Goal: Task Accomplishment & Management: Manage account settings

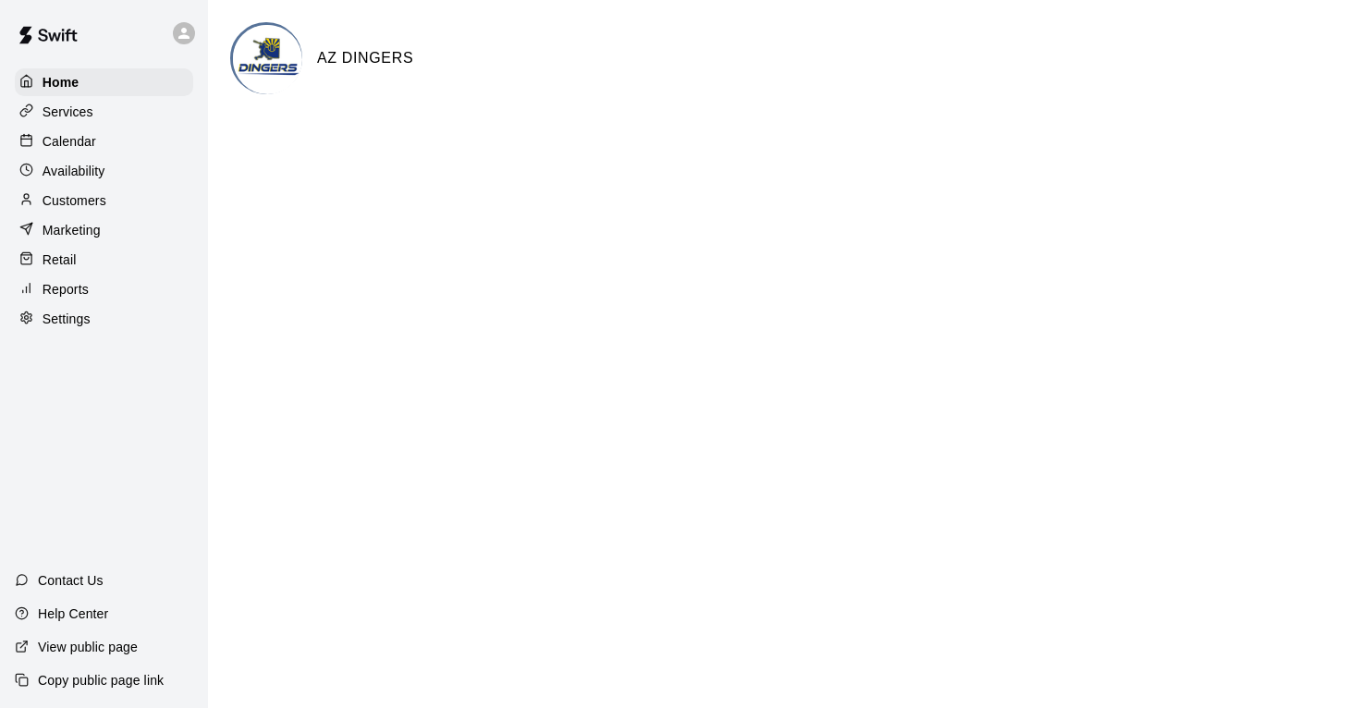
click at [72, 146] on p "Calendar" at bounding box center [70, 141] width 54 height 18
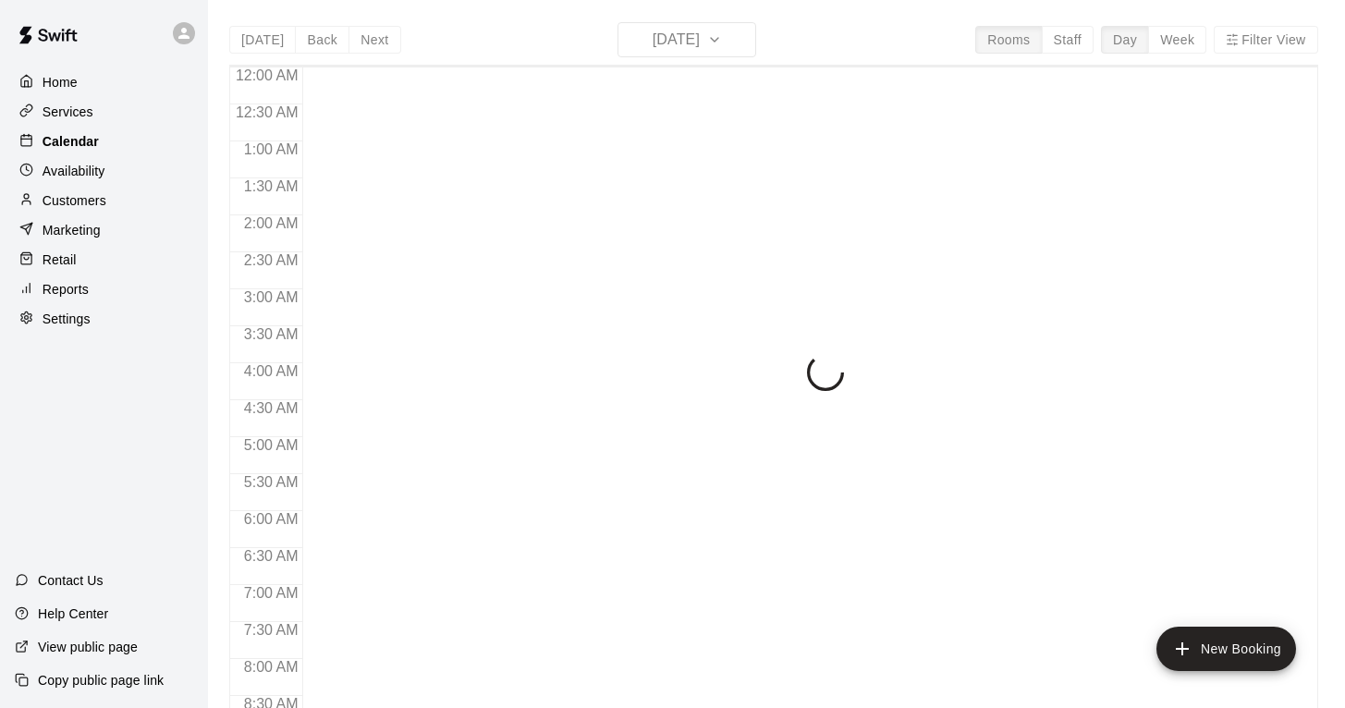
scroll to position [546, 0]
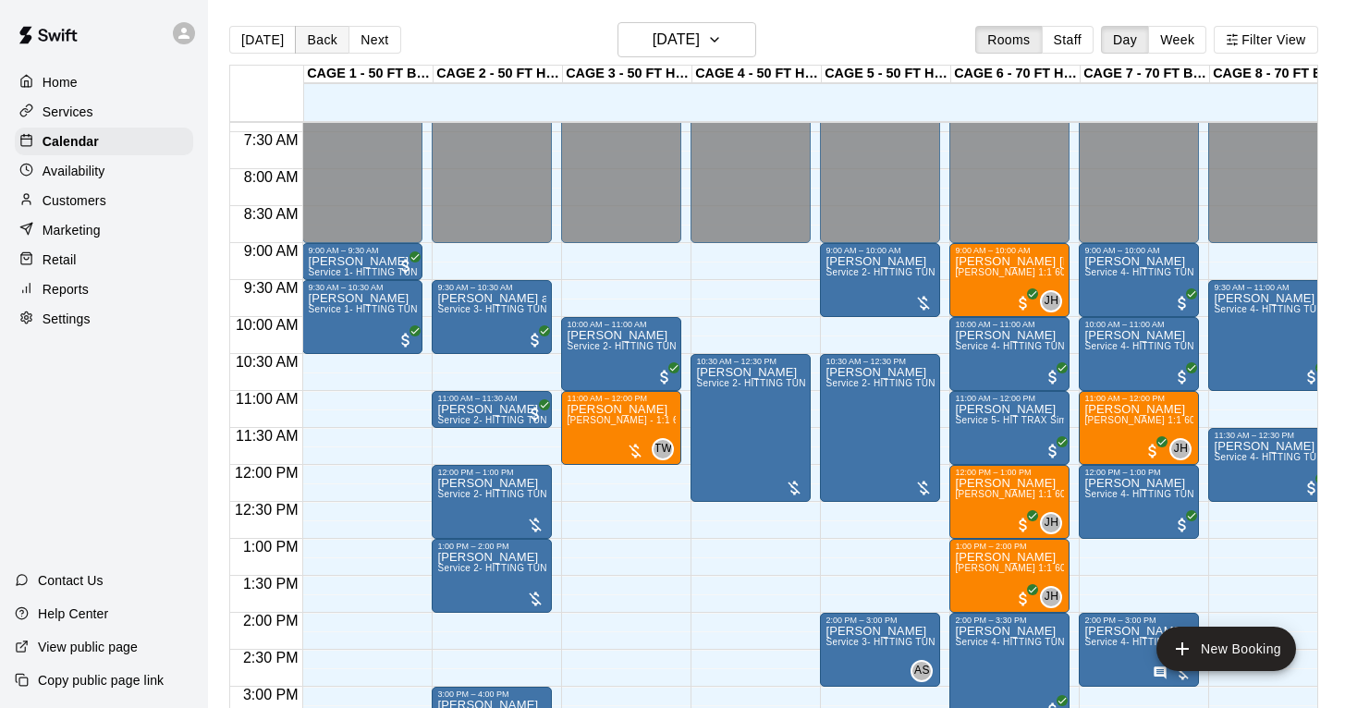
click at [313, 39] on button "Back" at bounding box center [322, 40] width 55 height 28
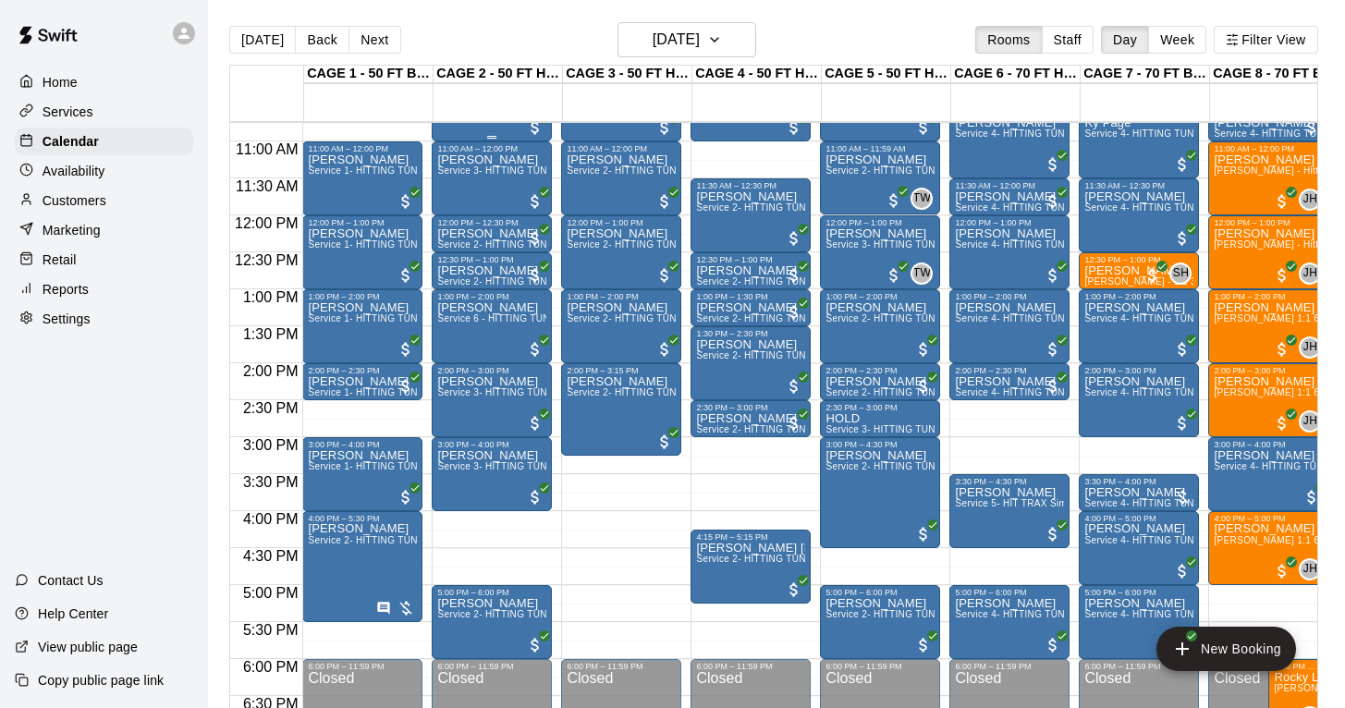
scroll to position [796, 0]
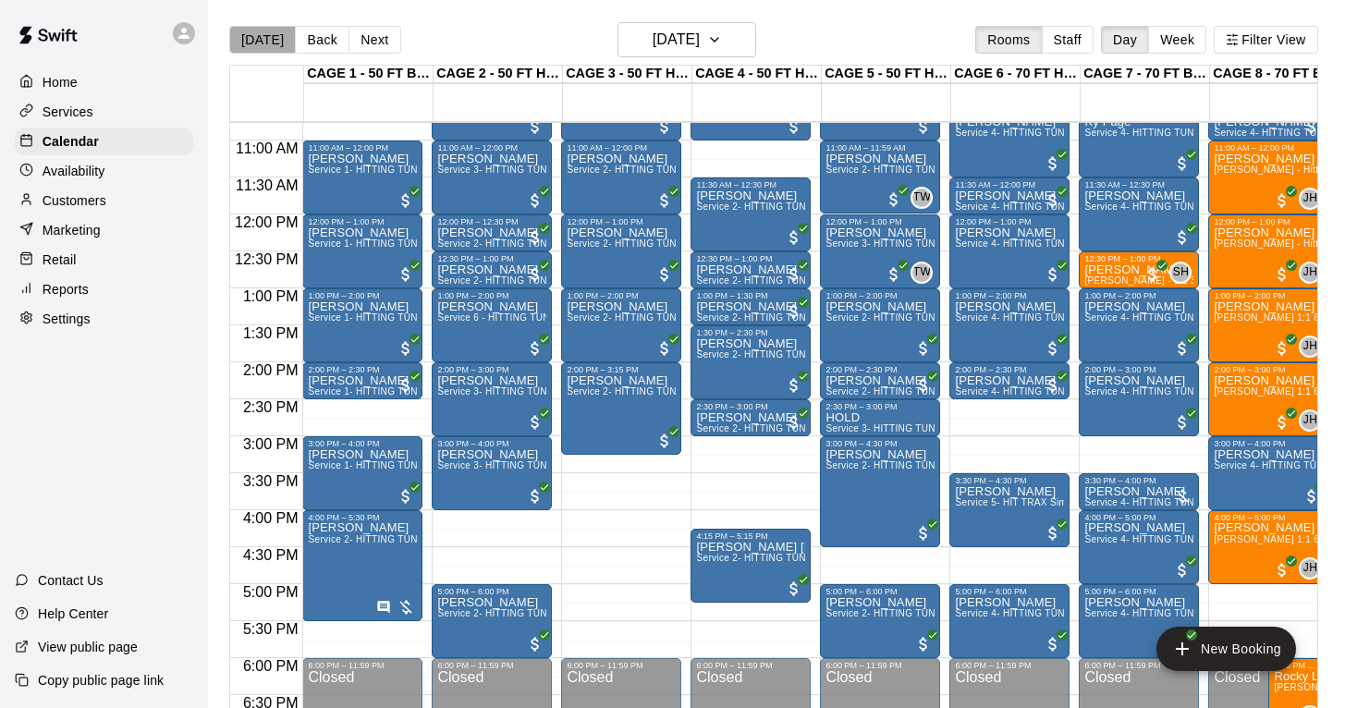
click at [270, 41] on button "[DATE]" at bounding box center [262, 40] width 67 height 28
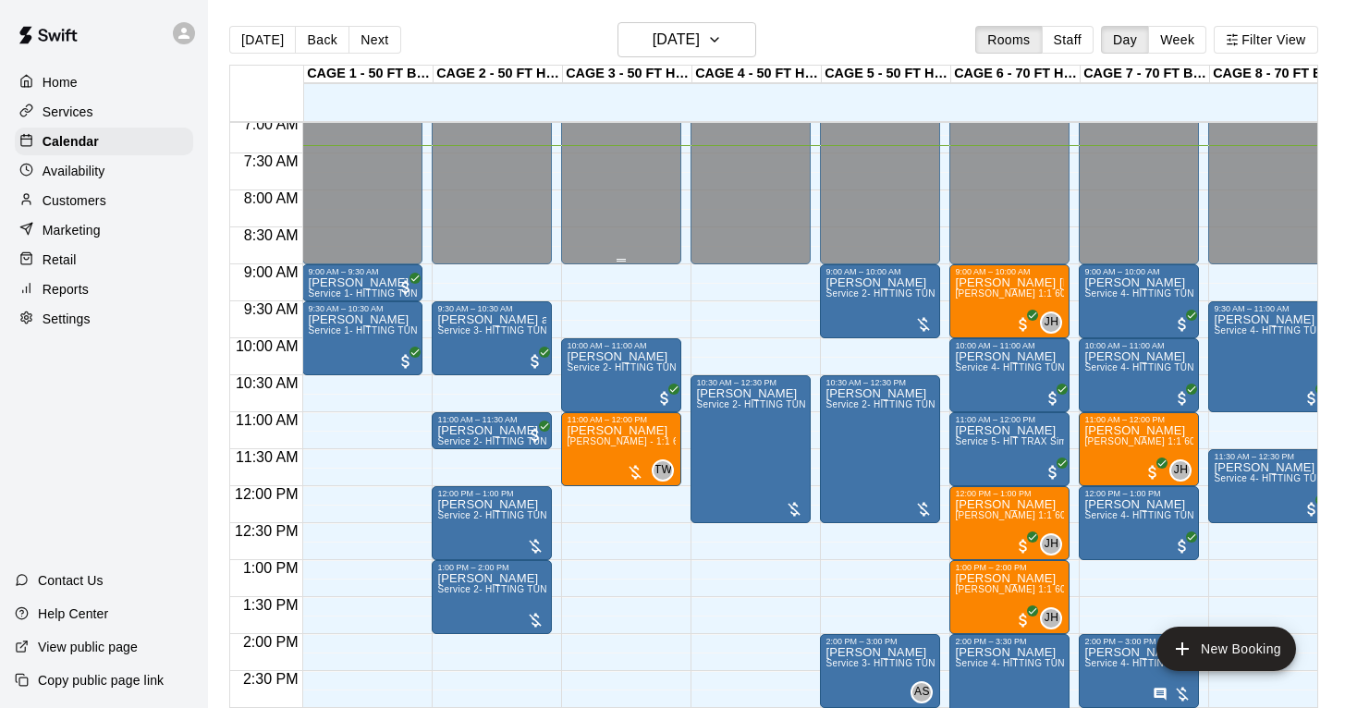
scroll to position [522, 0]
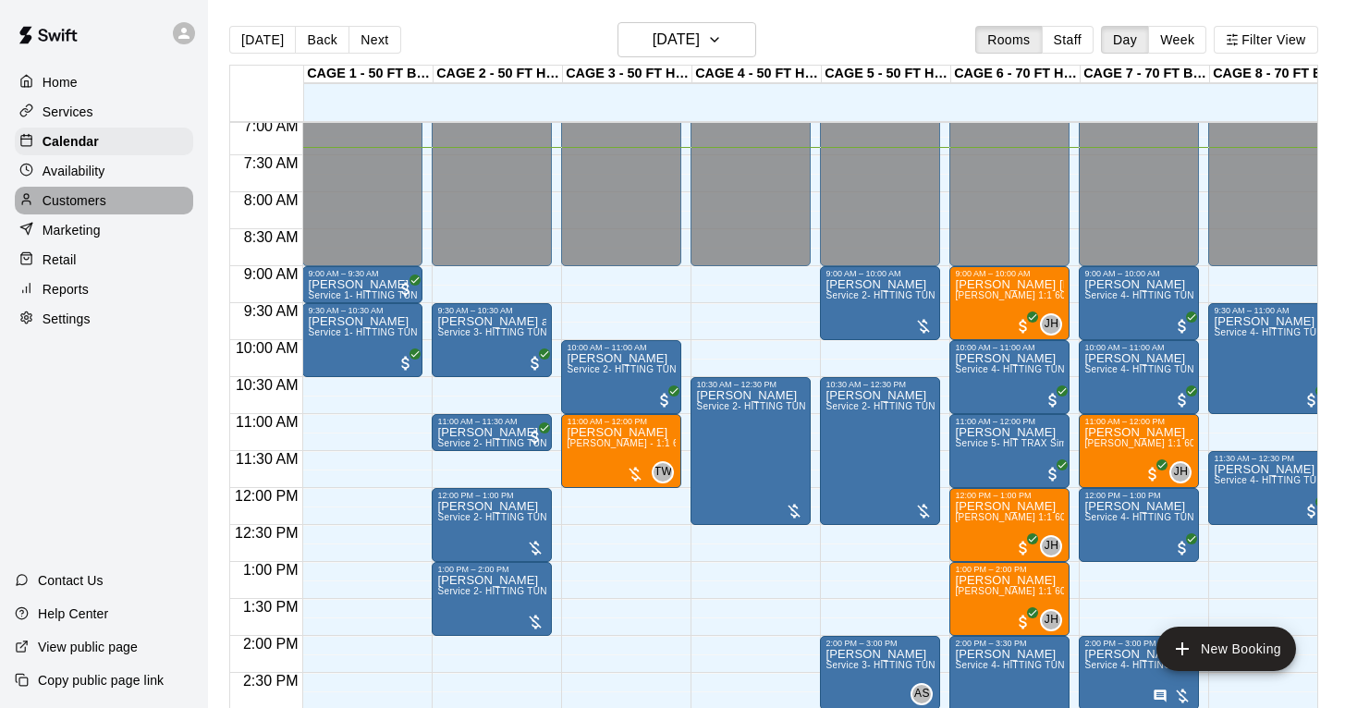
click at [72, 207] on p "Customers" at bounding box center [75, 200] width 64 height 18
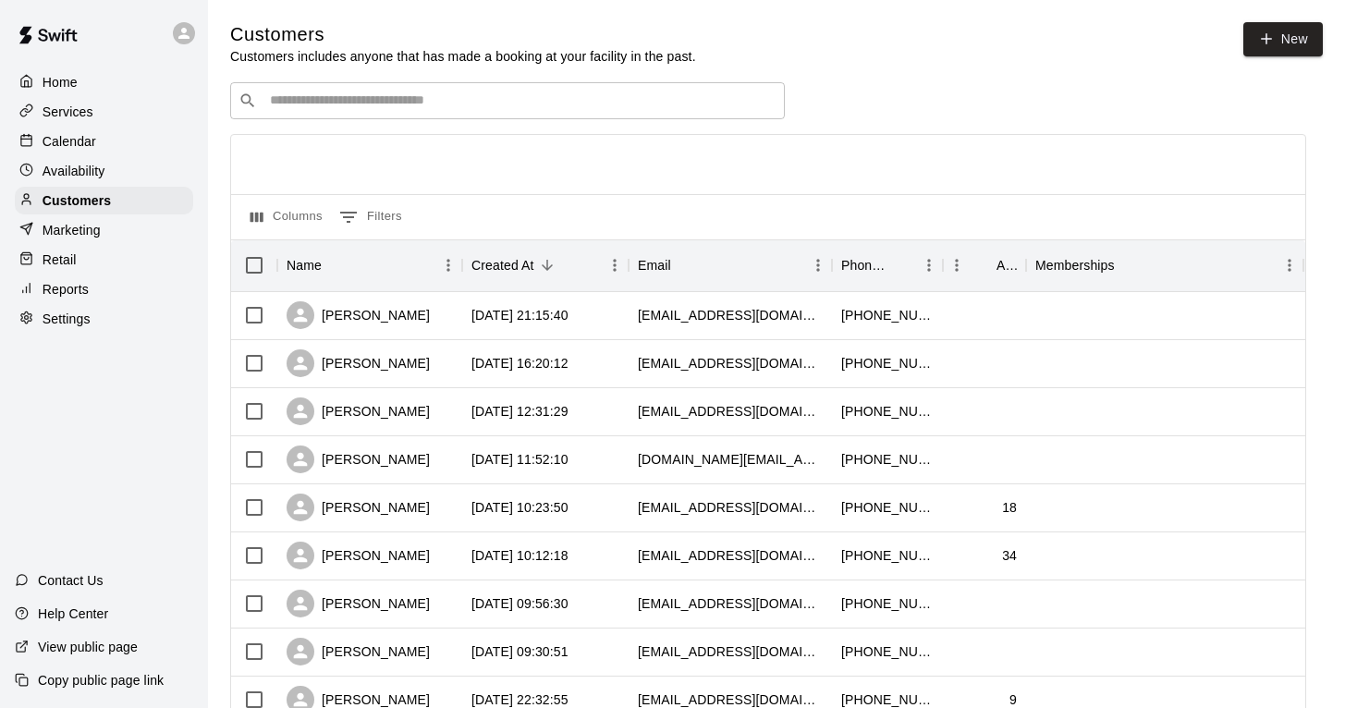
click at [340, 89] on div "​ ​" at bounding box center [507, 100] width 555 height 37
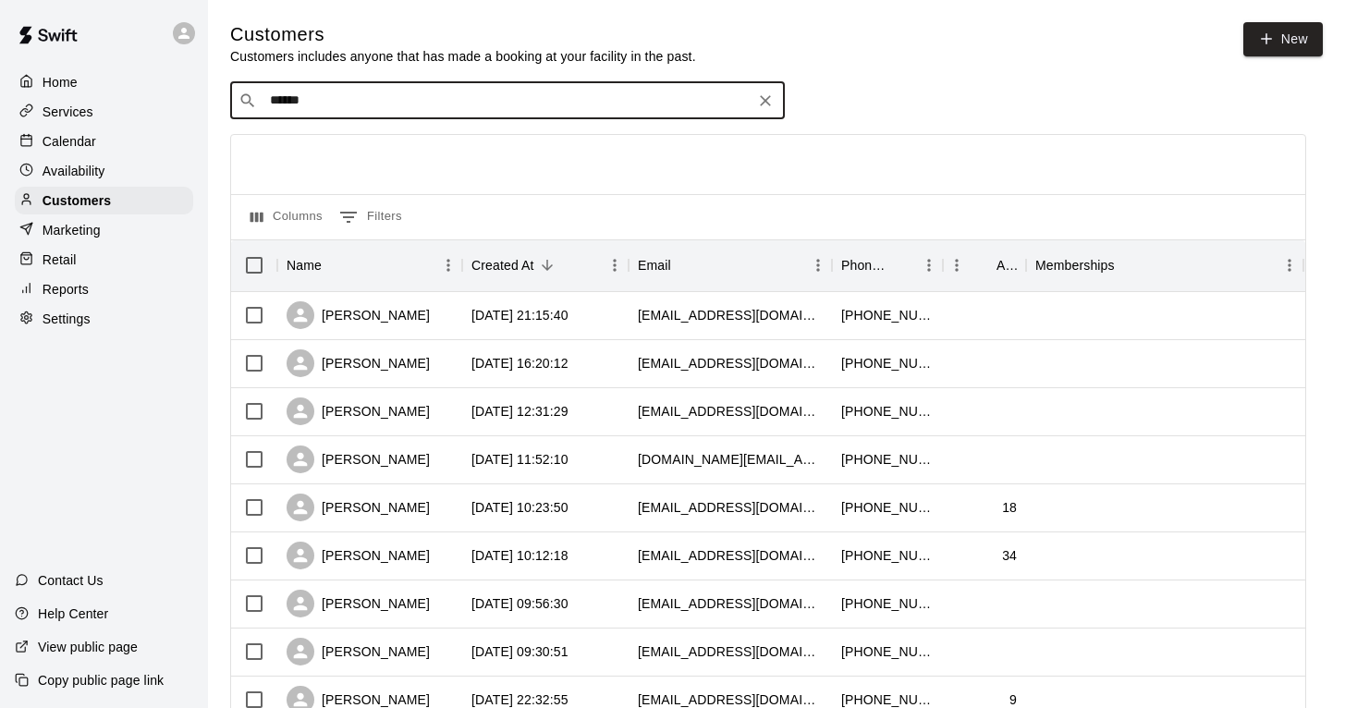
type input "*******"
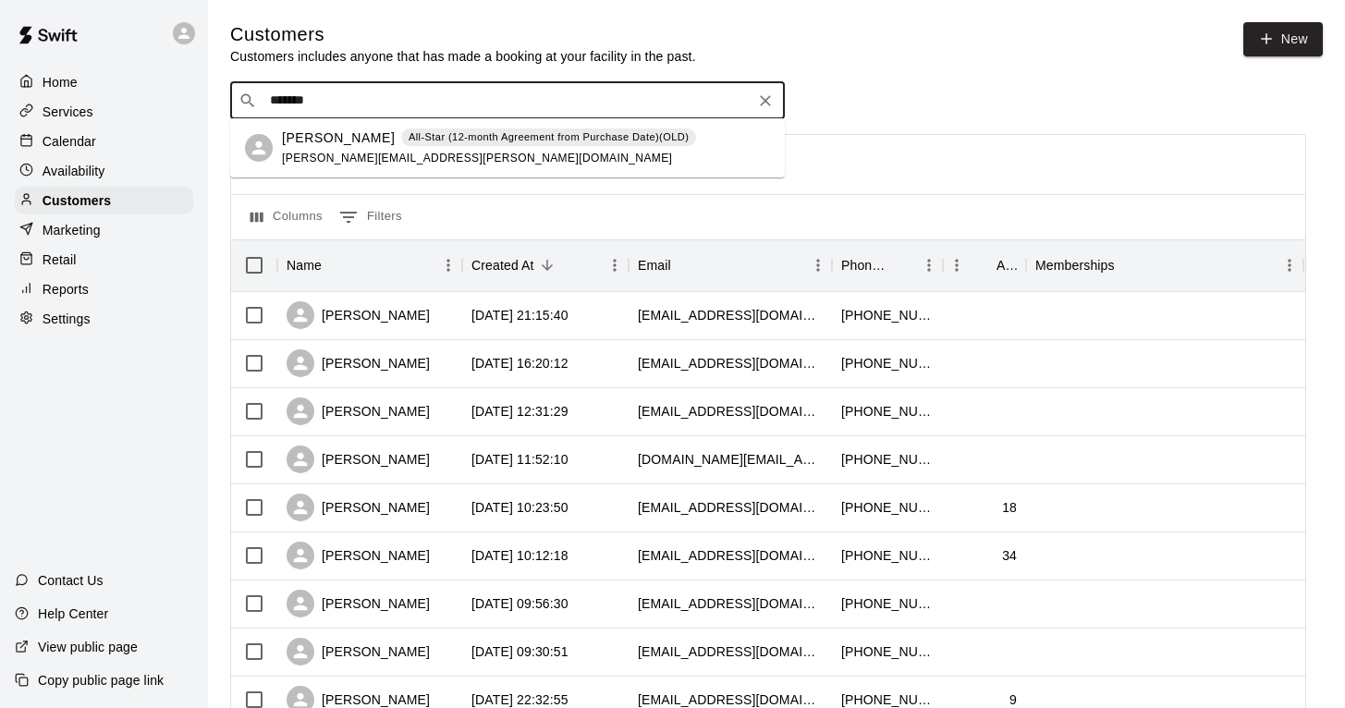
click at [334, 146] on p "[PERSON_NAME]" at bounding box center [338, 138] width 113 height 19
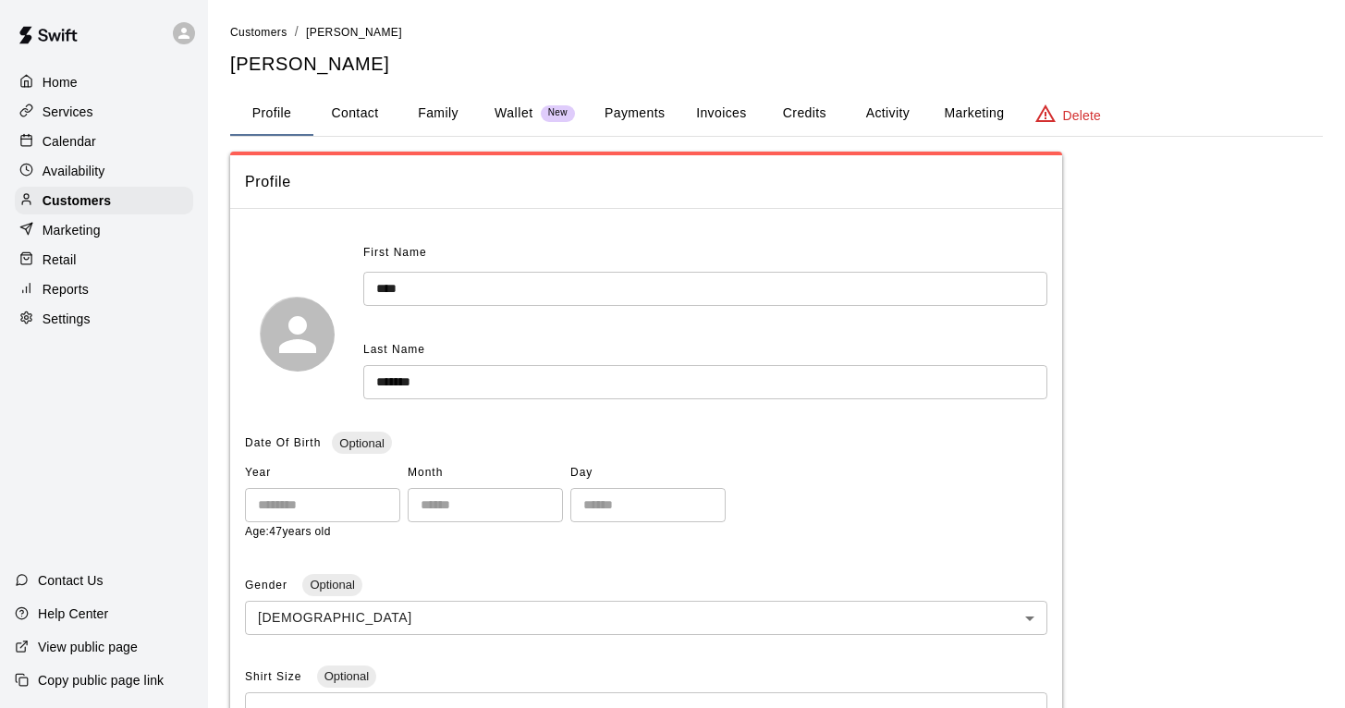
click at [641, 112] on button "Payments" at bounding box center [635, 114] width 90 height 44
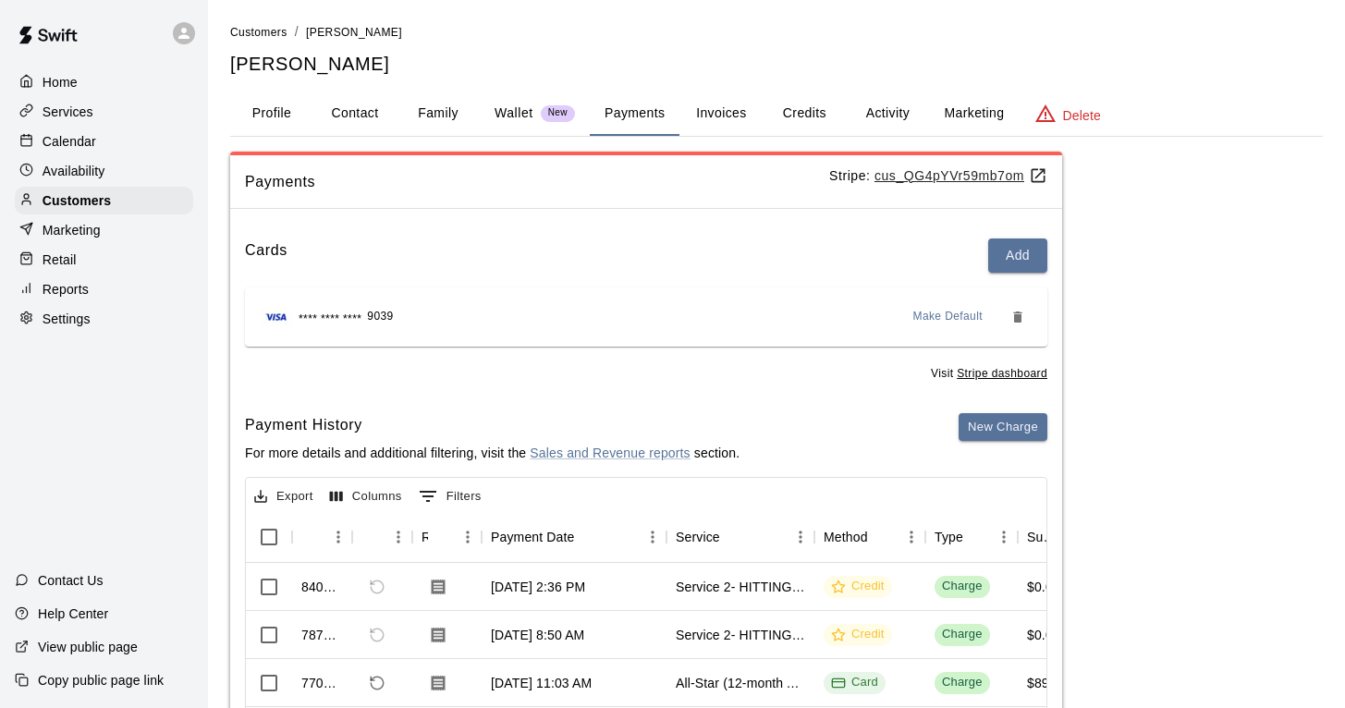
click at [917, 179] on u "cus_QG4pYVr59mb7om" at bounding box center [961, 175] width 173 height 15
click at [881, 177] on u "cus_QG4pYVr59mb7om" at bounding box center [961, 175] width 173 height 15
click at [67, 292] on p "Reports" at bounding box center [66, 289] width 46 height 18
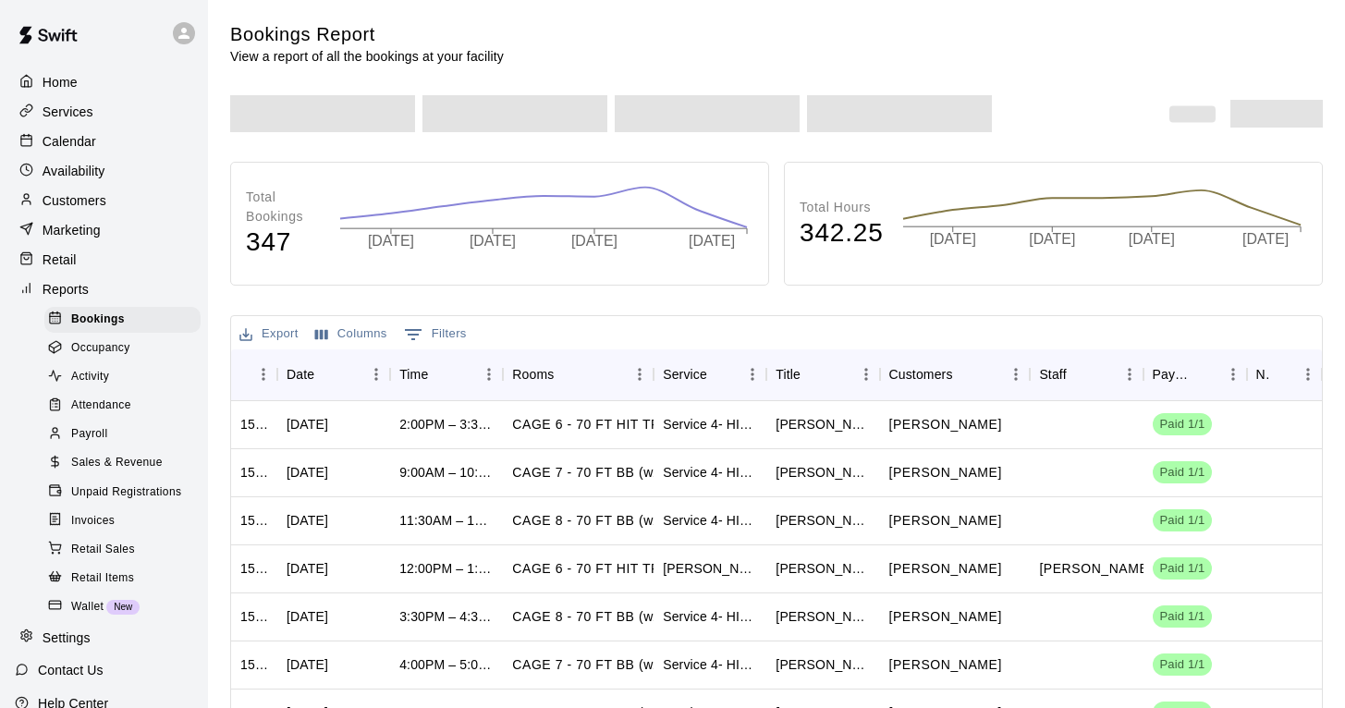
click at [141, 461] on span "Sales & Revenue" at bounding box center [117, 463] width 92 height 18
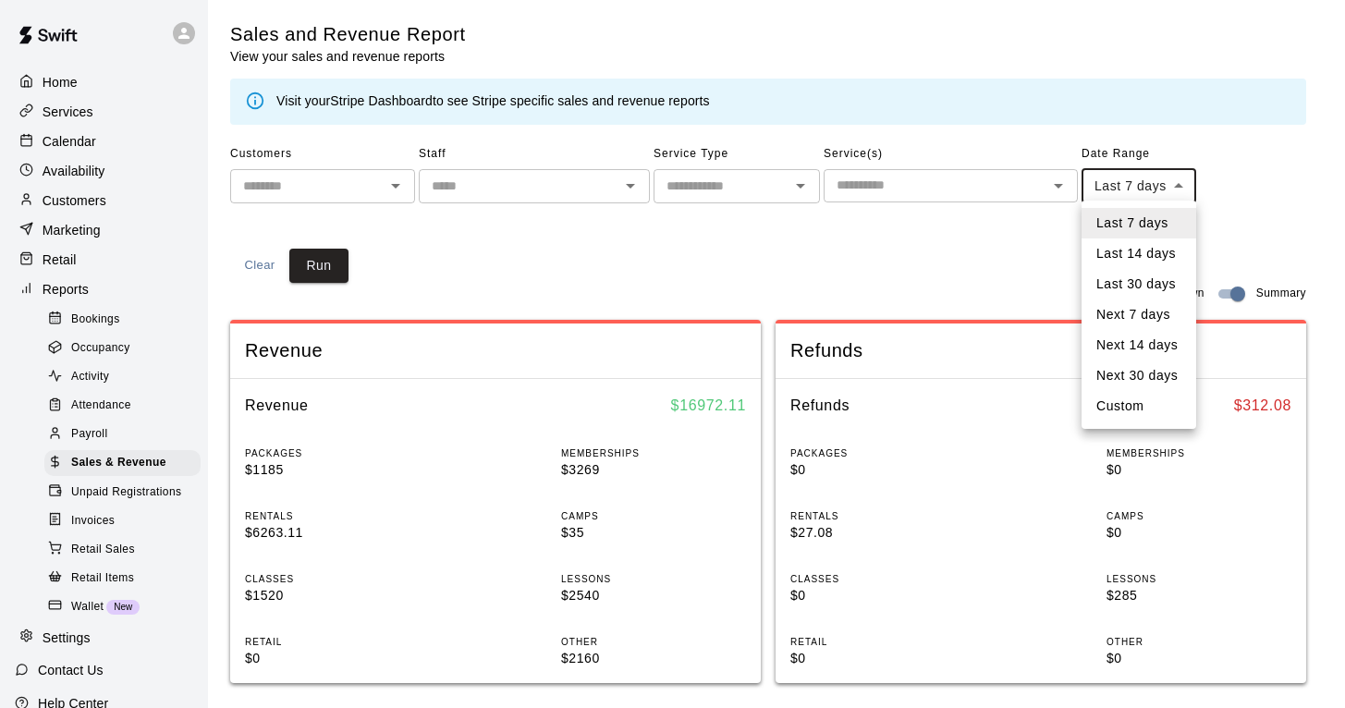
click at [1150, 184] on body "Home Services Calendar Availability Customers Marketing Retail Reports Bookings…" at bounding box center [672, 691] width 1345 height 1382
click at [1124, 401] on li "Custom" at bounding box center [1139, 406] width 115 height 31
type input "******"
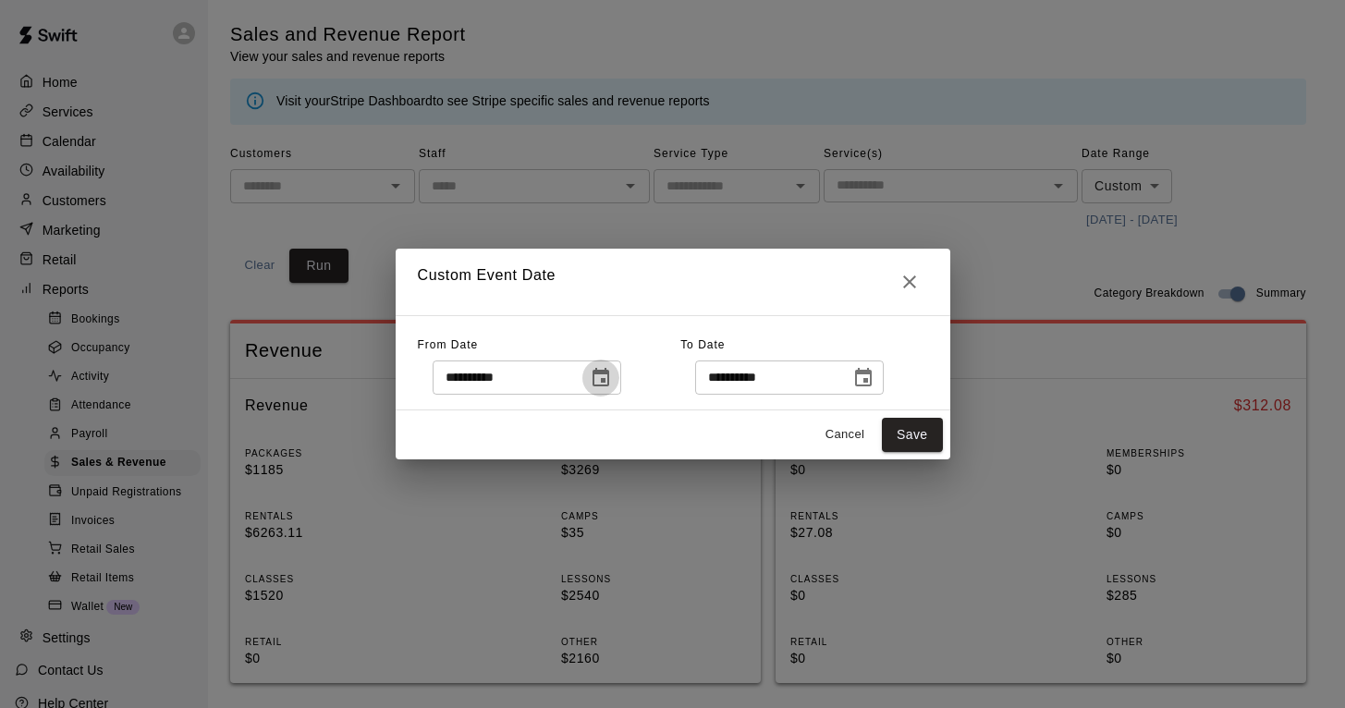
click at [606, 379] on icon "Choose date, selected date is Oct 5, 2025" at bounding box center [601, 378] width 22 height 22
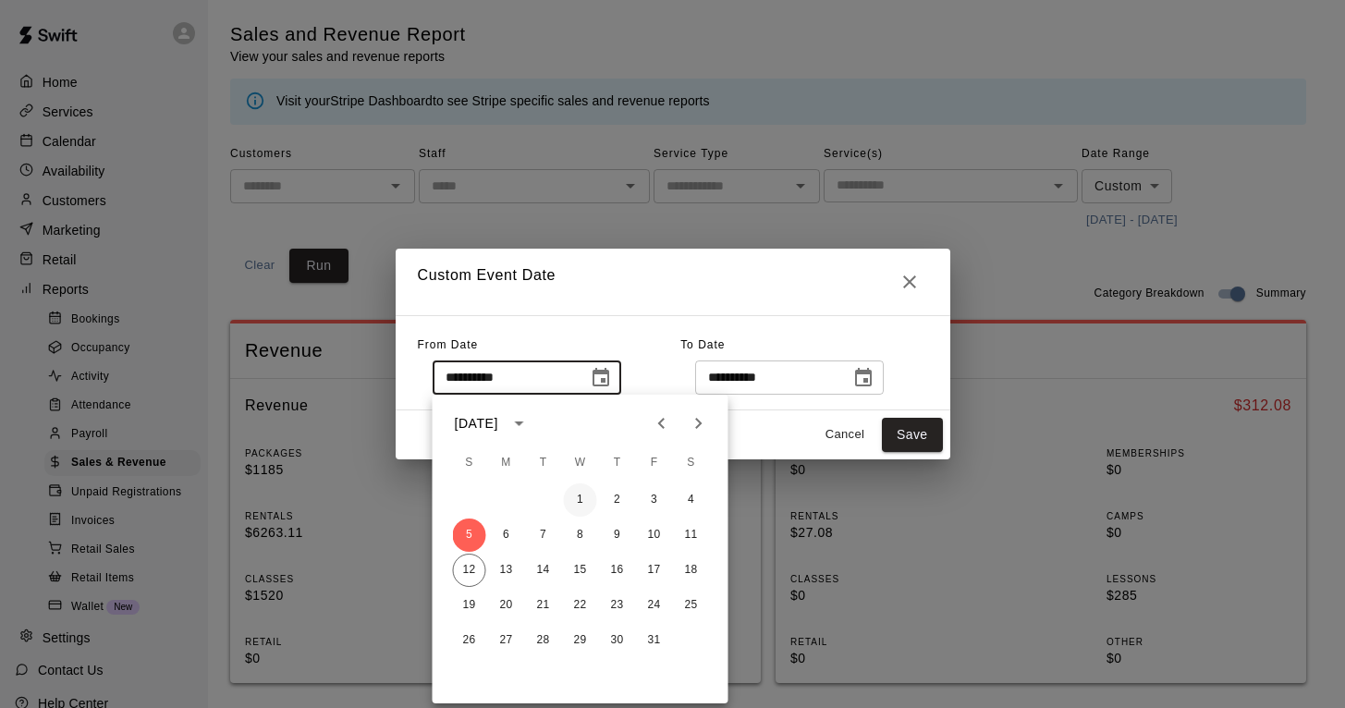
click at [580, 500] on button "1" at bounding box center [580, 500] width 33 height 33
type input "**********"
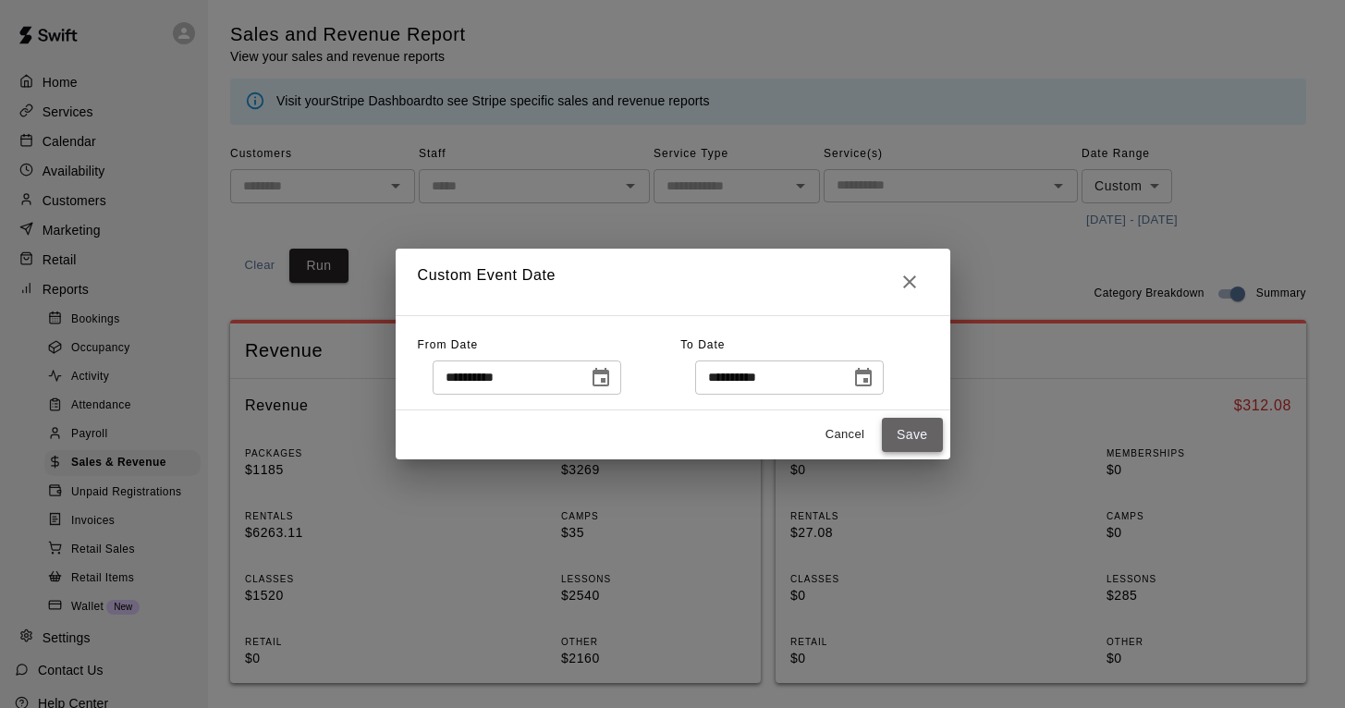
click at [913, 435] on button "Save" at bounding box center [912, 435] width 61 height 34
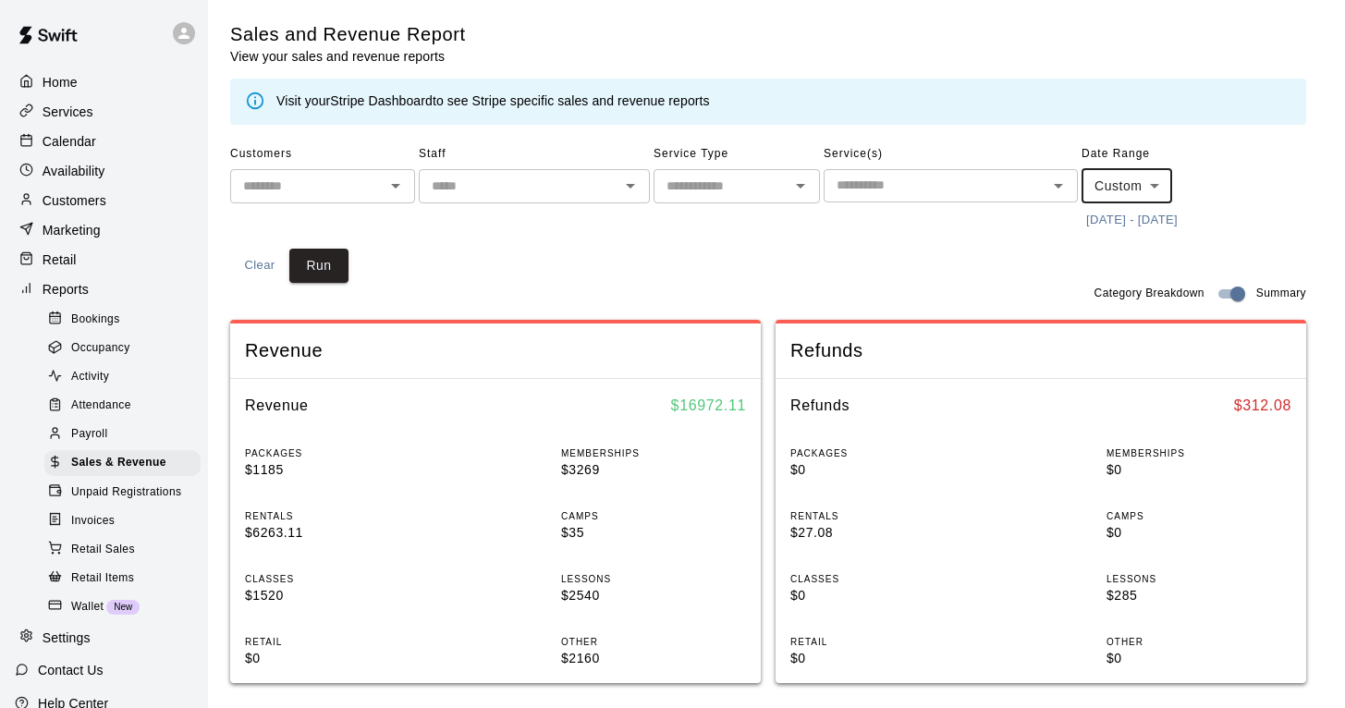
click at [1106, 213] on button "[DATE] - [DATE]" at bounding box center [1132, 220] width 101 height 29
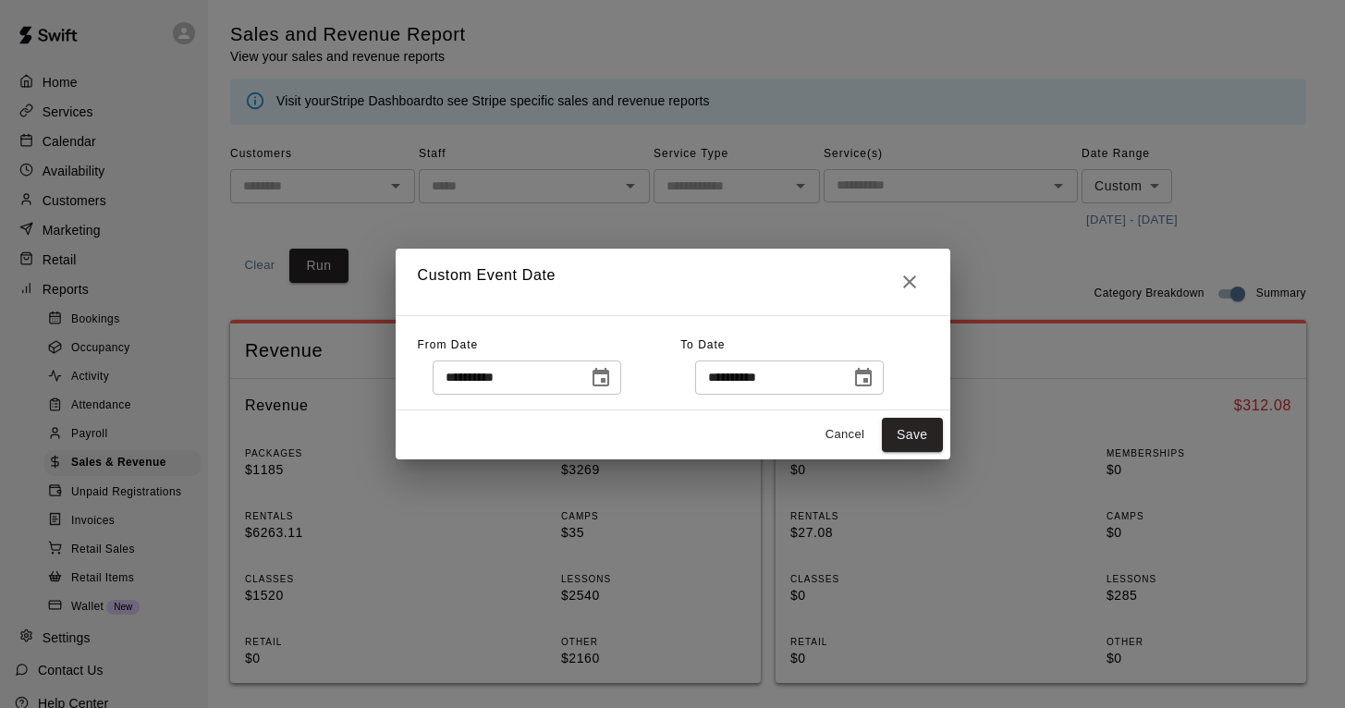
click at [872, 374] on icon "Choose date, selected date is Oct 12, 2025" at bounding box center [863, 377] width 17 height 18
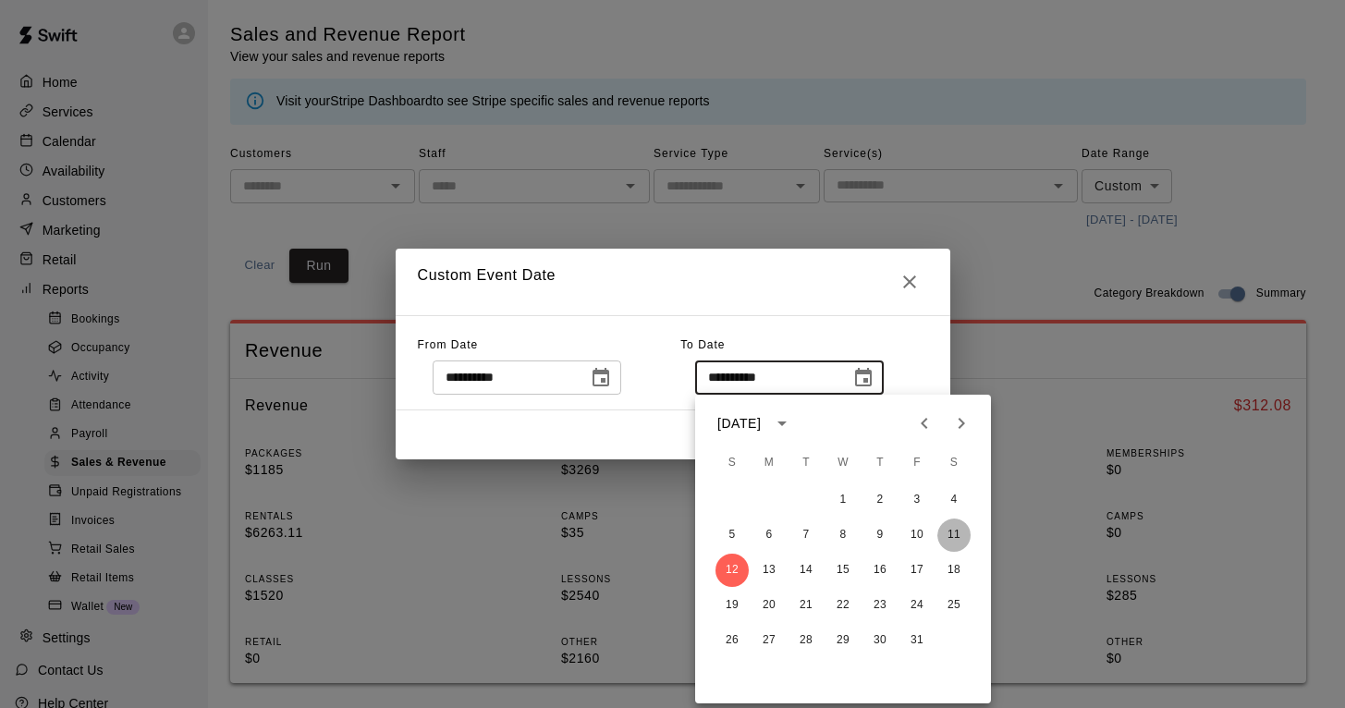
click at [954, 534] on button "11" at bounding box center [954, 535] width 33 height 33
type input "**********"
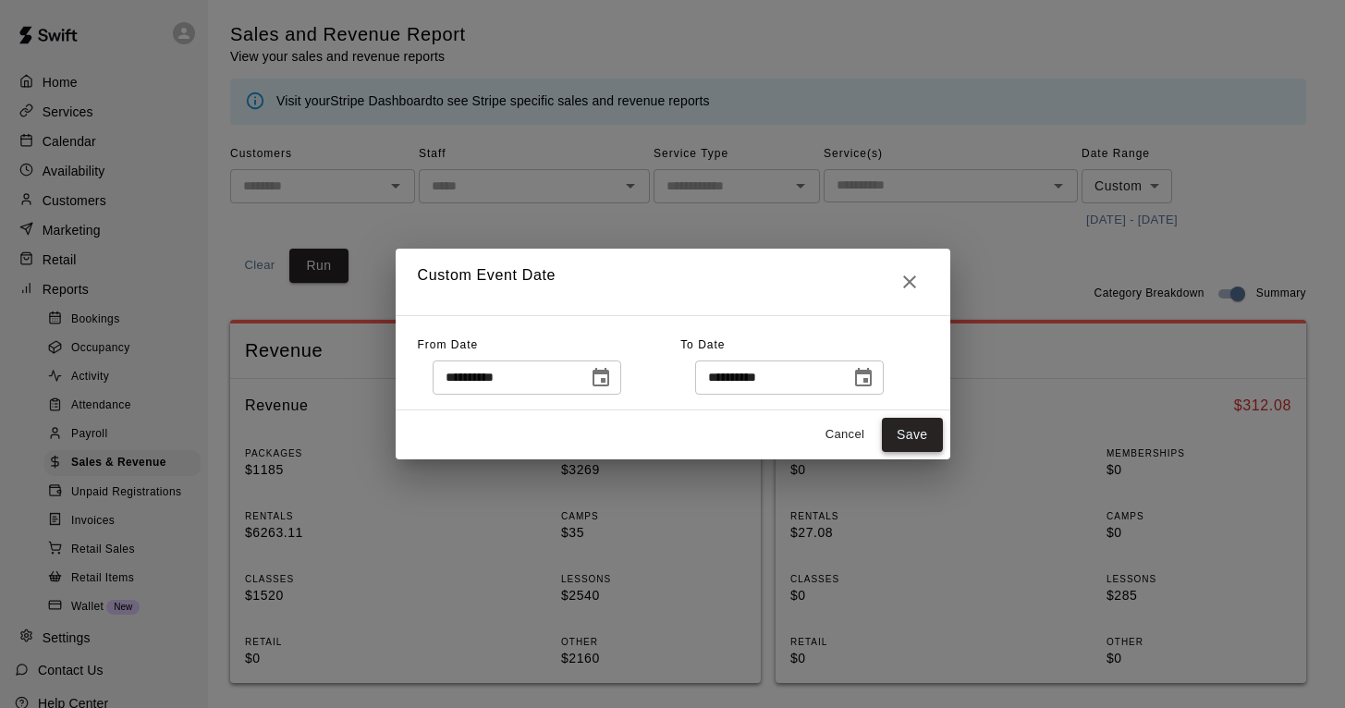
click at [925, 424] on button "Save" at bounding box center [912, 435] width 61 height 34
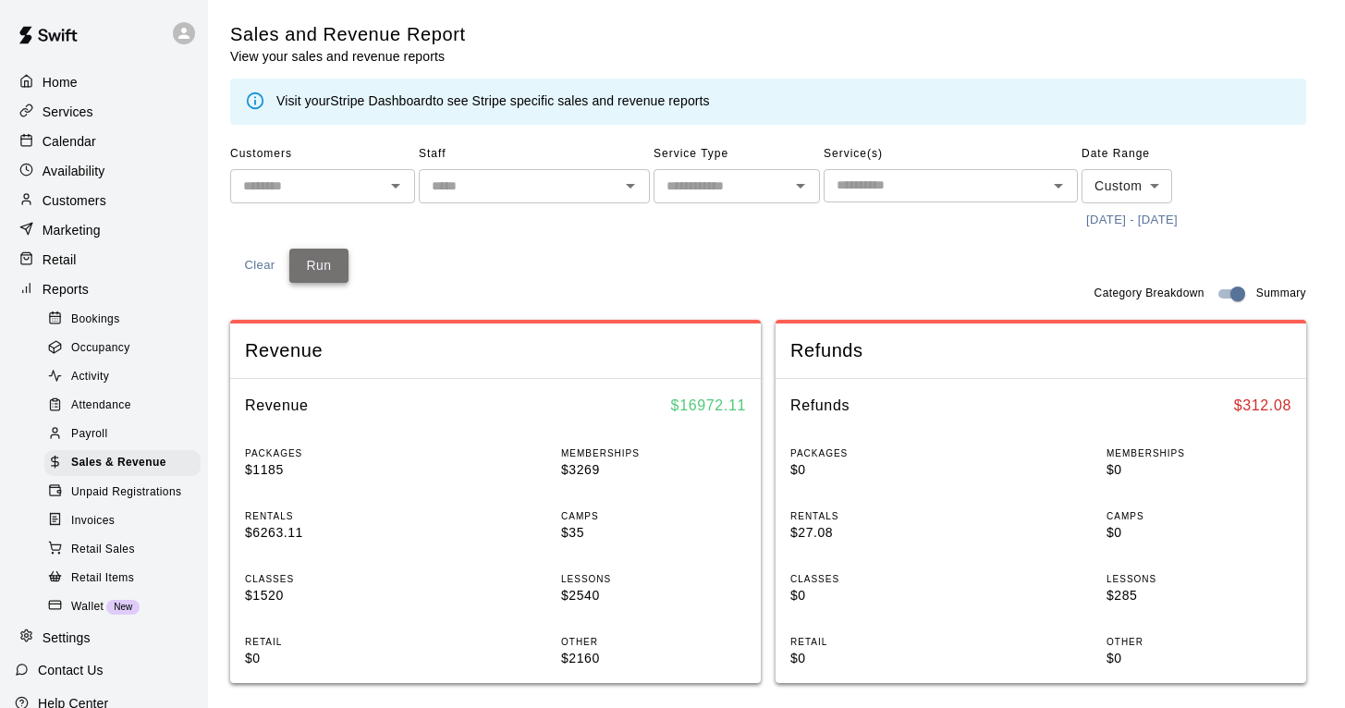
click at [315, 262] on button "Run" at bounding box center [318, 266] width 59 height 34
click at [795, 264] on div "Customers ​ Staff ​ Service Type ​ Service(s) ​ Date Range Custom ****** ​ [DAT…" at bounding box center [768, 211] width 1076 height 143
click at [85, 136] on p "Calendar" at bounding box center [70, 141] width 54 height 18
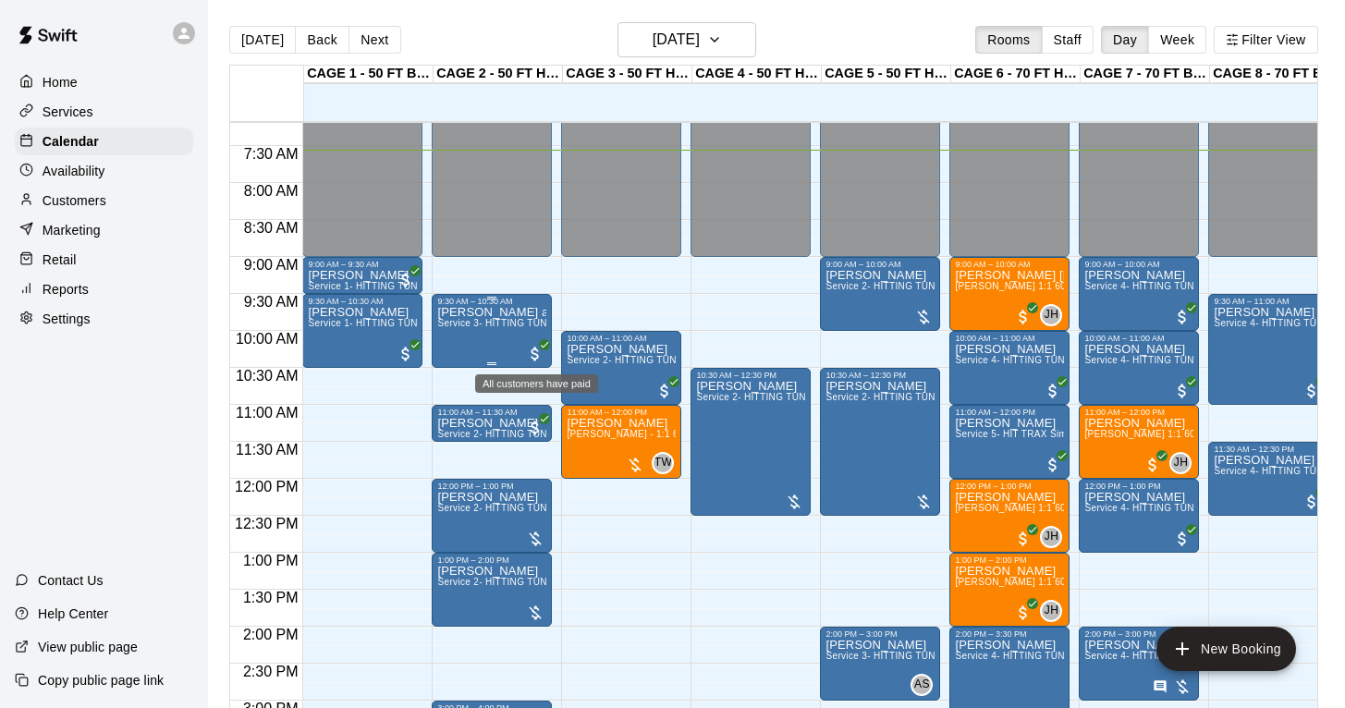
scroll to position [530, 0]
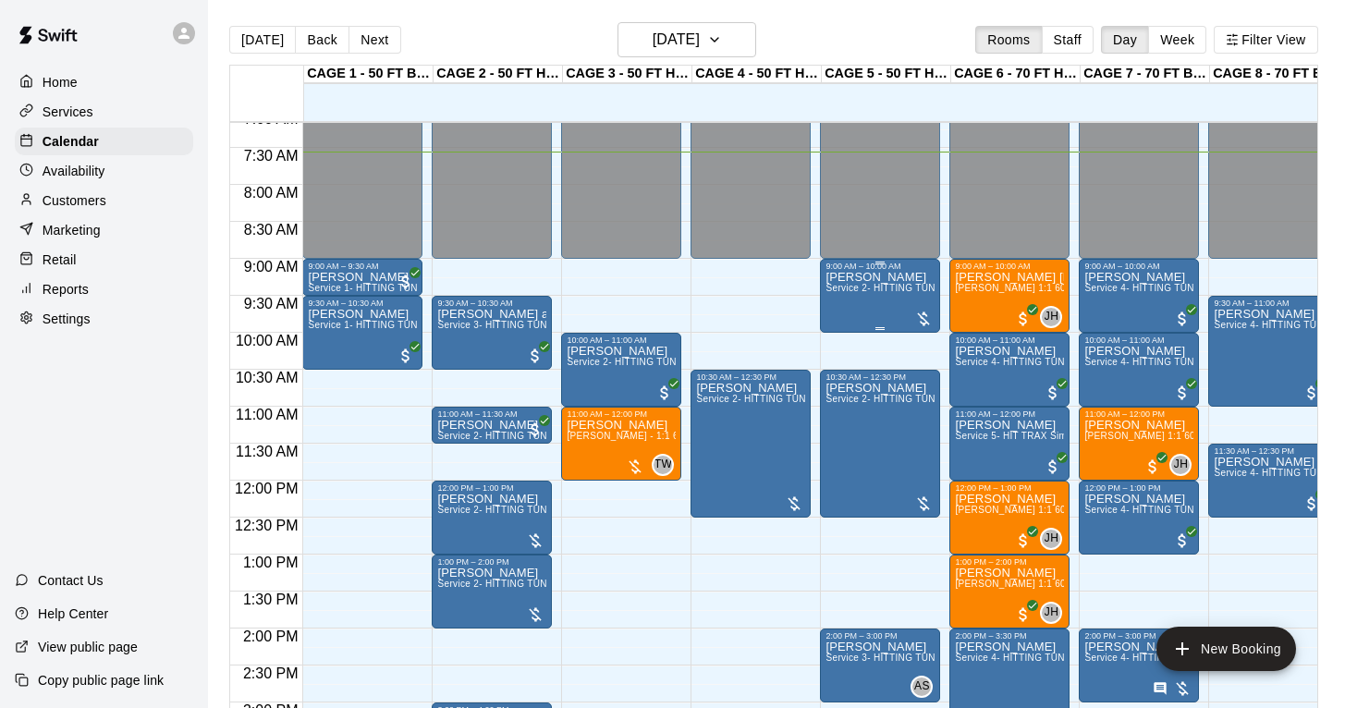
click at [877, 304] on div "[PERSON_NAME] Service 2- HITTING TUNNEL RENTAL - 50ft Baseball" at bounding box center [880, 625] width 109 height 708
click at [843, 328] on img "edit" at bounding box center [845, 335] width 21 height 21
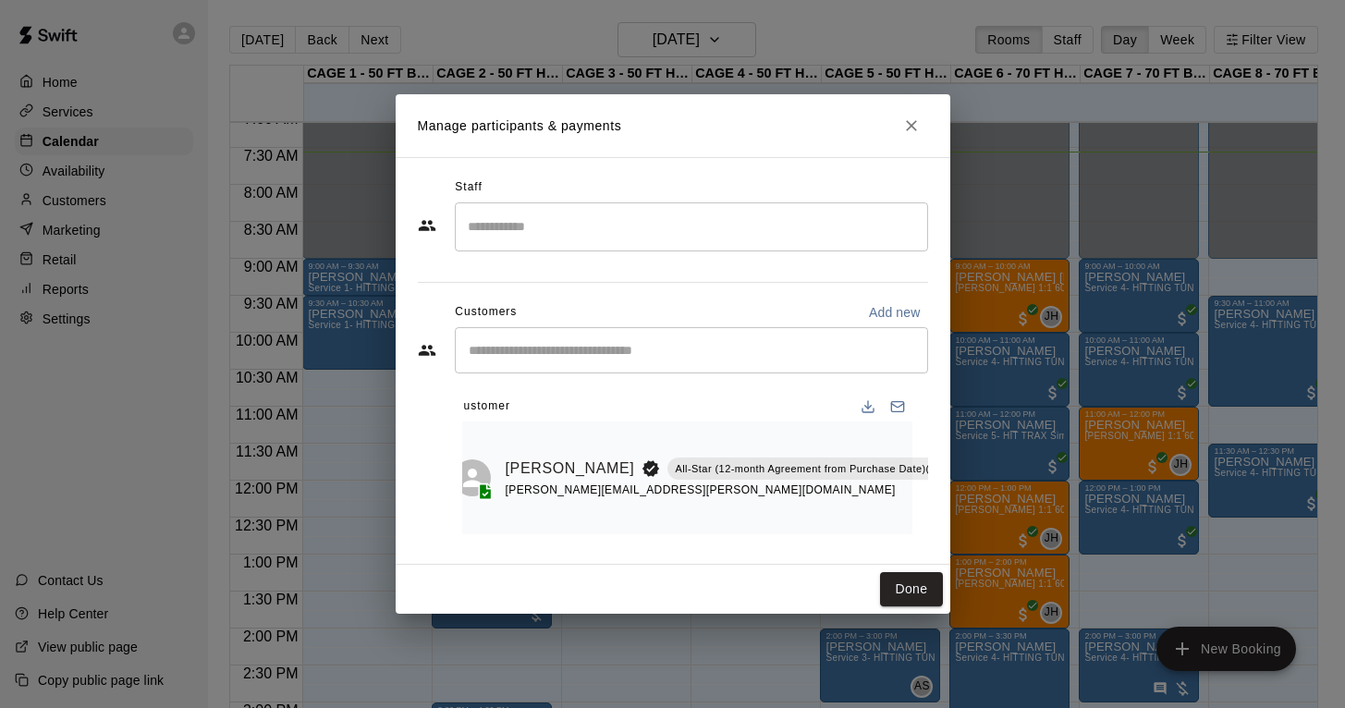
scroll to position [0, 15]
click at [974, 511] on icon "Manage bookings & payment" at bounding box center [981, 510] width 14 height 16
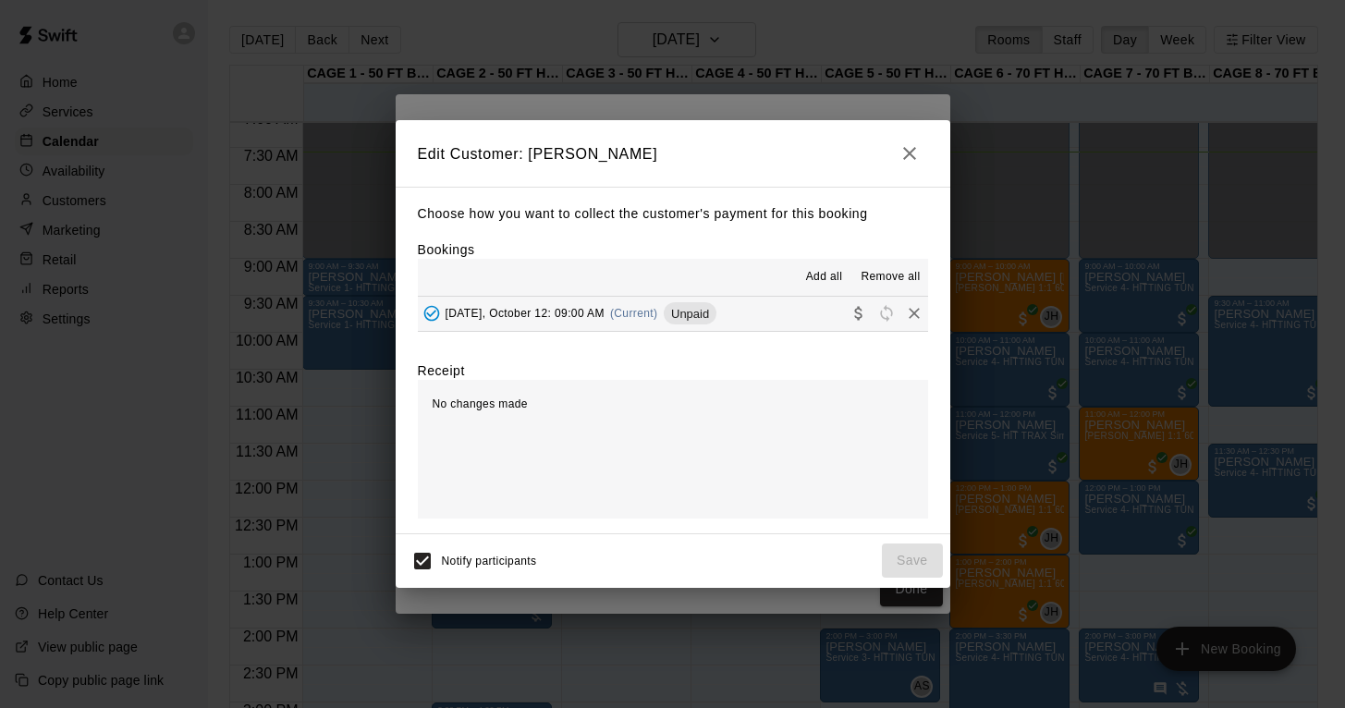
click at [548, 312] on span "[DATE], October 12: 09:00 AM" at bounding box center [525, 313] width 159 height 13
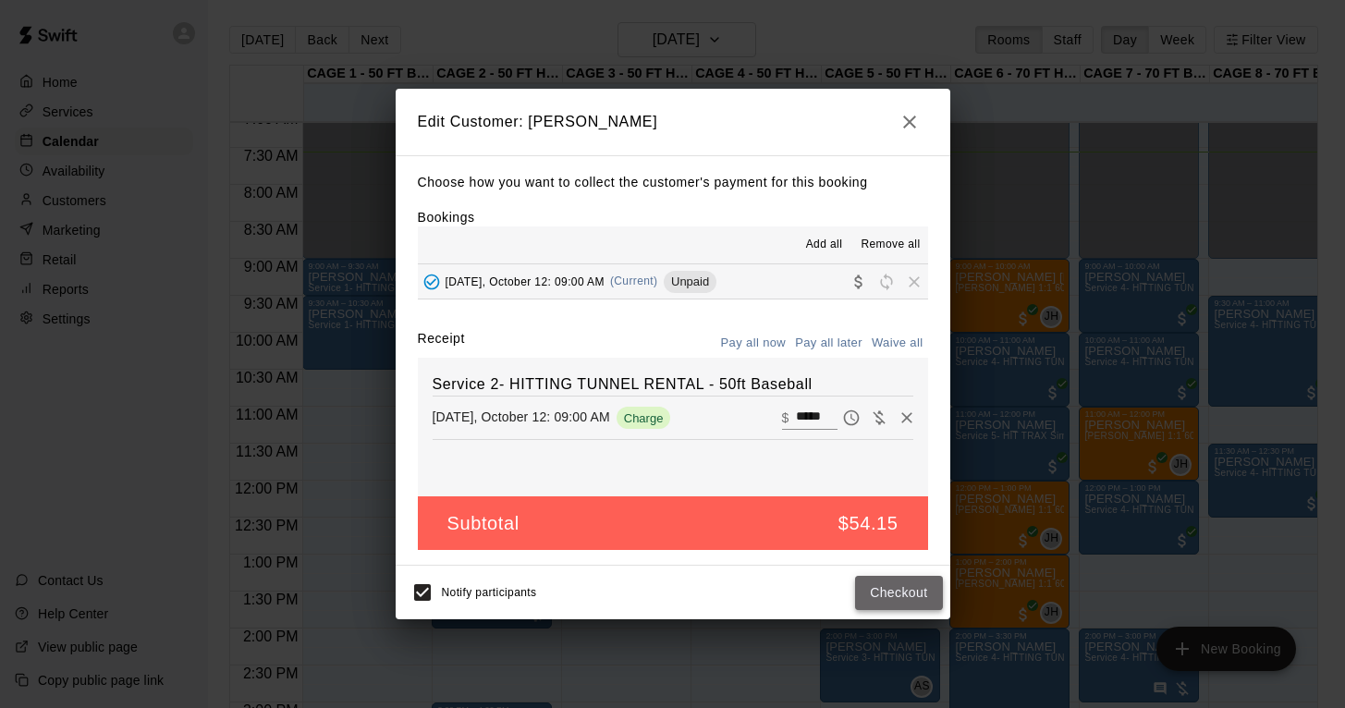
click at [888, 592] on button "Checkout" at bounding box center [898, 593] width 87 height 34
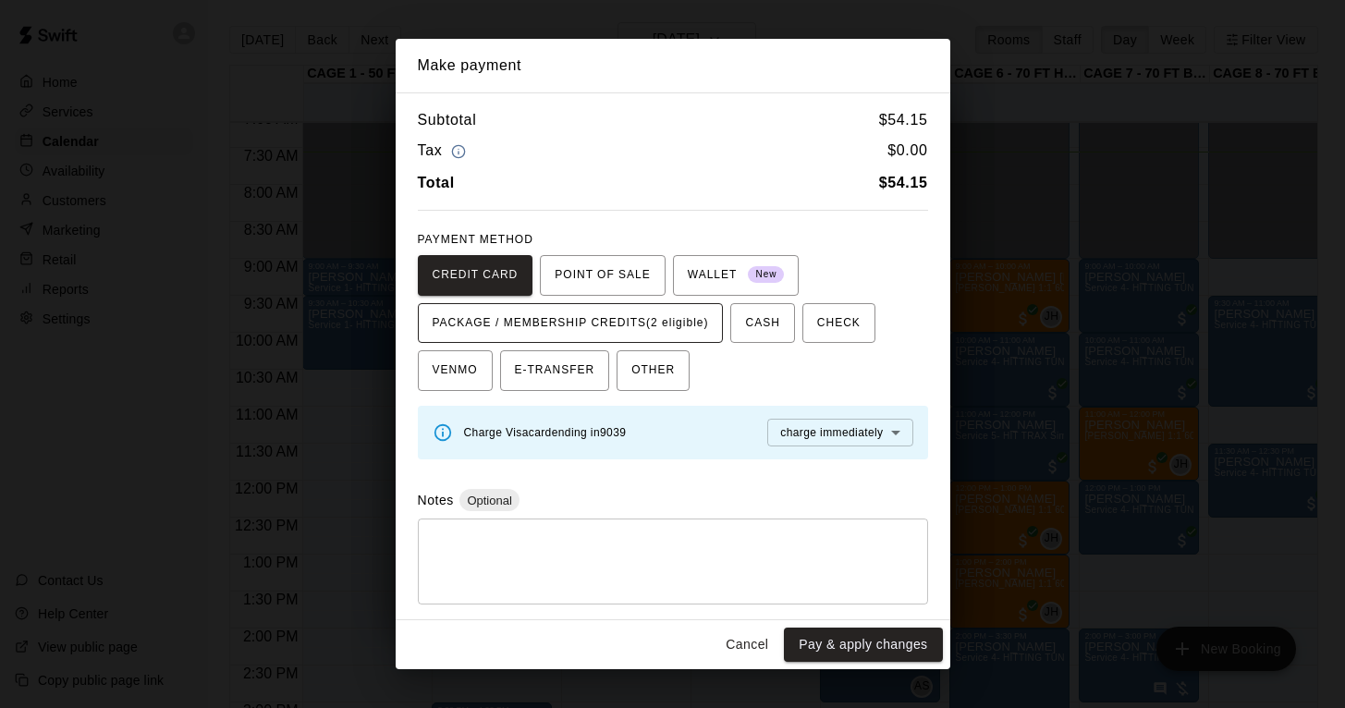
click at [656, 317] on span "PACKAGE / MEMBERSHIP CREDITS (2 eligible)" at bounding box center [571, 324] width 276 height 30
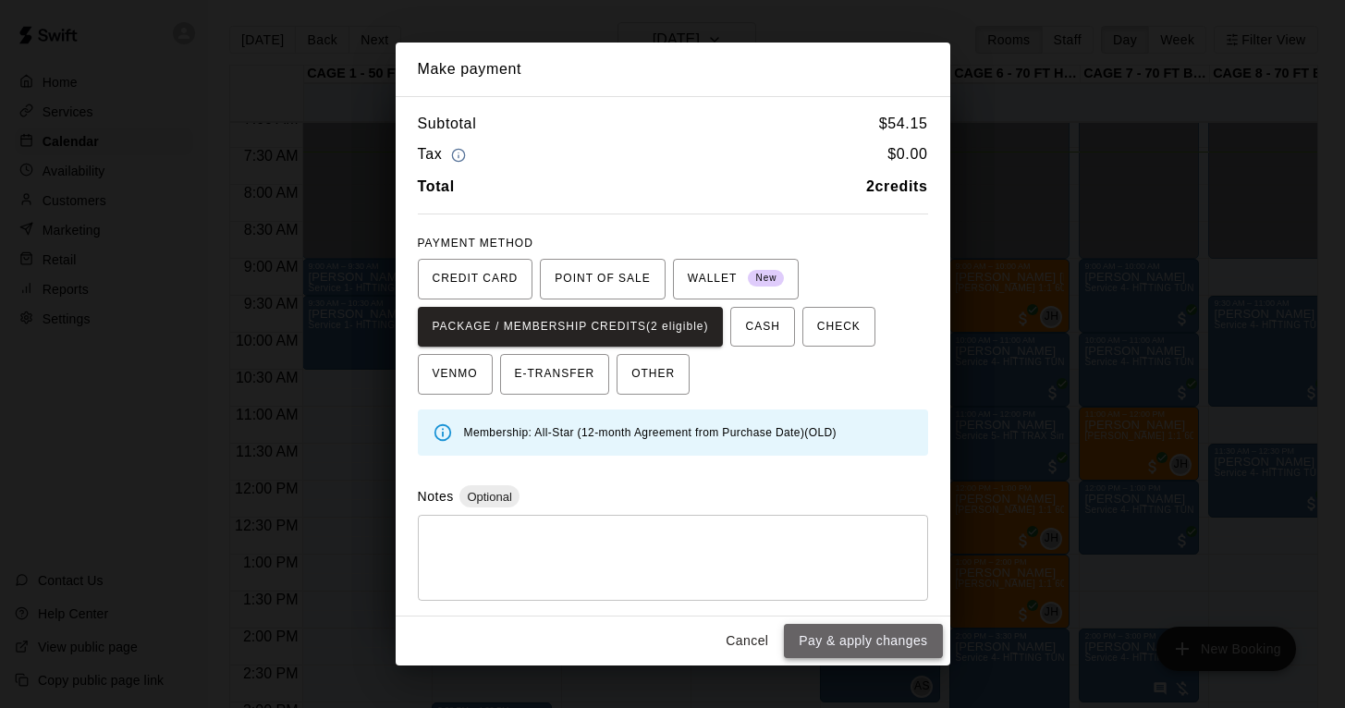
click at [843, 648] on button "Pay & apply changes" at bounding box center [863, 641] width 158 height 34
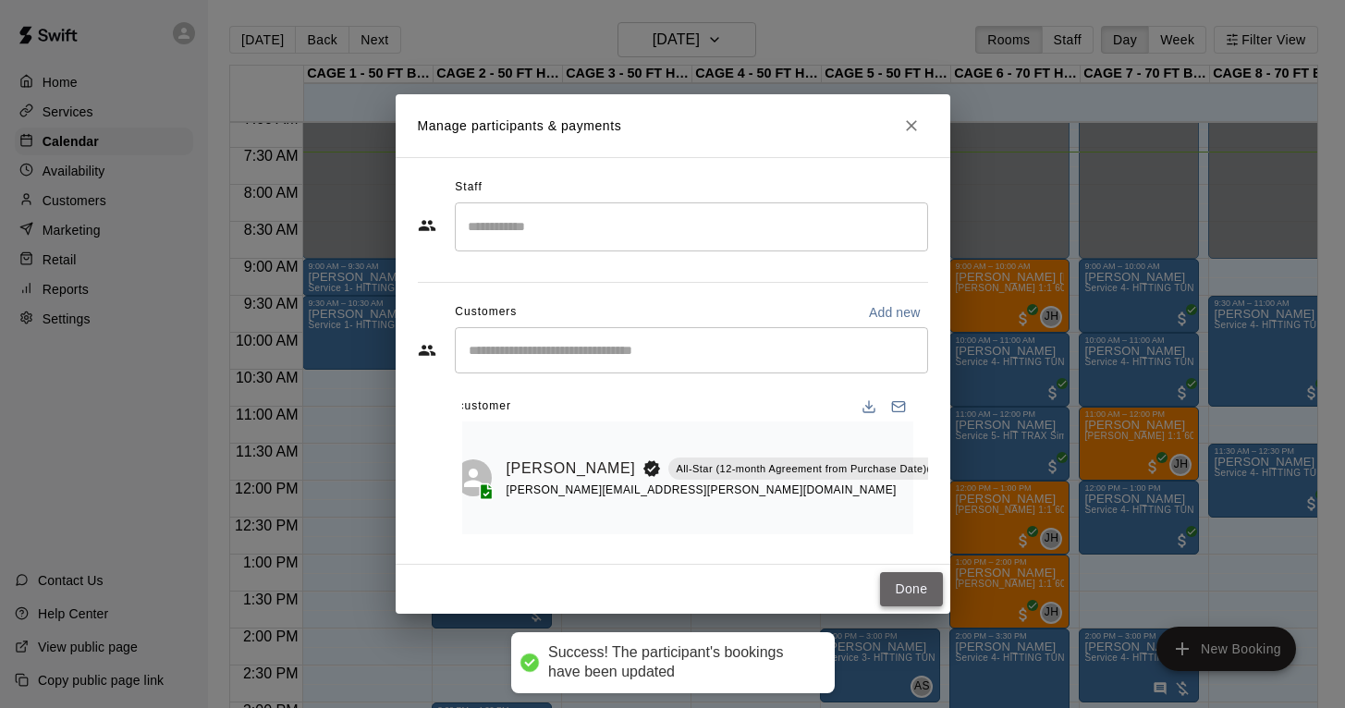
click at [913, 583] on button "Done" at bounding box center [911, 589] width 62 height 34
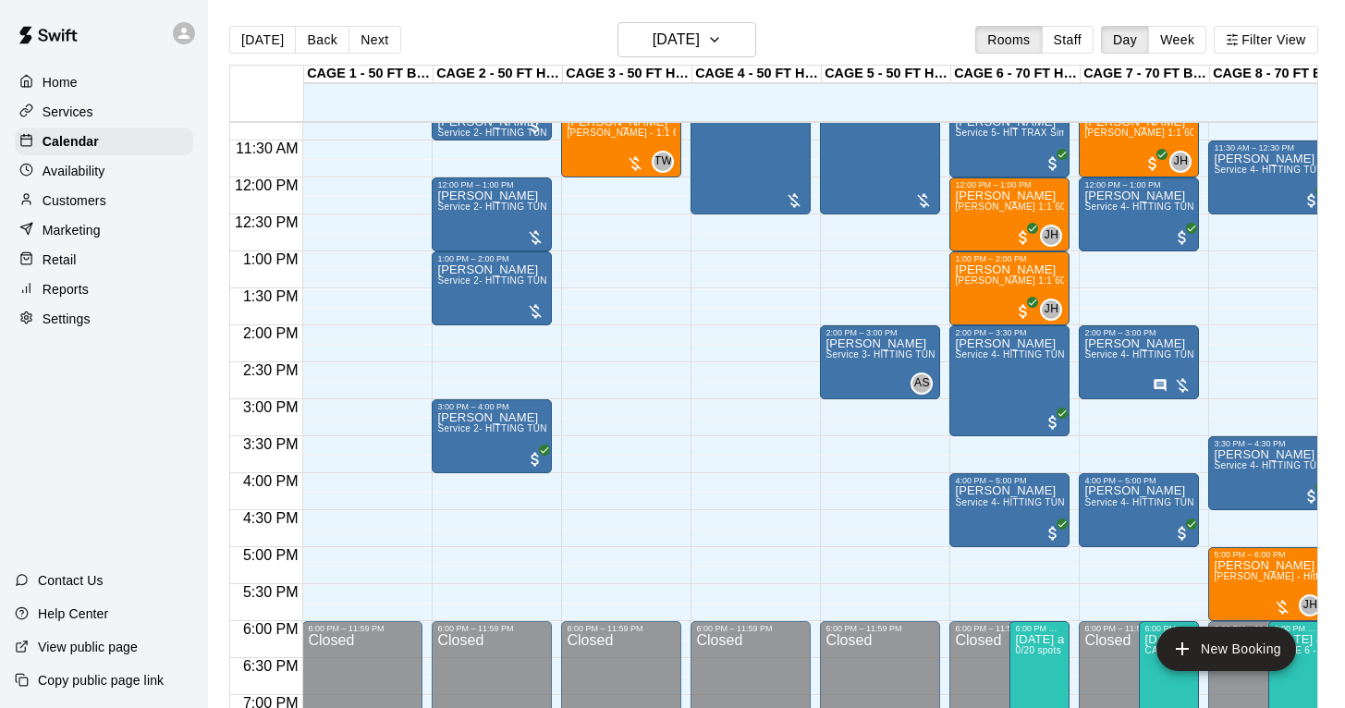
scroll to position [817, 0]
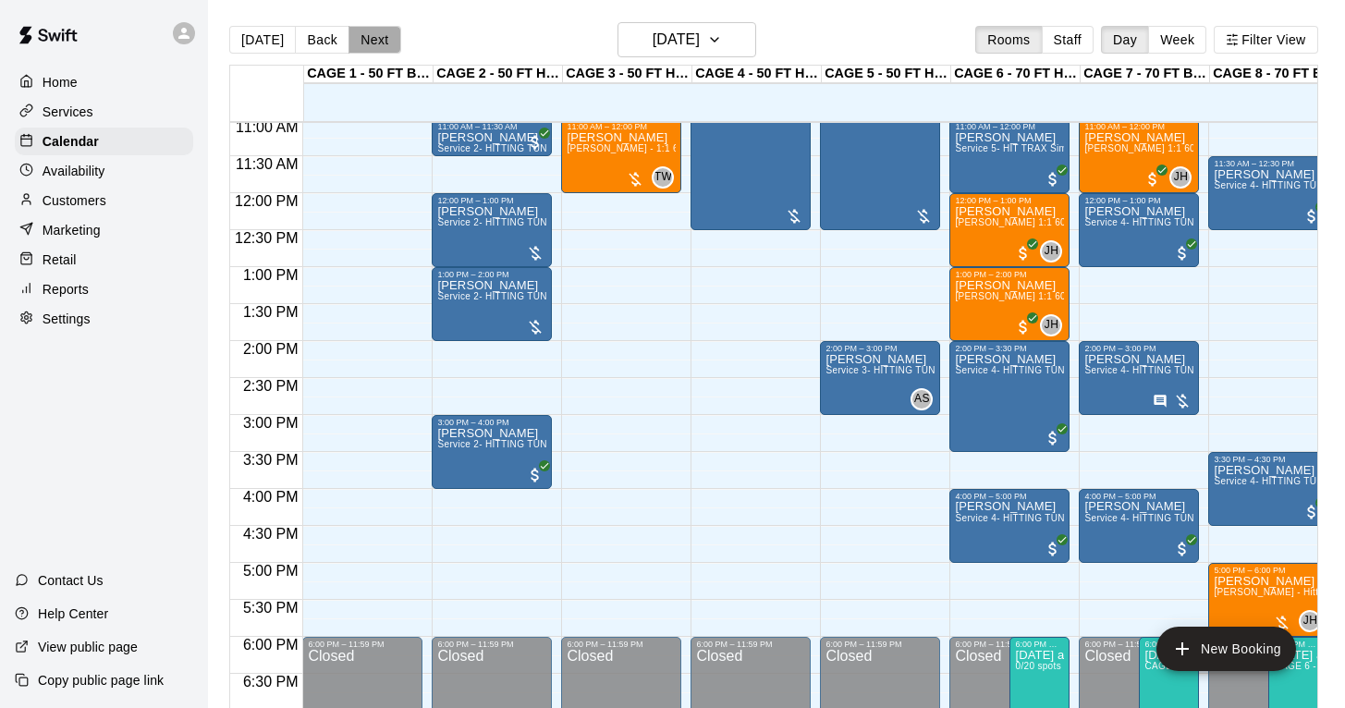
click at [374, 41] on button "Next" at bounding box center [375, 40] width 52 height 28
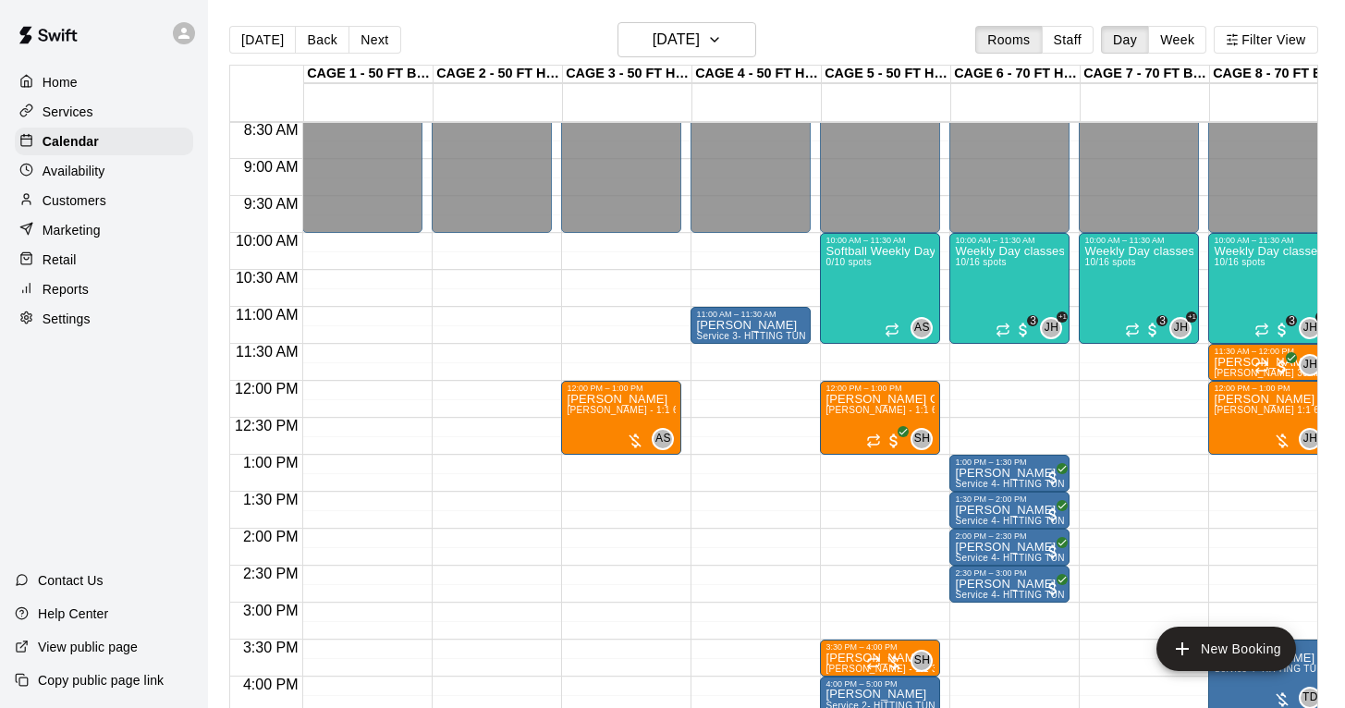
scroll to position [626, 0]
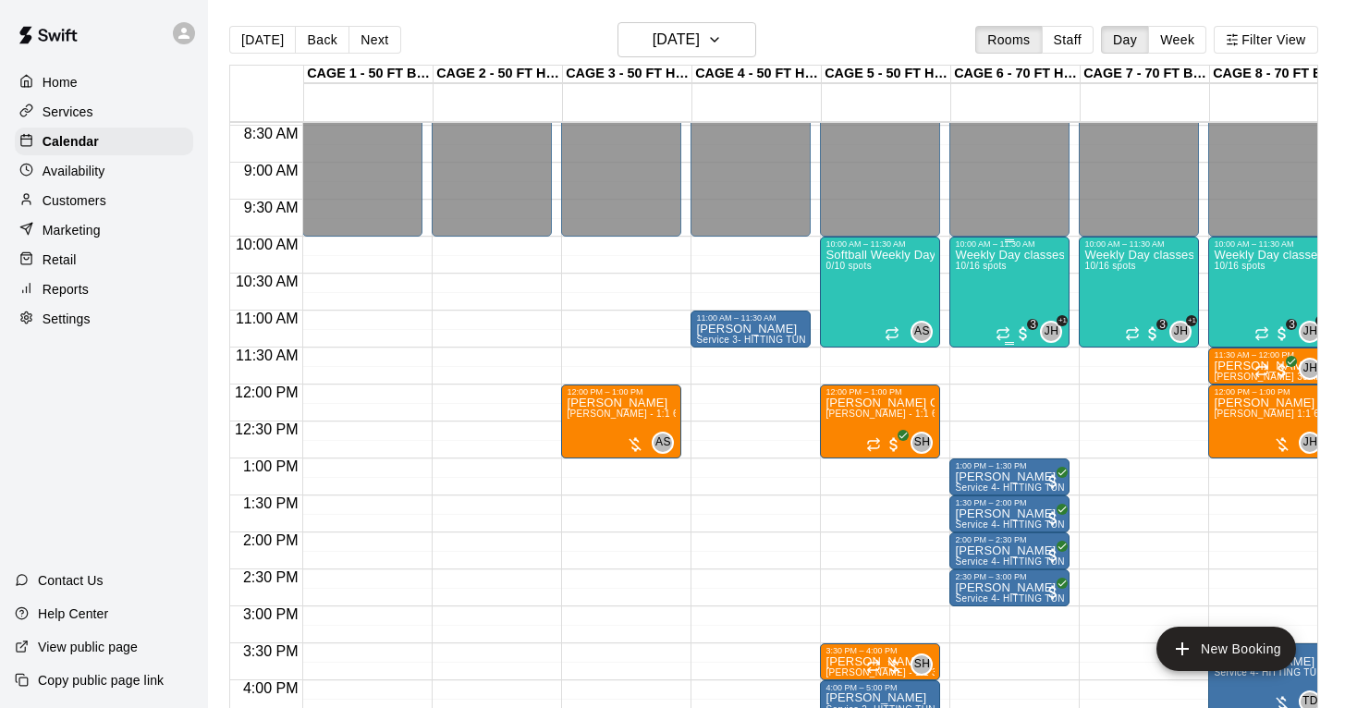
click at [1012, 285] on div "Weekly Day classes ( [DATE],[DATE],[DATE] ) 10:00-11:30 ( monthly packages avai…" at bounding box center [1009, 603] width 109 height 708
click at [976, 316] on img "edit" at bounding box center [974, 312] width 21 height 21
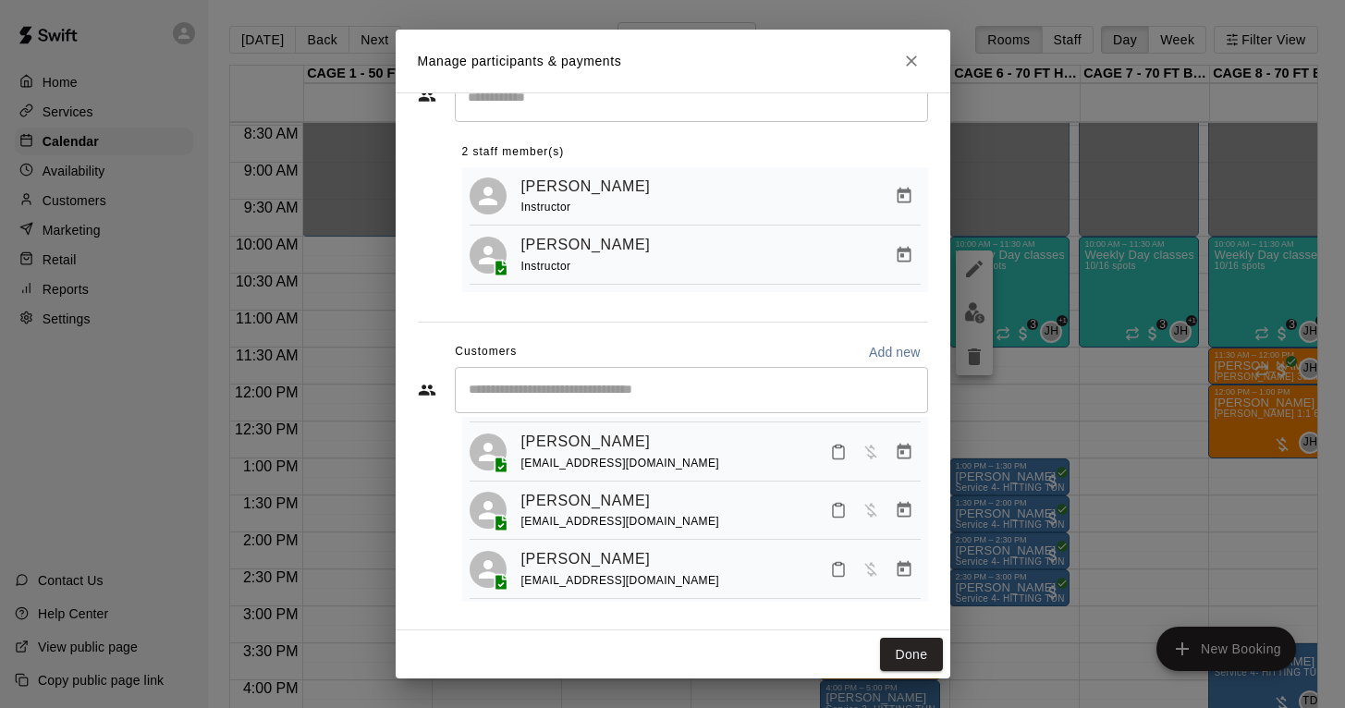
scroll to position [64, 0]
click at [919, 652] on button "Done" at bounding box center [911, 655] width 62 height 34
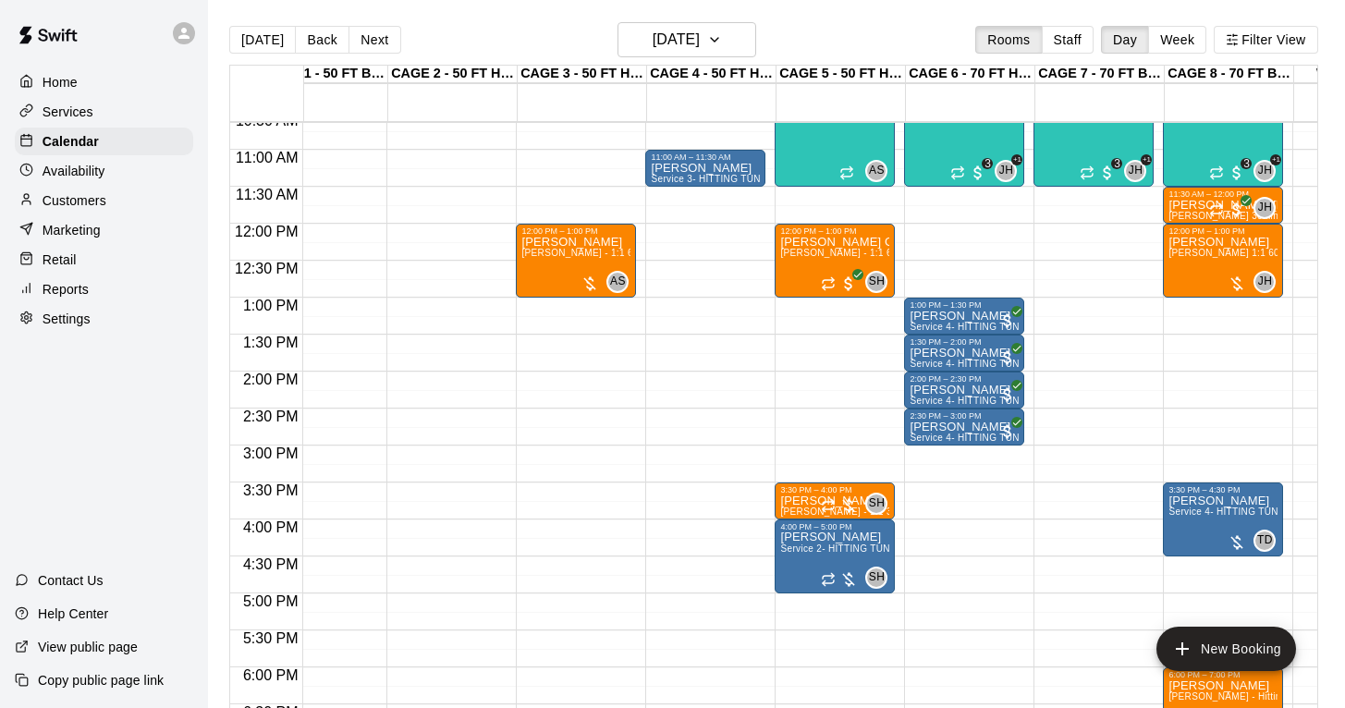
scroll to position [779, 44]
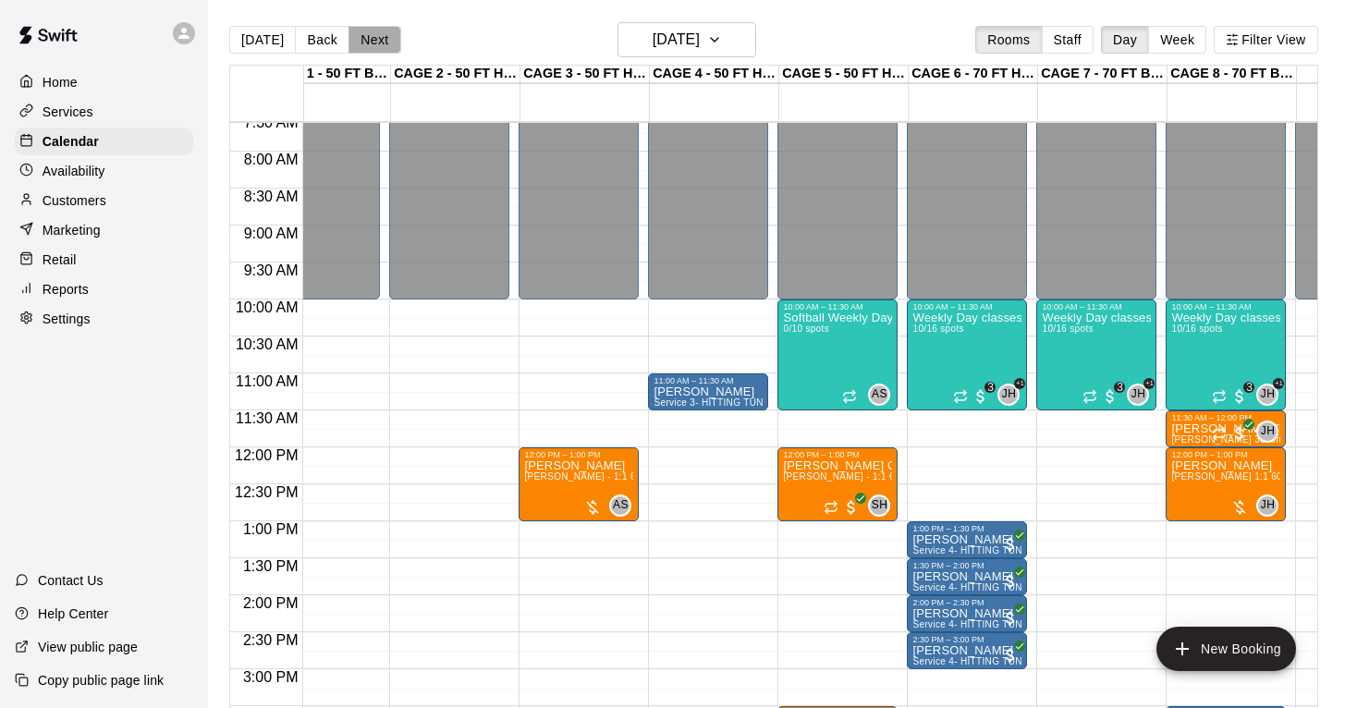
click at [374, 37] on button "Next" at bounding box center [375, 40] width 52 height 28
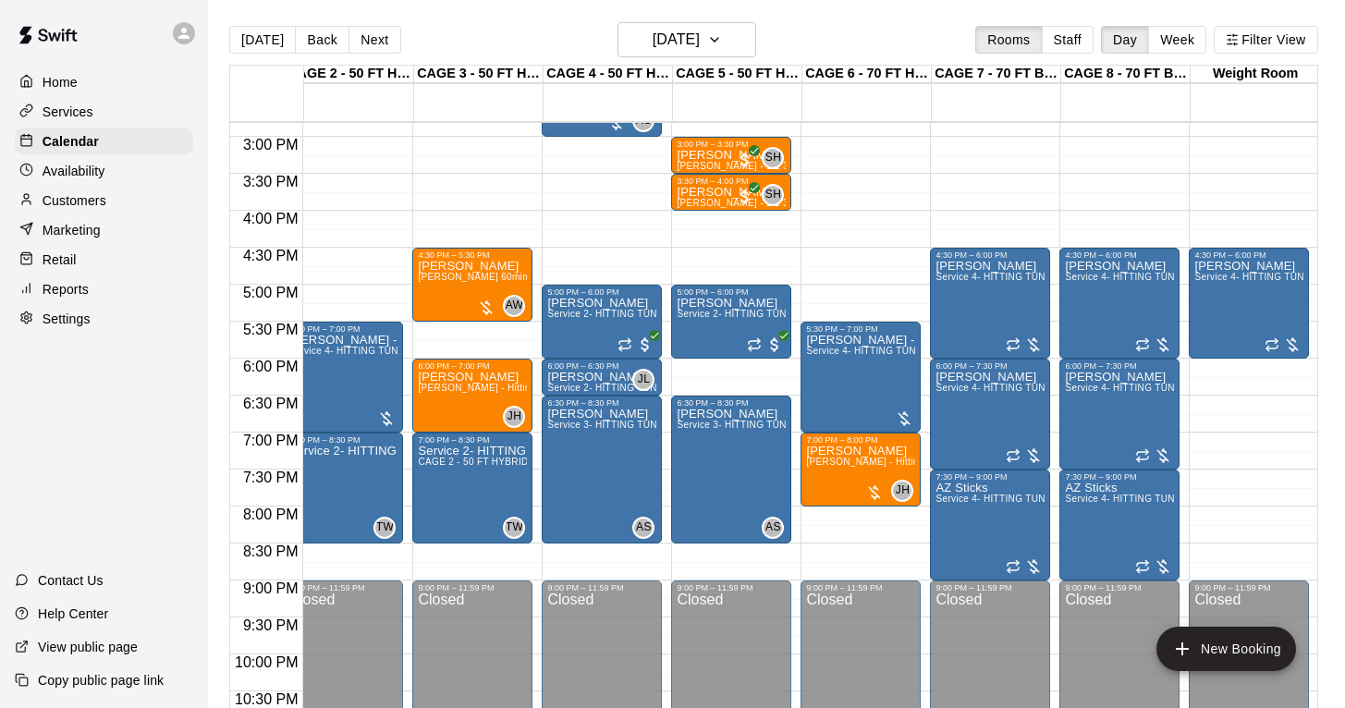
scroll to position [1096, 85]
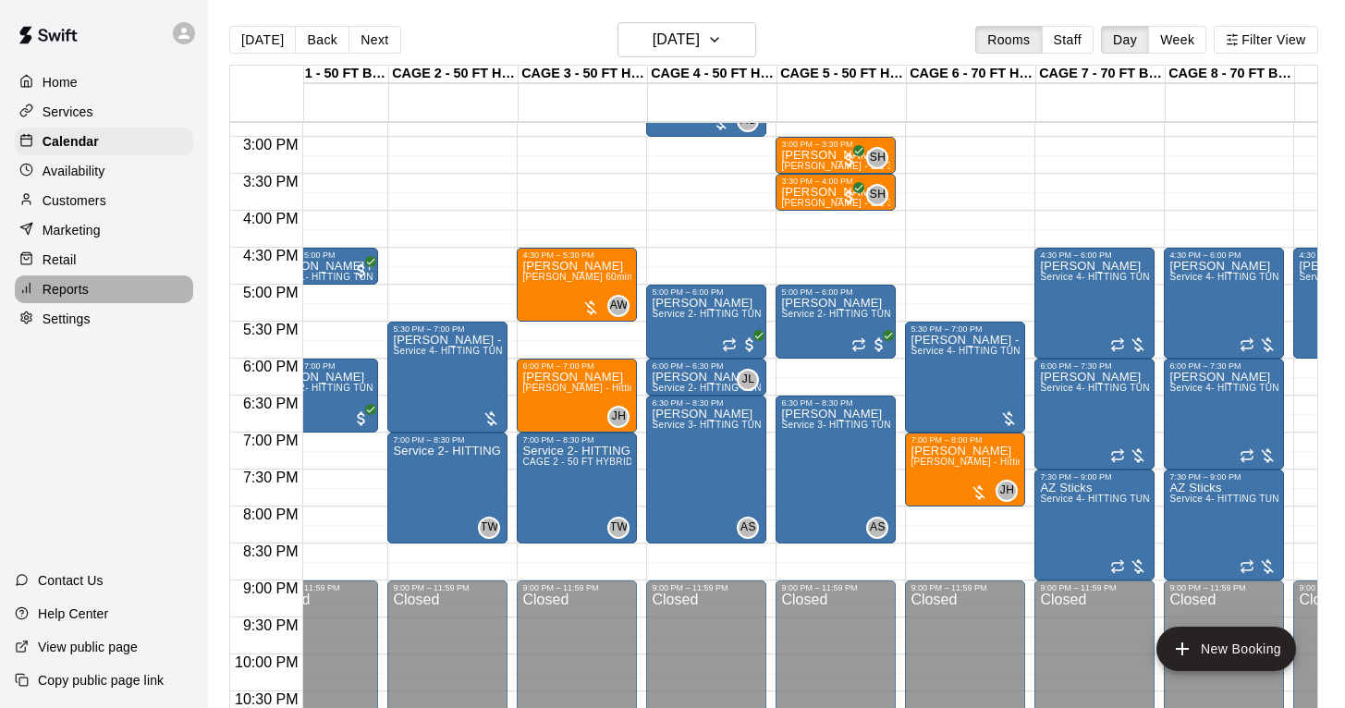
click at [81, 298] on p "Reports" at bounding box center [66, 289] width 46 height 18
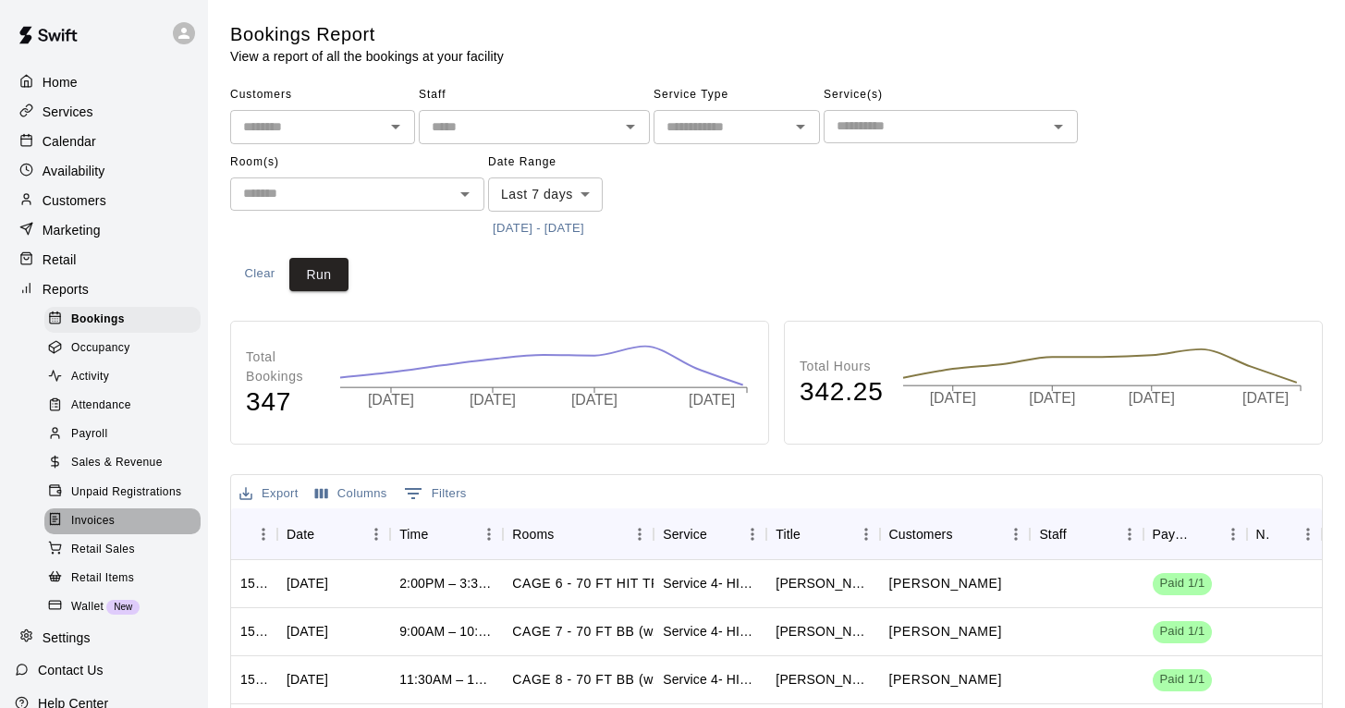
click at [101, 515] on span "Invoices" at bounding box center [92, 521] width 43 height 18
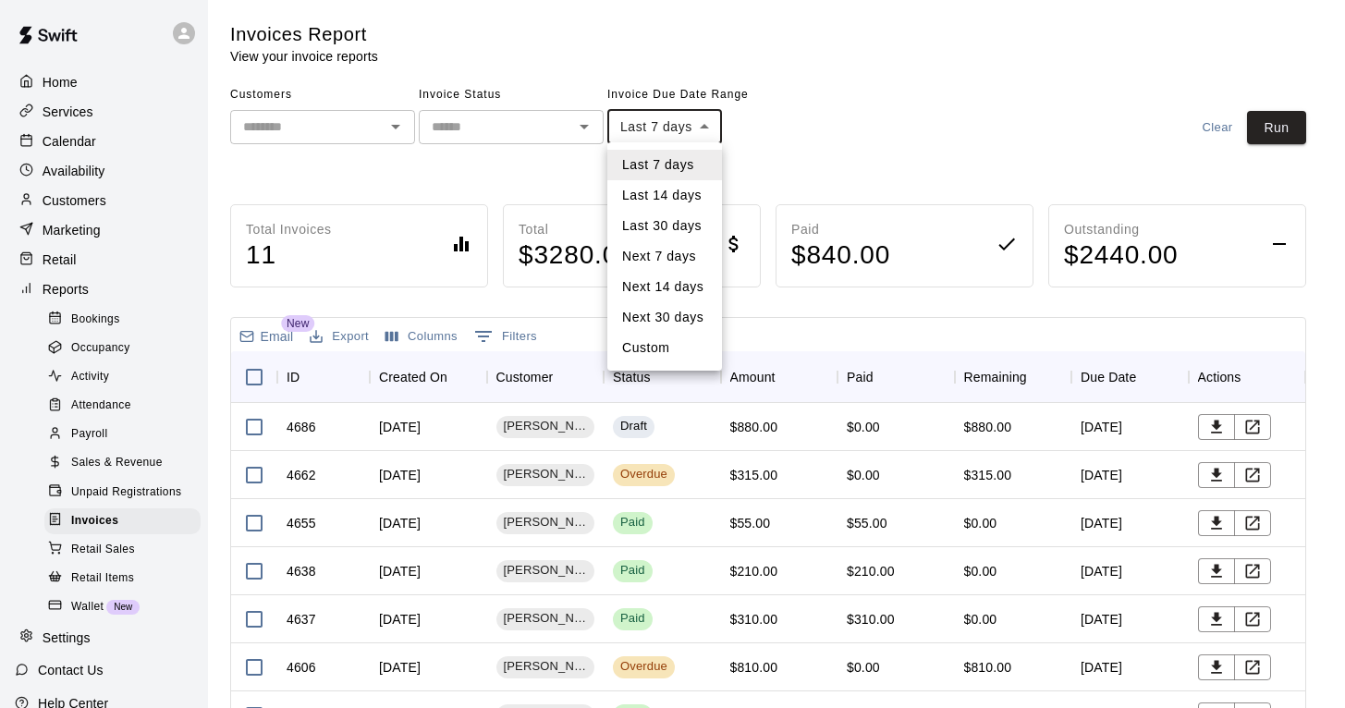
click at [651, 129] on body "Home Services Calendar Availability Customers Marketing Retail Reports Bookings…" at bounding box center [672, 486] width 1345 height 972
click at [668, 354] on li "Custom" at bounding box center [664, 348] width 115 height 31
type input "******"
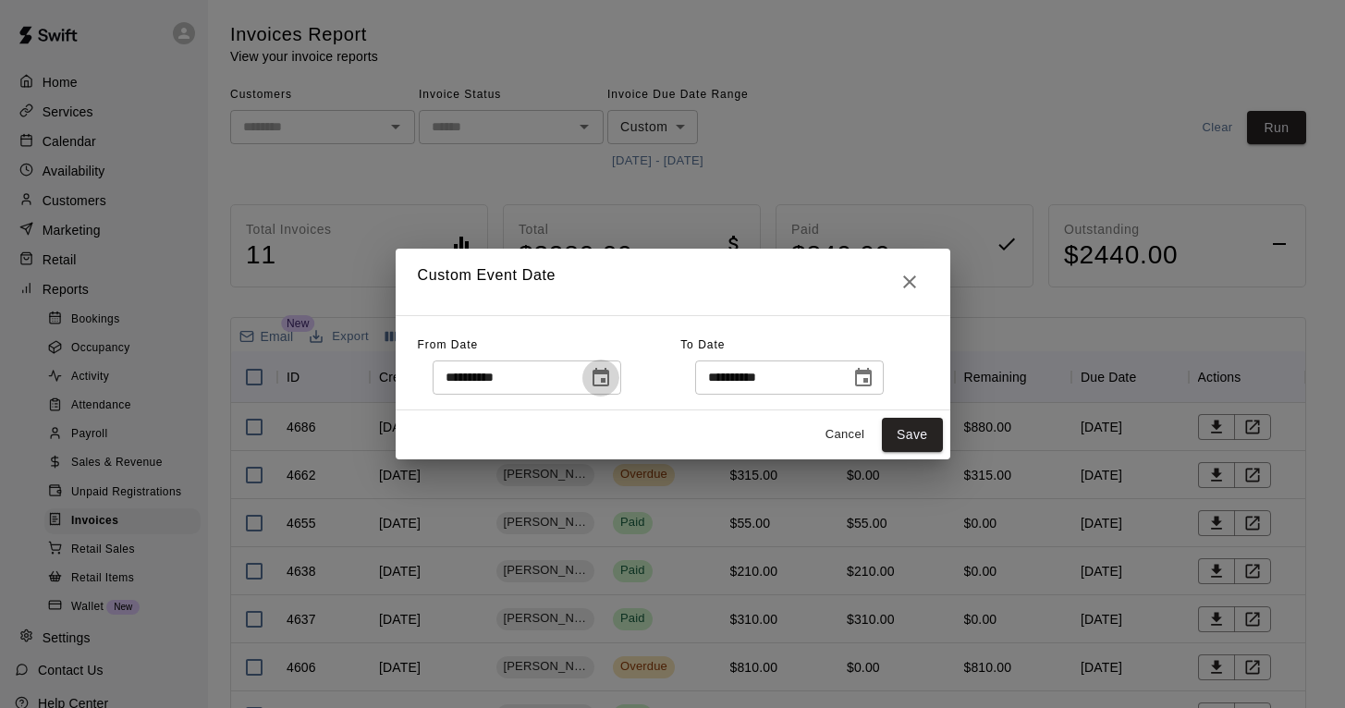
click at [606, 375] on icon "Choose date, selected date is Oct 5, 2025" at bounding box center [601, 378] width 22 height 22
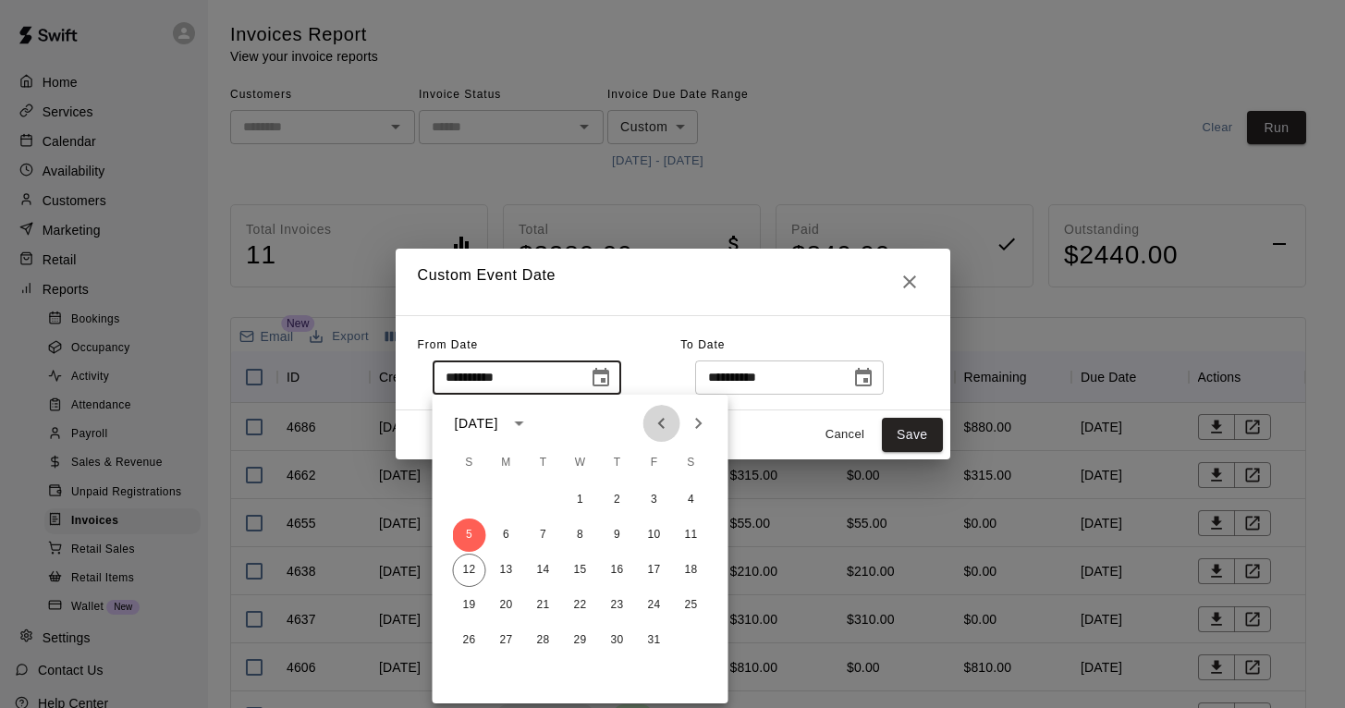
click at [658, 420] on icon "Previous month" at bounding box center [662, 423] width 22 height 22
click at [656, 500] on button "1" at bounding box center [654, 500] width 33 height 33
type input "**********"
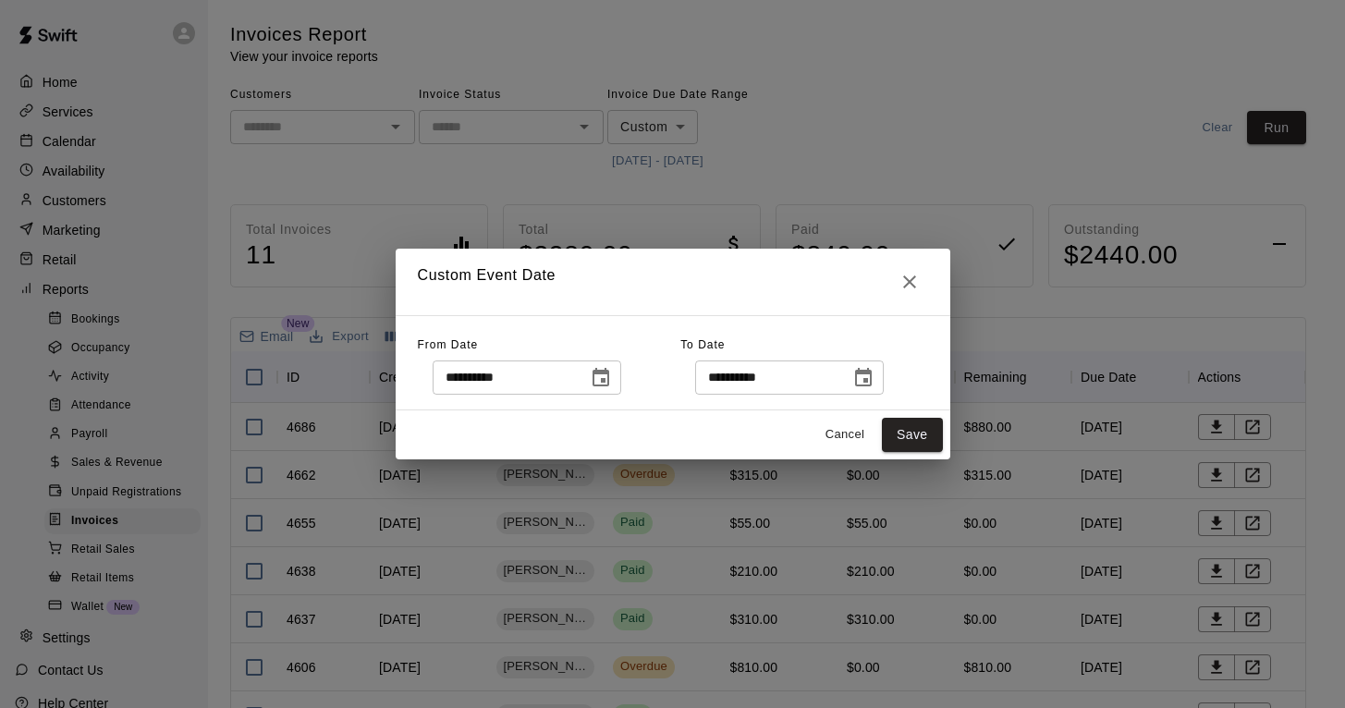
click at [872, 371] on icon "Choose date, selected date is Oct 12, 2025" at bounding box center [863, 377] width 17 height 18
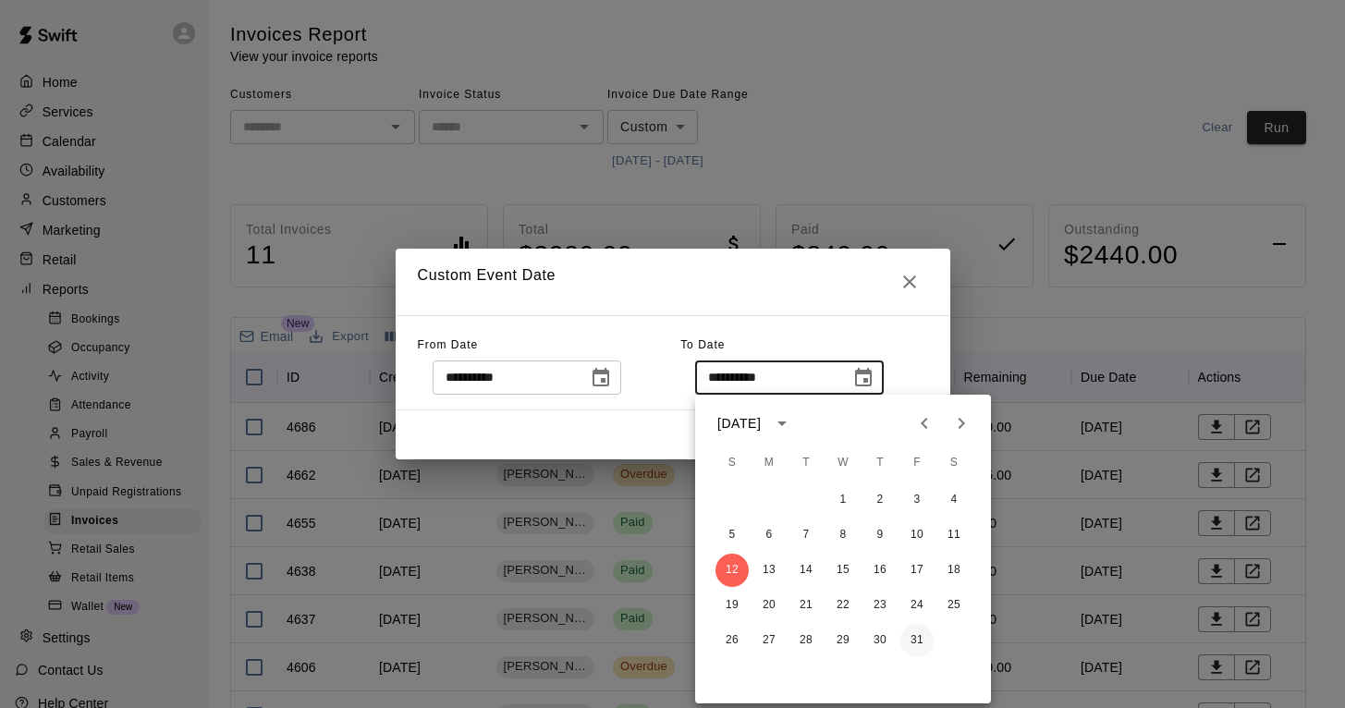
click at [915, 643] on button "31" at bounding box center [917, 640] width 33 height 33
type input "**********"
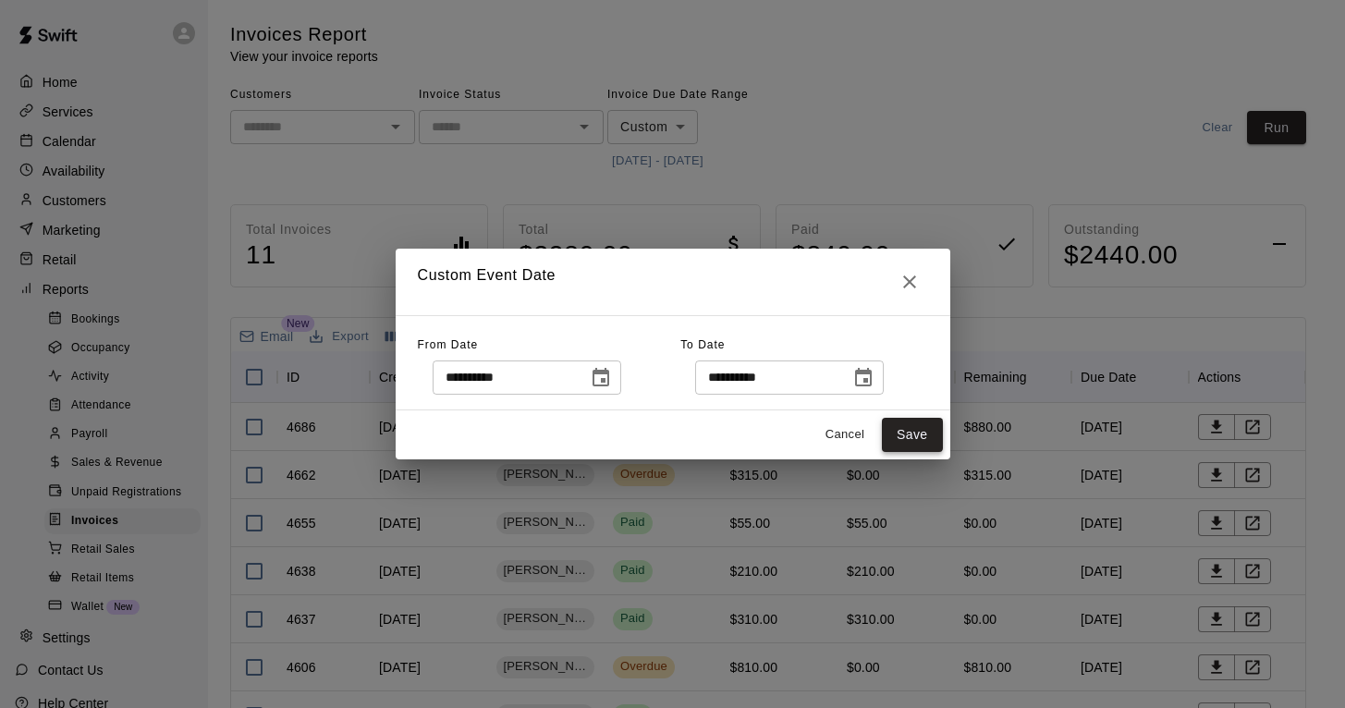
click at [909, 447] on button "Save" at bounding box center [912, 435] width 61 height 34
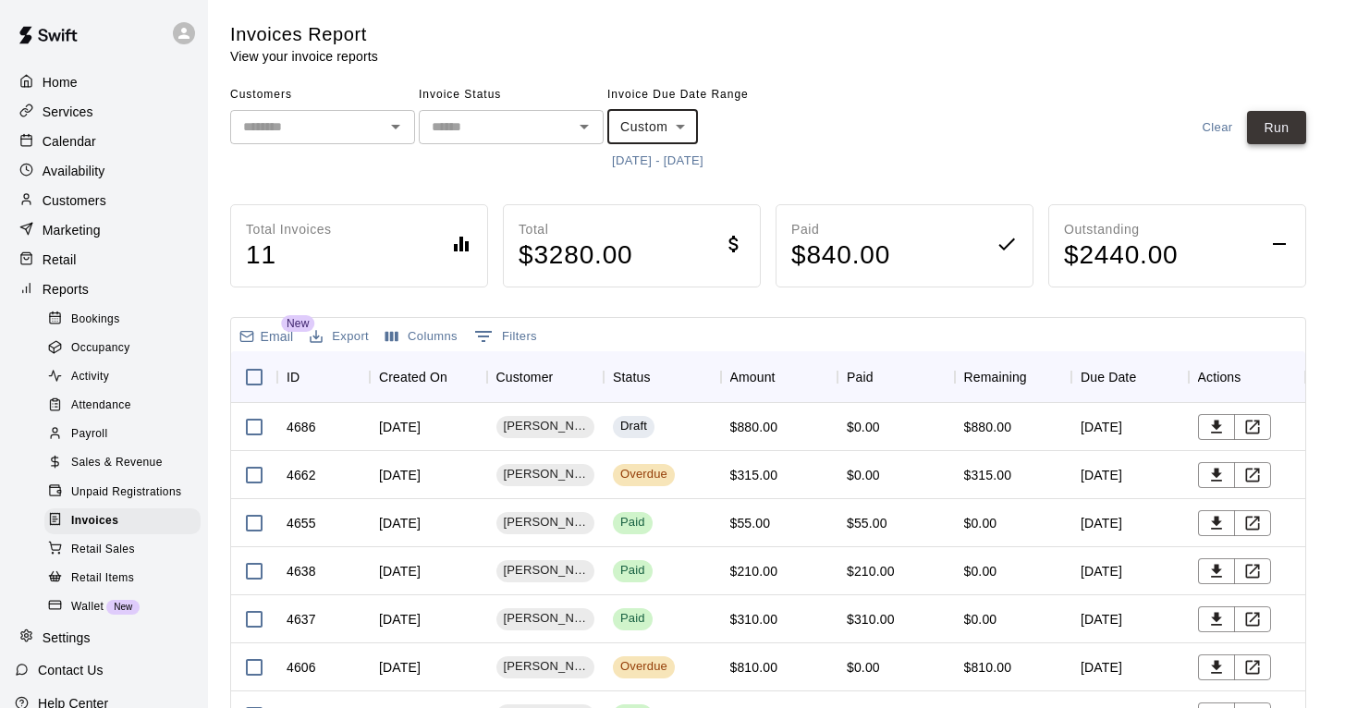
click at [1276, 136] on button "Run" at bounding box center [1276, 128] width 59 height 34
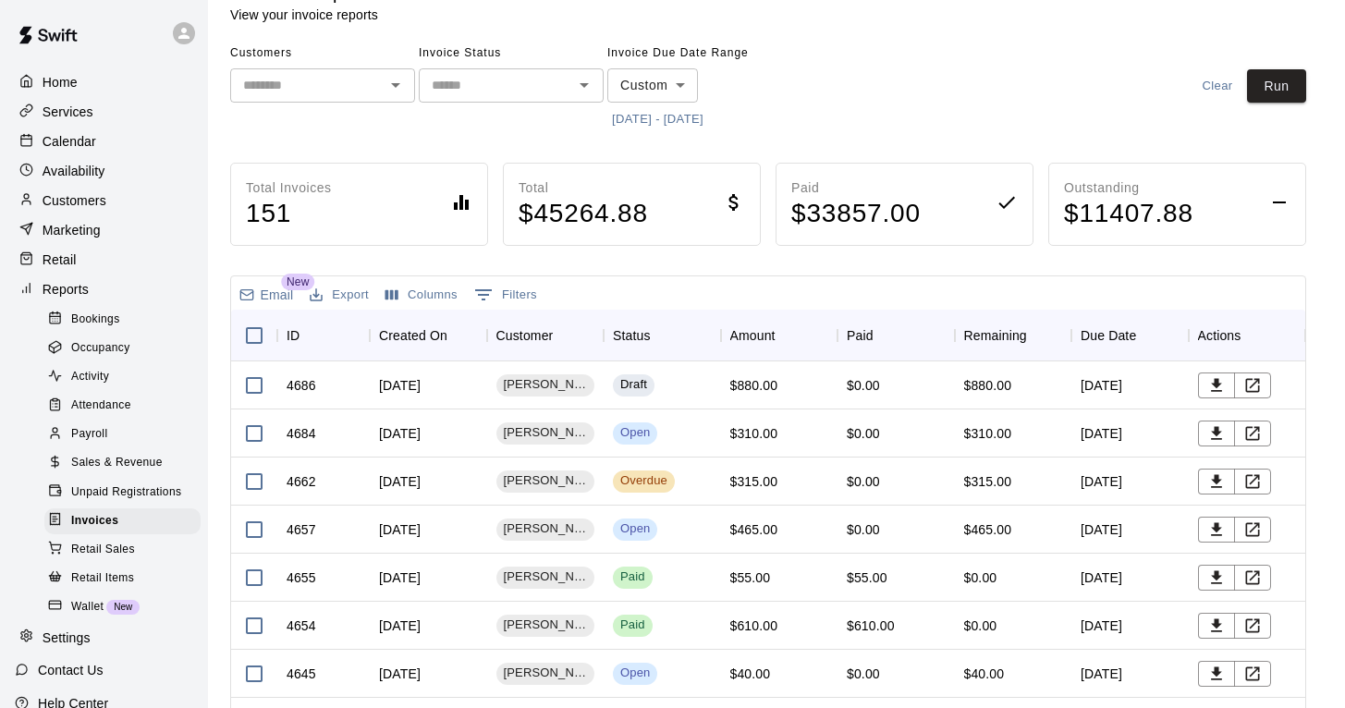
scroll to position [45, 0]
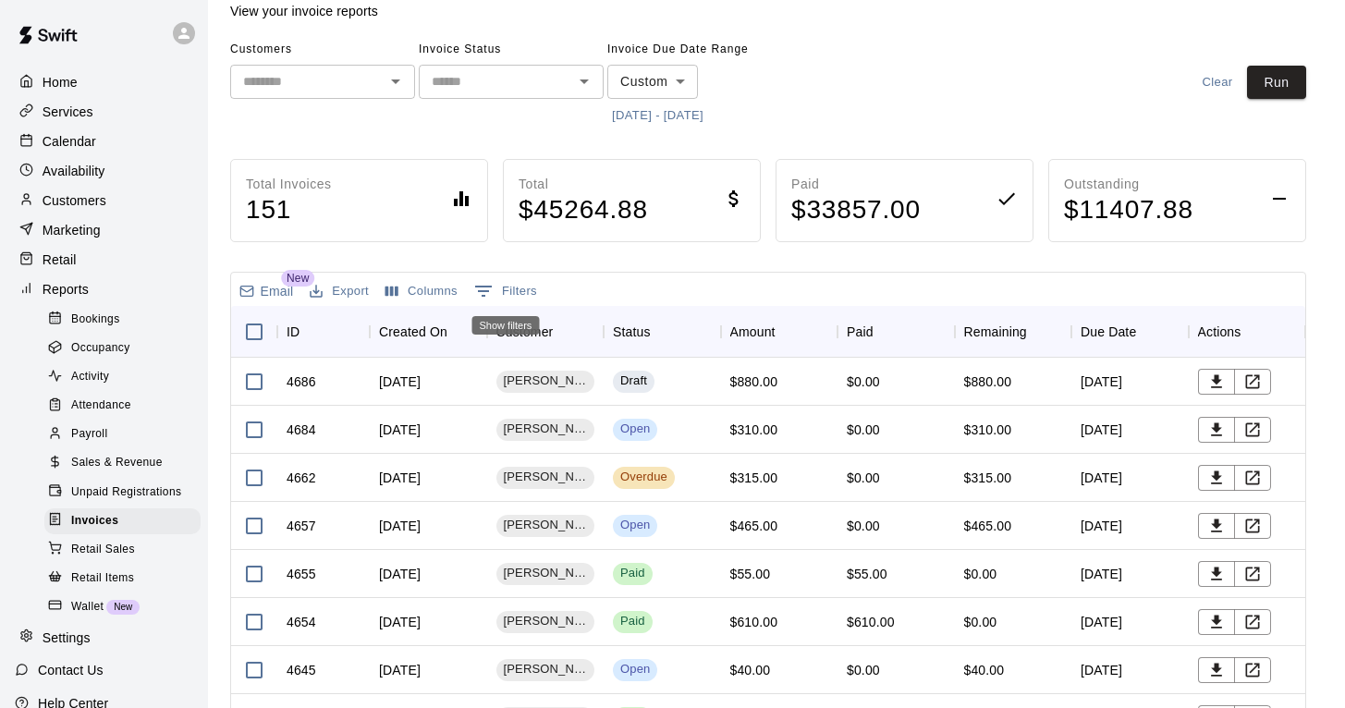
click at [490, 286] on icon "Show filters" at bounding box center [483, 291] width 17 height 11
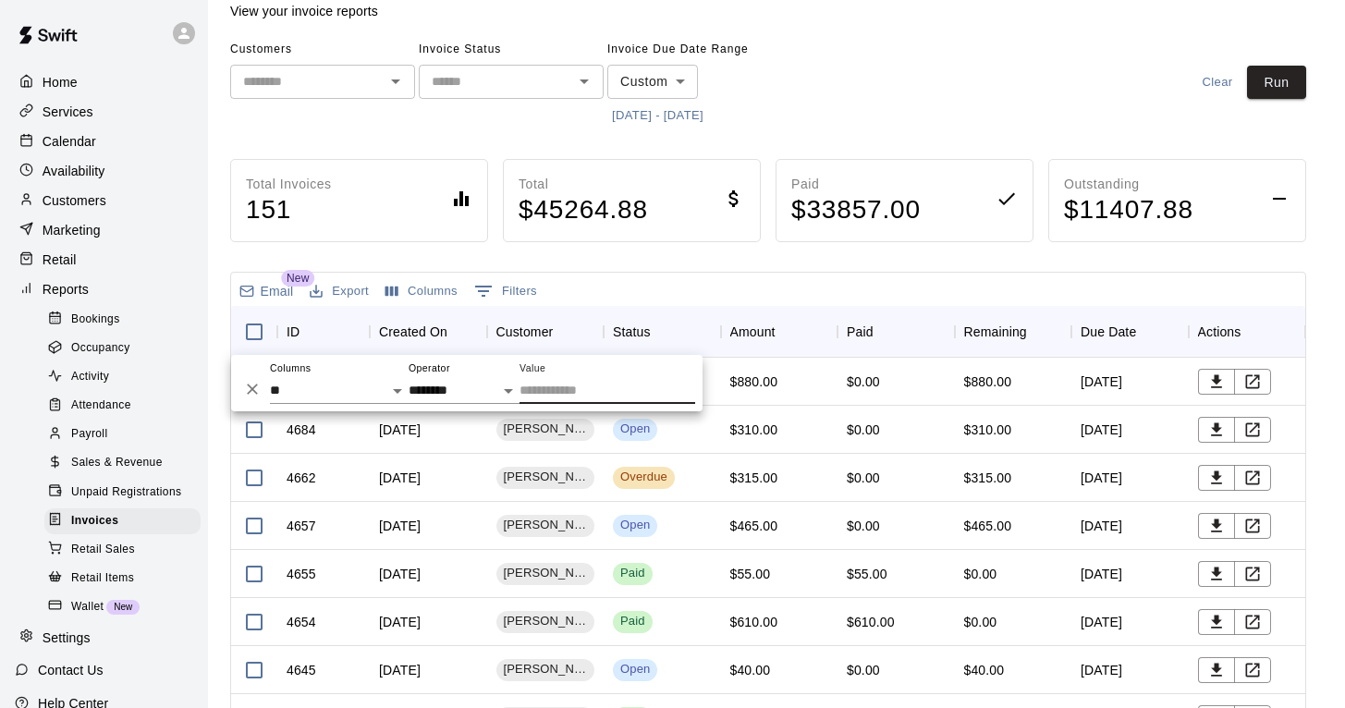
click at [609, 272] on div "Email New Export Columns 0 Filters ID Created On Customer Status Amount Paid Re…" at bounding box center [768, 595] width 1076 height 647
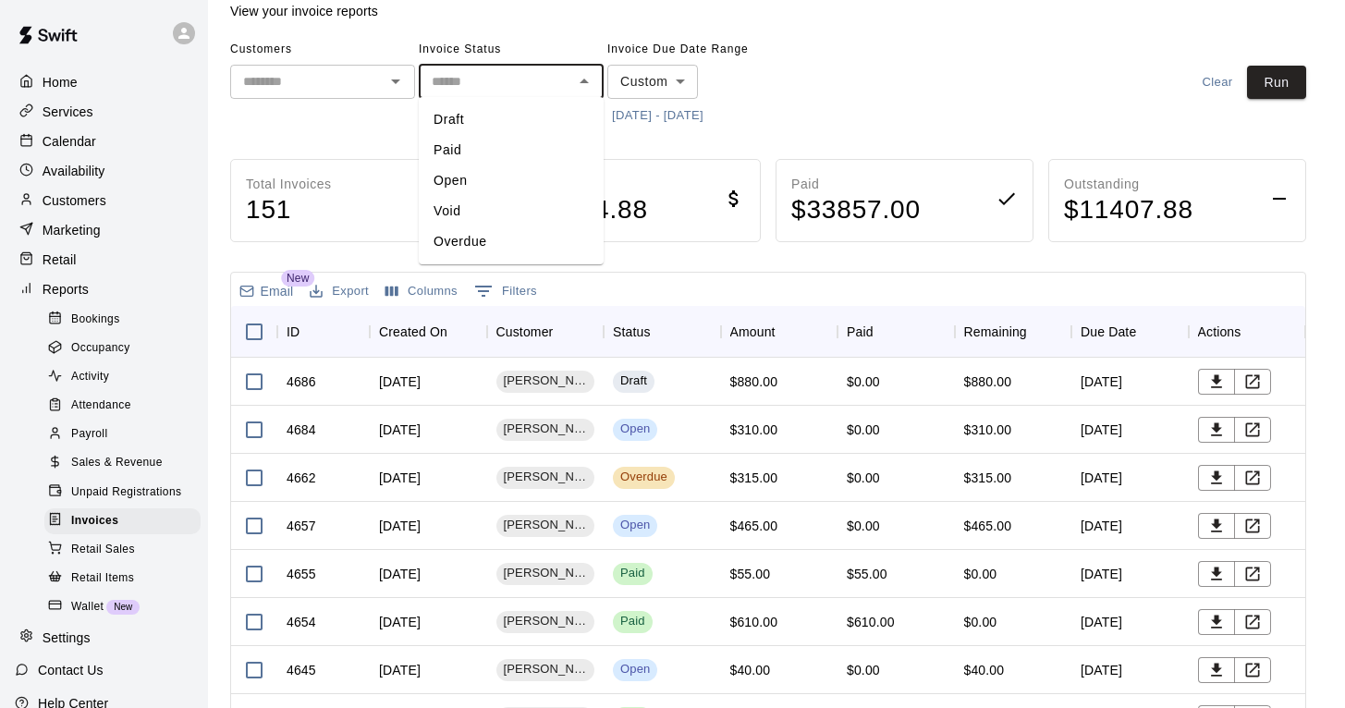
click at [552, 85] on input "text" at bounding box center [495, 81] width 143 height 23
click at [514, 178] on li "Open" at bounding box center [511, 181] width 185 height 31
type input "****"
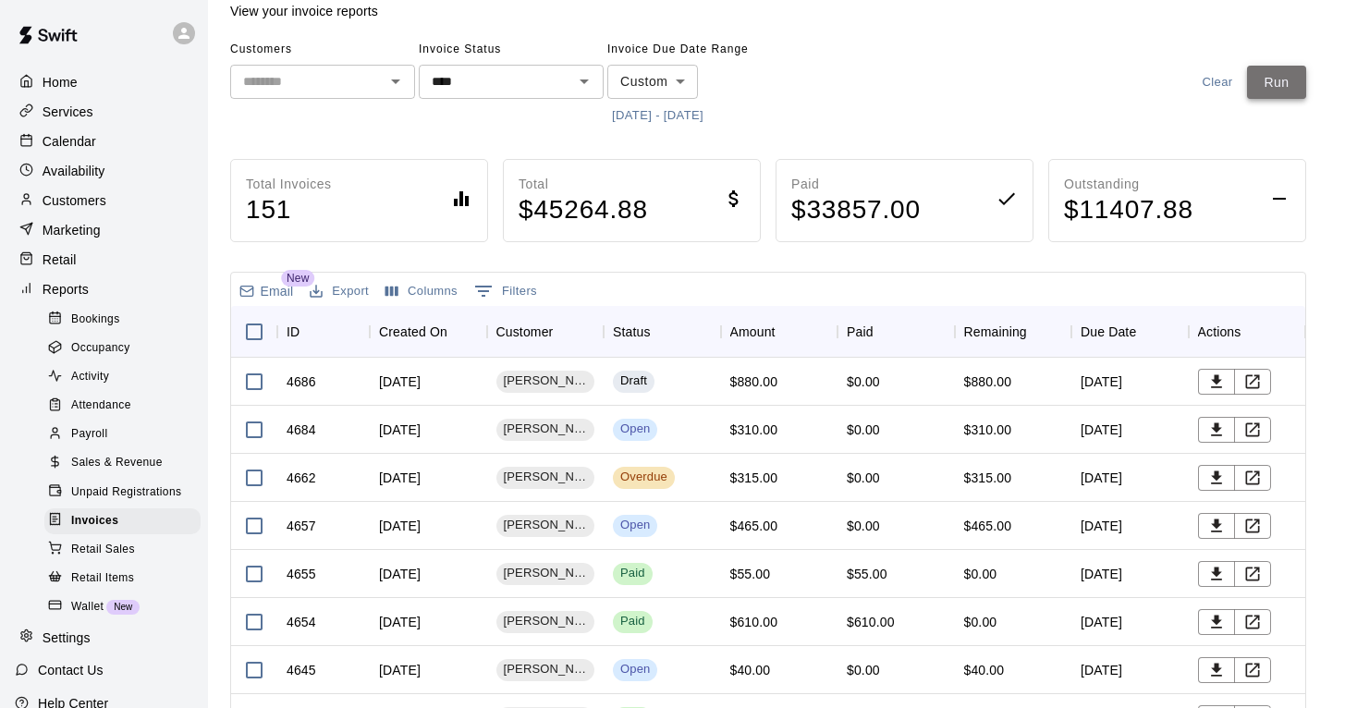
click at [1284, 75] on button "Run" at bounding box center [1276, 83] width 59 height 34
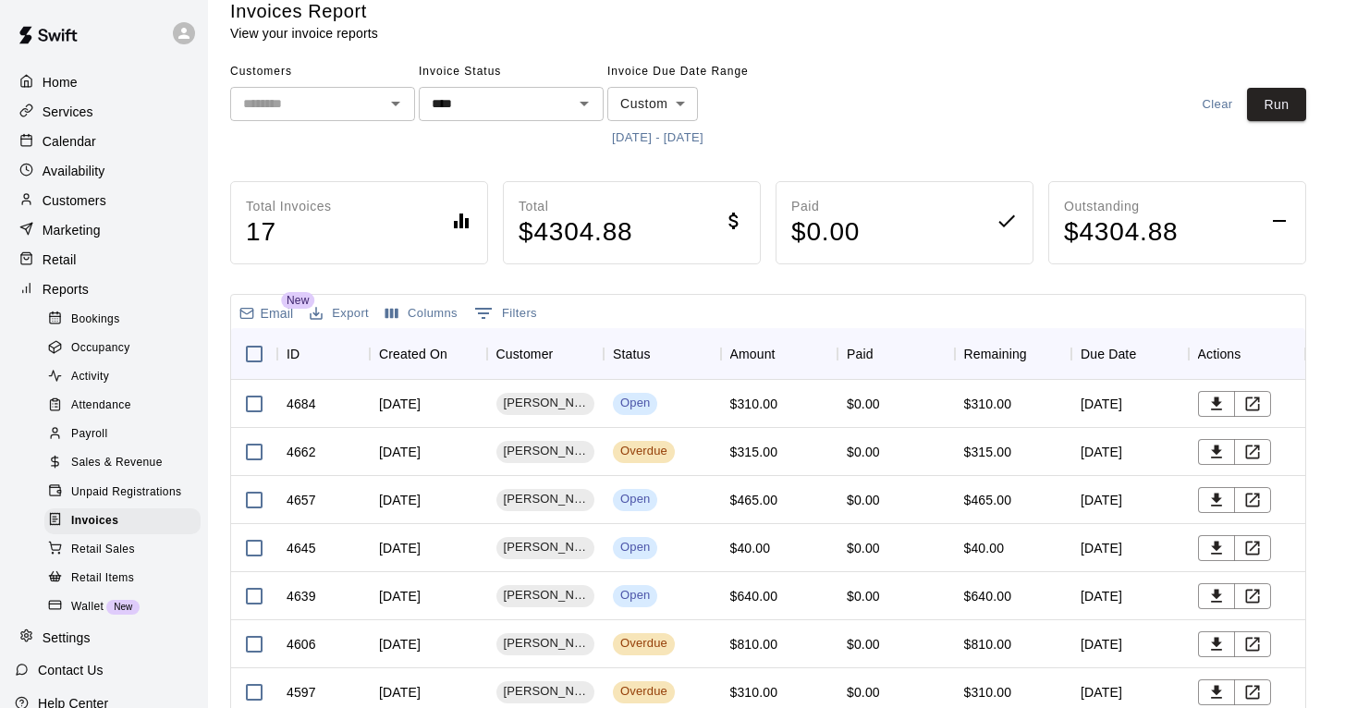
scroll to position [26, 0]
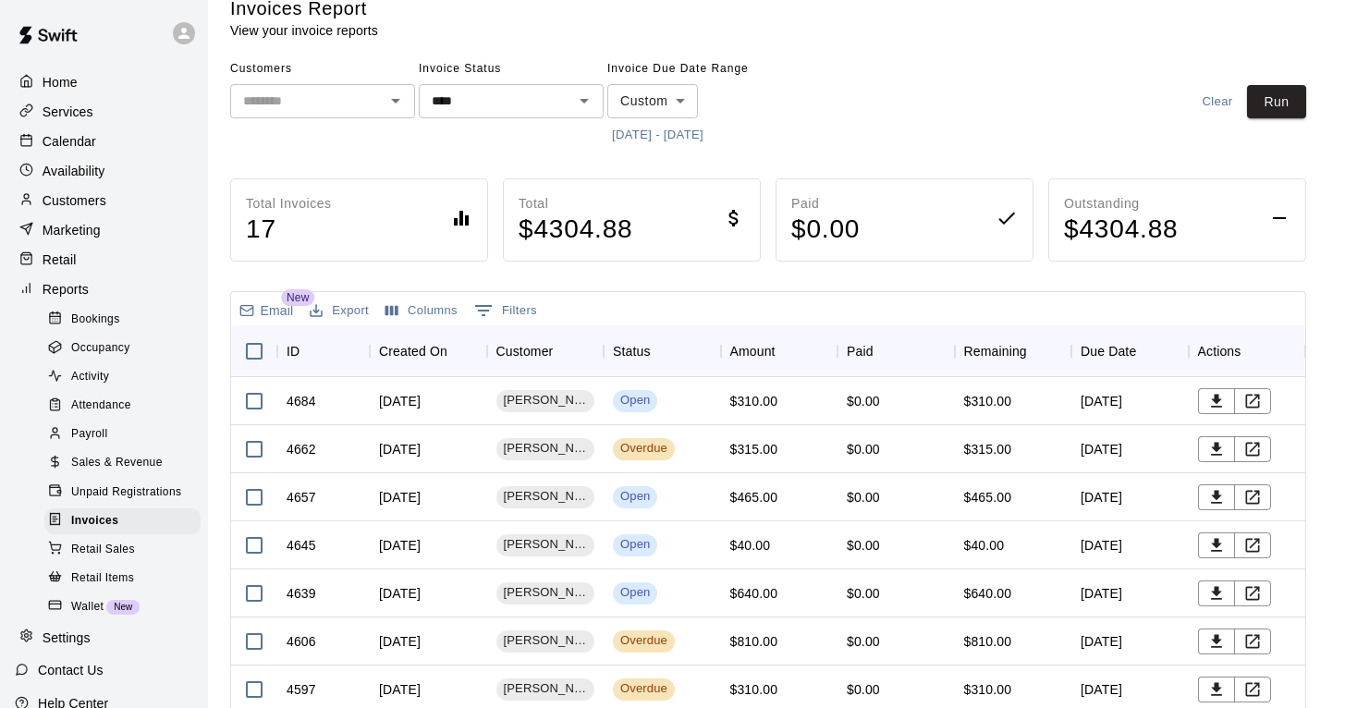
click at [835, 131] on div "Customers ​ Invoice Status **** ​ Invoice Due Date Range Custom ****** ​ [DATE]…" at bounding box center [768, 102] width 1076 height 95
click at [811, 93] on div "Customers ​ Invoice Status **** ​ Invoice Due Date Range Custom ****** ​ [DATE]…" at bounding box center [768, 102] width 1076 height 95
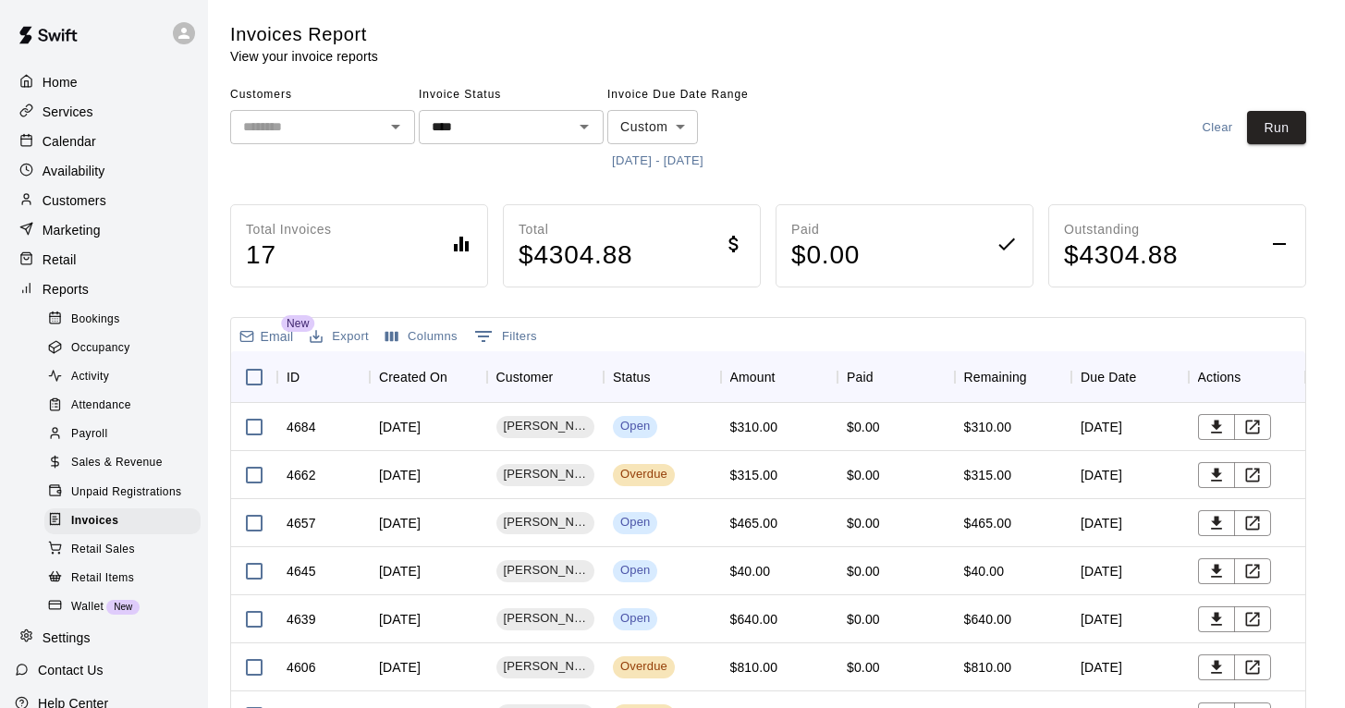
scroll to position [0, 0]
click at [58, 79] on p "Home" at bounding box center [60, 82] width 35 height 18
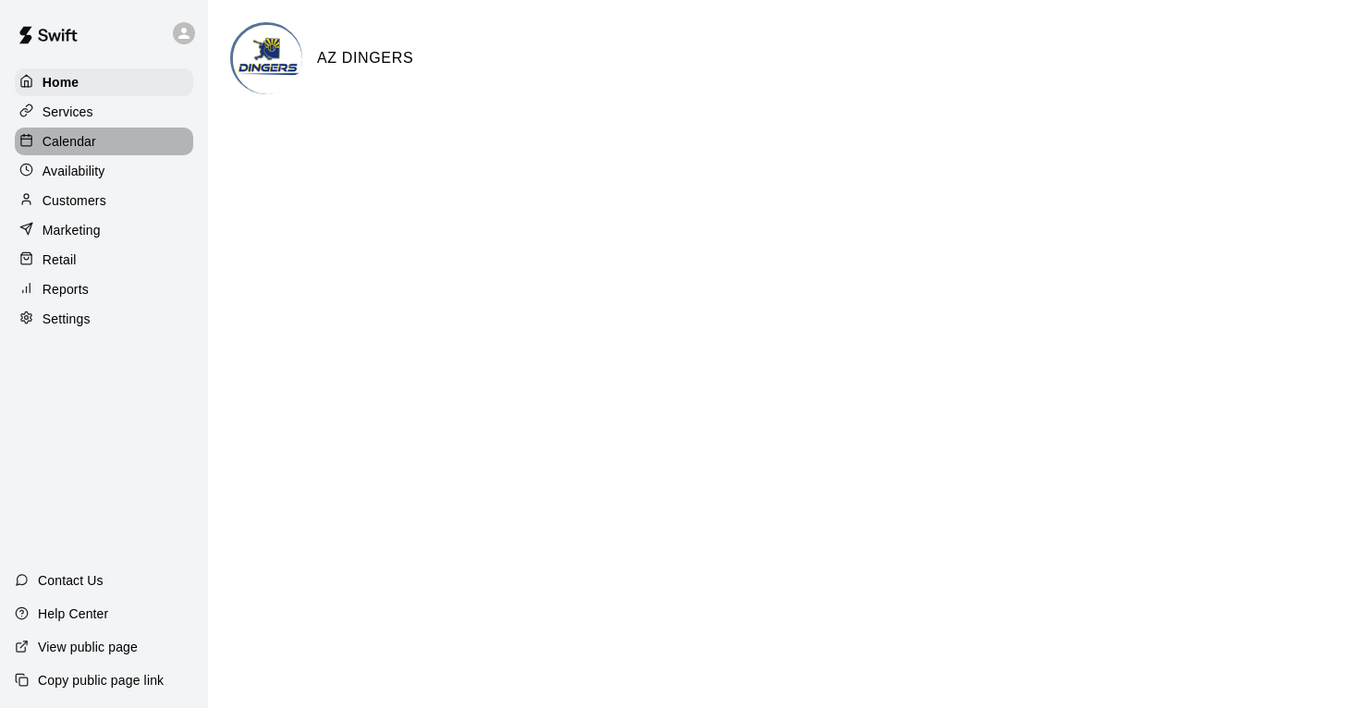
click at [80, 141] on p "Calendar" at bounding box center [70, 141] width 54 height 18
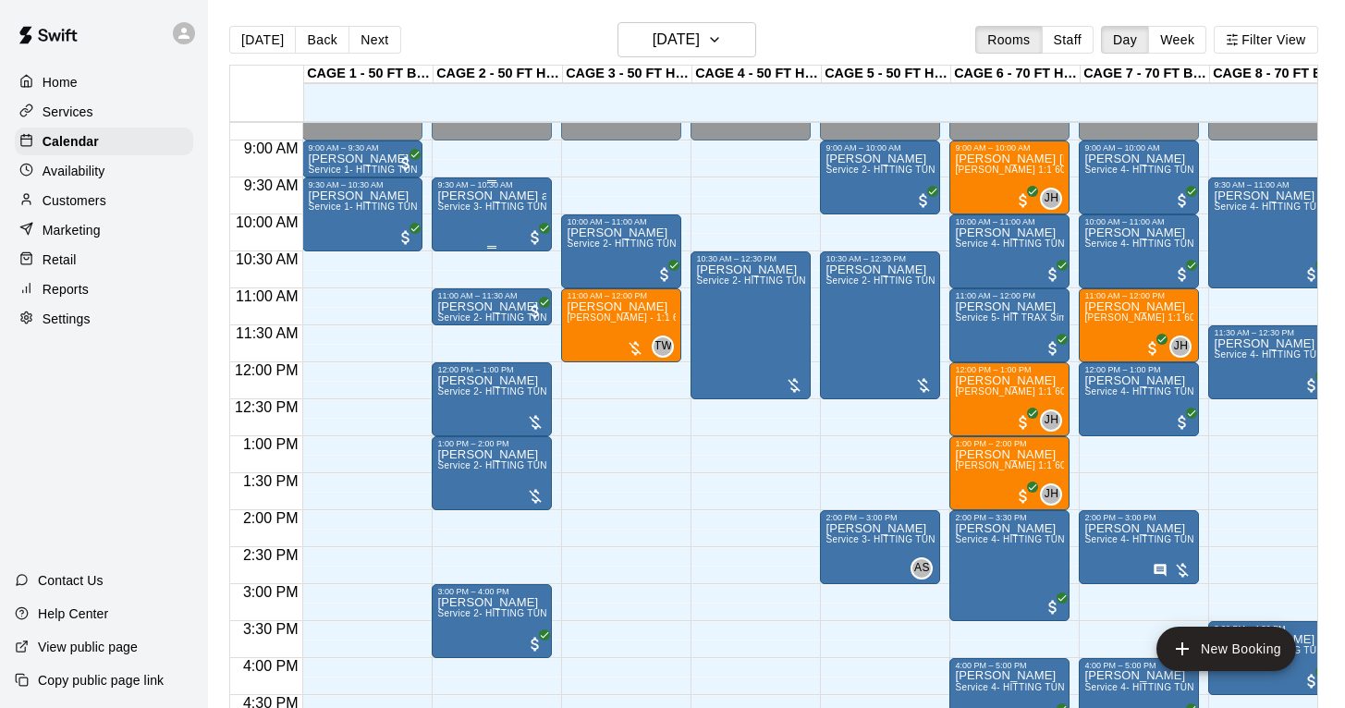
scroll to position [658, 0]
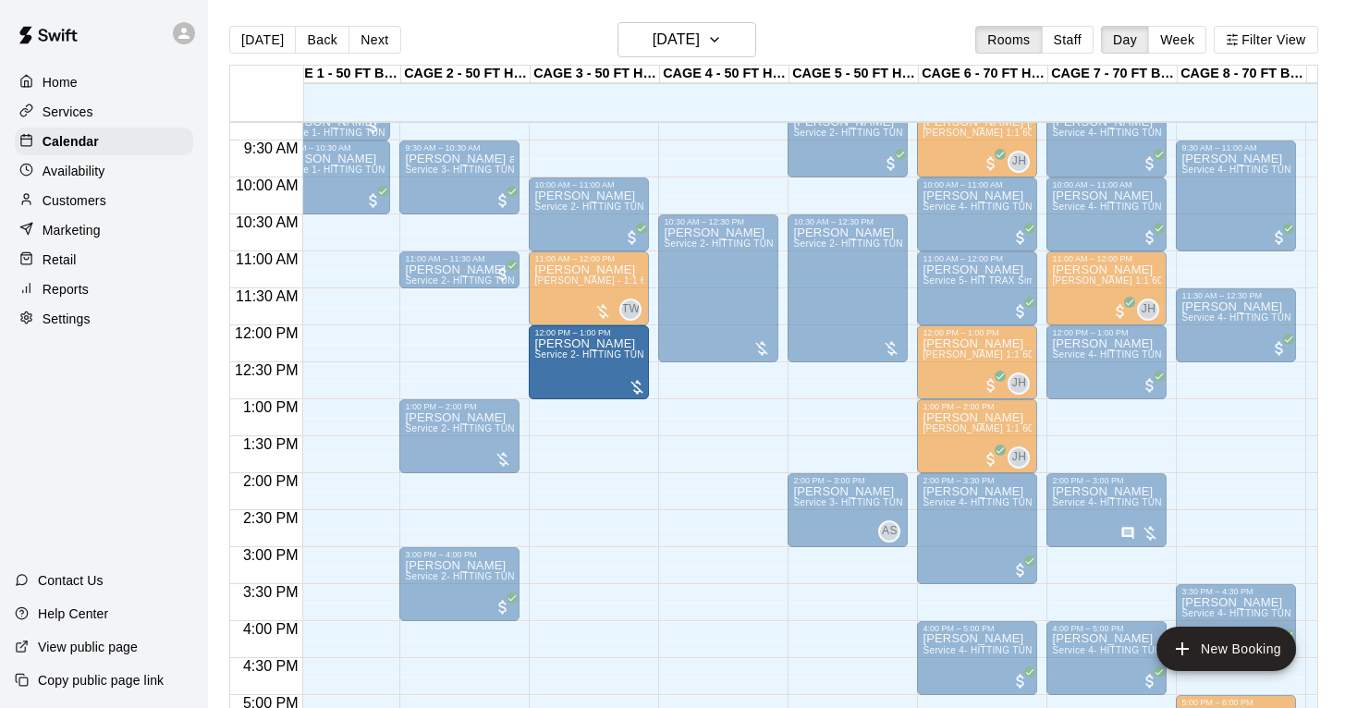
drag, startPoint x: 485, startPoint y: 372, endPoint x: 544, endPoint y: 375, distance: 58.4
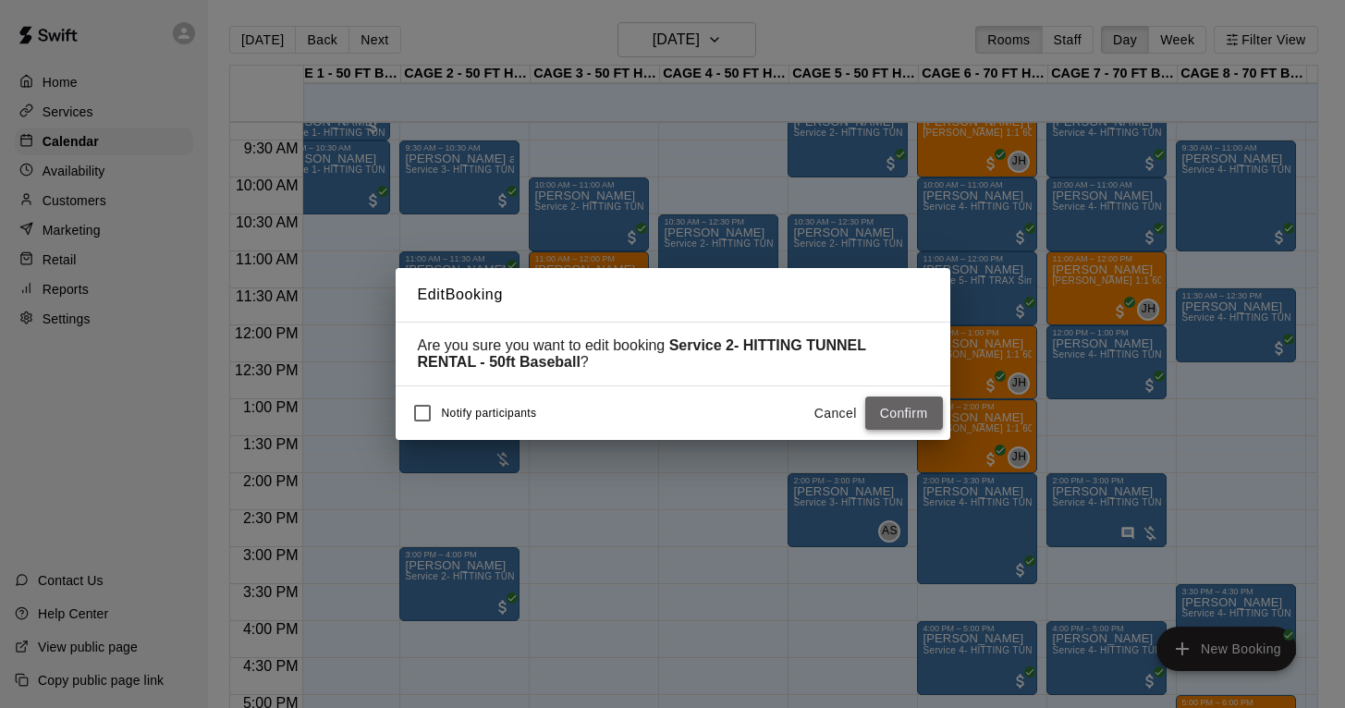
click at [878, 423] on button "Confirm" at bounding box center [904, 414] width 78 height 34
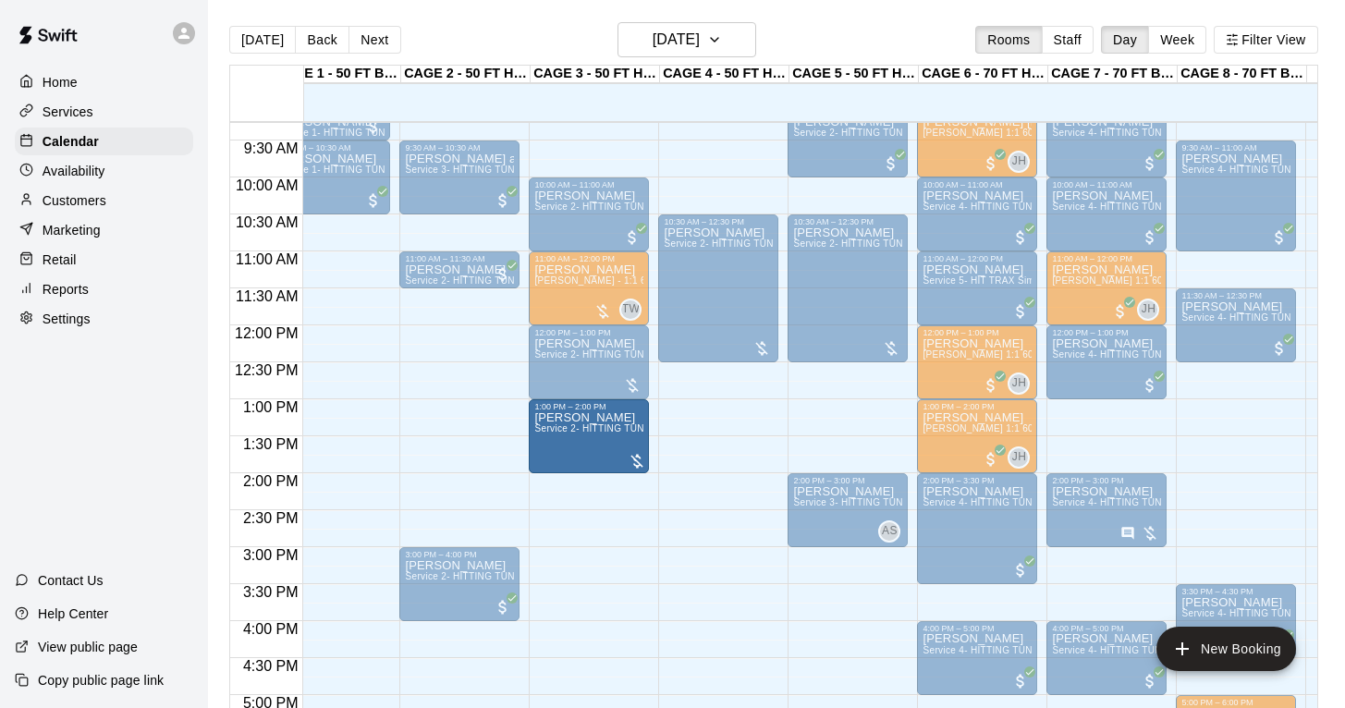
drag, startPoint x: 486, startPoint y: 435, endPoint x: 543, endPoint y: 436, distance: 56.4
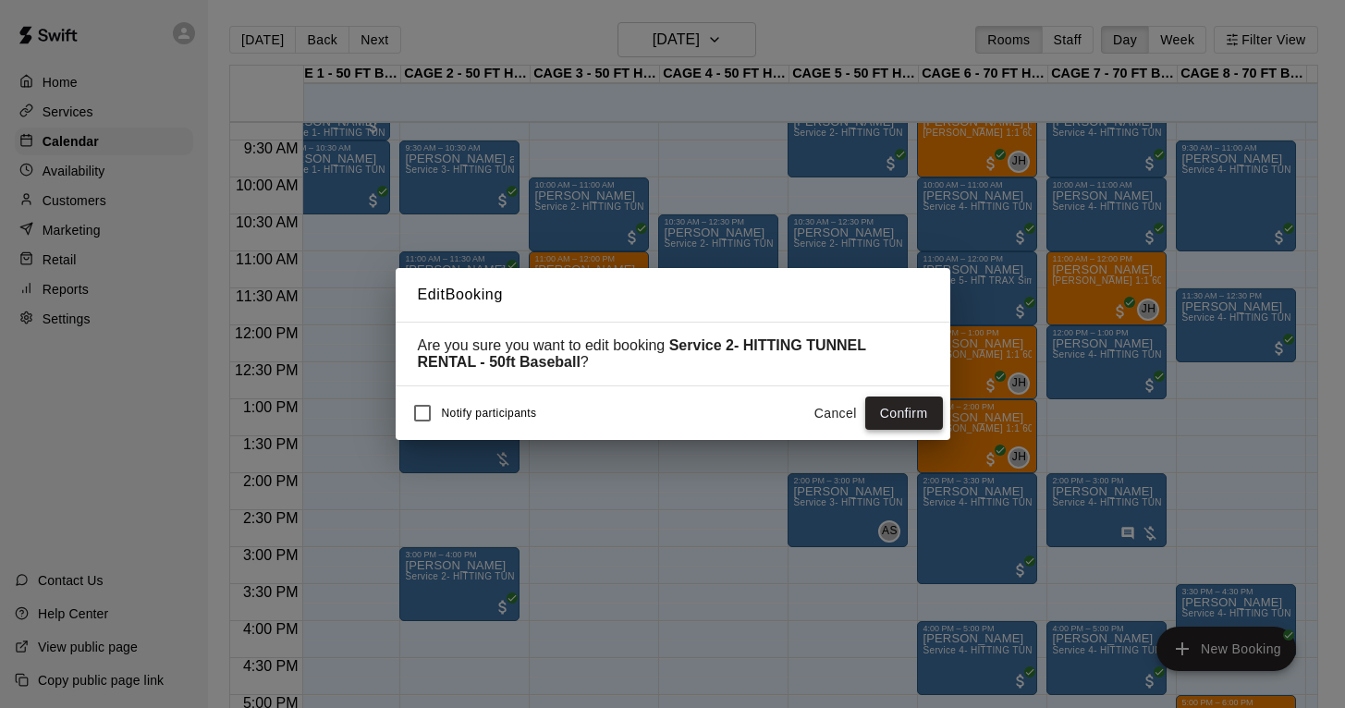
click at [900, 410] on button "Confirm" at bounding box center [904, 414] width 78 height 34
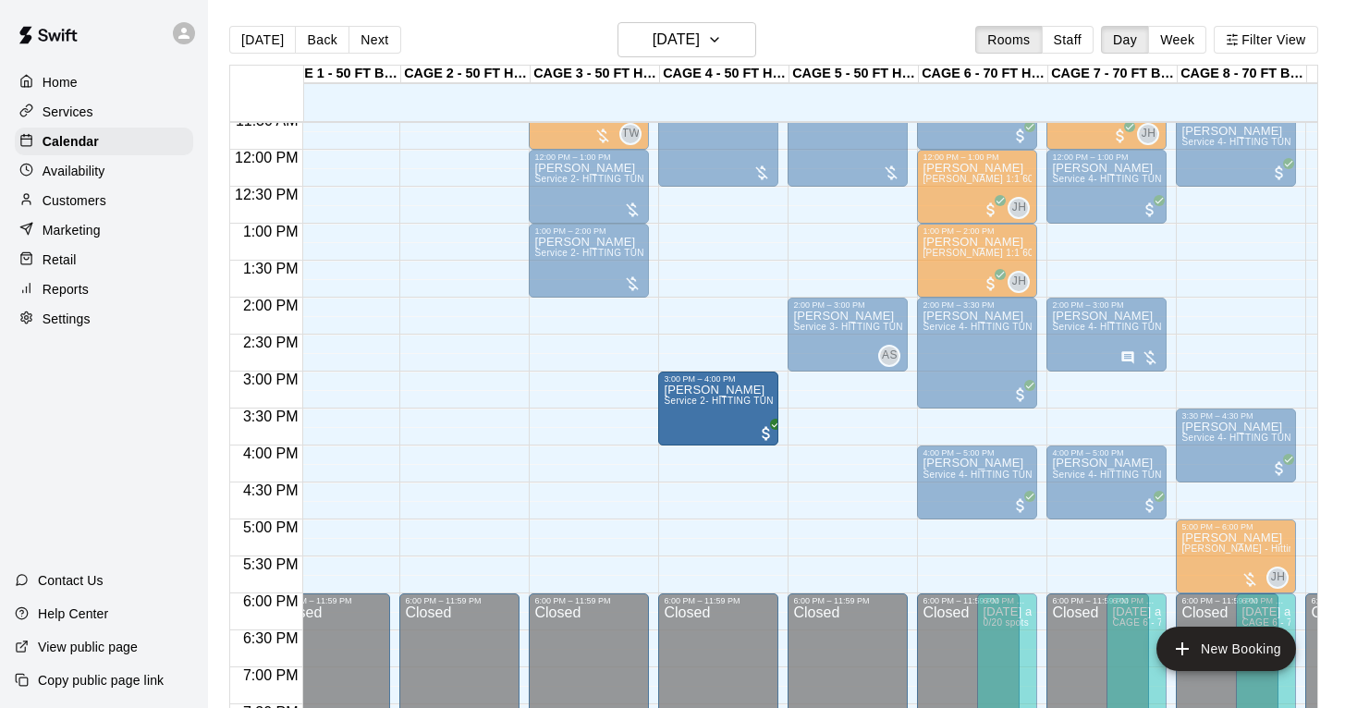
drag, startPoint x: 446, startPoint y: 409, endPoint x: 678, endPoint y: 421, distance: 232.4
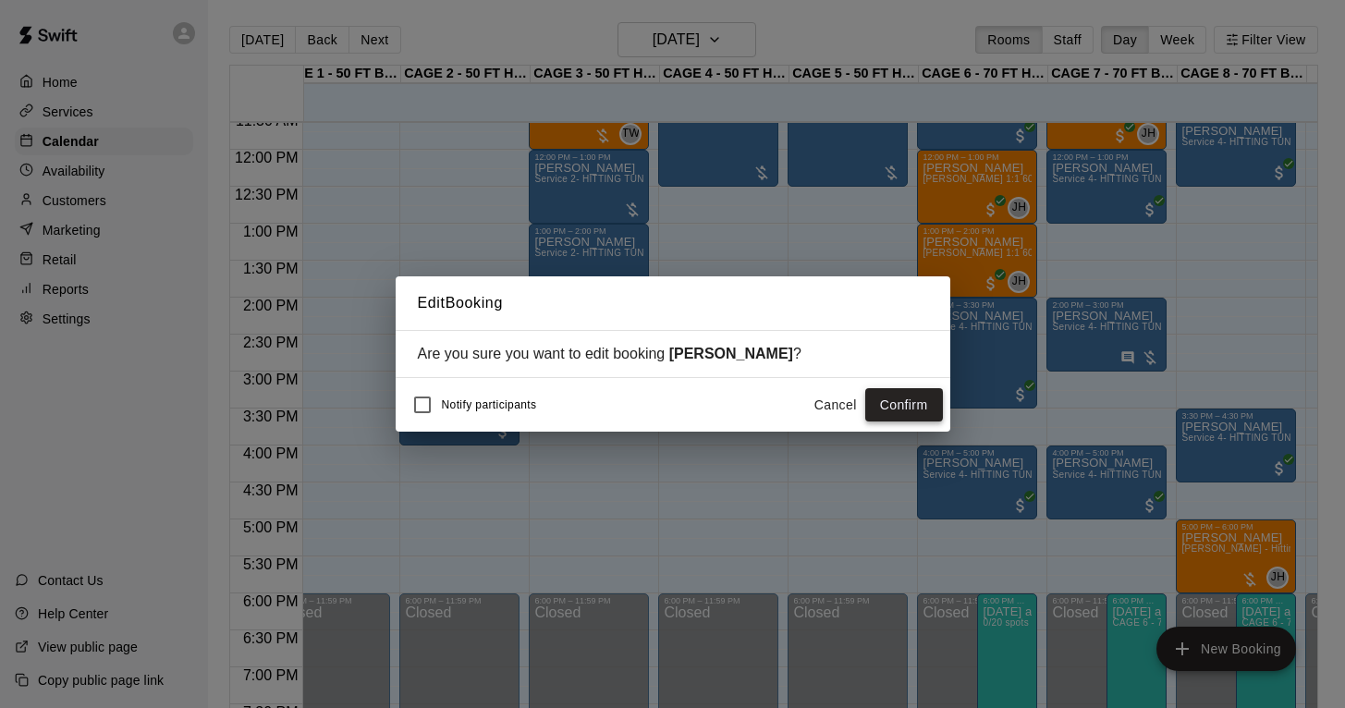
click at [920, 397] on button "Confirm" at bounding box center [904, 405] width 78 height 34
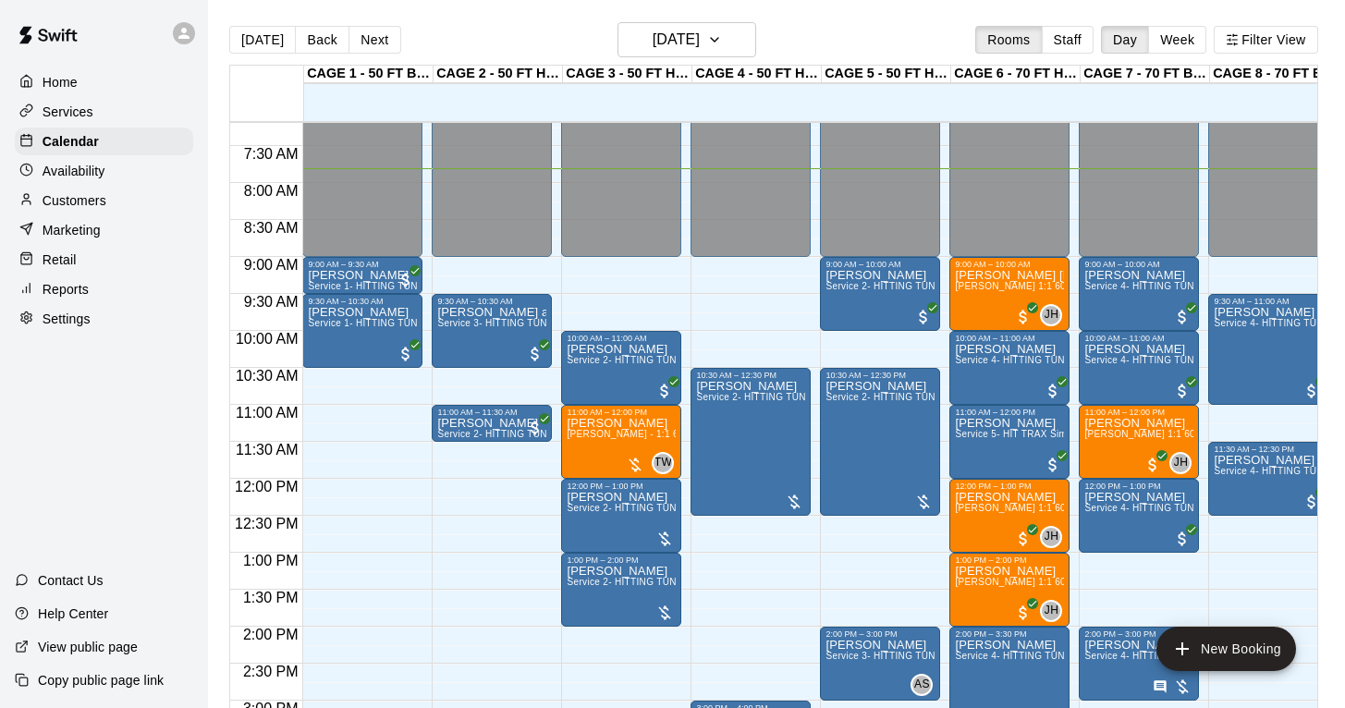
scroll to position [532, 0]
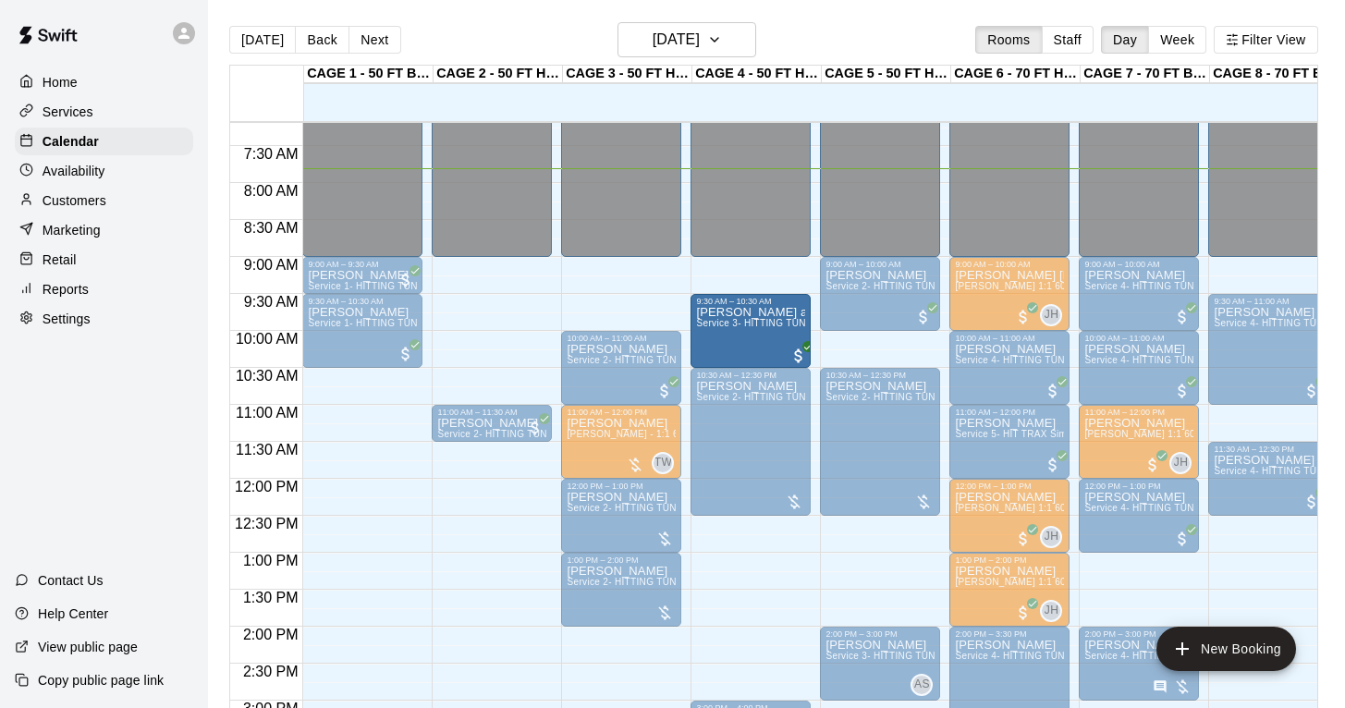
drag, startPoint x: 508, startPoint y: 341, endPoint x: 714, endPoint y: 343, distance: 206.2
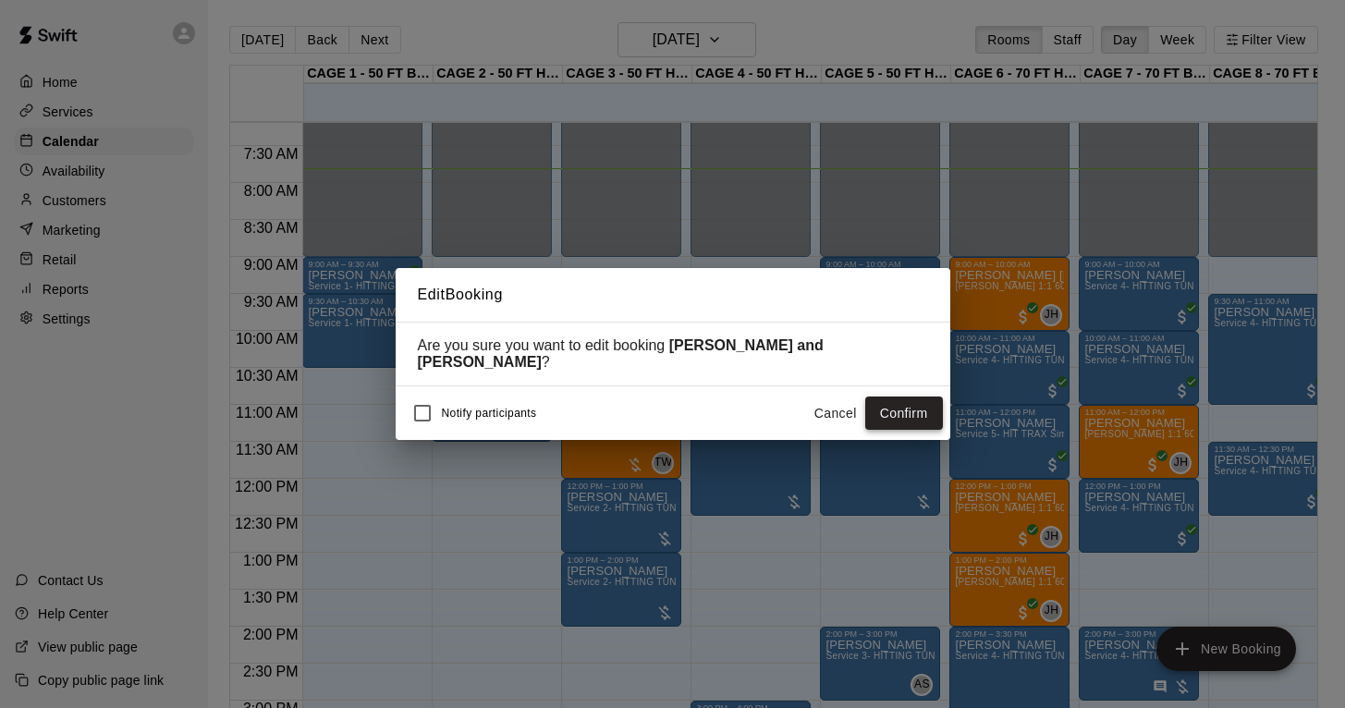
click at [906, 402] on button "Confirm" at bounding box center [904, 414] width 78 height 34
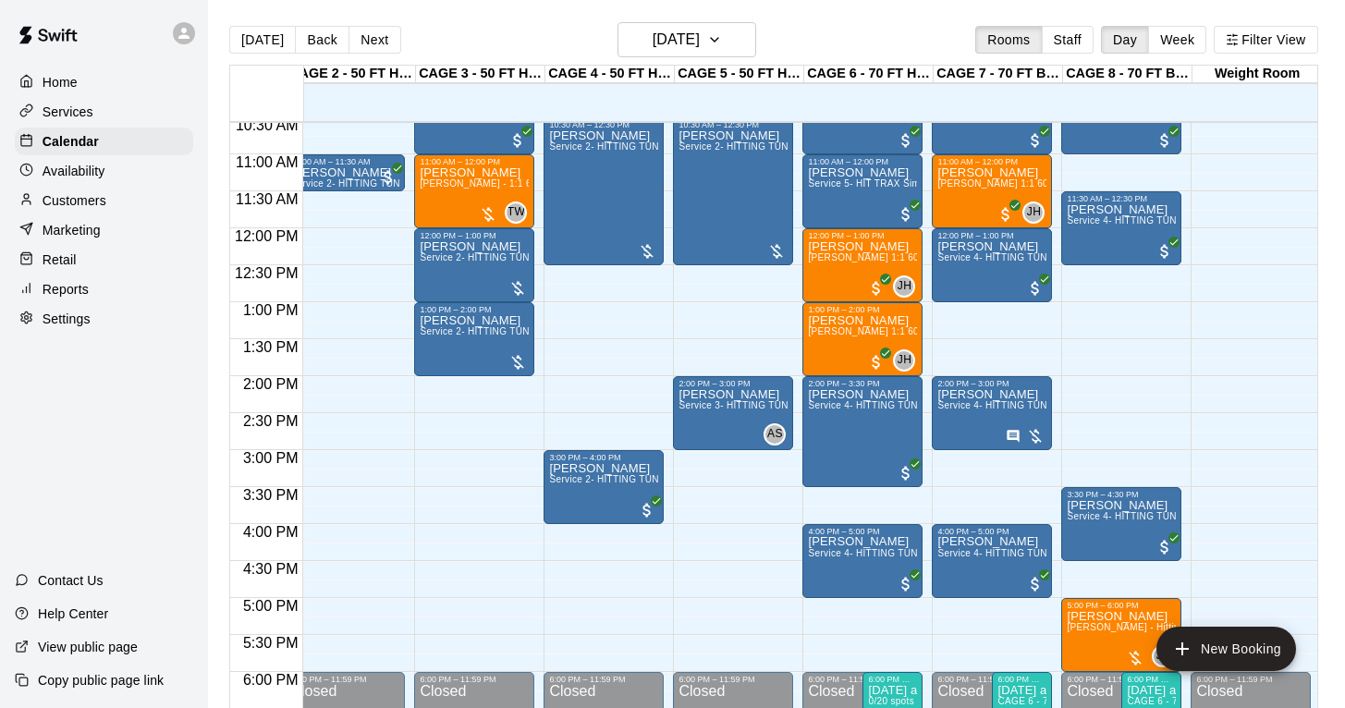
scroll to position [0, 152]
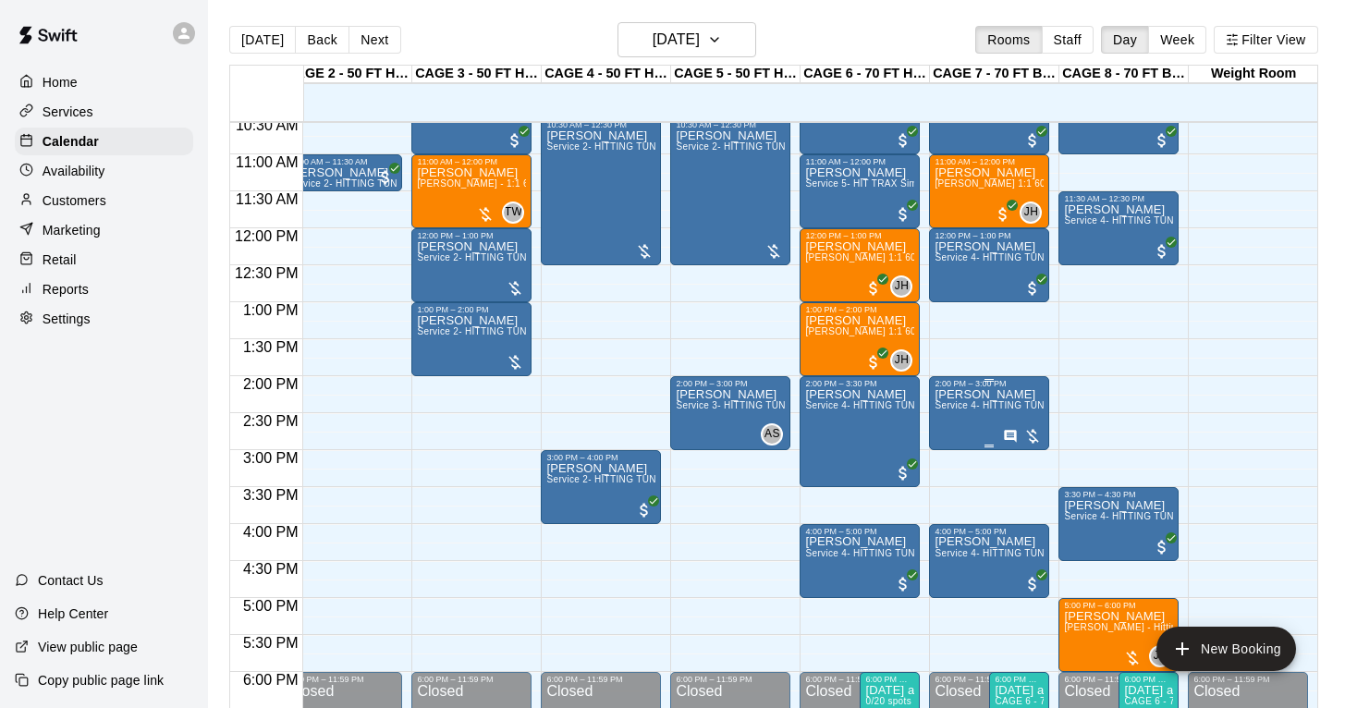
click at [953, 409] on icon "edit" at bounding box center [953, 408] width 17 height 17
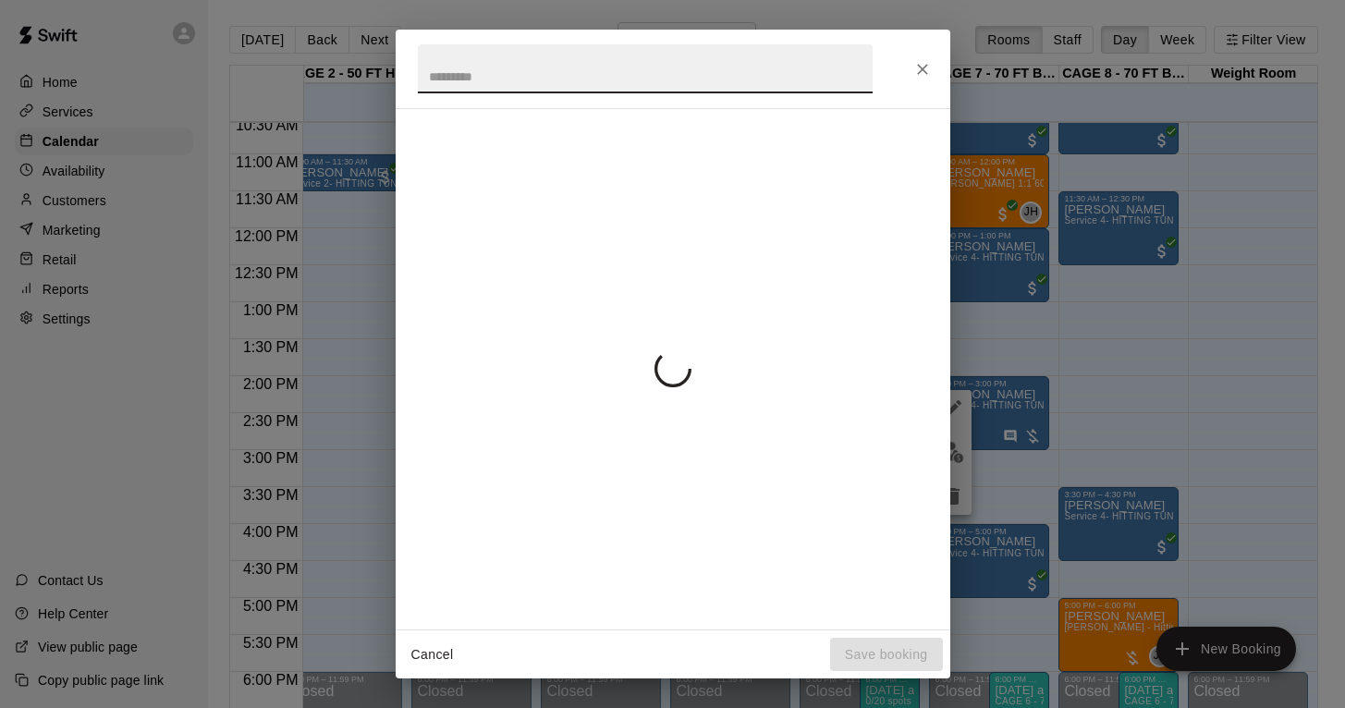
scroll to position [120, 0]
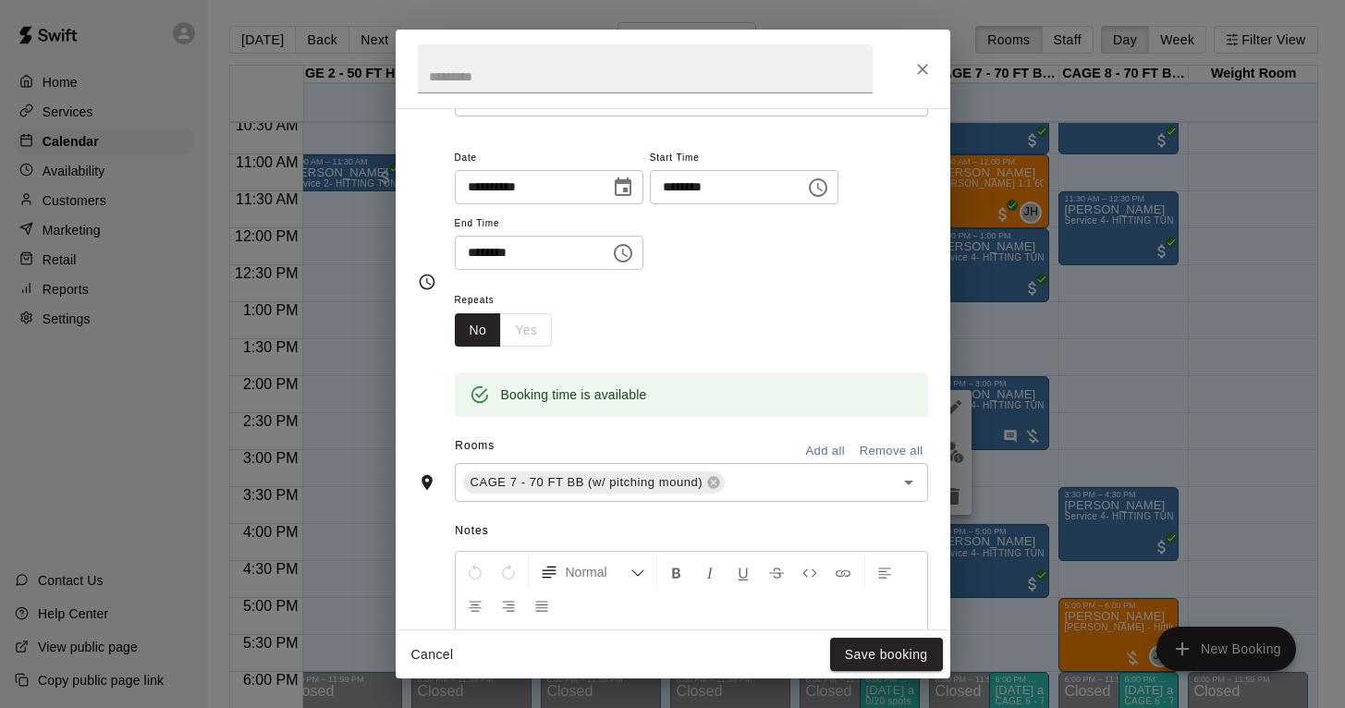
drag, startPoint x: 953, startPoint y: 409, endPoint x: 953, endPoint y: 256, distance: 152.6
click at [953, 385] on div "**********" at bounding box center [672, 354] width 1345 height 708
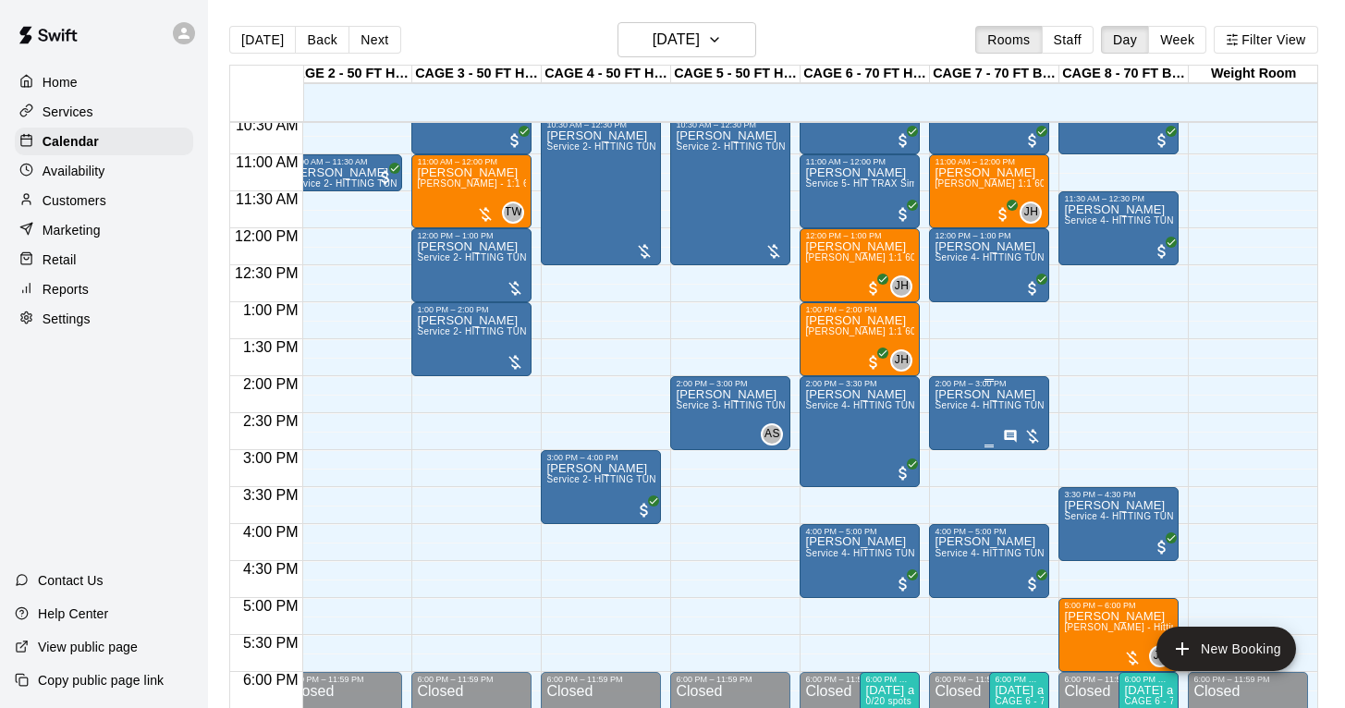
click at [952, 453] on img "edit" at bounding box center [953, 452] width 21 height 21
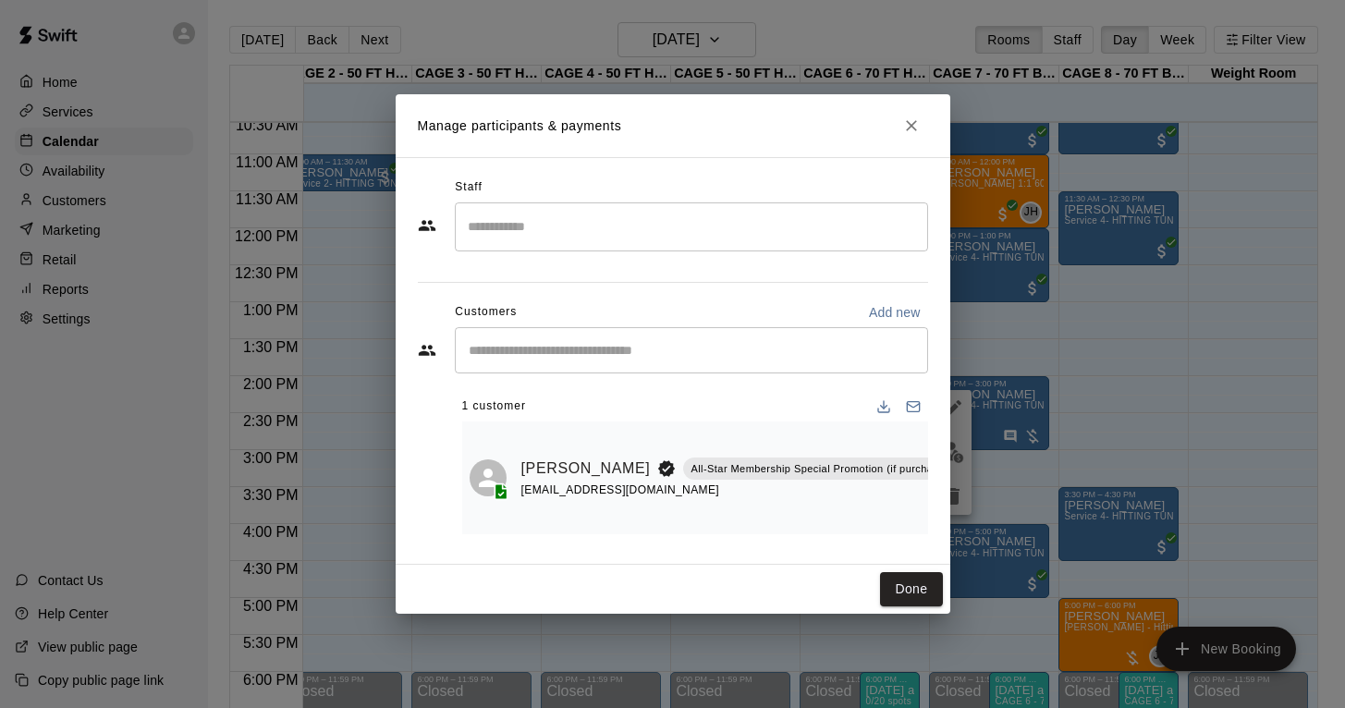
click at [923, 125] on button "Close" at bounding box center [911, 125] width 33 height 33
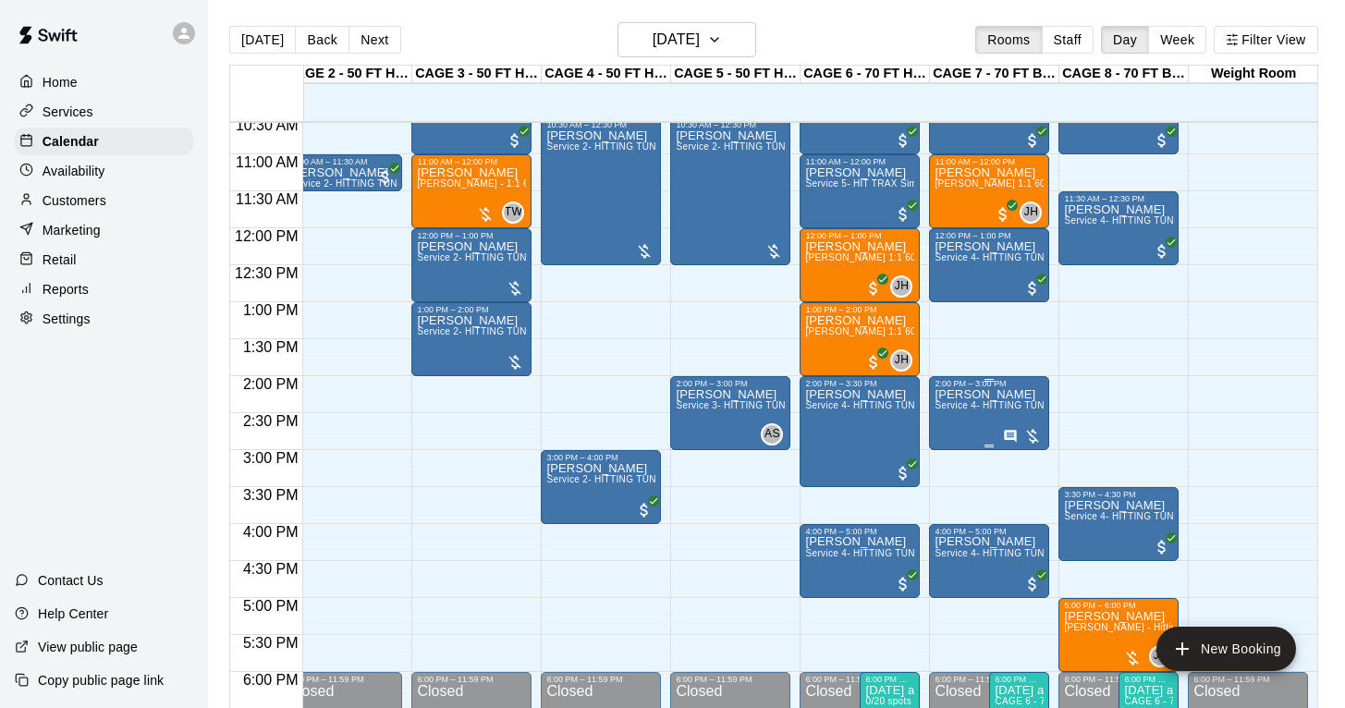
click at [963, 400] on icon "edit" at bounding box center [953, 409] width 22 height 22
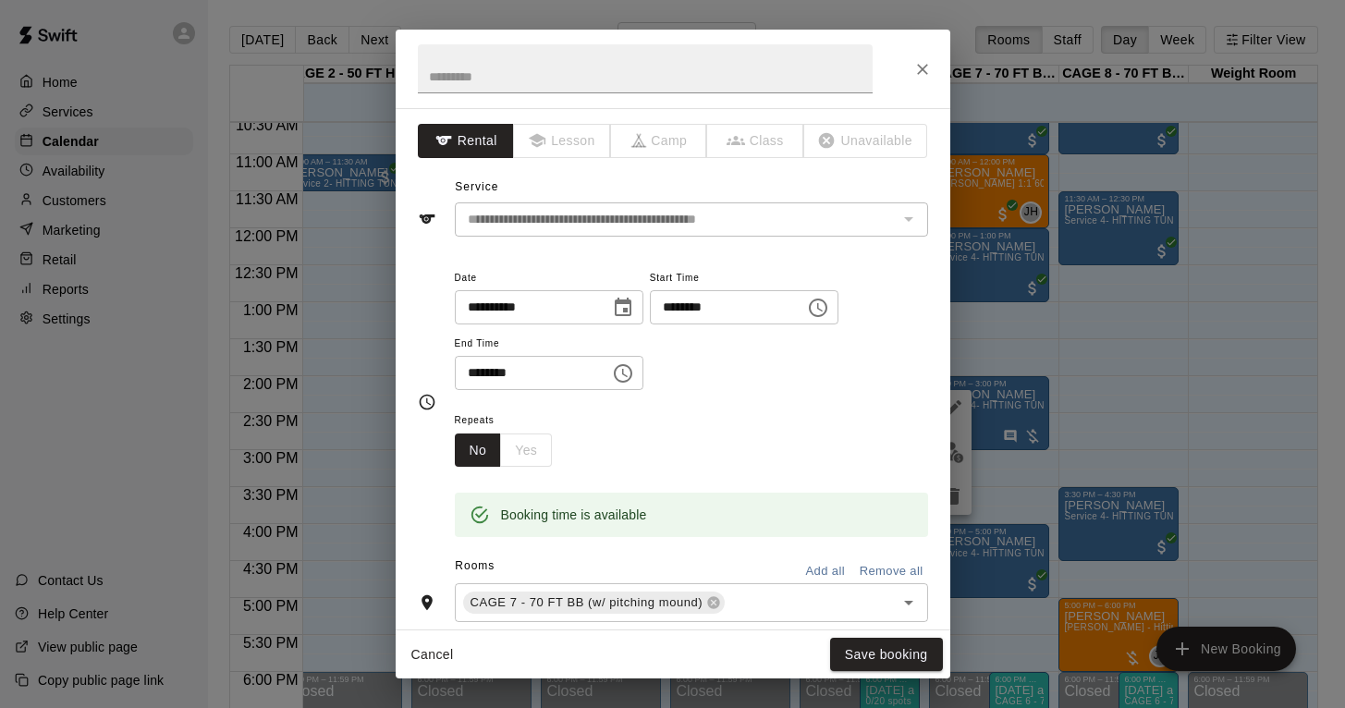
scroll to position [0, 0]
click at [923, 73] on icon "Close" at bounding box center [923, 69] width 18 height 18
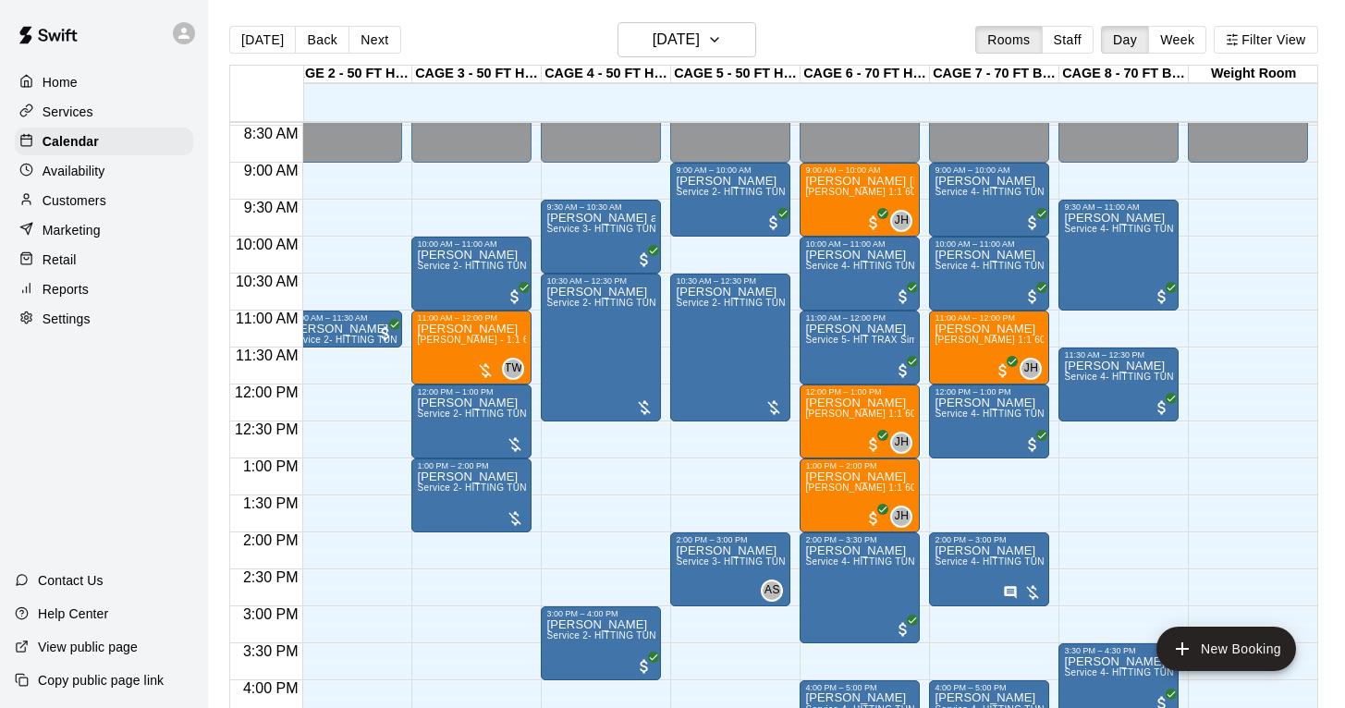
scroll to position [617, 151]
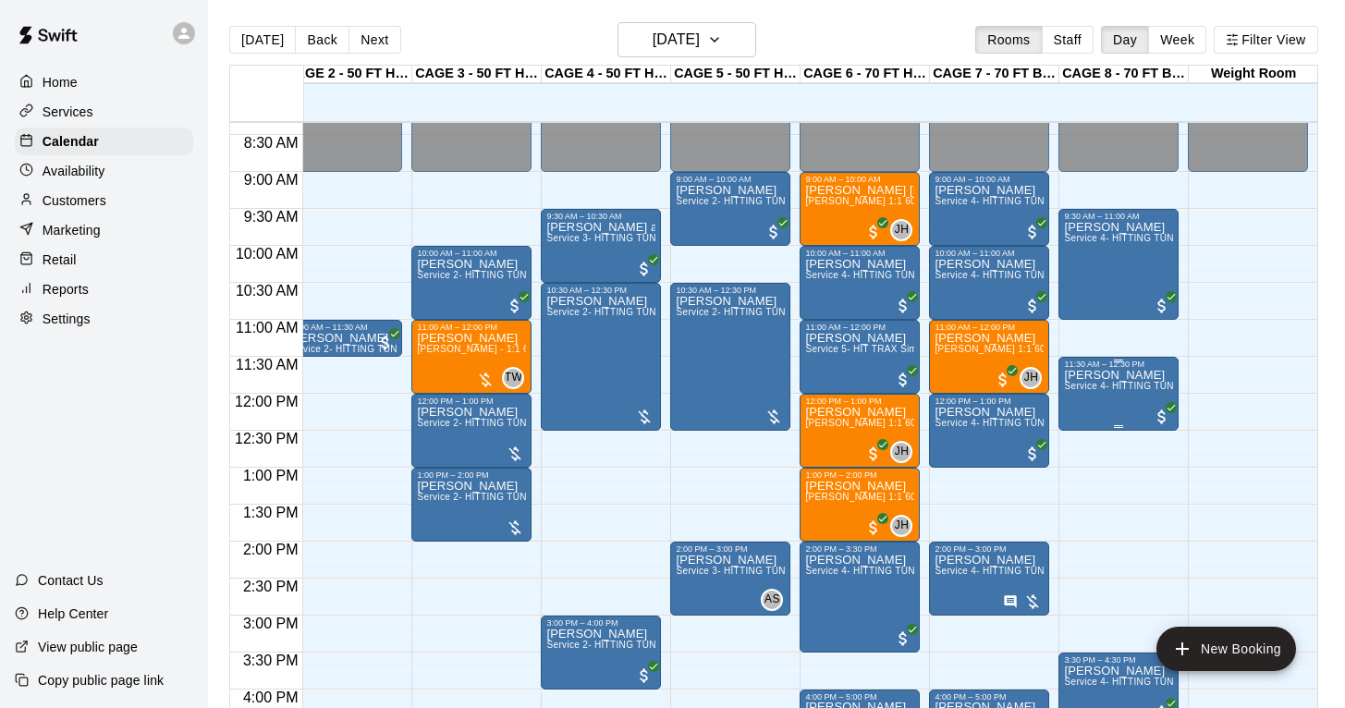
click at [1131, 375] on p "[PERSON_NAME]" at bounding box center [1118, 375] width 109 height 0
click at [1087, 397] on icon "edit" at bounding box center [1083, 396] width 22 height 22
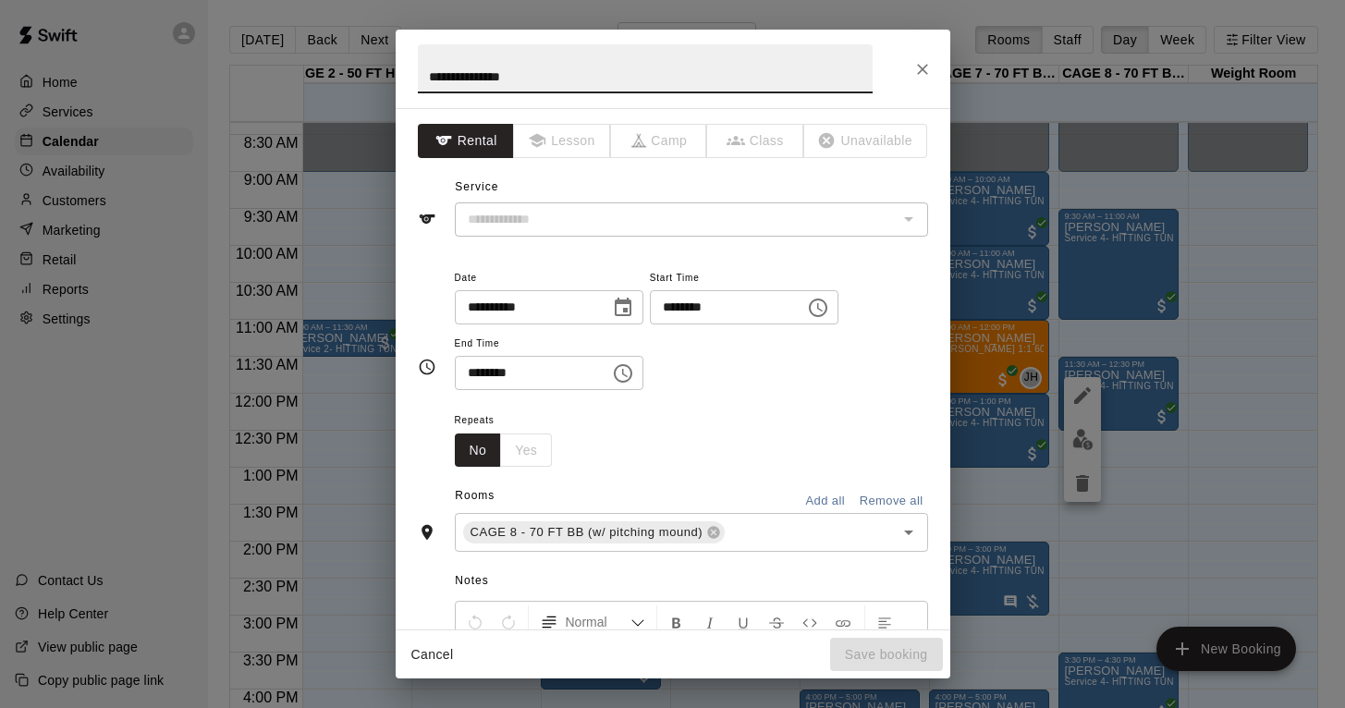
type input "**********"
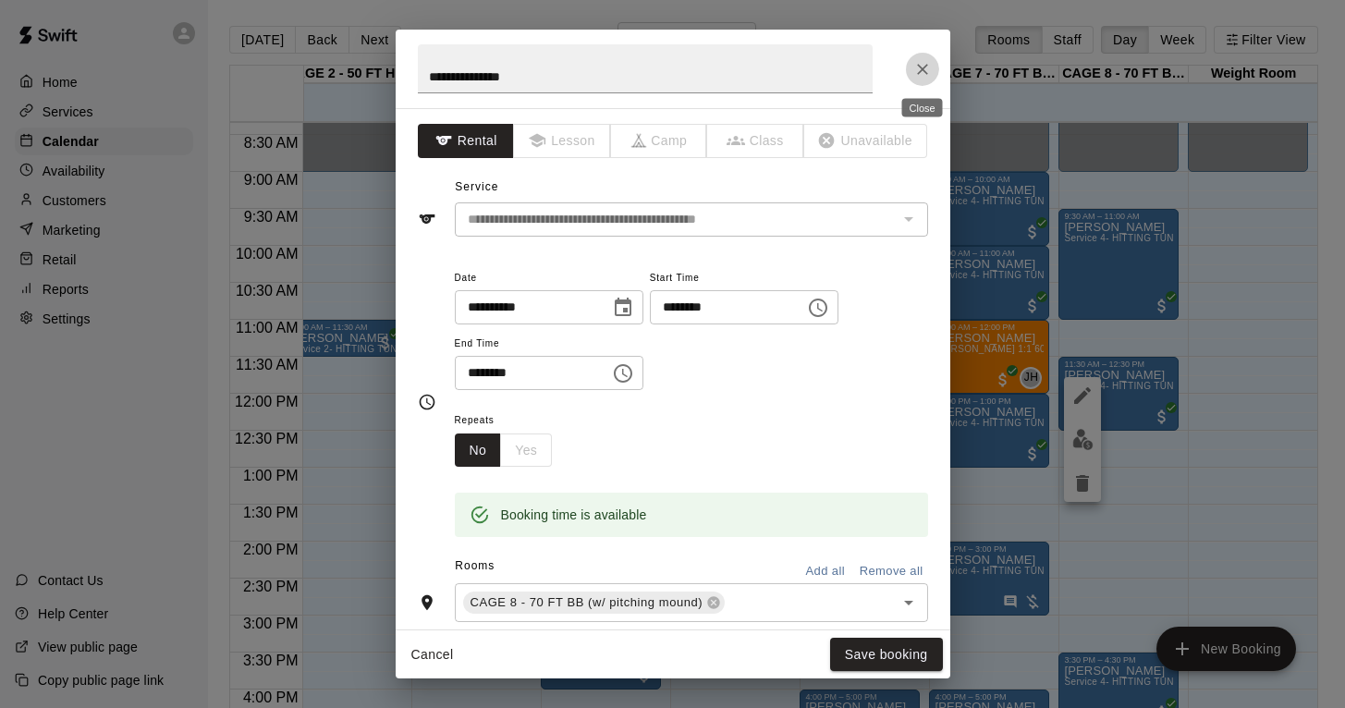
click at [922, 66] on icon "Close" at bounding box center [923, 69] width 18 height 18
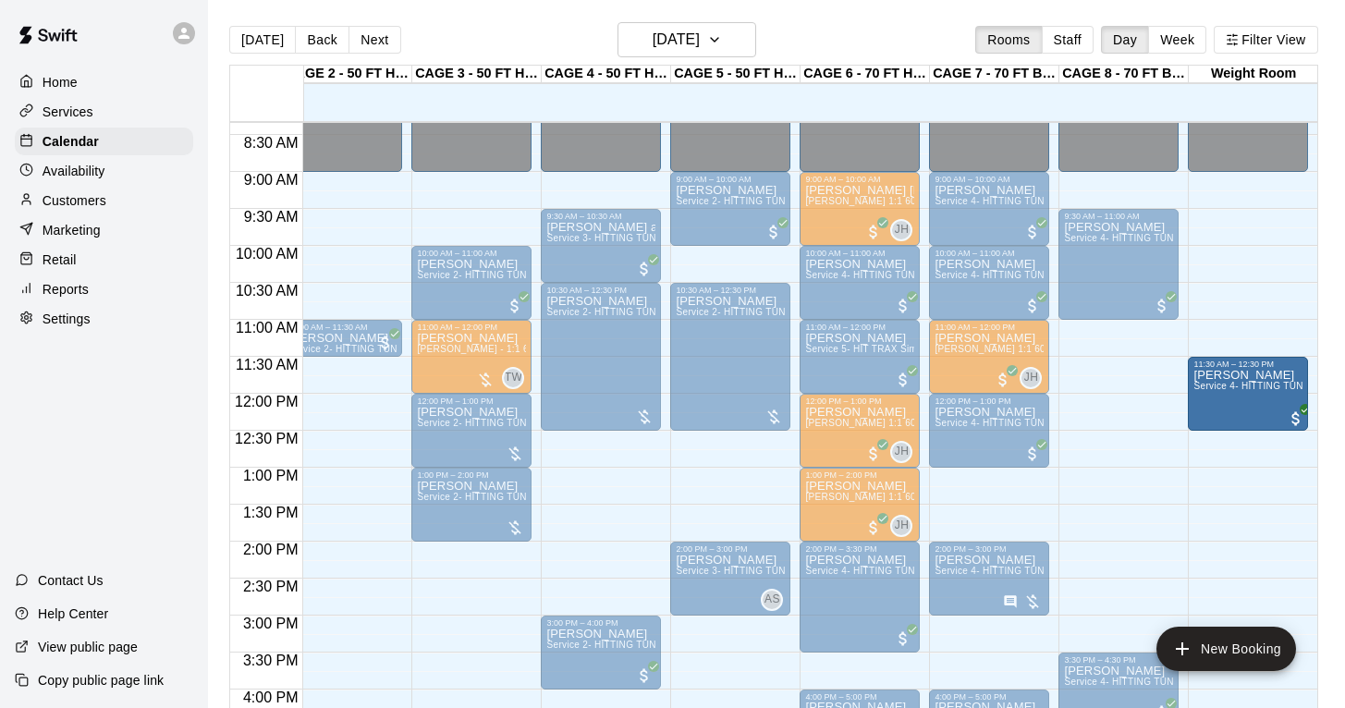
drag, startPoint x: 1140, startPoint y: 395, endPoint x: 1201, endPoint y: 402, distance: 61.5
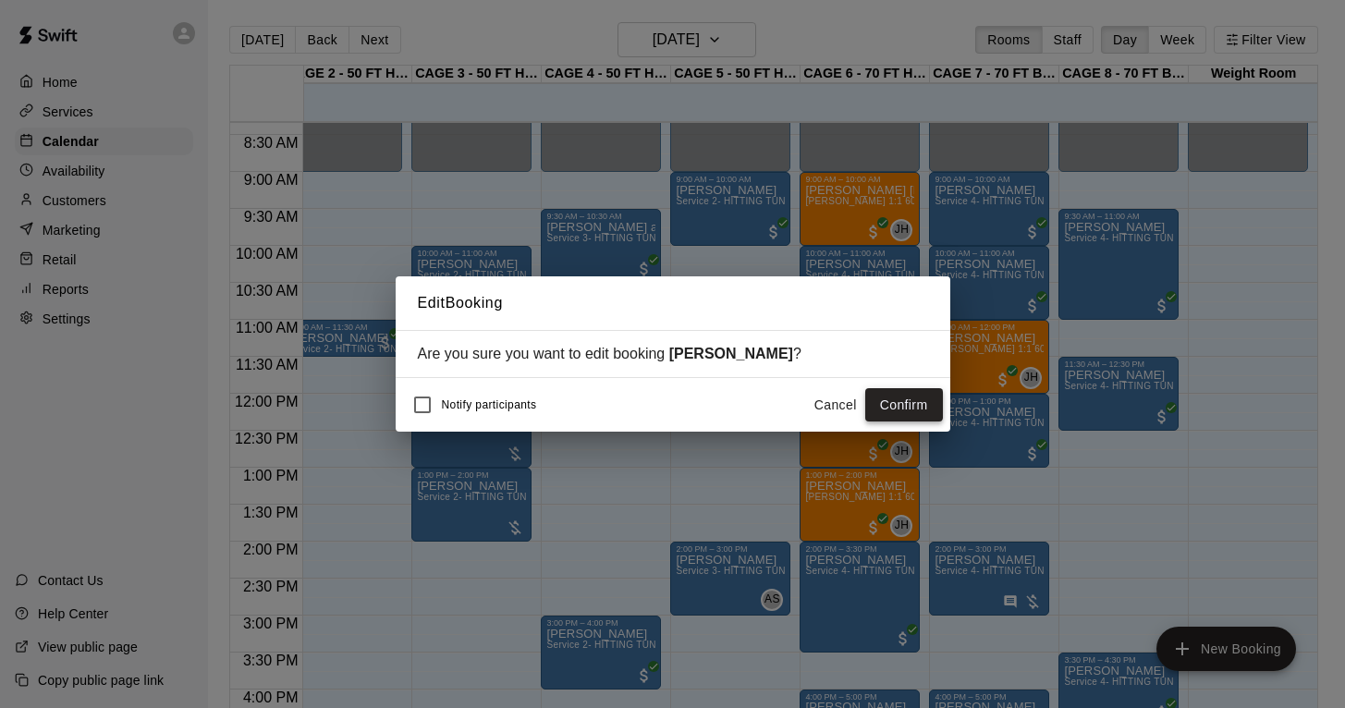
click at [920, 399] on button "Confirm" at bounding box center [904, 405] width 78 height 34
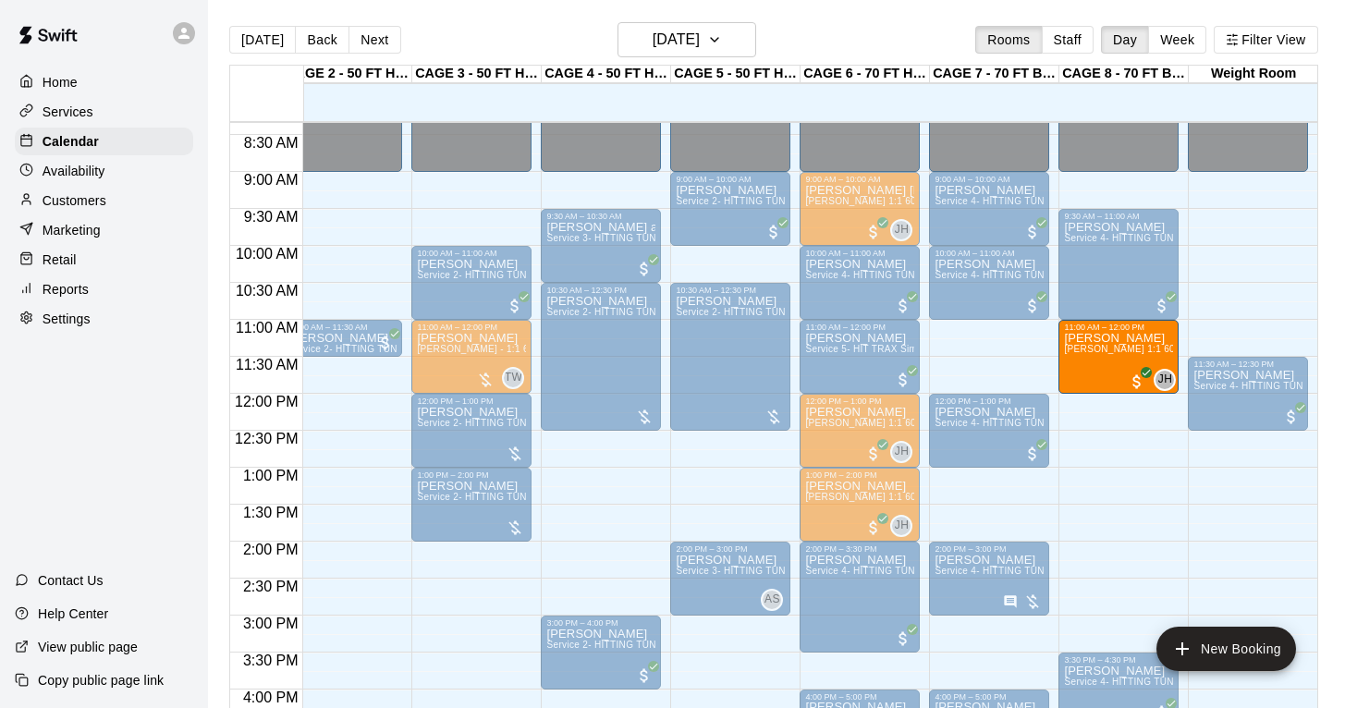
drag, startPoint x: 1016, startPoint y: 350, endPoint x: 1081, endPoint y: 358, distance: 65.1
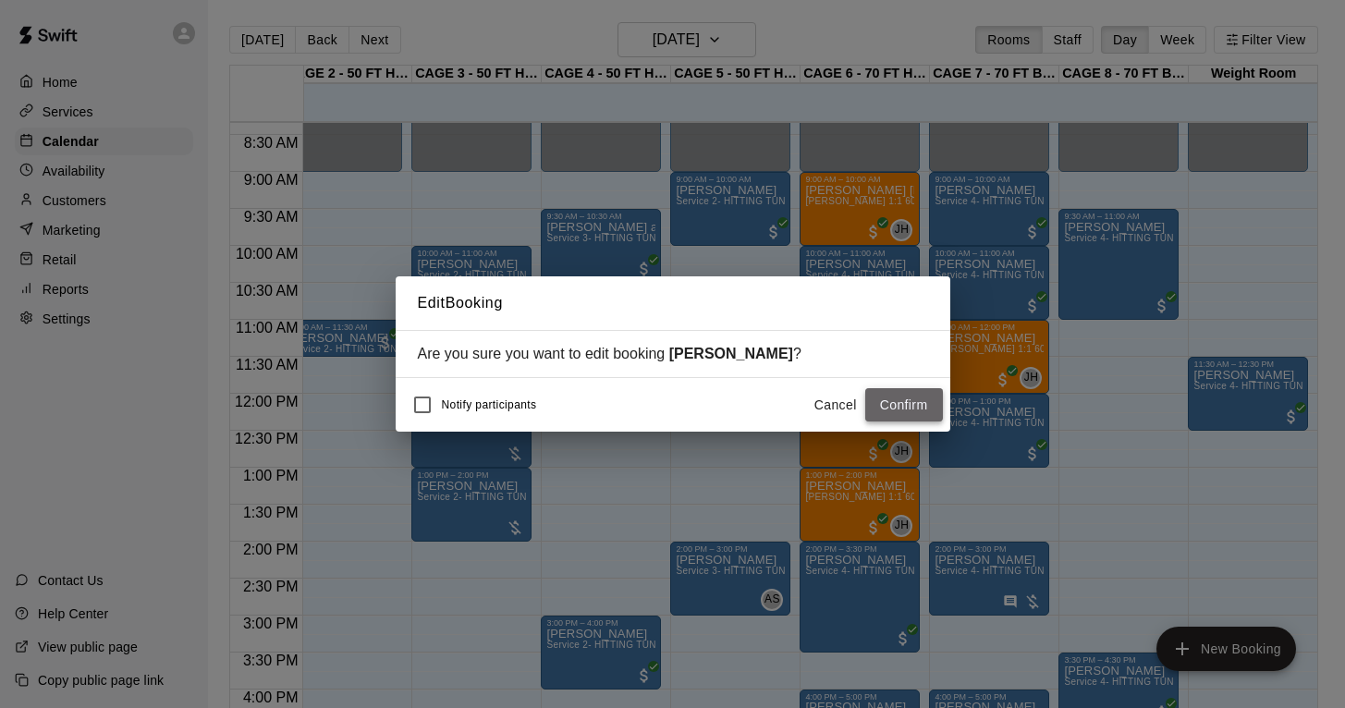
click at [900, 412] on button "Confirm" at bounding box center [904, 405] width 78 height 34
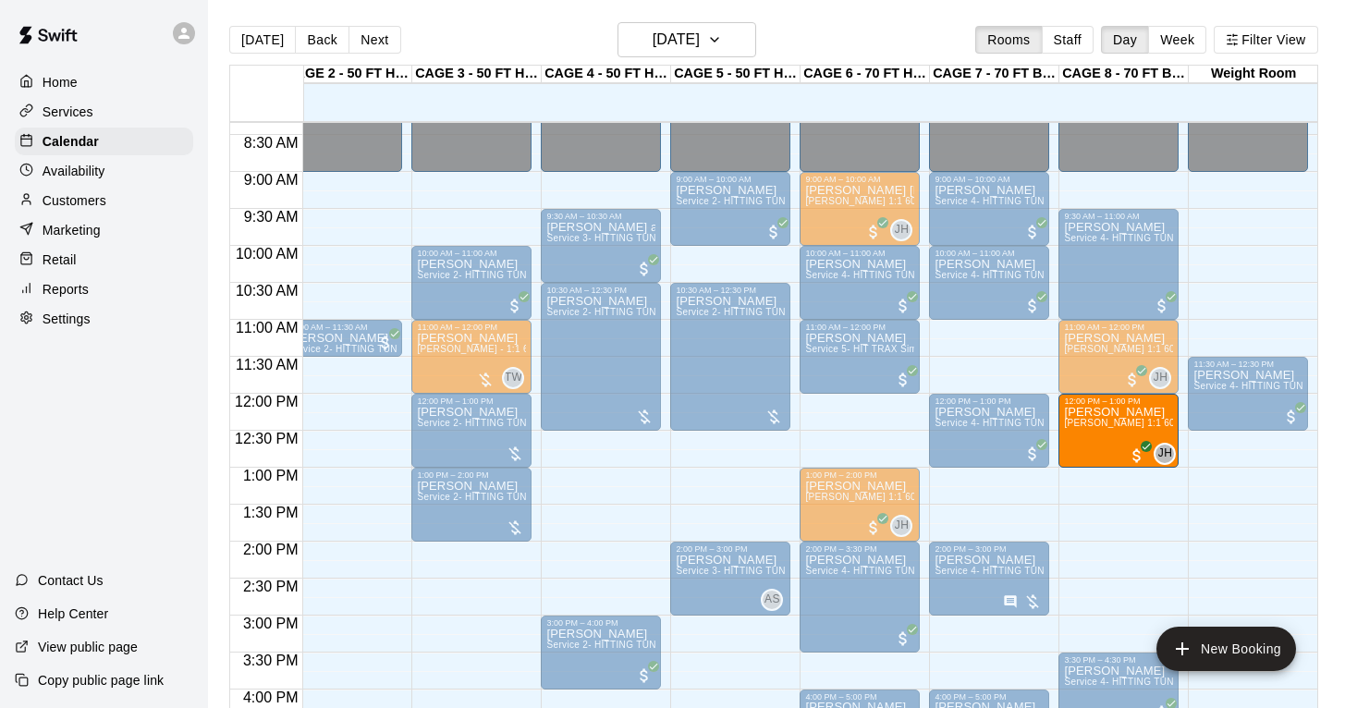
drag, startPoint x: 885, startPoint y: 423, endPoint x: 1110, endPoint y: 430, distance: 224.8
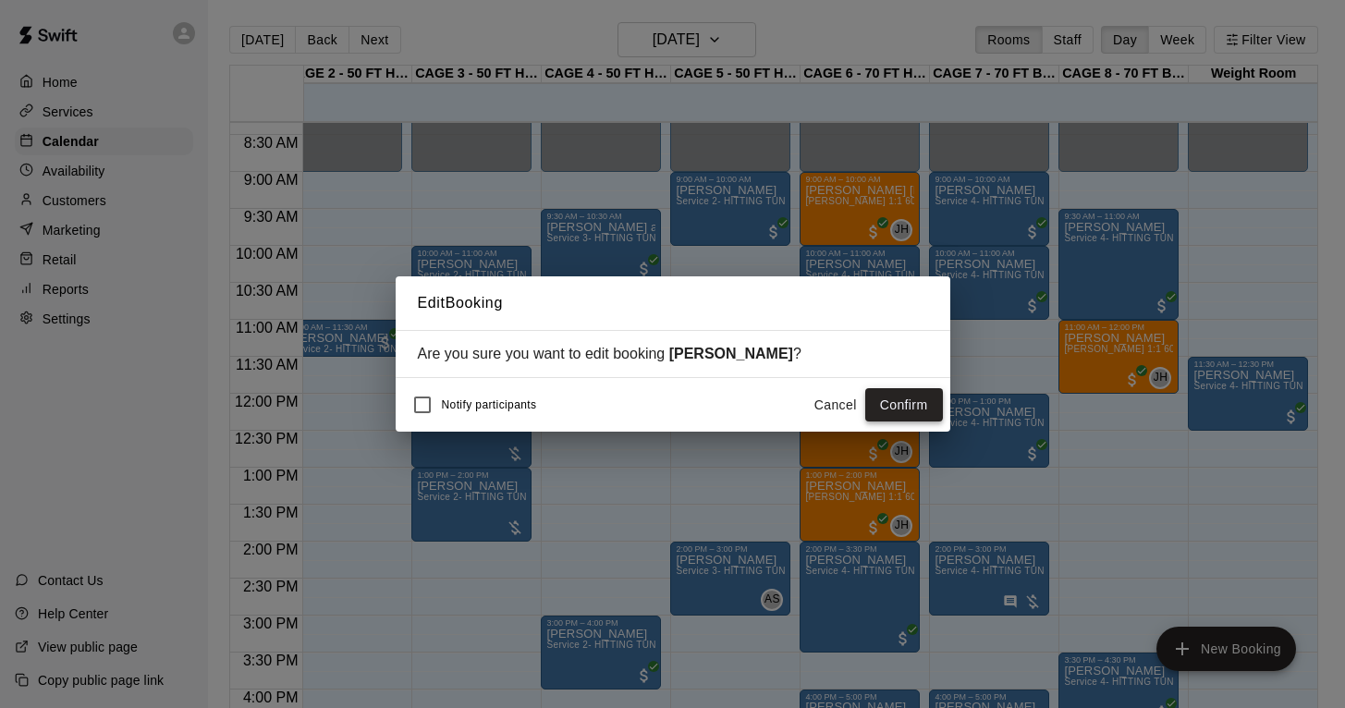
click at [919, 403] on button "Confirm" at bounding box center [904, 405] width 78 height 34
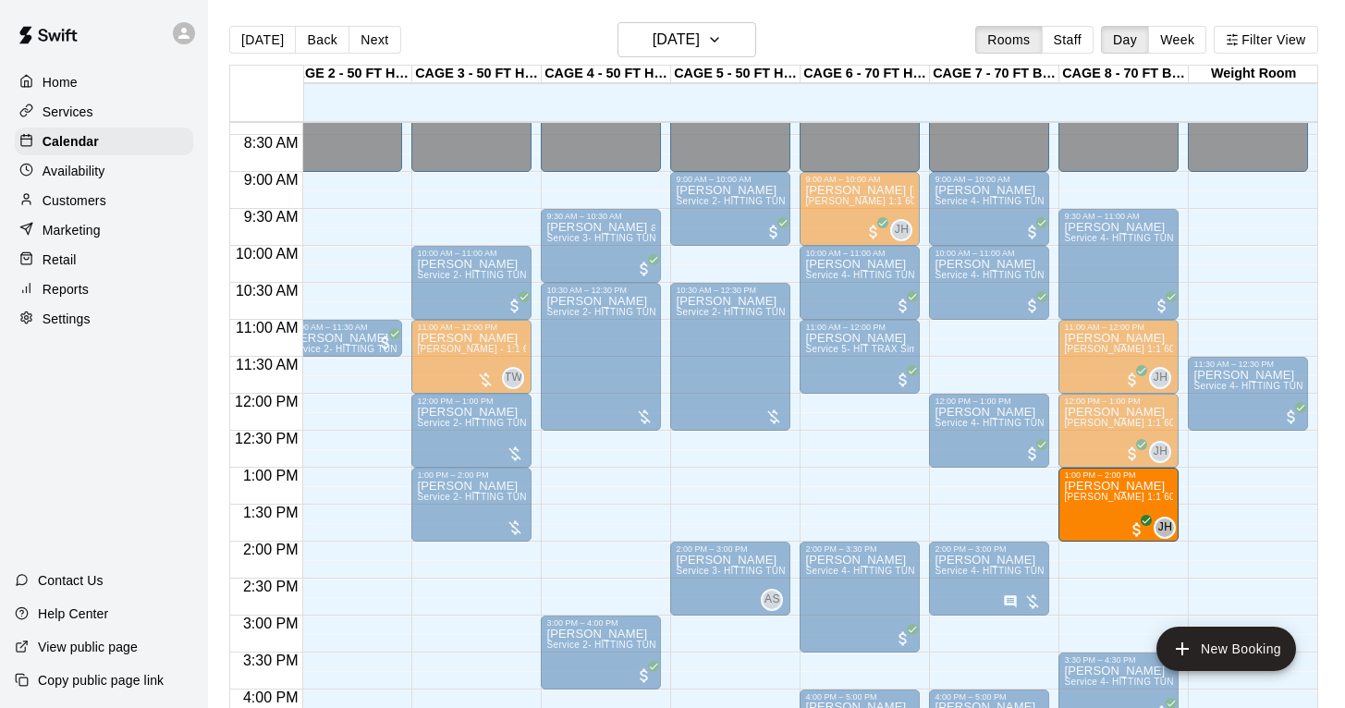
drag, startPoint x: 861, startPoint y: 492, endPoint x: 1115, endPoint y: 492, distance: 254.3
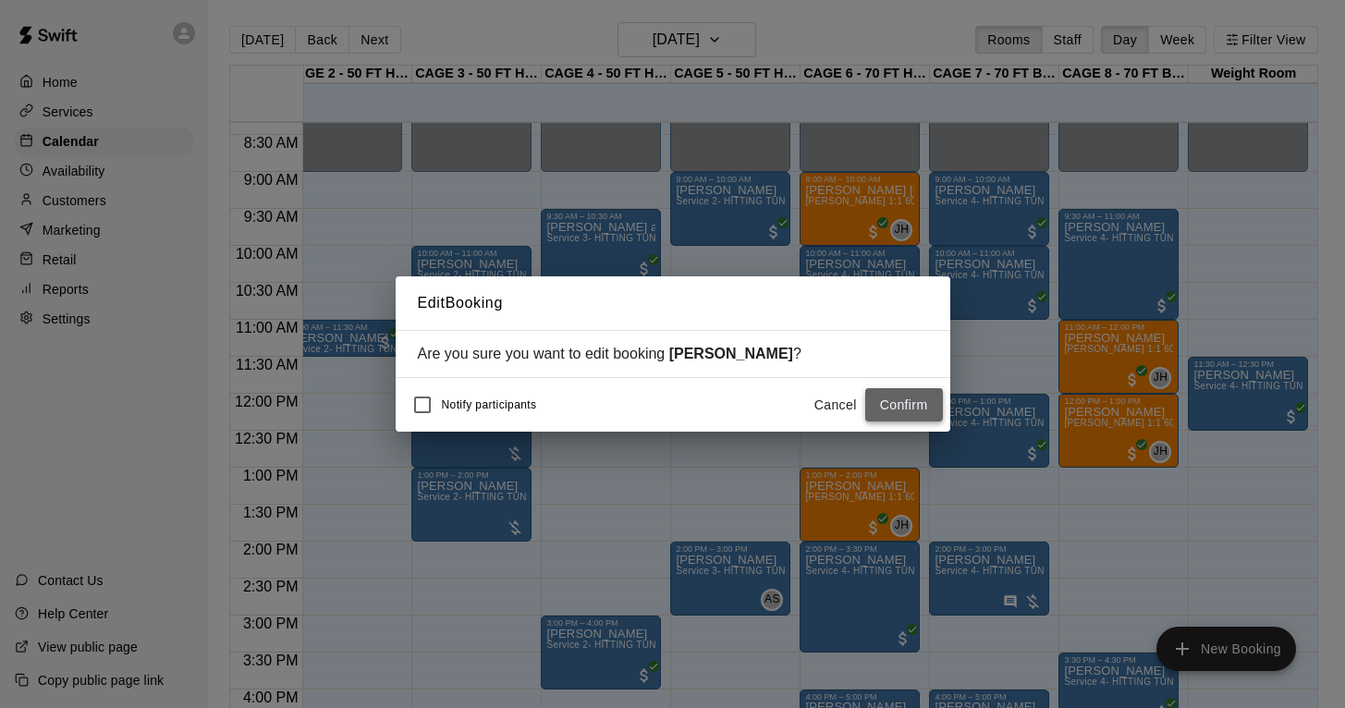
click at [898, 415] on button "Confirm" at bounding box center [904, 405] width 78 height 34
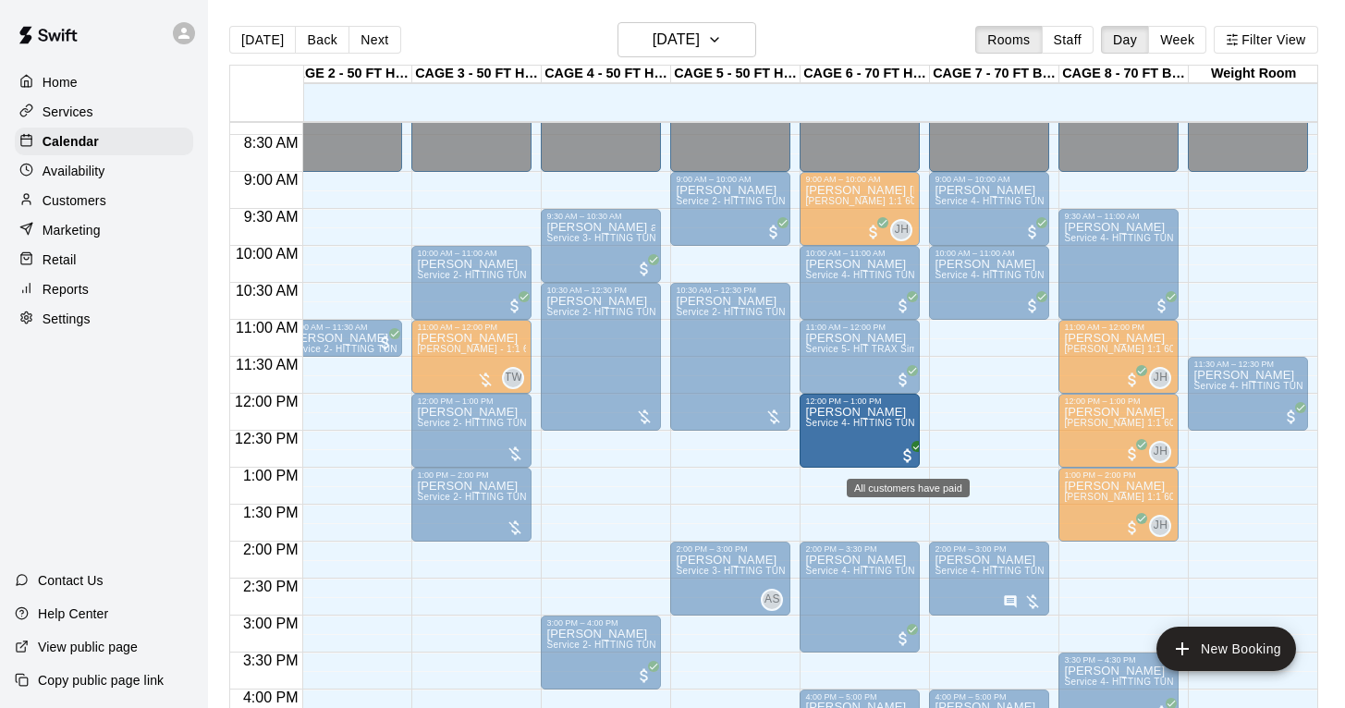
drag, startPoint x: 949, startPoint y: 451, endPoint x: 915, endPoint y: 453, distance: 33.3
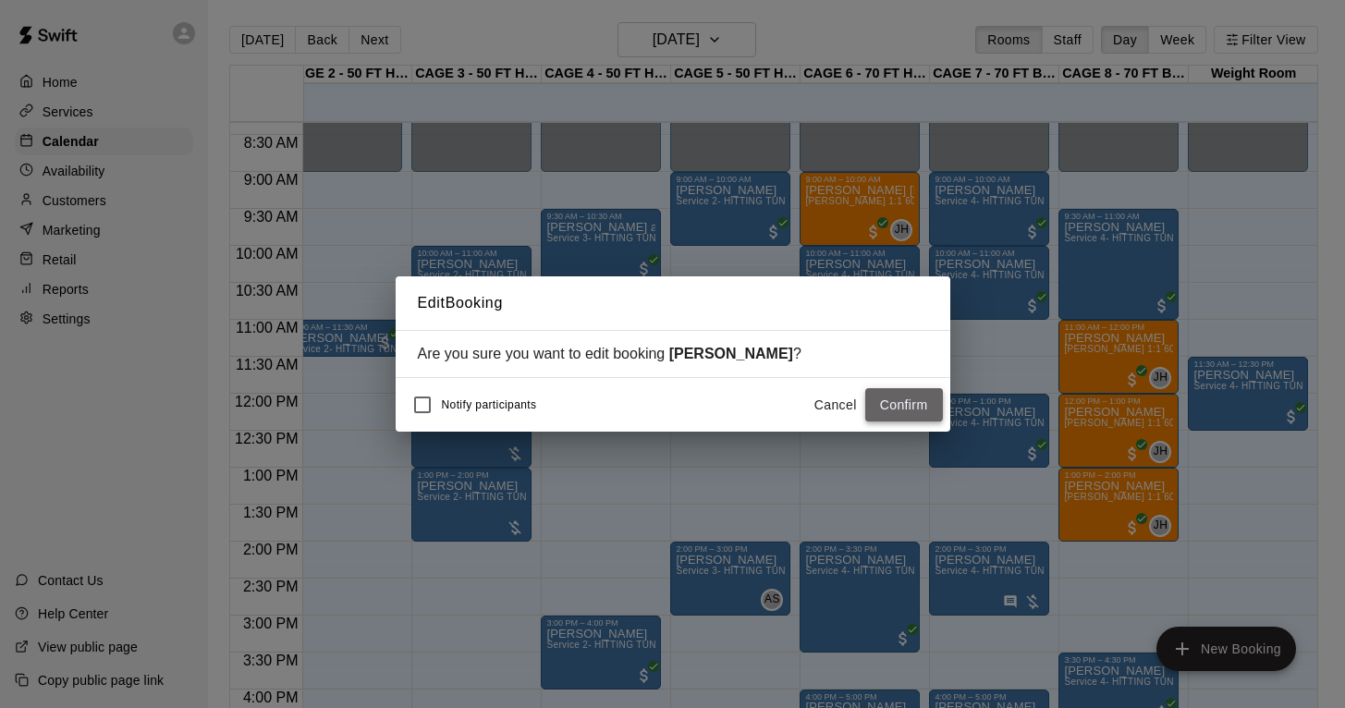
click at [919, 411] on button "Confirm" at bounding box center [904, 405] width 78 height 34
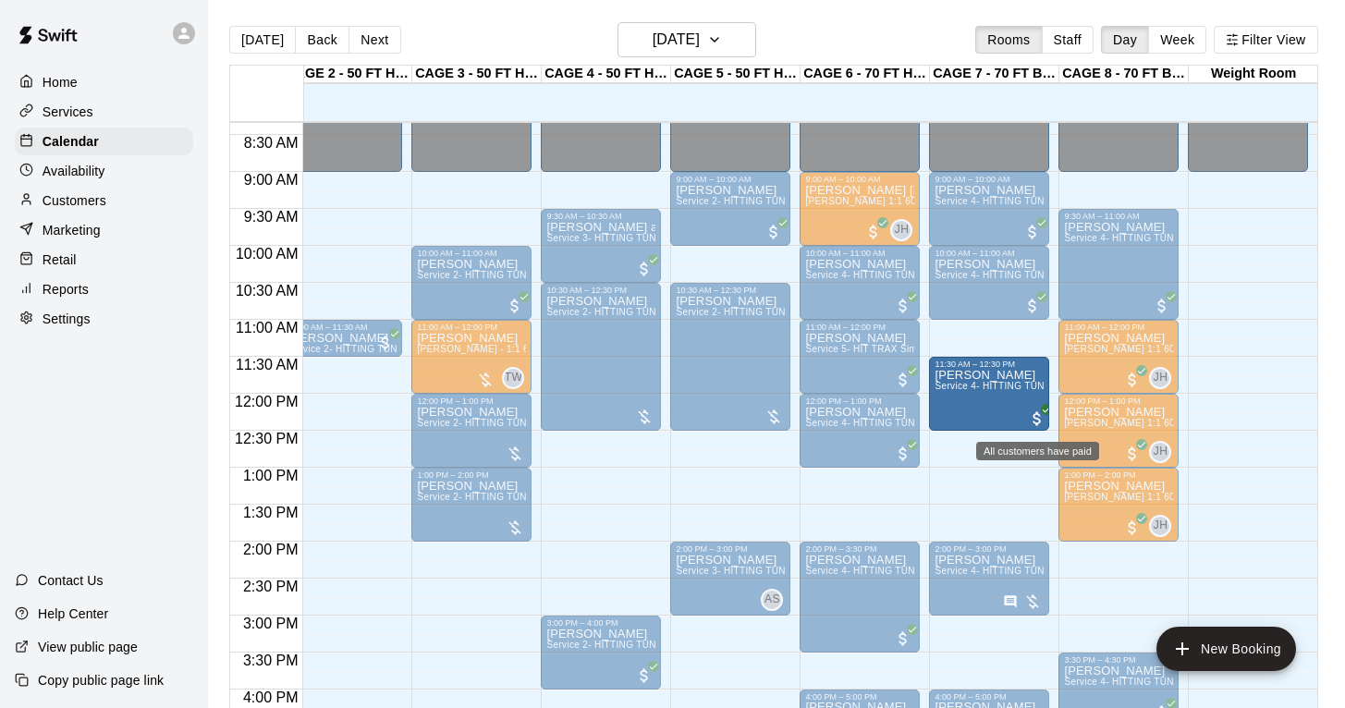
drag, startPoint x: 1242, startPoint y: 413, endPoint x: 1035, endPoint y: 415, distance: 207.1
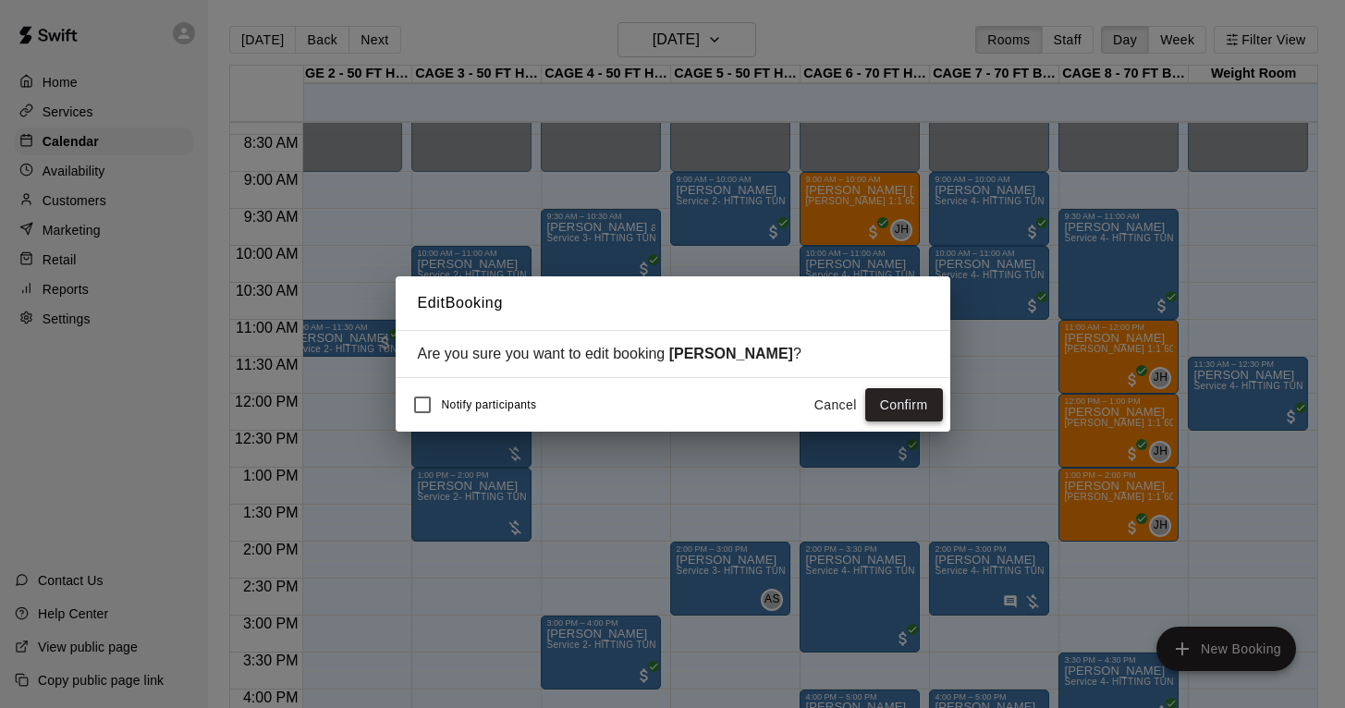
click at [904, 405] on button "Confirm" at bounding box center [904, 405] width 78 height 34
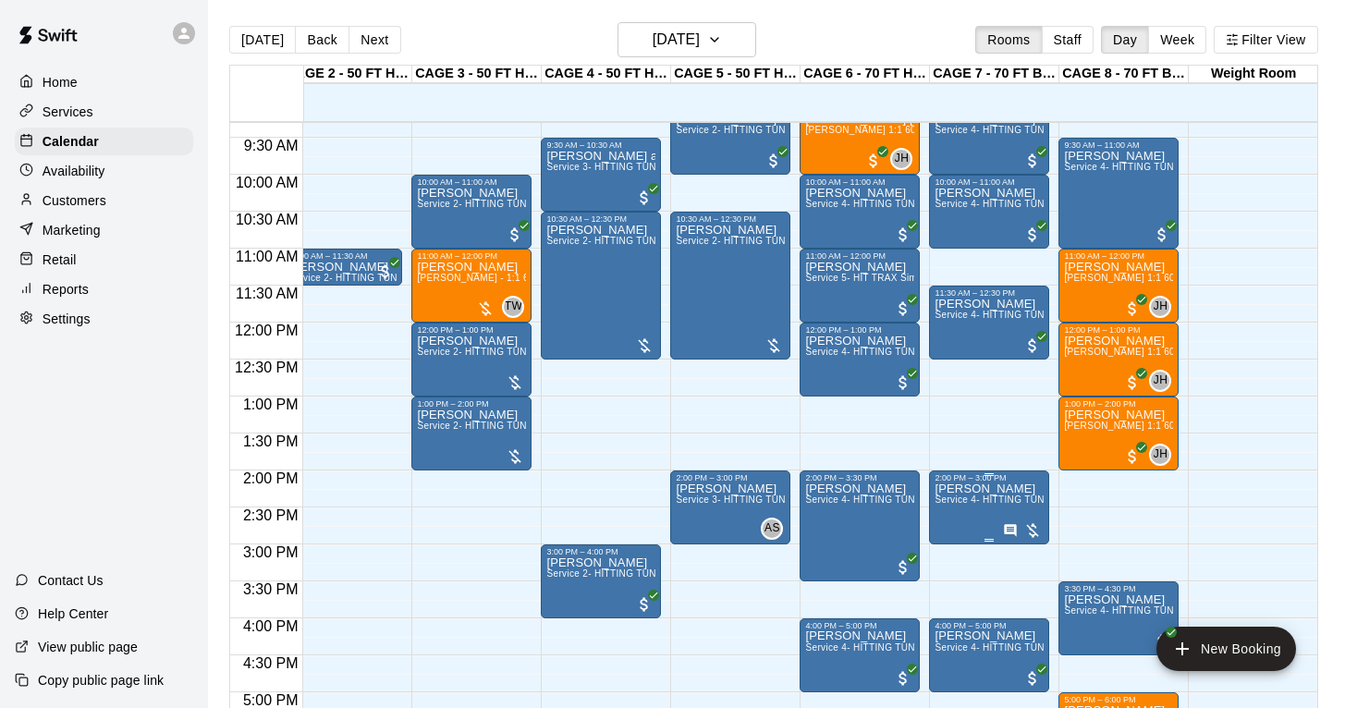
scroll to position [735, 151]
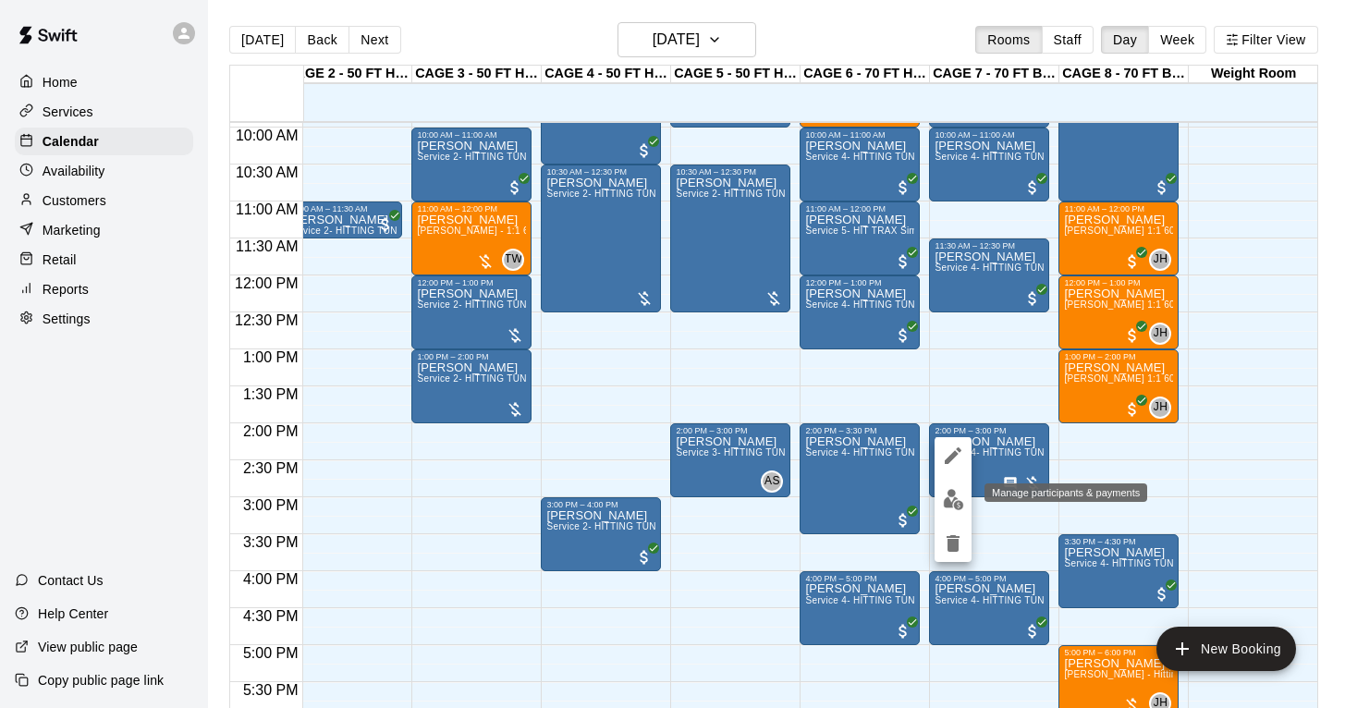
click at [952, 490] on img "edit" at bounding box center [953, 499] width 21 height 21
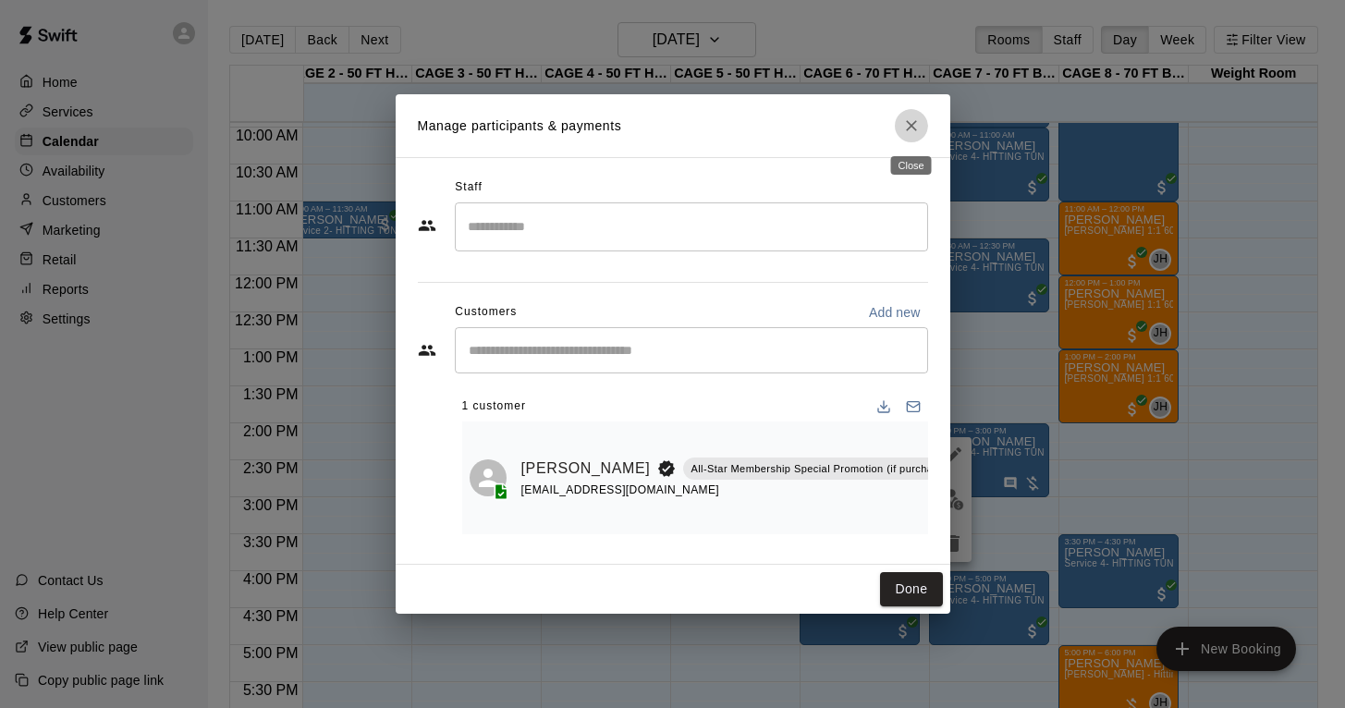
click at [923, 117] on button "Close" at bounding box center [911, 125] width 33 height 33
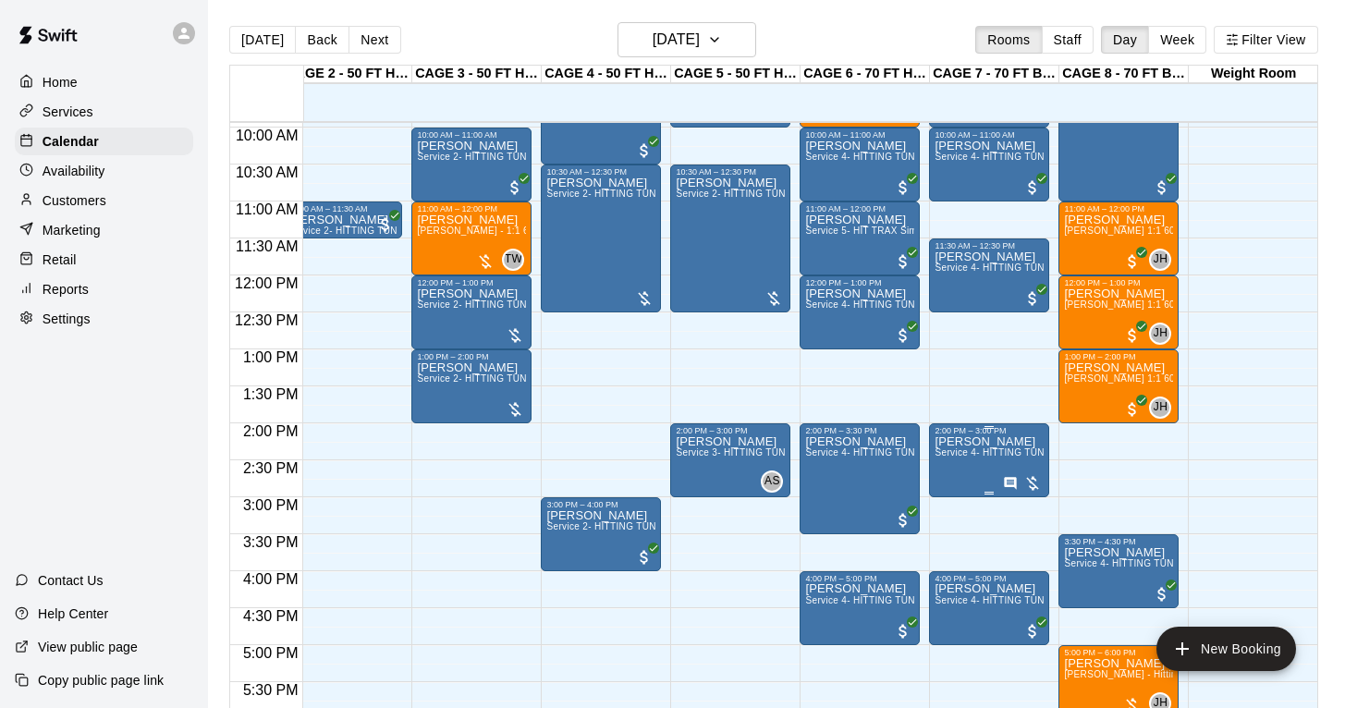
click at [949, 454] on icon "edit" at bounding box center [953, 456] width 22 height 22
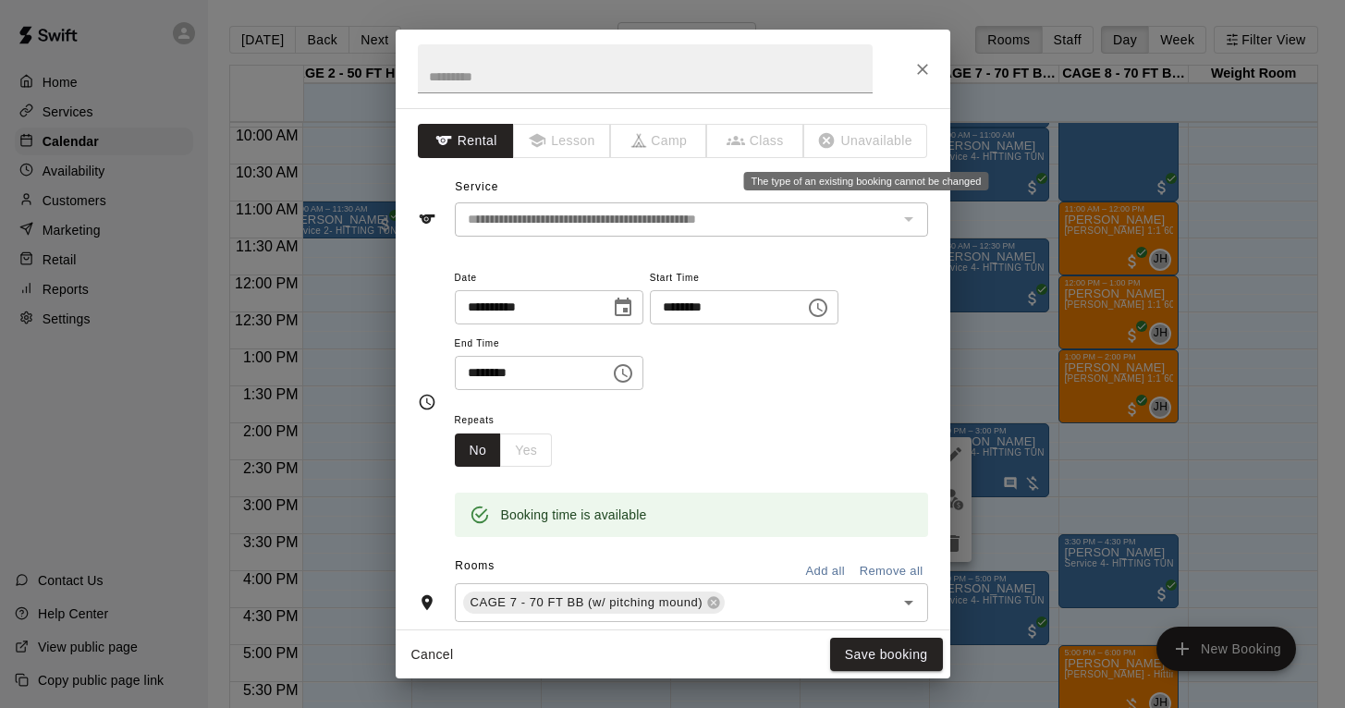
scroll to position [0, 0]
click at [914, 77] on icon "Close" at bounding box center [923, 69] width 18 height 18
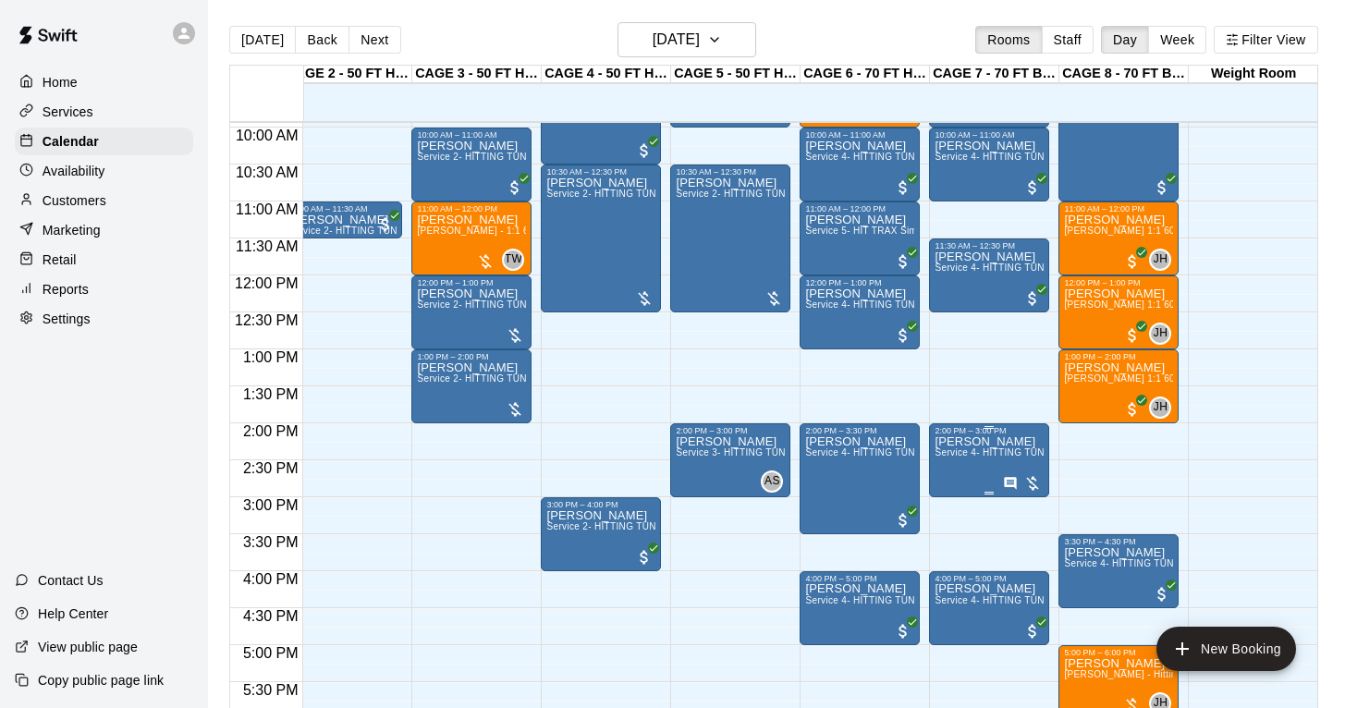
click at [957, 455] on icon "edit" at bounding box center [953, 456] width 17 height 17
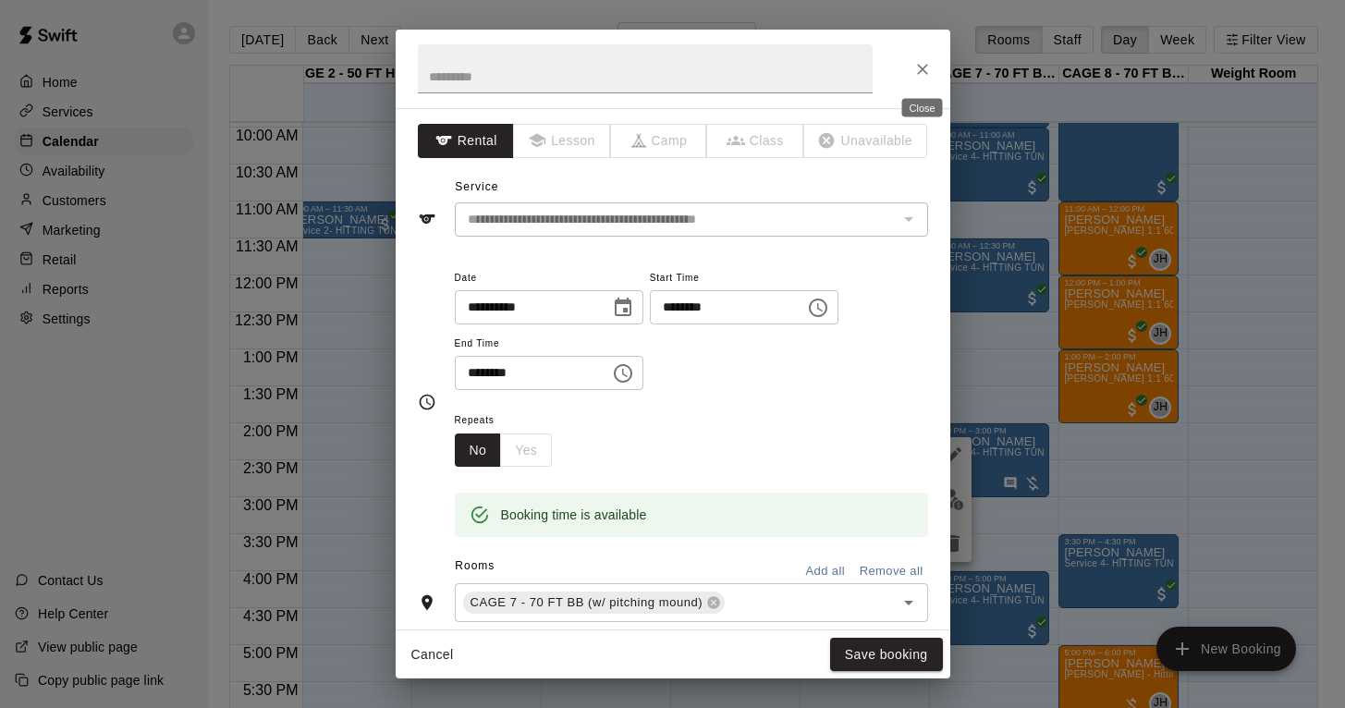
click at [922, 65] on icon "Close" at bounding box center [923, 69] width 18 height 18
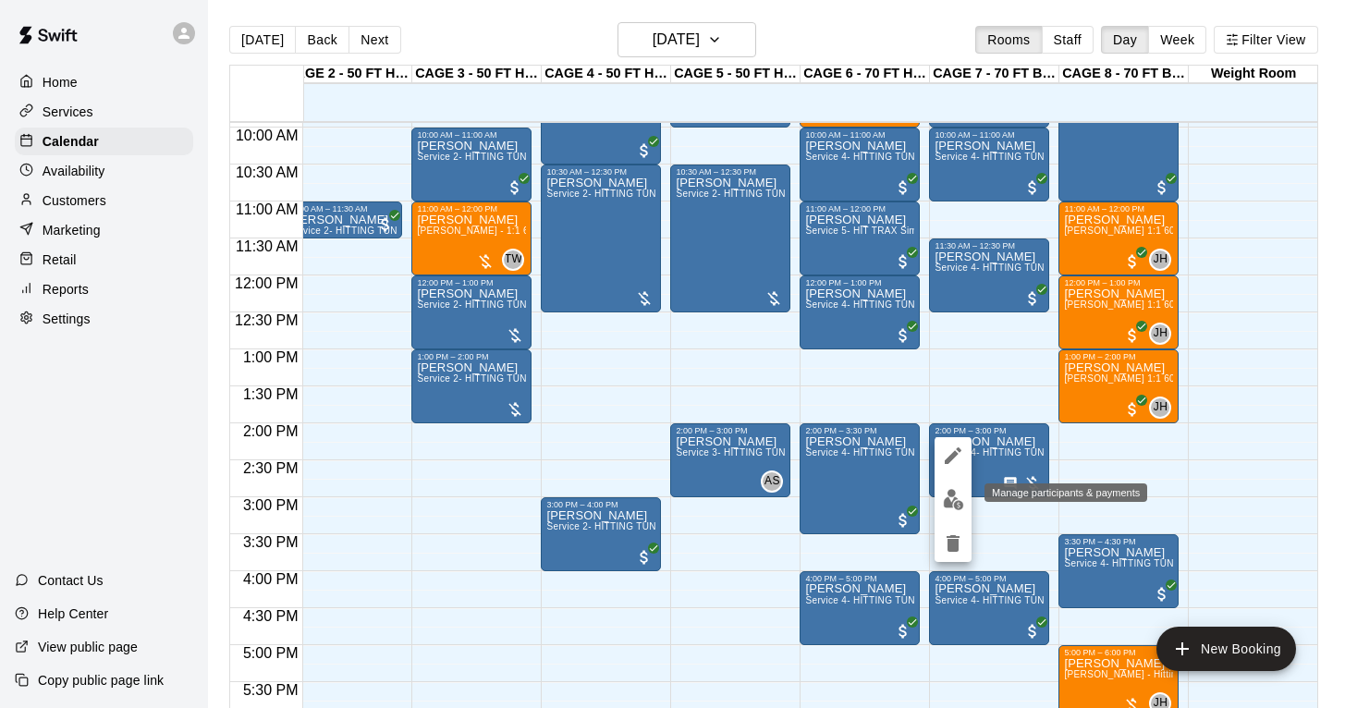
click at [950, 489] on img "edit" at bounding box center [953, 499] width 21 height 21
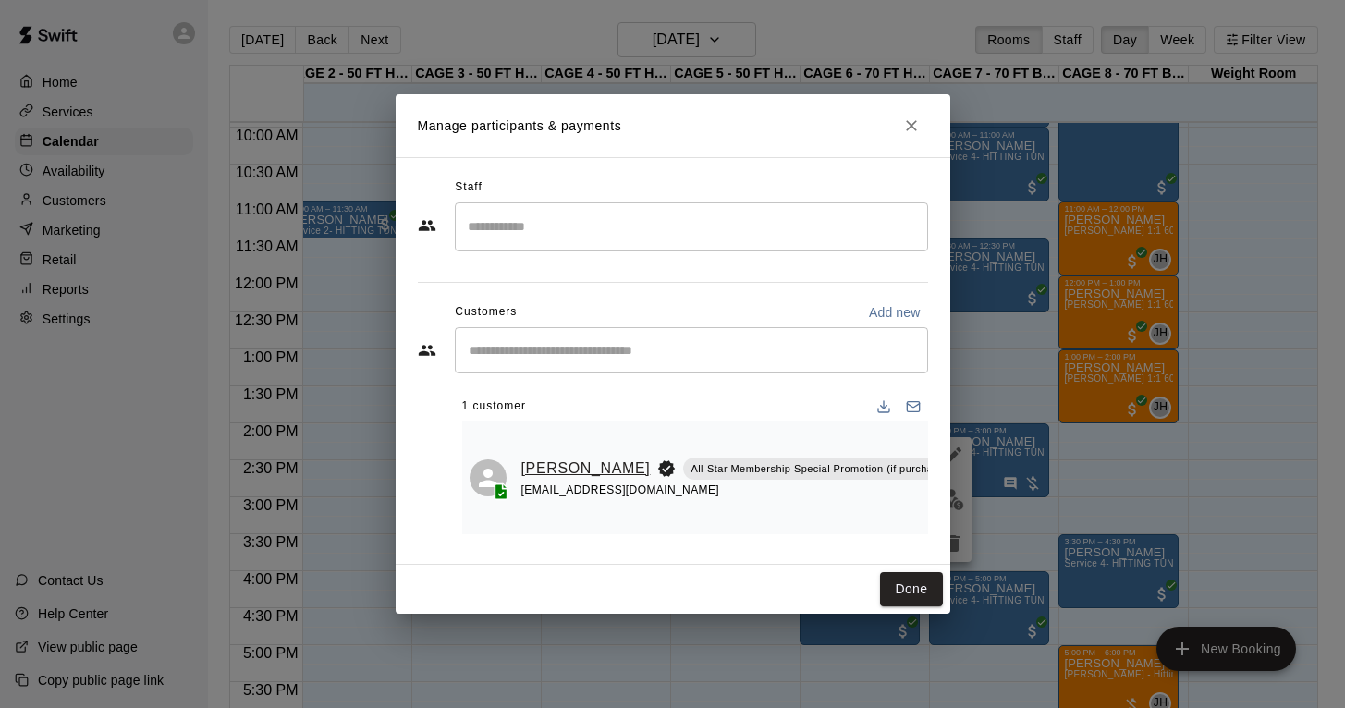
click at [544, 479] on link "[PERSON_NAME]" at bounding box center [585, 469] width 129 height 24
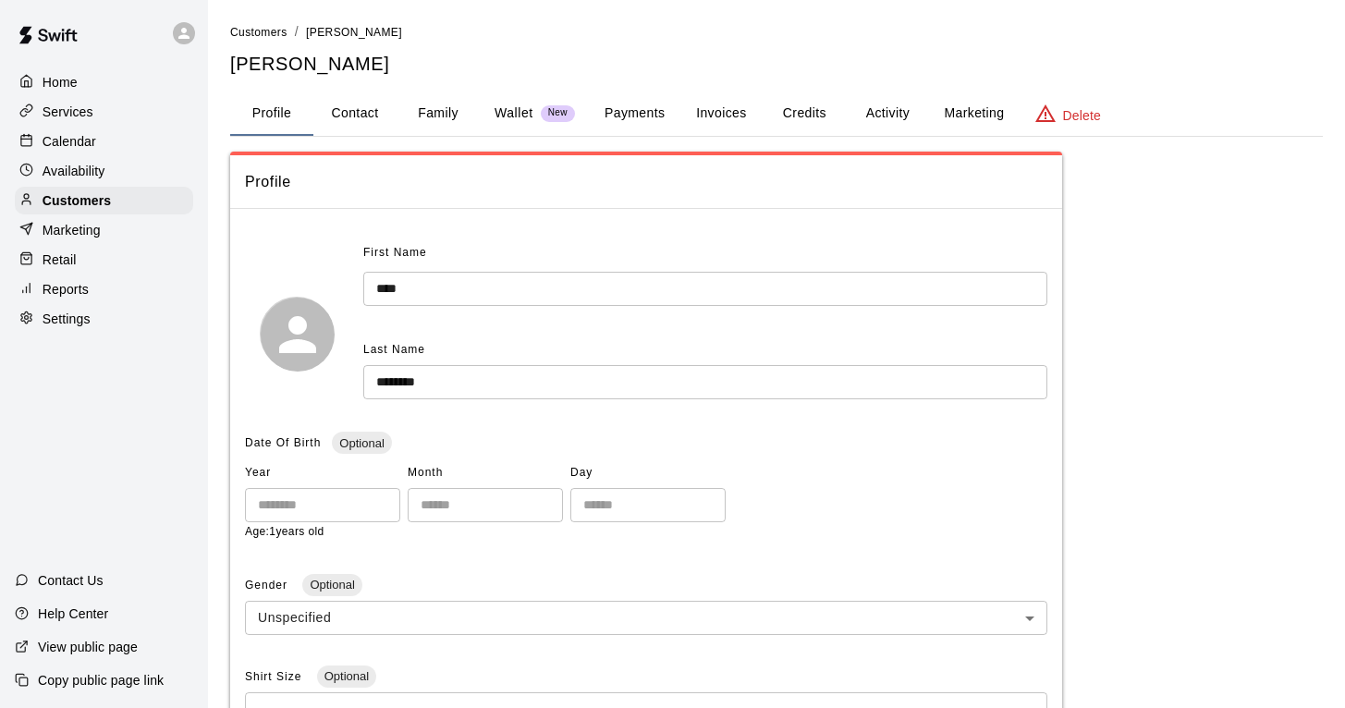
click at [880, 114] on button "Activity" at bounding box center [887, 114] width 83 height 44
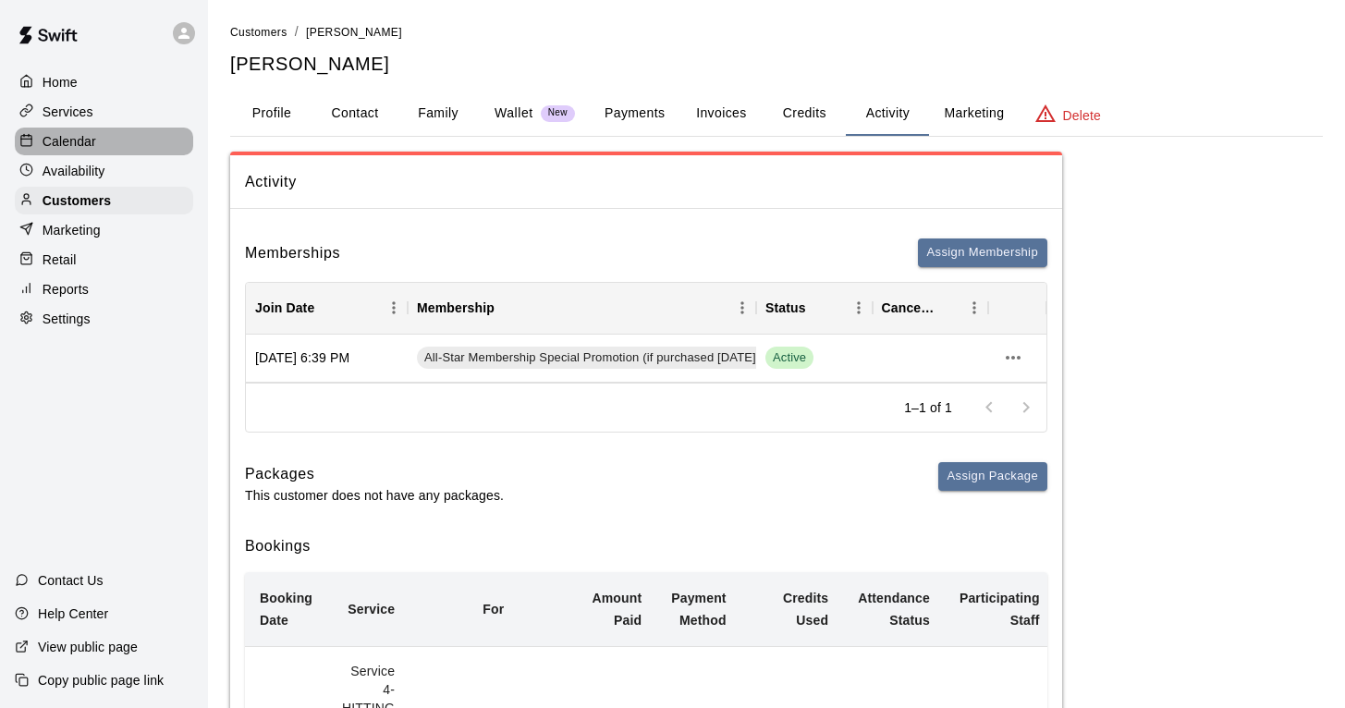
click at [58, 144] on p "Calendar" at bounding box center [70, 141] width 54 height 18
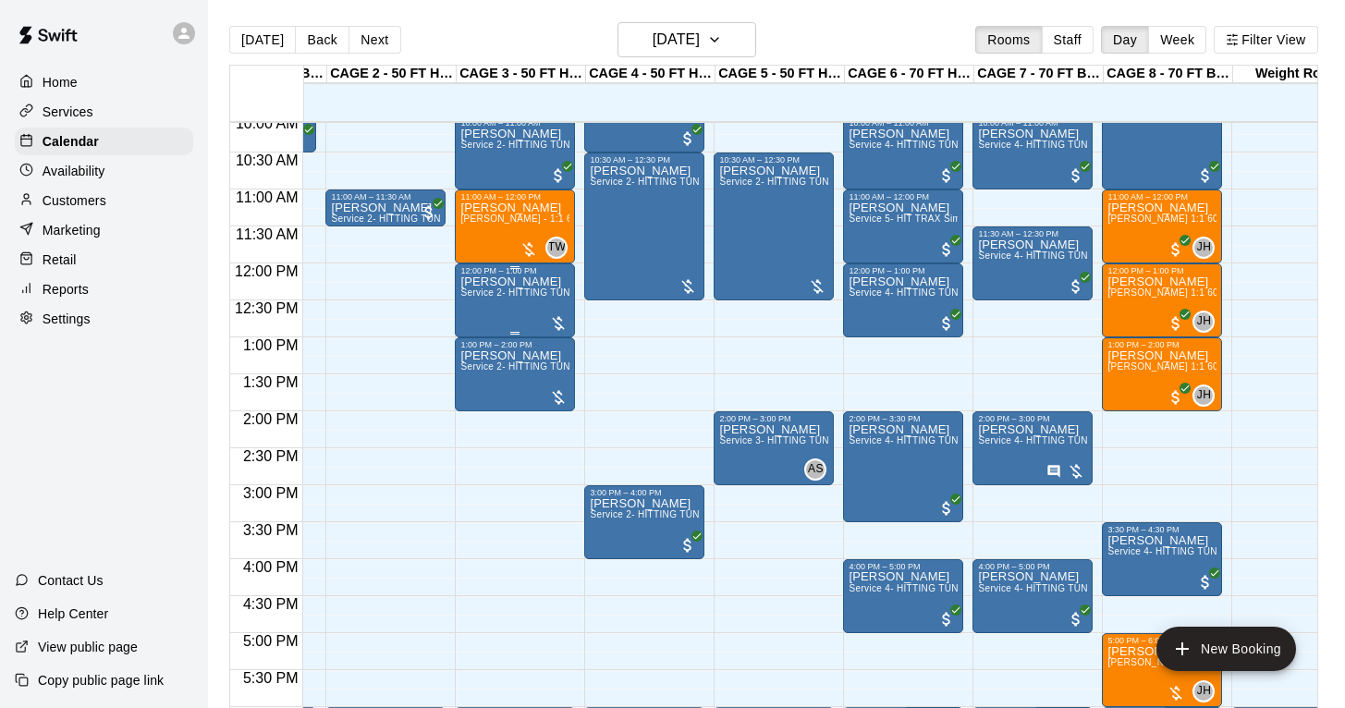
scroll to position [0, 114]
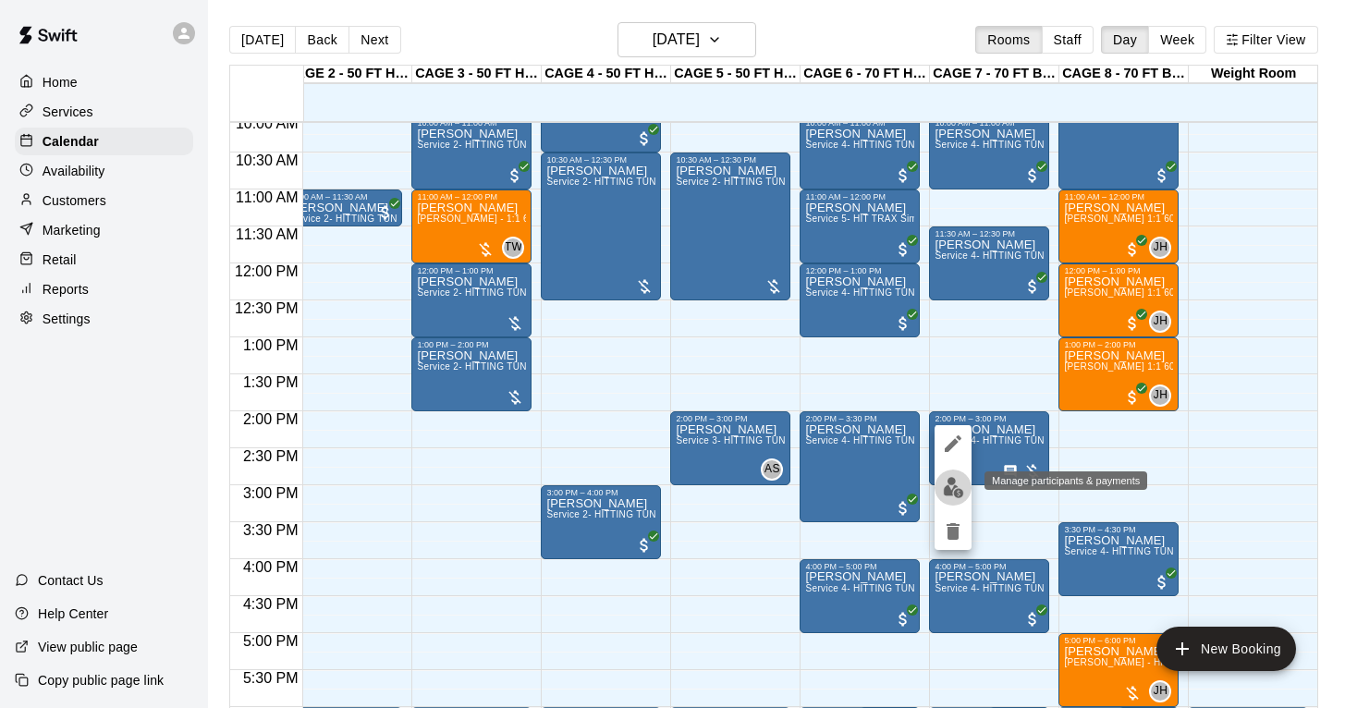
click at [951, 489] on img "edit" at bounding box center [953, 487] width 21 height 21
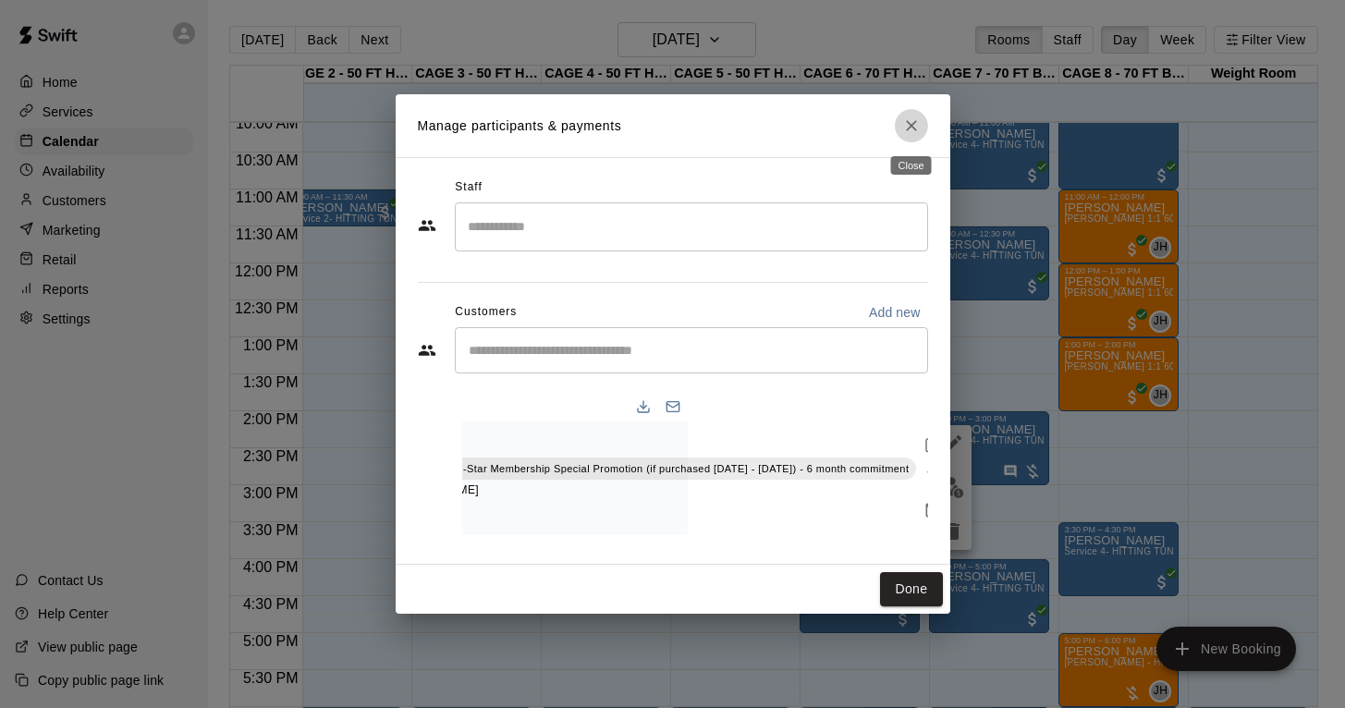
click at [918, 136] on button "Close" at bounding box center [911, 125] width 33 height 33
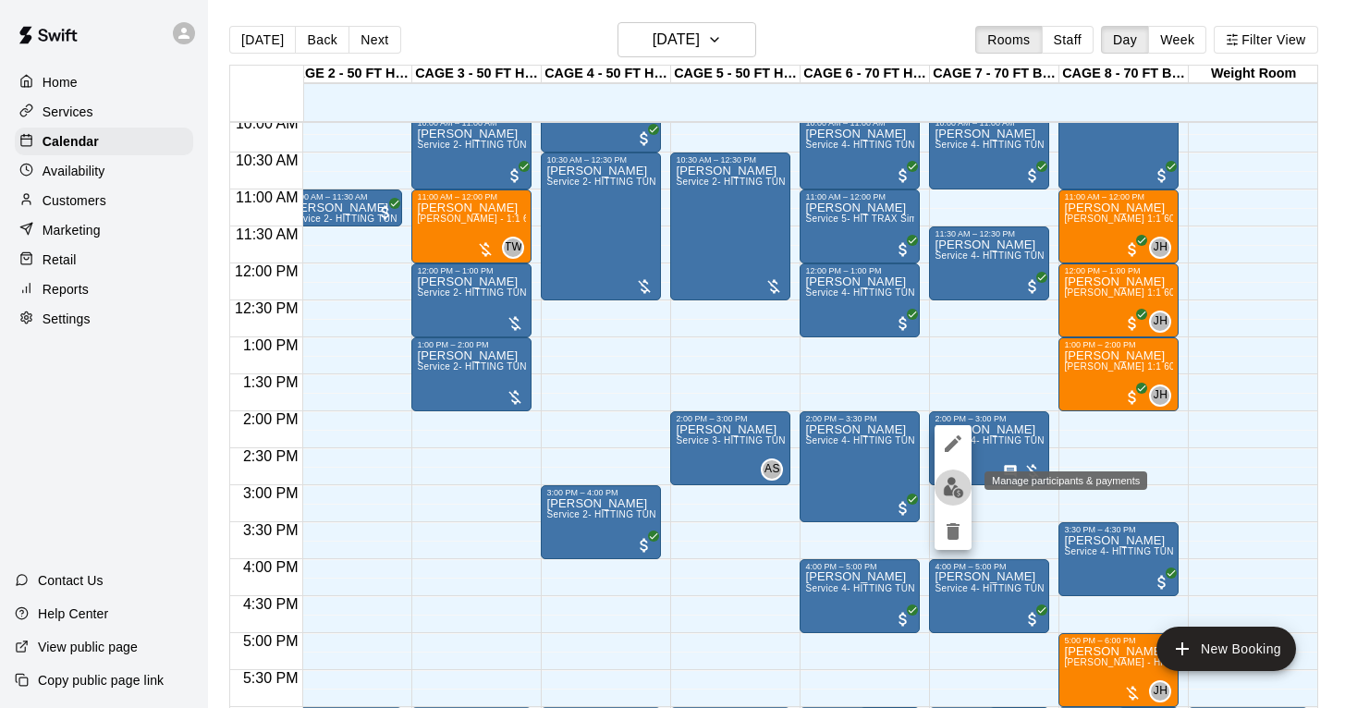
click at [951, 495] on img "edit" at bounding box center [953, 487] width 21 height 21
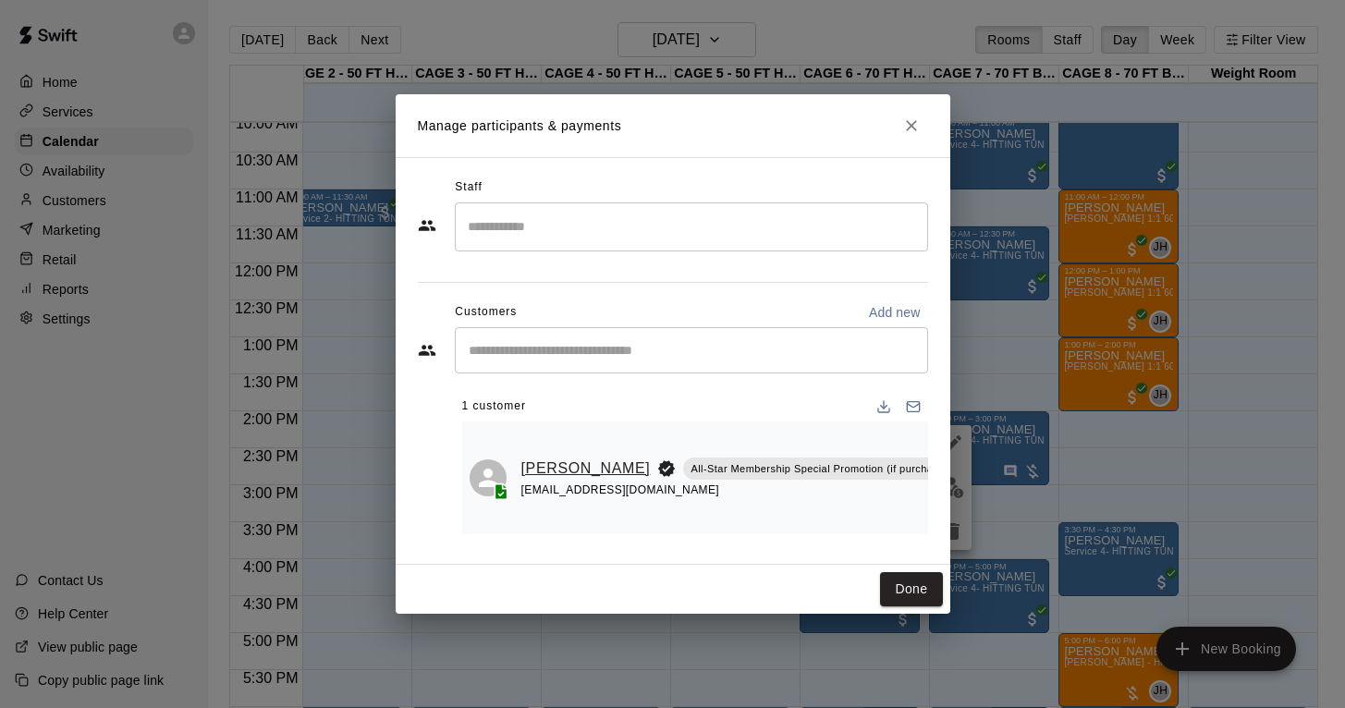
click at [537, 473] on link "[PERSON_NAME]" at bounding box center [585, 469] width 129 height 24
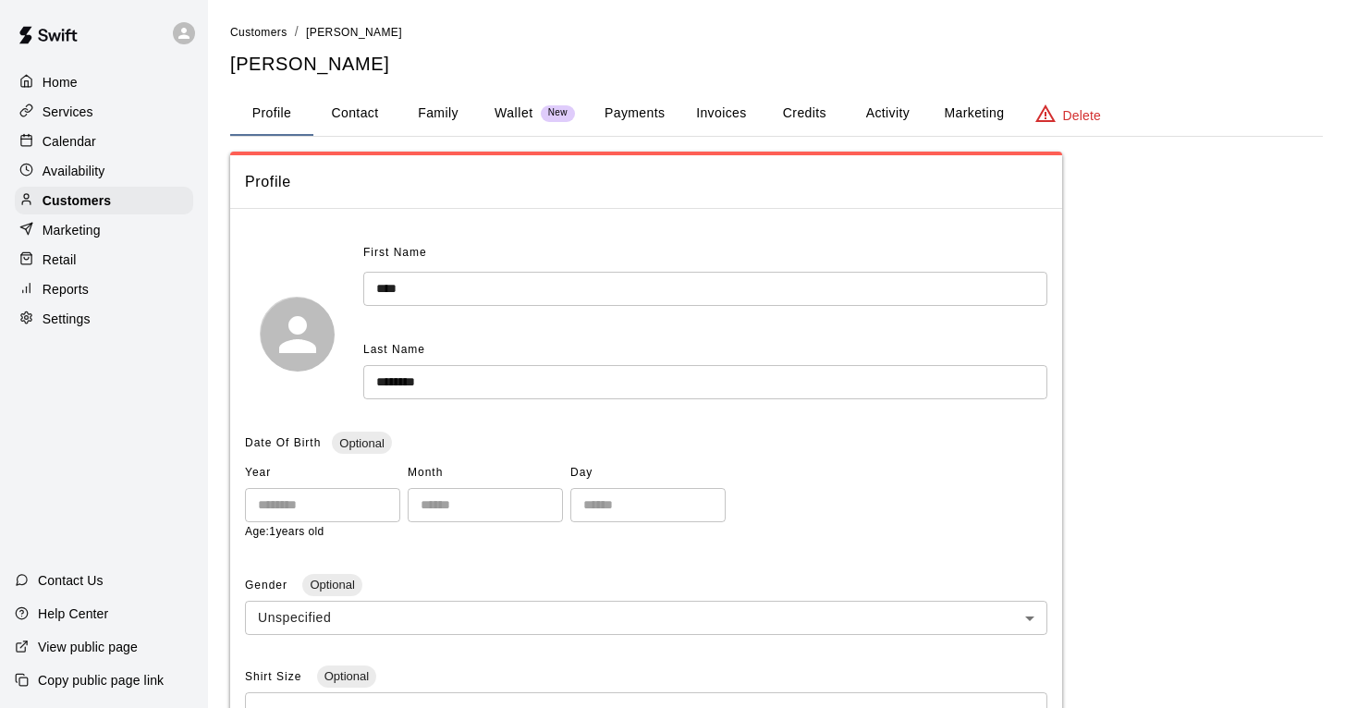
scroll to position [-1, 0]
click at [48, 117] on p "Services" at bounding box center [68, 112] width 51 height 18
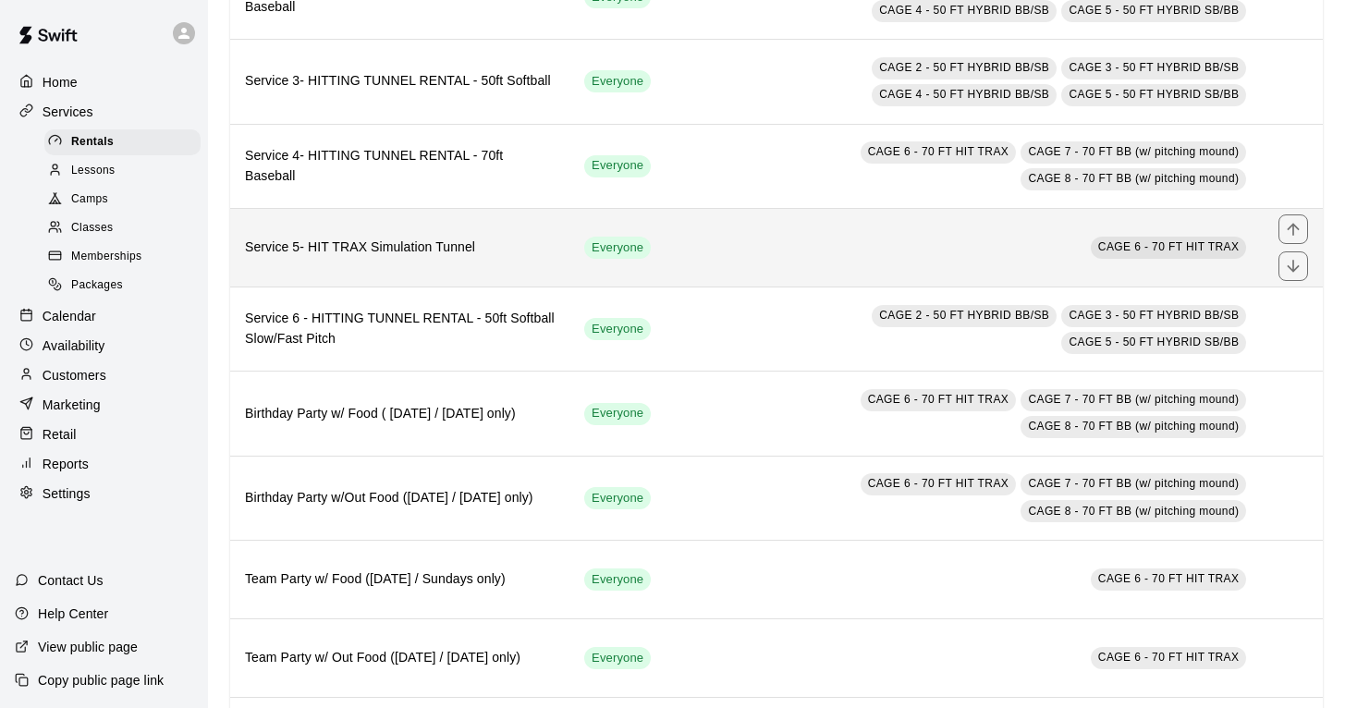
scroll to position [309, 0]
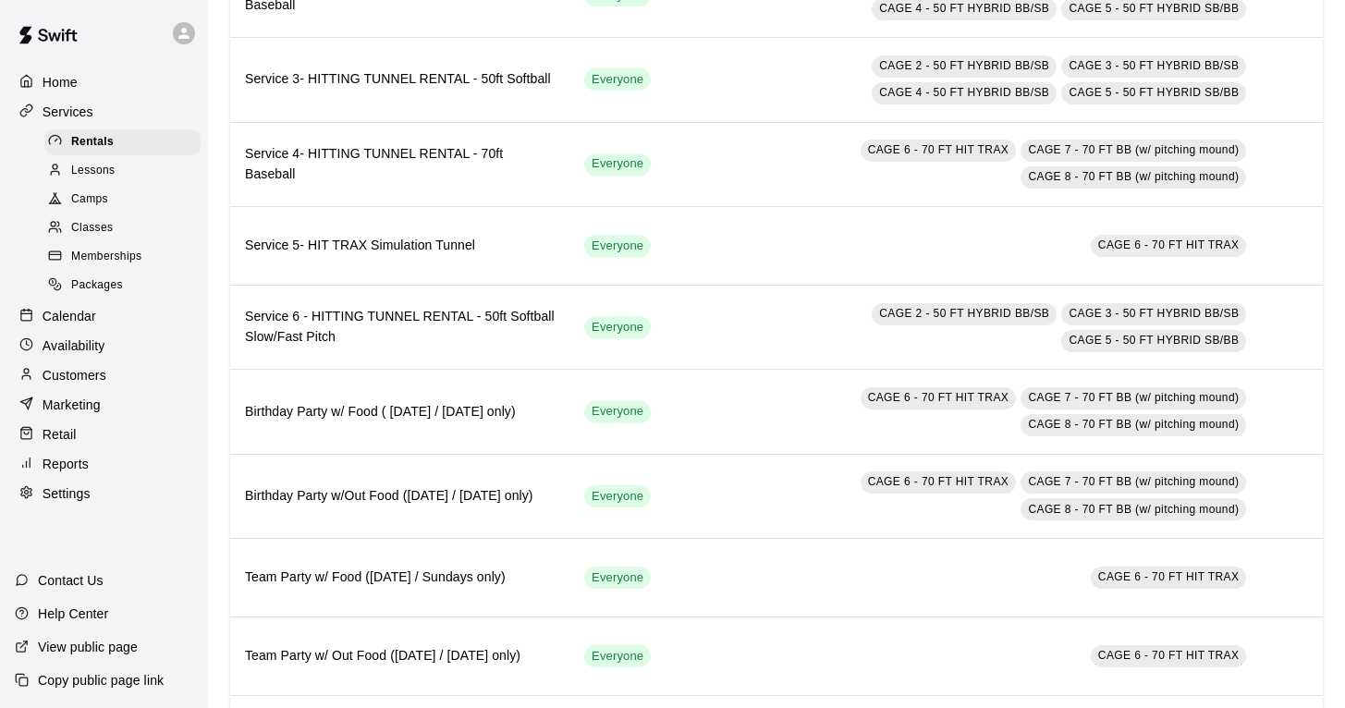
click at [103, 253] on span "Memberships" at bounding box center [106, 257] width 70 height 18
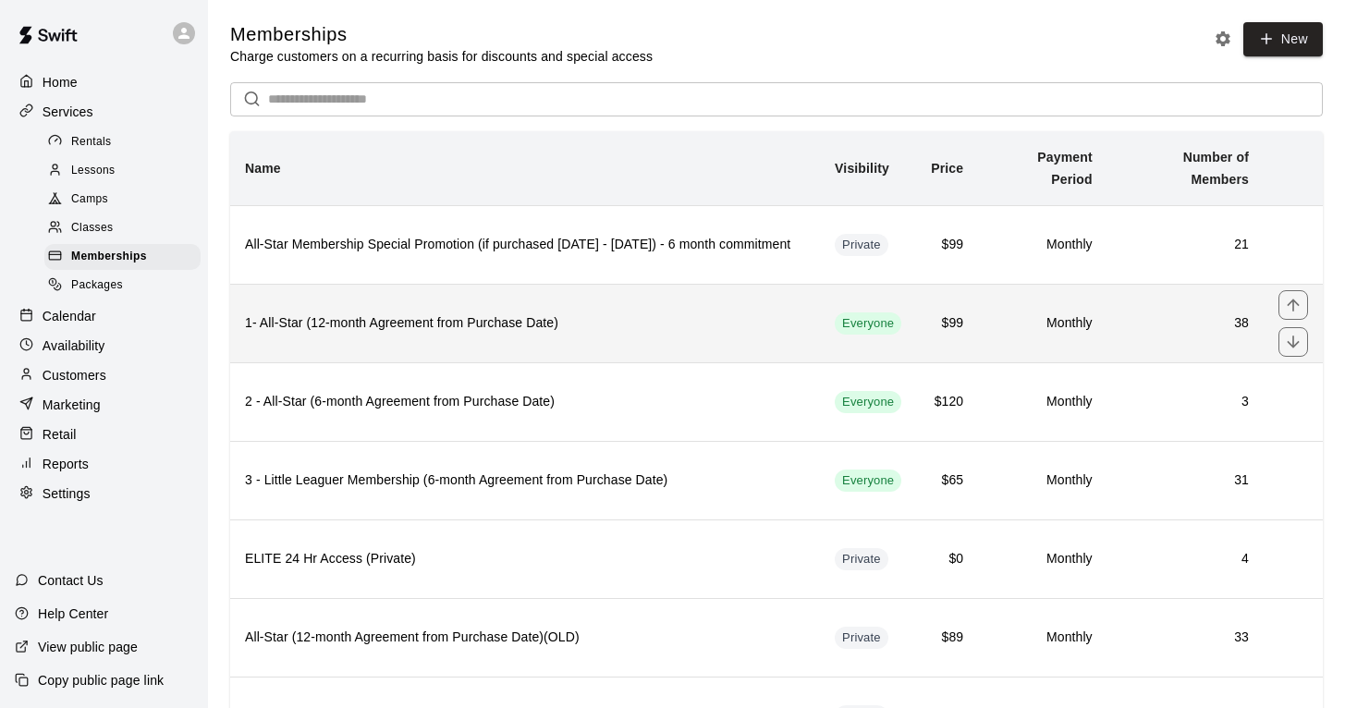
click at [465, 325] on h6 "1- All-Star (12-month Agreement from Purchase Date)" at bounding box center [525, 323] width 560 height 20
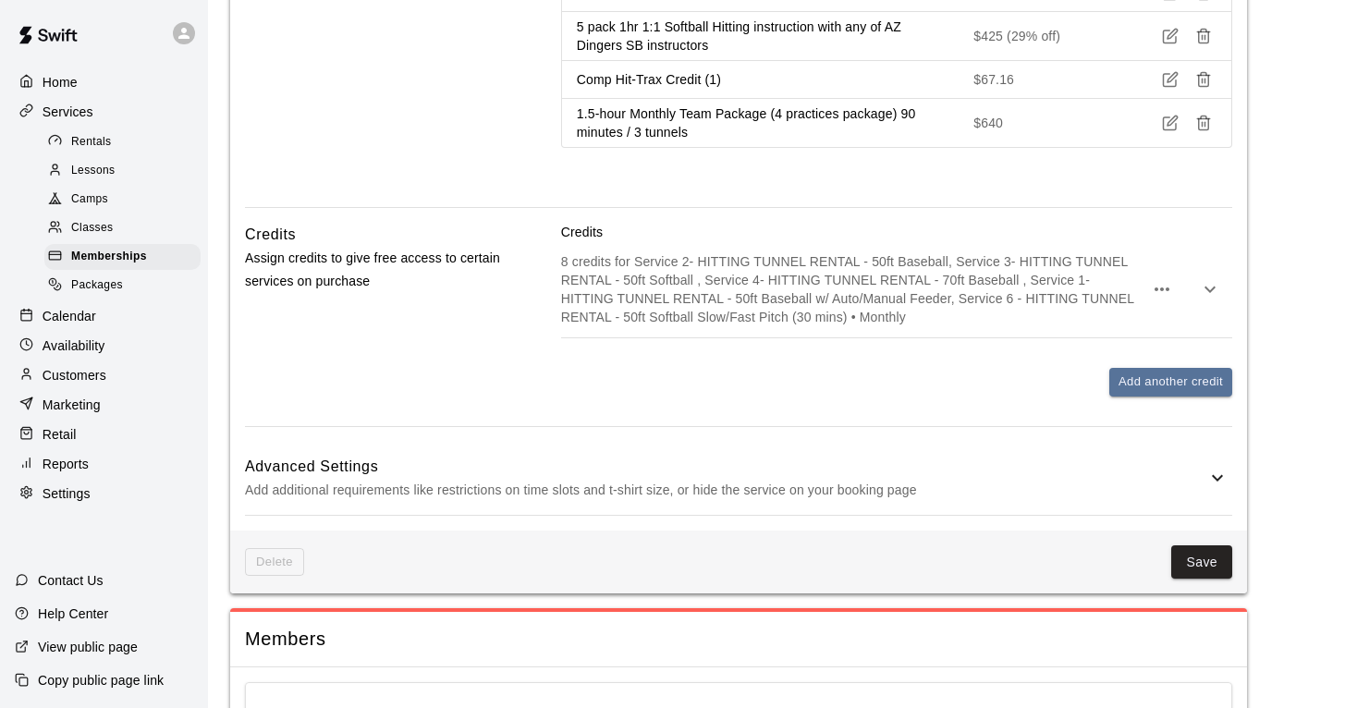
scroll to position [3039, 0]
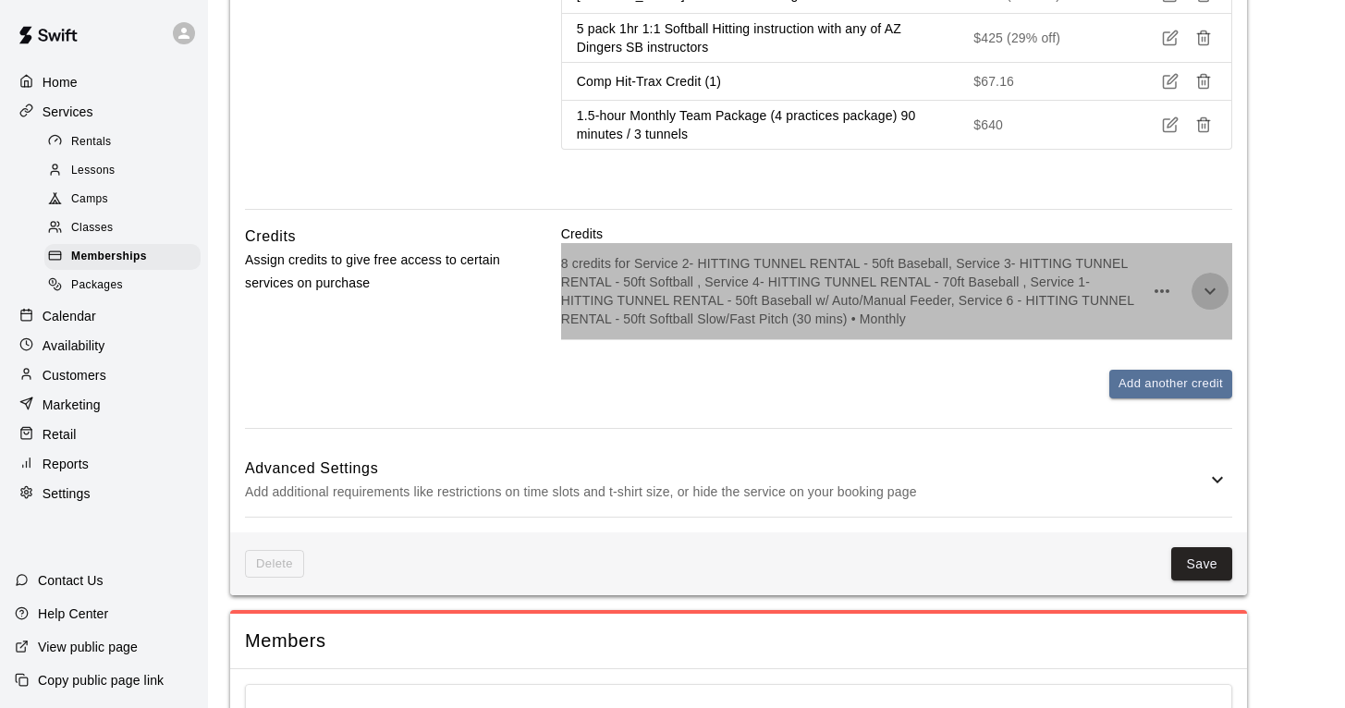
click at [1209, 280] on icon "button" at bounding box center [1210, 291] width 22 height 22
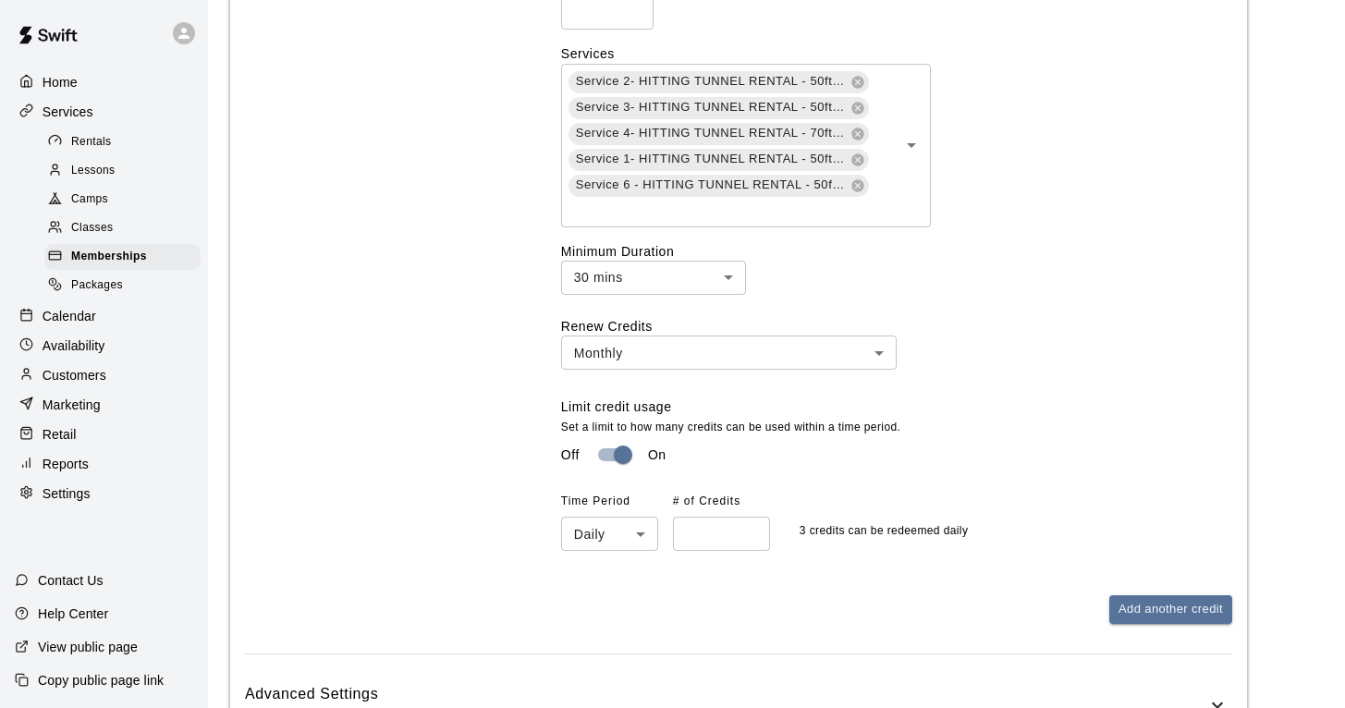
scroll to position [3361, 0]
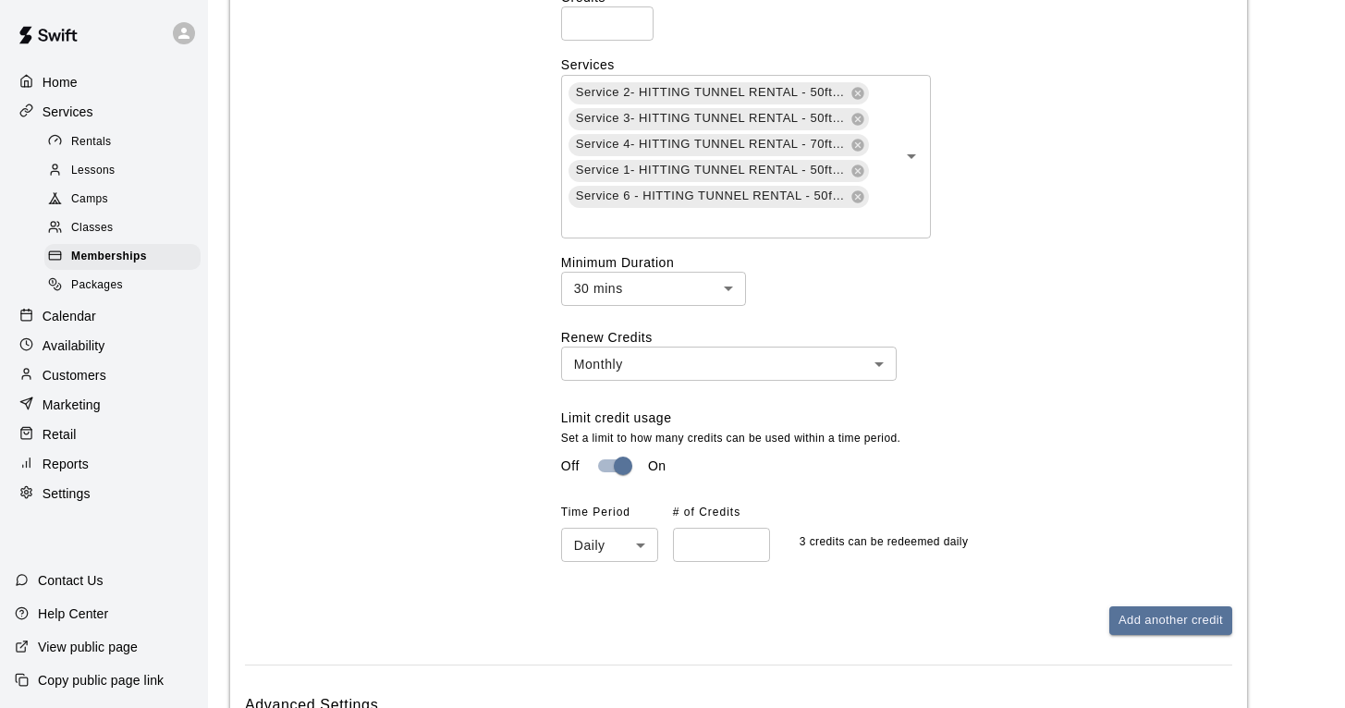
type input "*"
click at [752, 528] on input "*" at bounding box center [721, 545] width 97 height 34
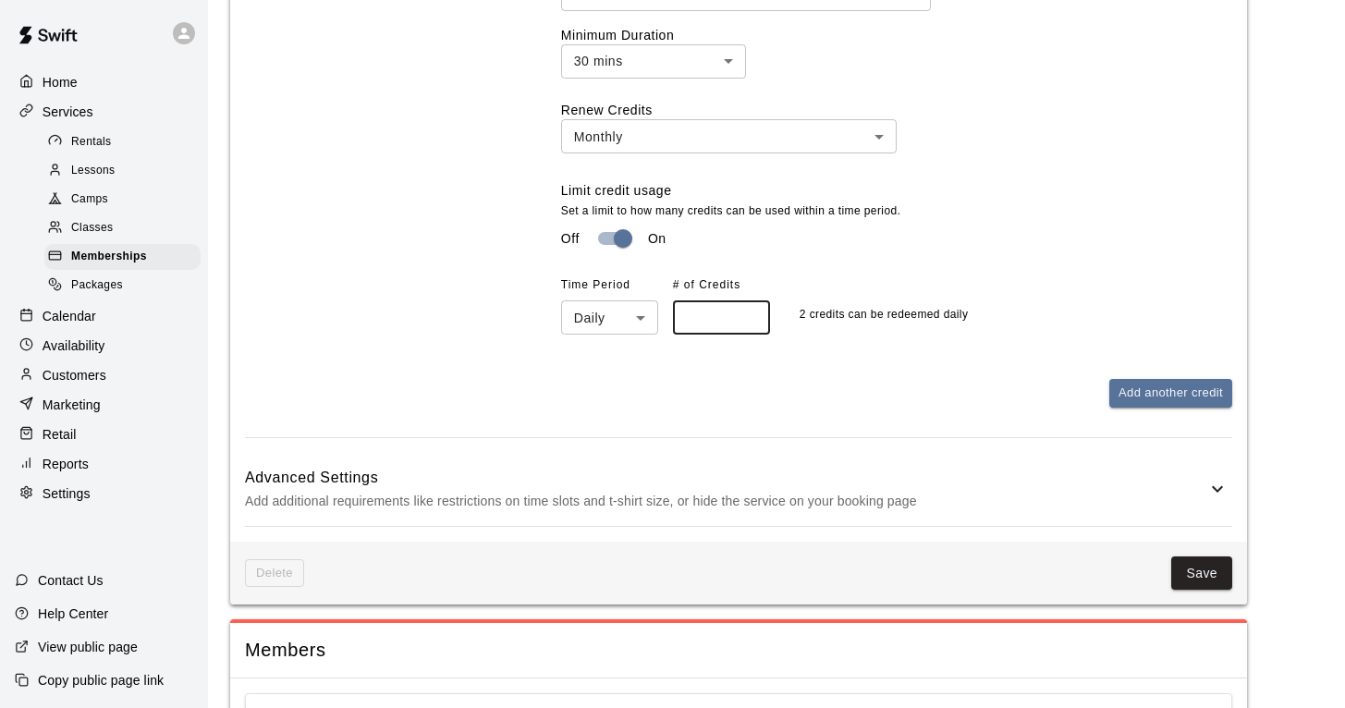
scroll to position [3595, 0]
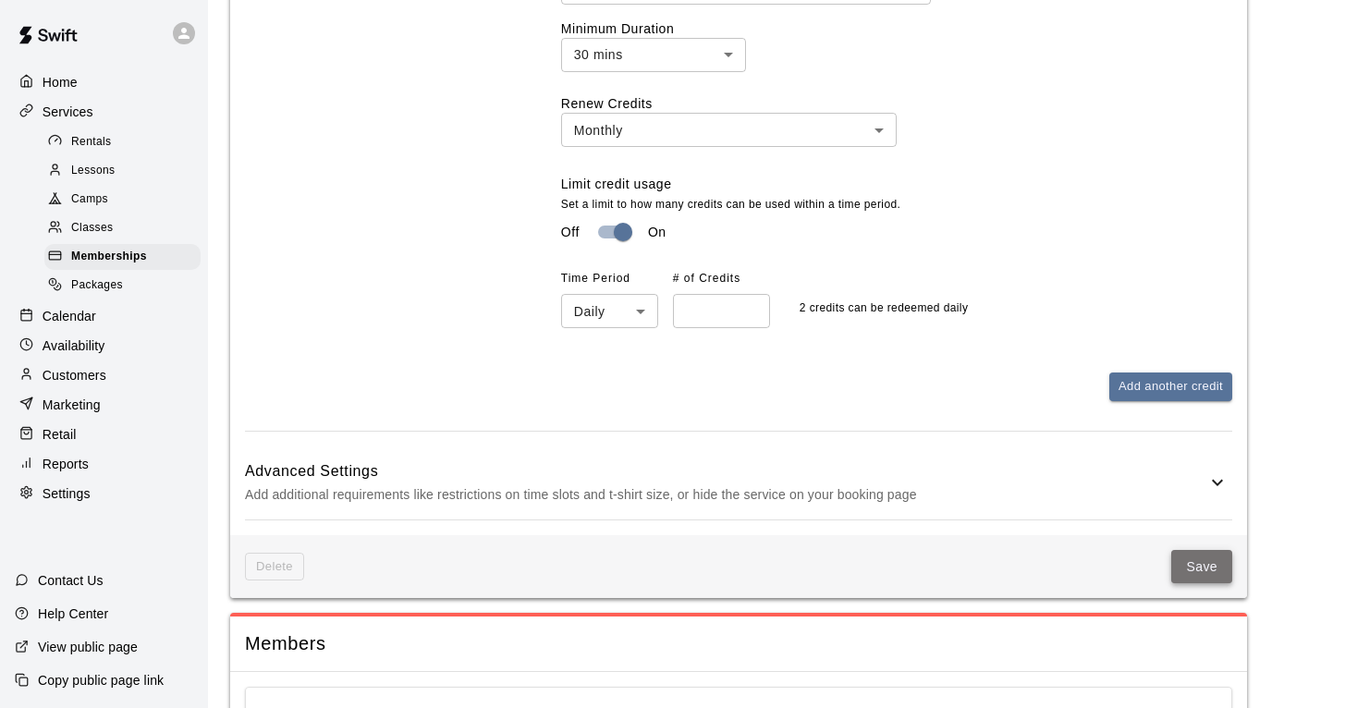
click at [1207, 550] on button "Save" at bounding box center [1201, 567] width 61 height 34
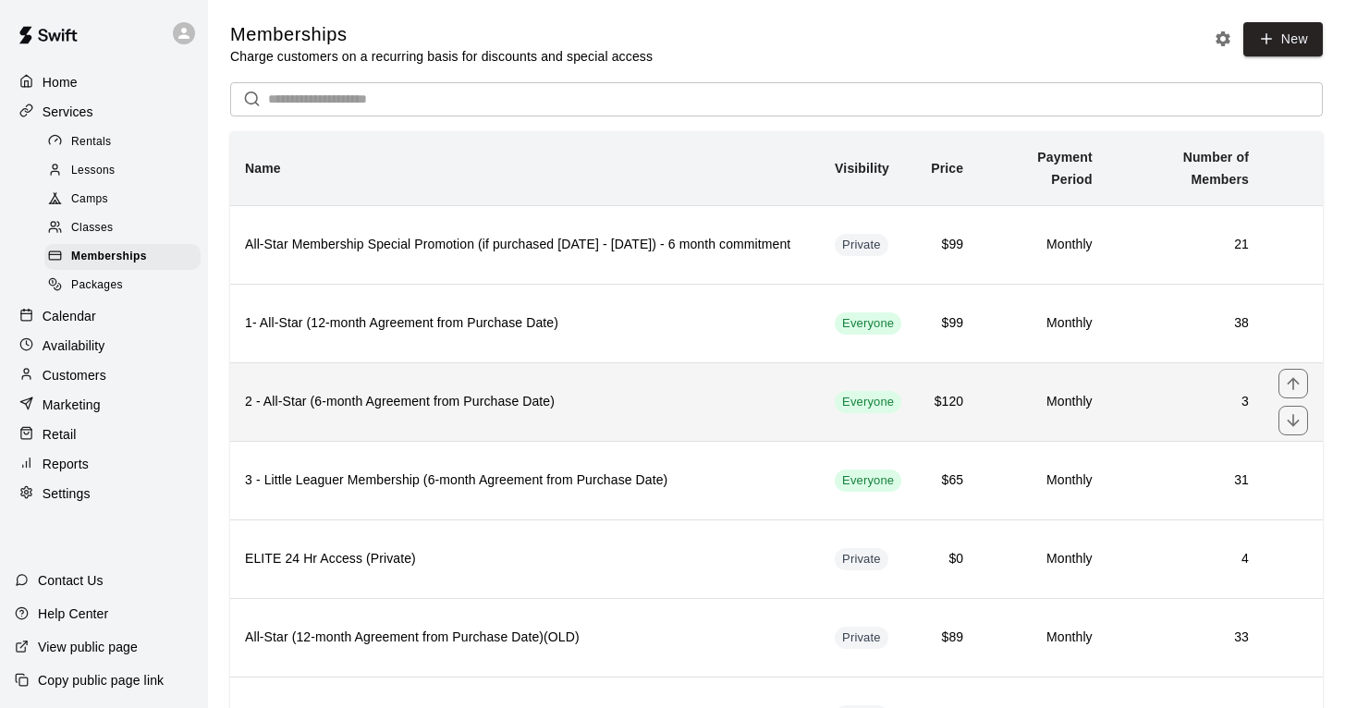
click at [493, 400] on h6 "2 - All-Star (6-month Agreement from Purchase Date)" at bounding box center [525, 402] width 560 height 20
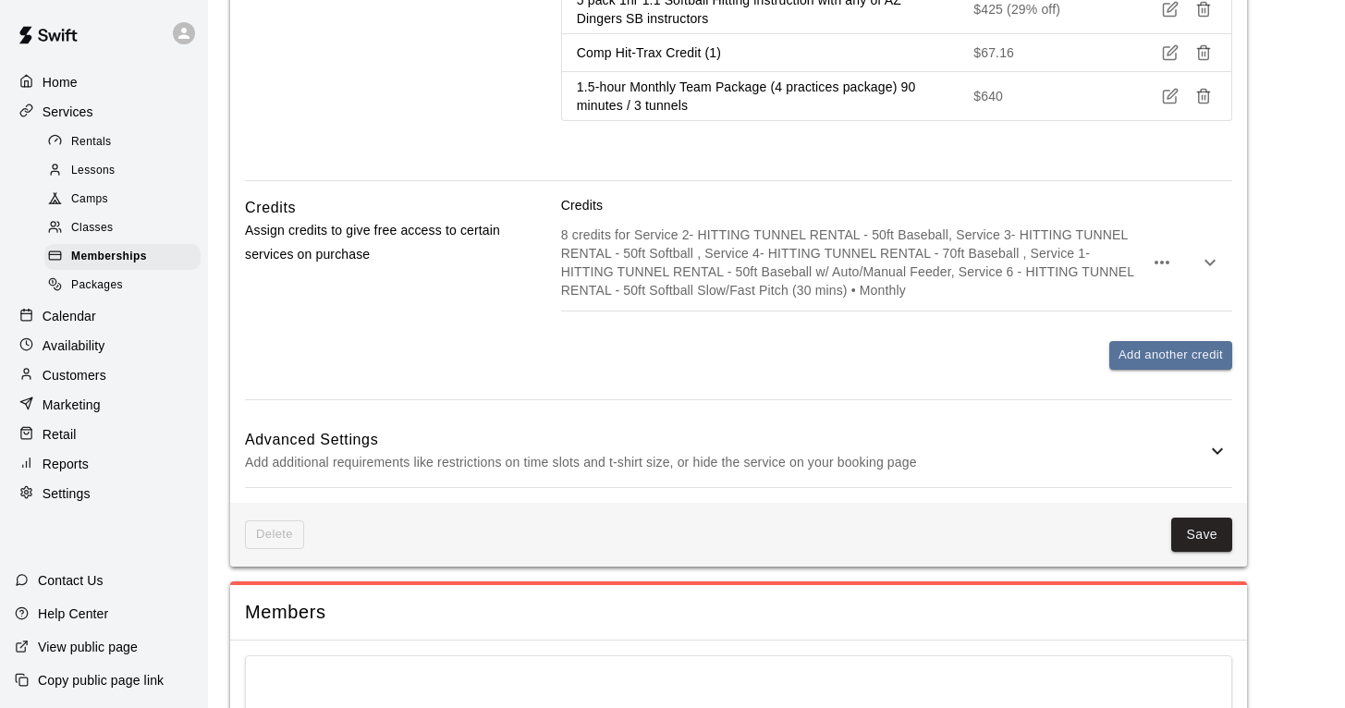
scroll to position [2373, 0]
click at [1202, 517] on button "Save" at bounding box center [1201, 534] width 61 height 34
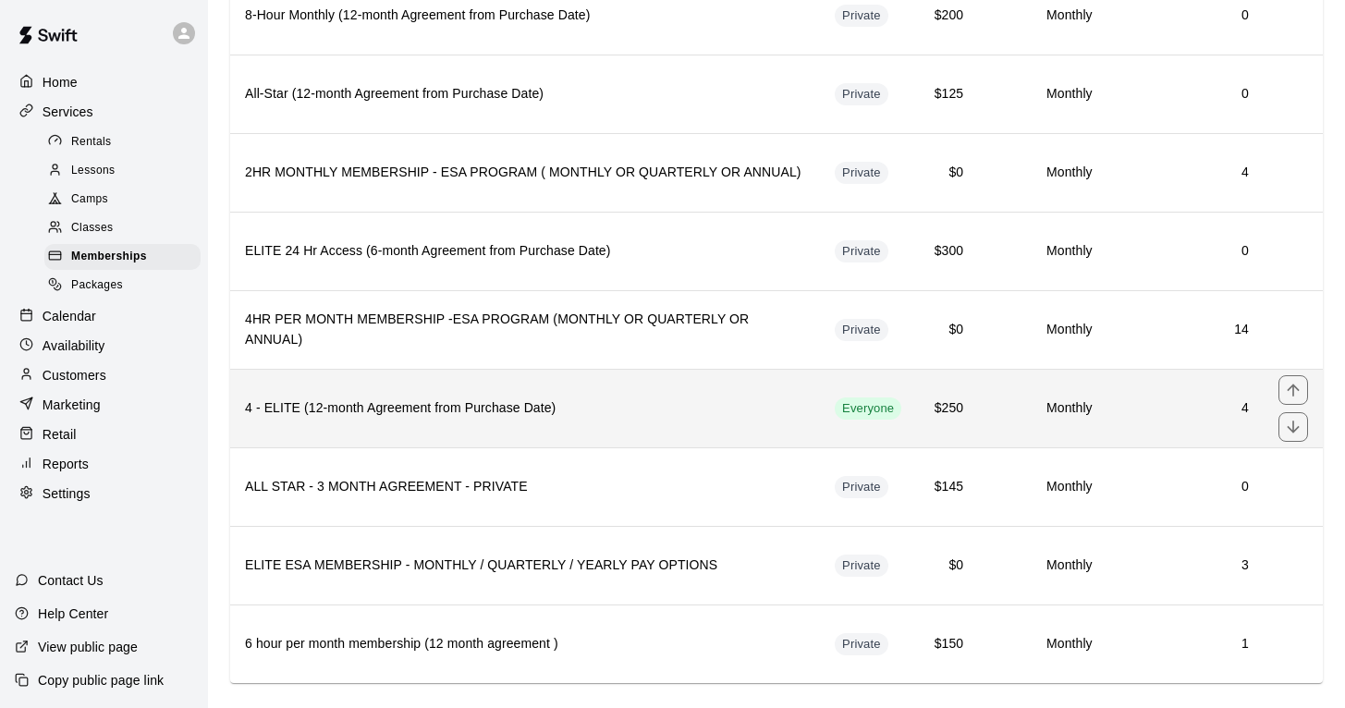
scroll to position [1094, 0]
click at [439, 419] on th "4 - ELITE (12-month Agreement from Purchase Date)" at bounding box center [525, 408] width 590 height 79
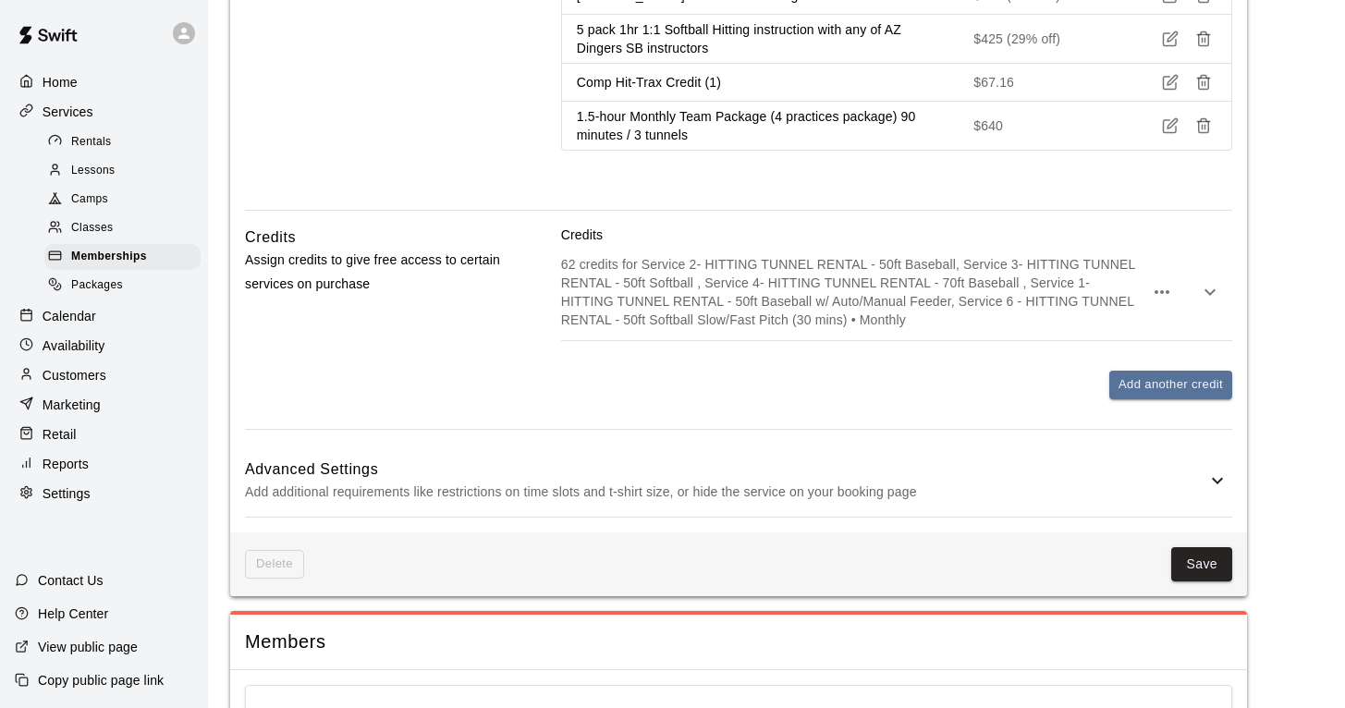
scroll to position [2274, 0]
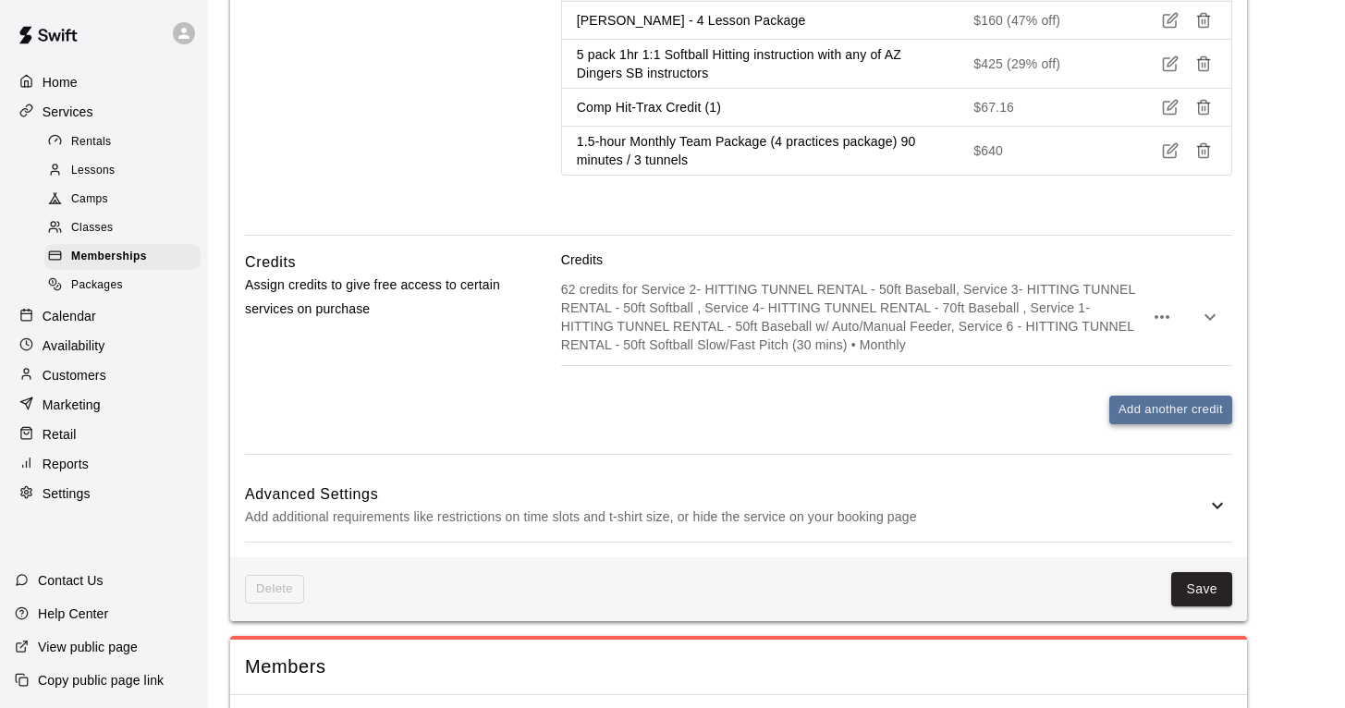
click at [1163, 397] on button "Add another credit" at bounding box center [1171, 410] width 123 height 29
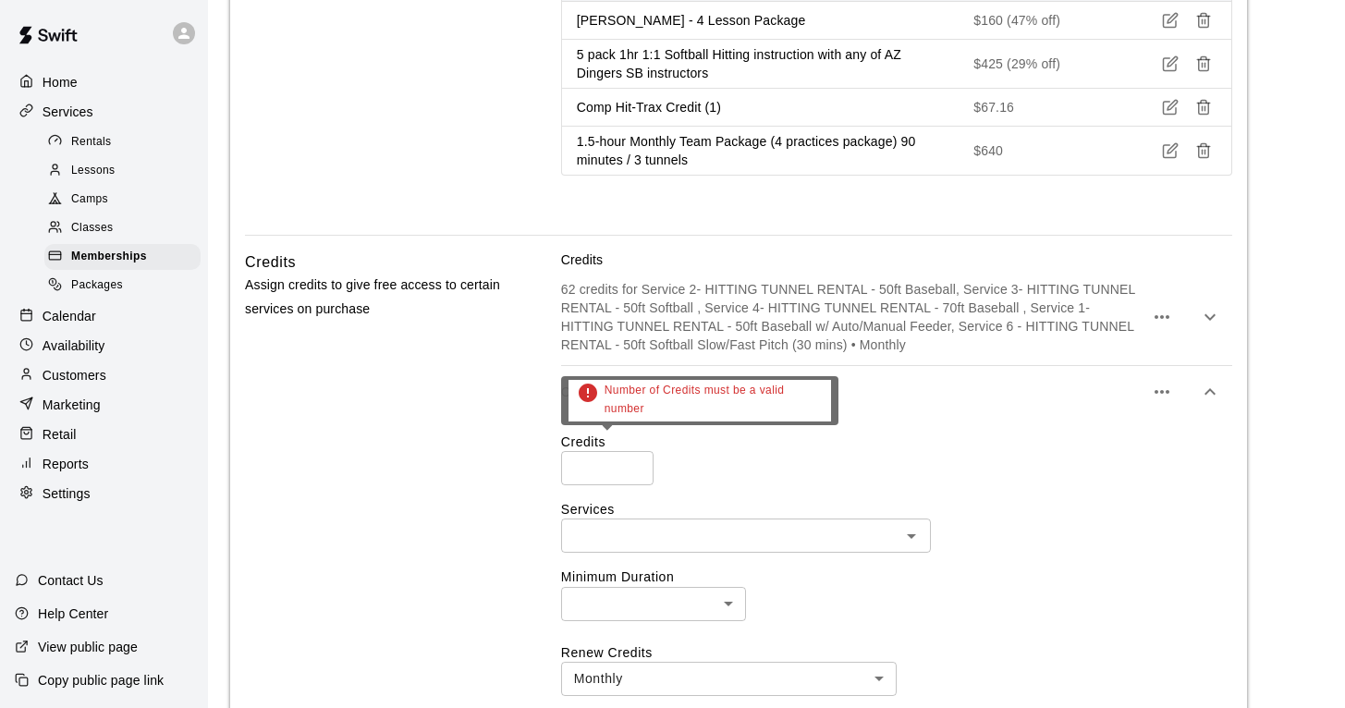
type input "*"
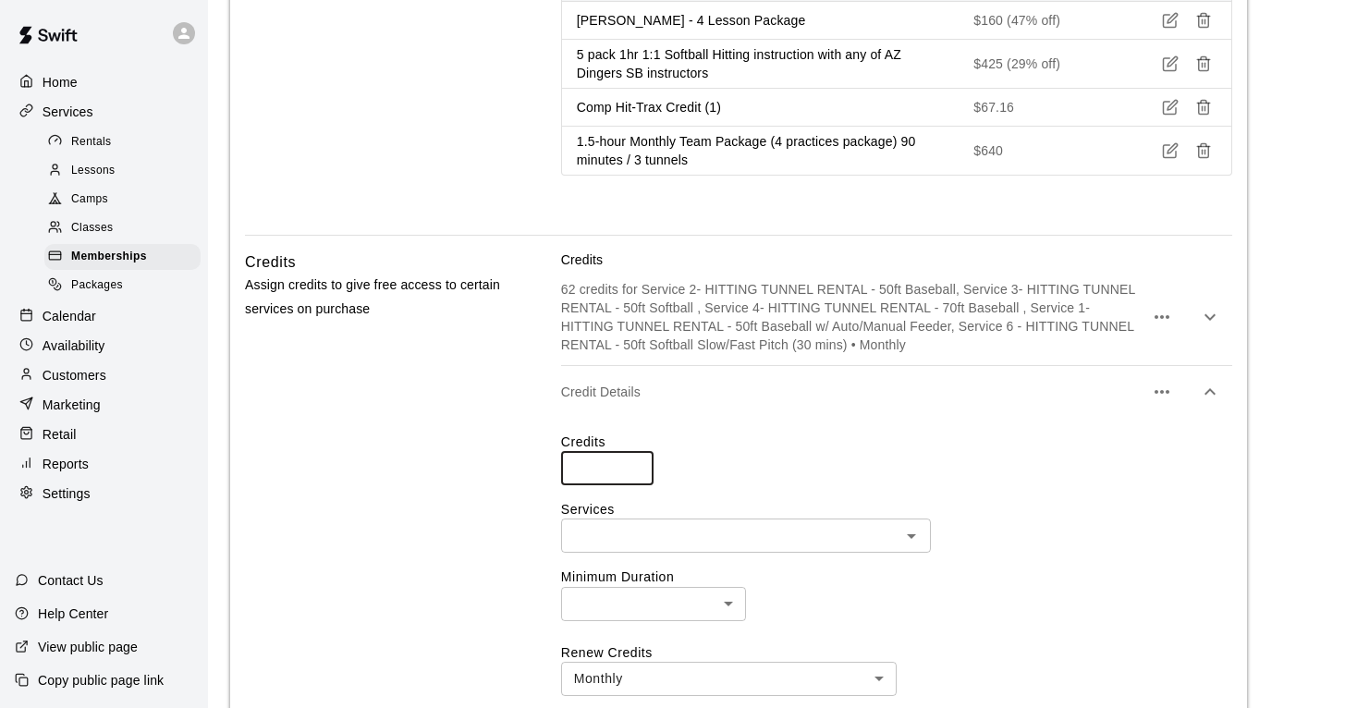
click at [632, 452] on input "*" at bounding box center [607, 468] width 92 height 34
click at [736, 455] on div "Credits * ​" at bounding box center [896, 459] width 671 height 53
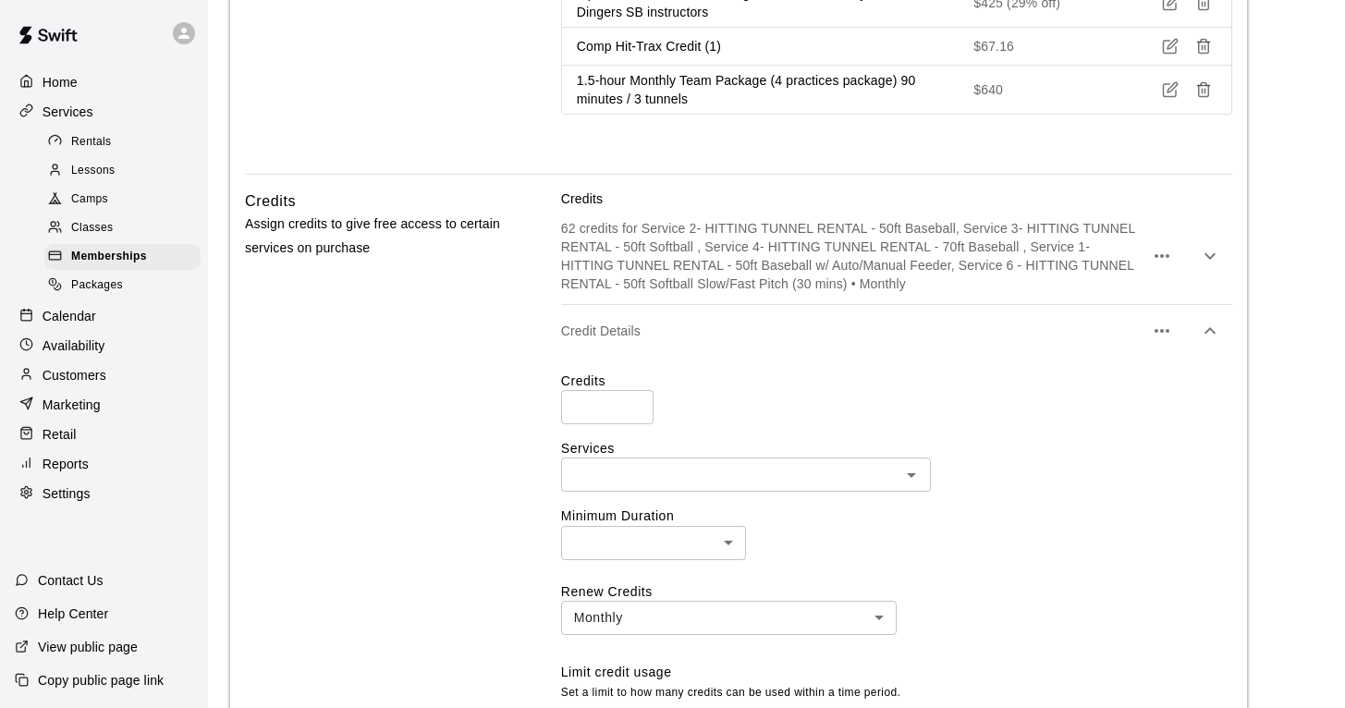
click at [736, 463] on input "text" at bounding box center [731, 474] width 328 height 23
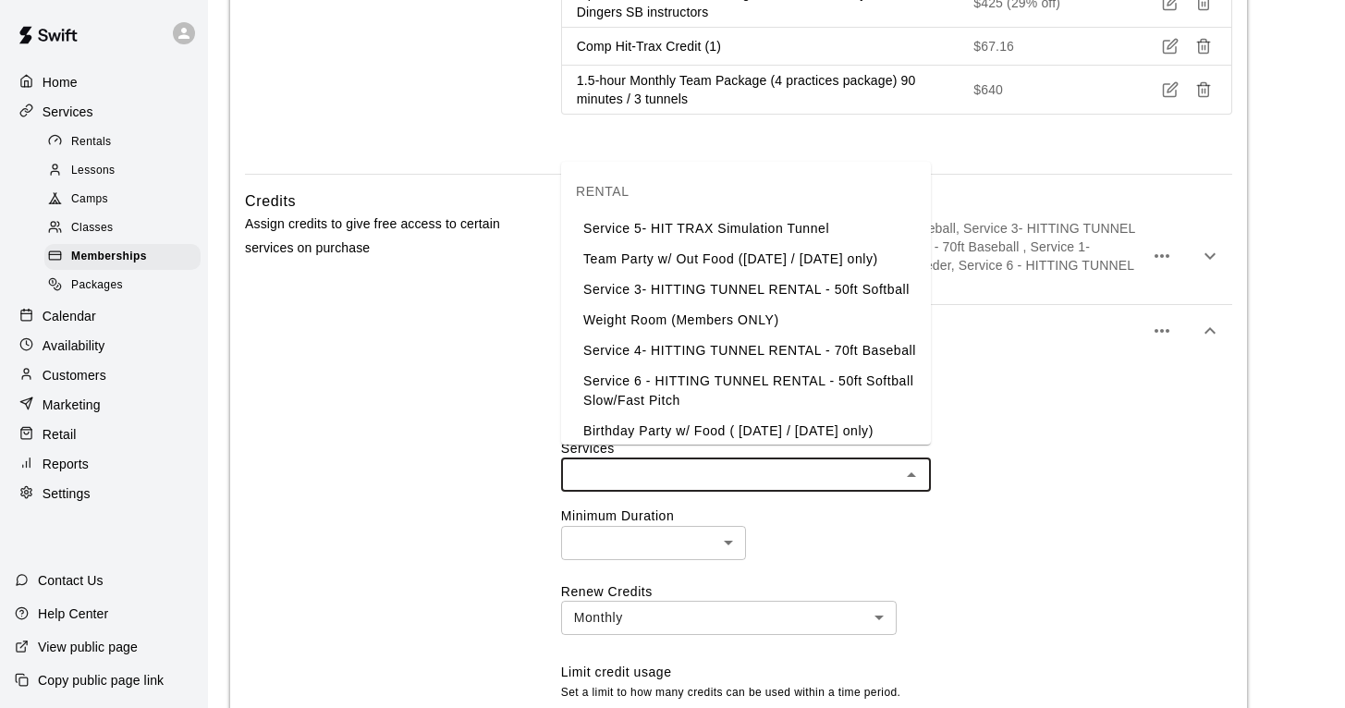
scroll to position [0, 0]
click at [754, 229] on li "Service 5- HIT TRAX Simulation Tunnel" at bounding box center [746, 229] width 370 height 31
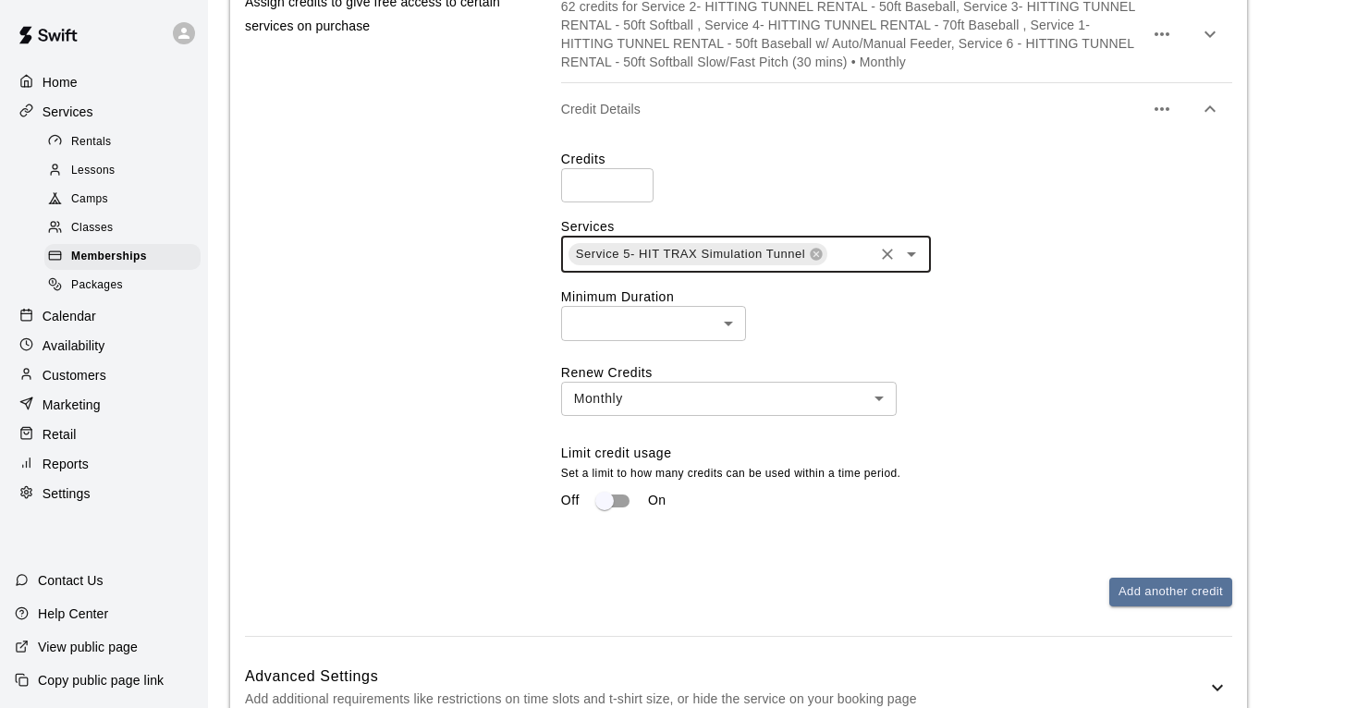
scroll to position [2559, 0]
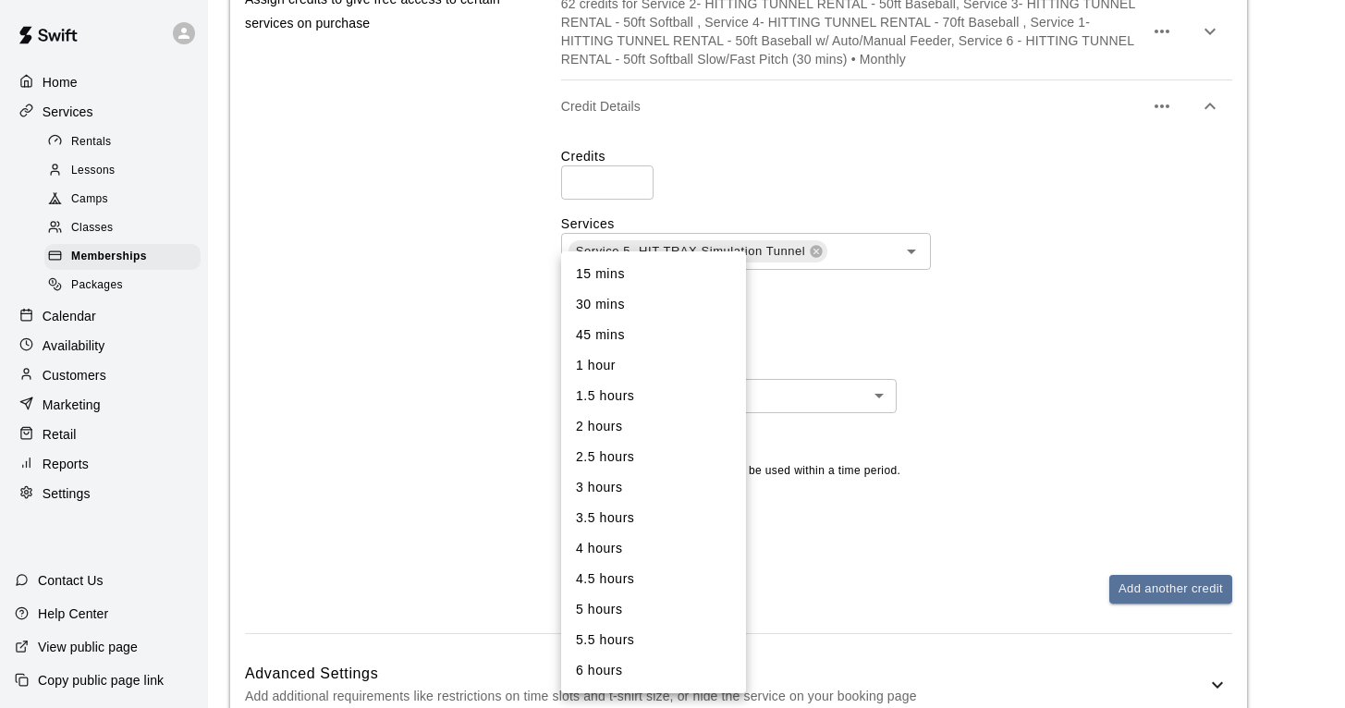
click at [601, 367] on li "1 hour" at bounding box center [653, 365] width 185 height 31
type input "**"
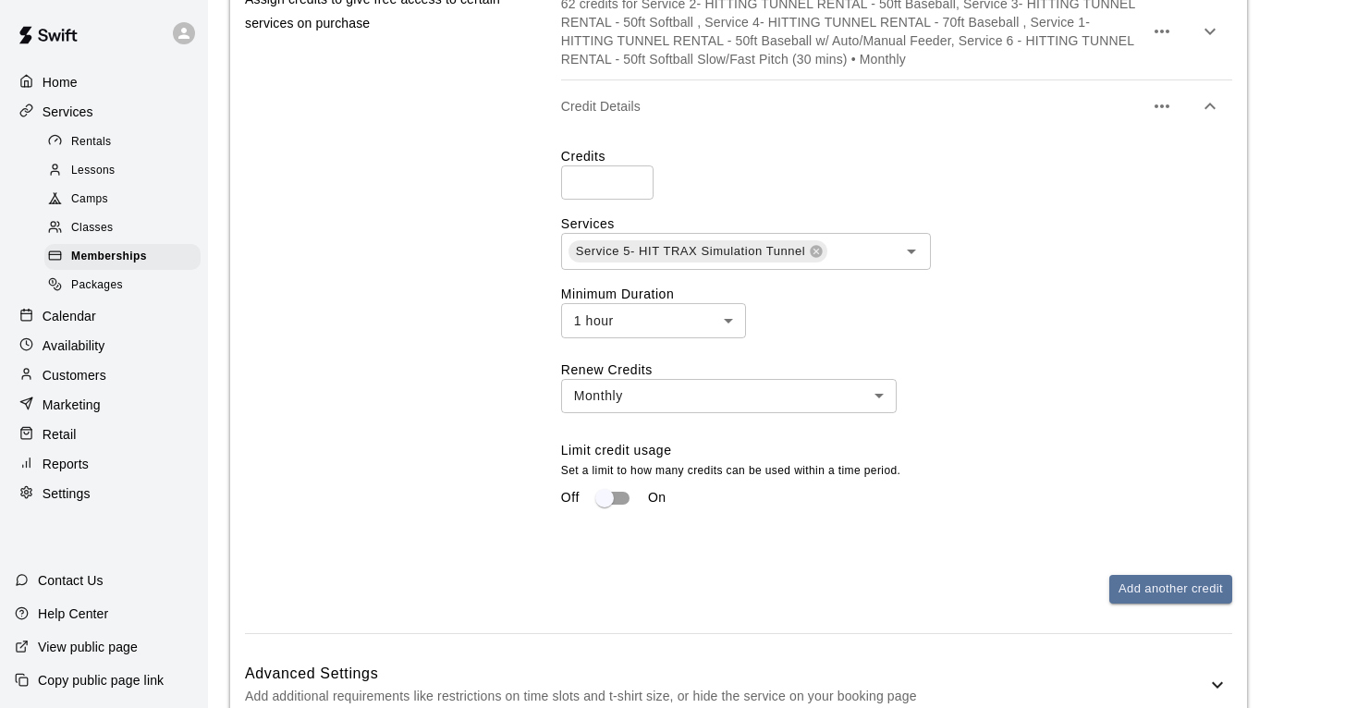
click at [791, 314] on div "1 hour ** ​" at bounding box center [896, 320] width 671 height 34
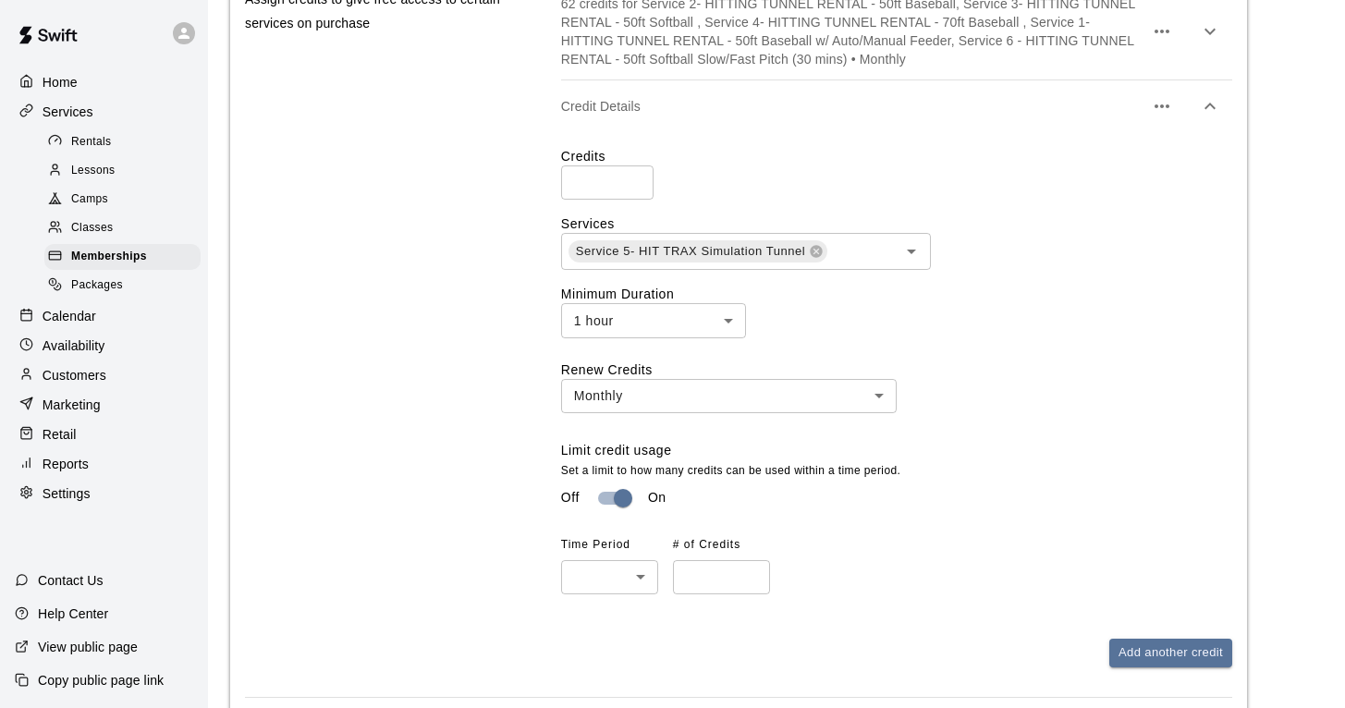
click at [633, 664] on li "Monthly" at bounding box center [609, 662] width 97 height 31
type input "*******"
click at [714, 560] on input "number" at bounding box center [721, 577] width 97 height 34
click at [750, 560] on input "*" at bounding box center [721, 577] width 97 height 34
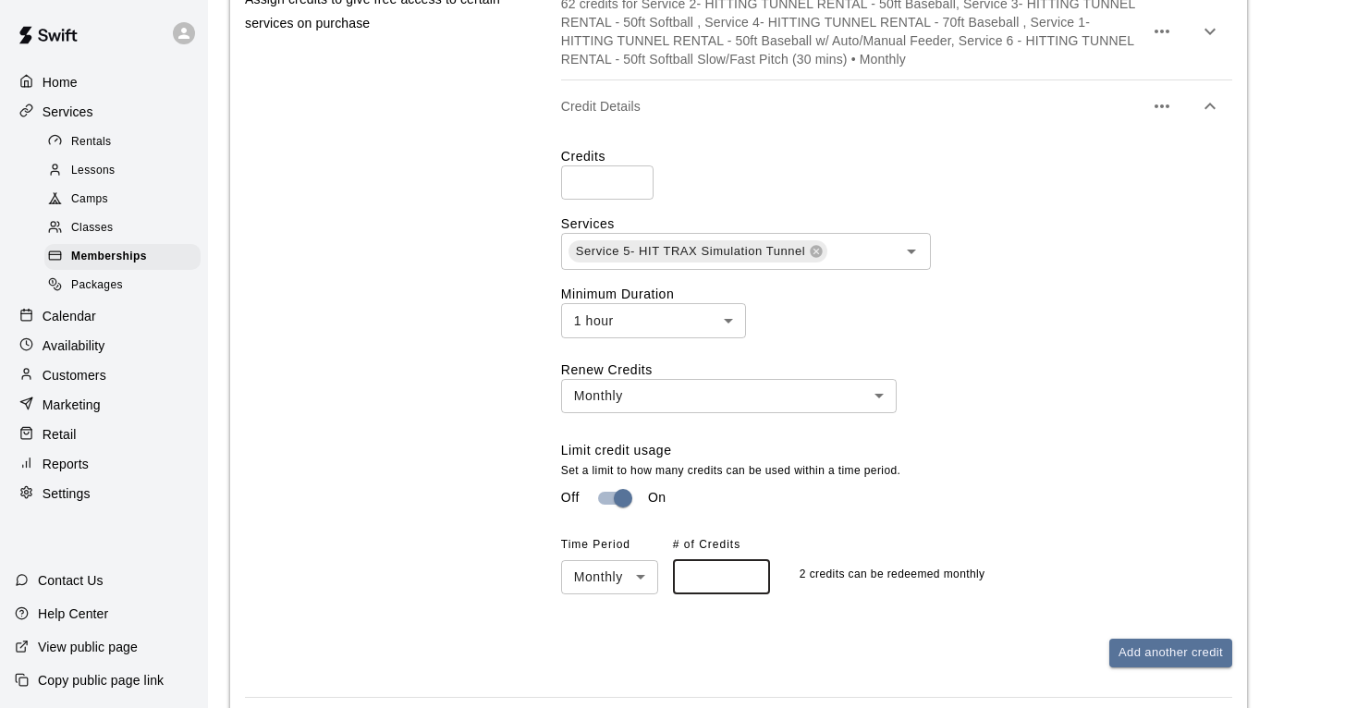
click at [750, 560] on input "*" at bounding box center [721, 577] width 97 height 34
type input "*"
click at [750, 565] on input "*" at bounding box center [721, 577] width 97 height 34
click at [749, 593] on div "Credits * ​ Services Service 5- HIT TRAX Simulation Tunnel ​ Minimum Duration 1…" at bounding box center [896, 370] width 671 height 477
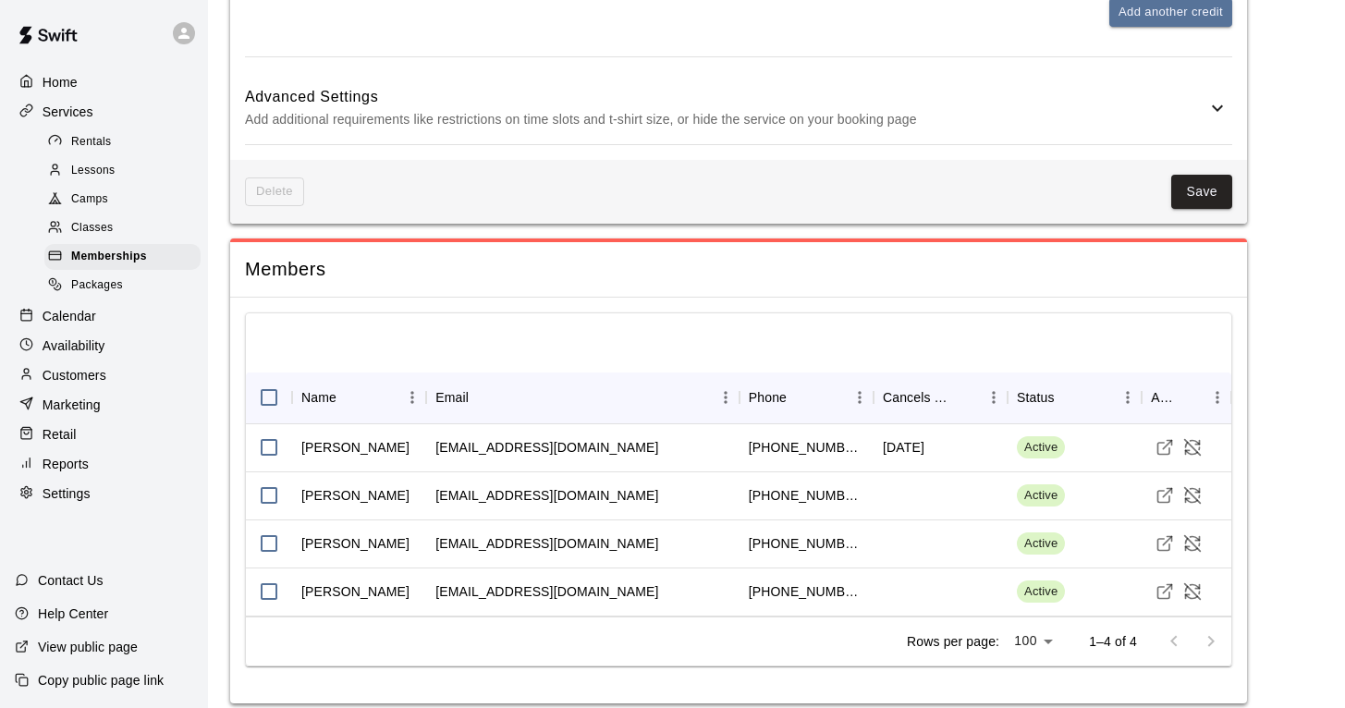
scroll to position [3199, 0]
click at [1189, 181] on button "Save" at bounding box center [1201, 193] width 61 height 34
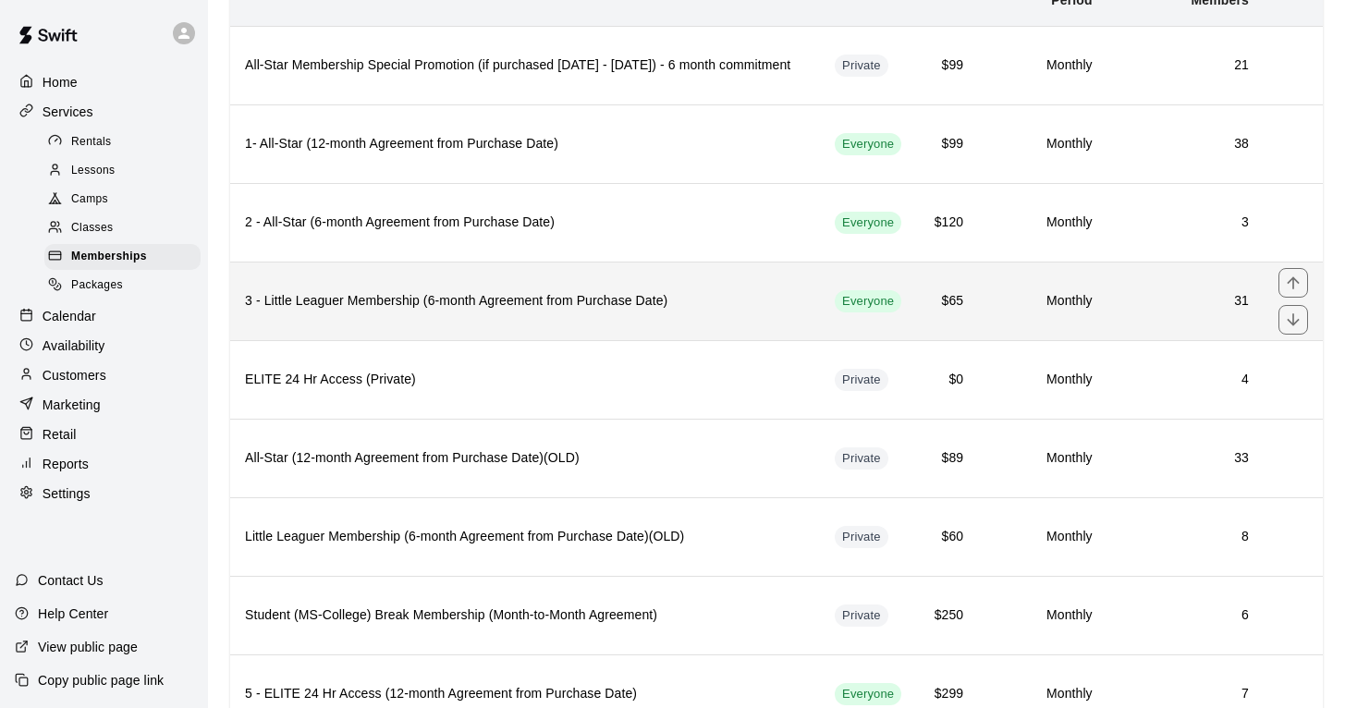
scroll to position [179, 0]
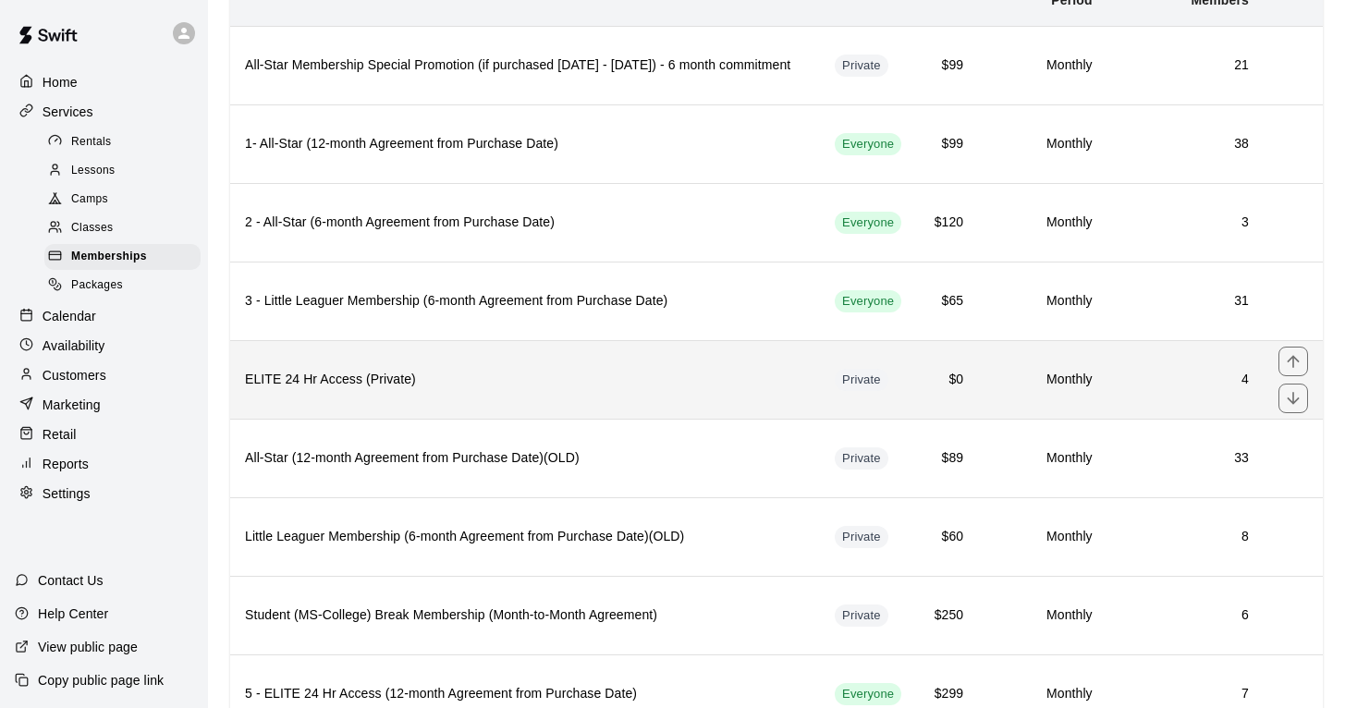
click at [696, 394] on th "ELITE 24 Hr Access (Private)" at bounding box center [525, 379] width 590 height 79
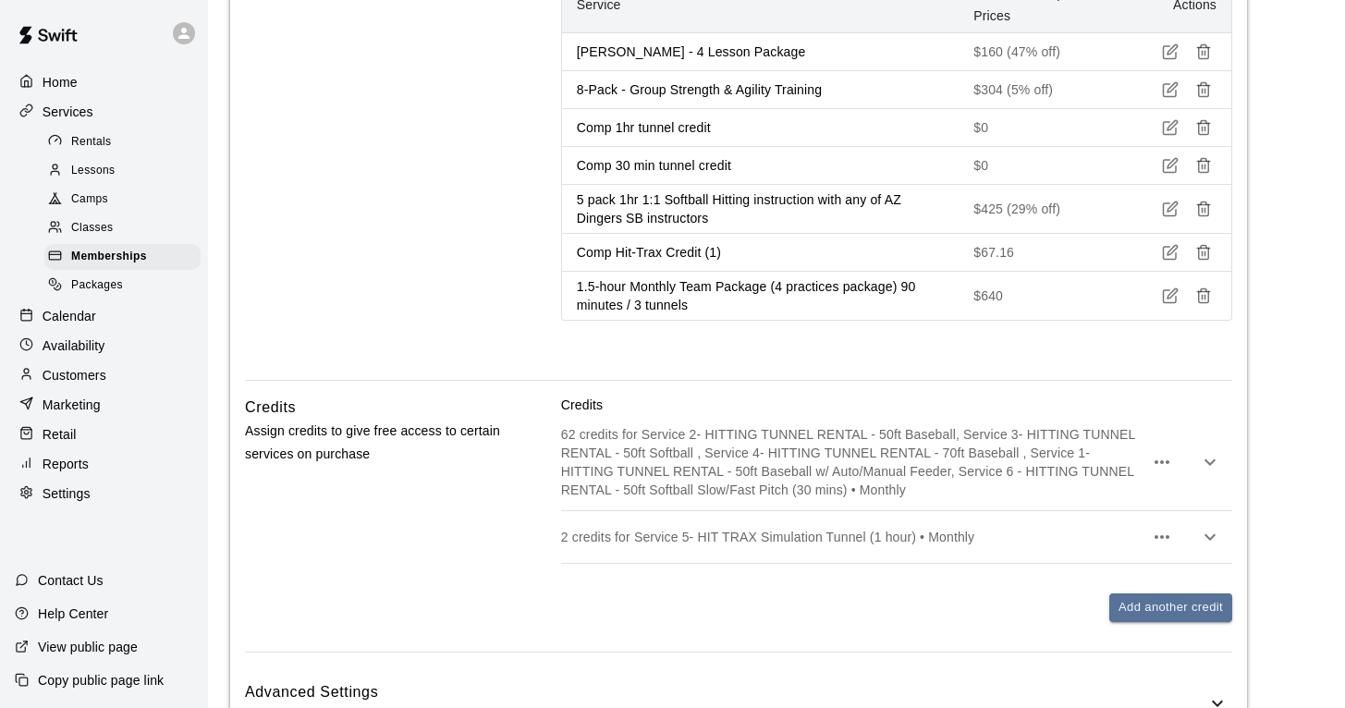
scroll to position [3083, 0]
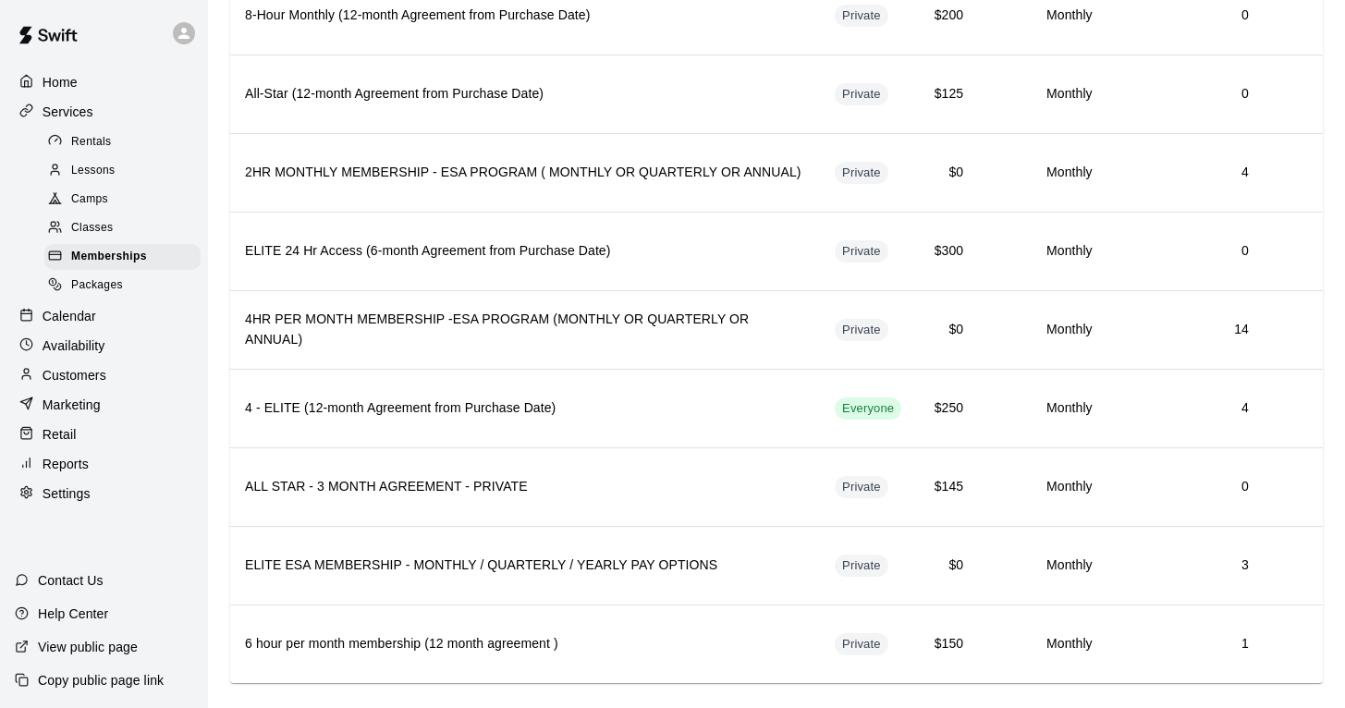
scroll to position [1098, 0]
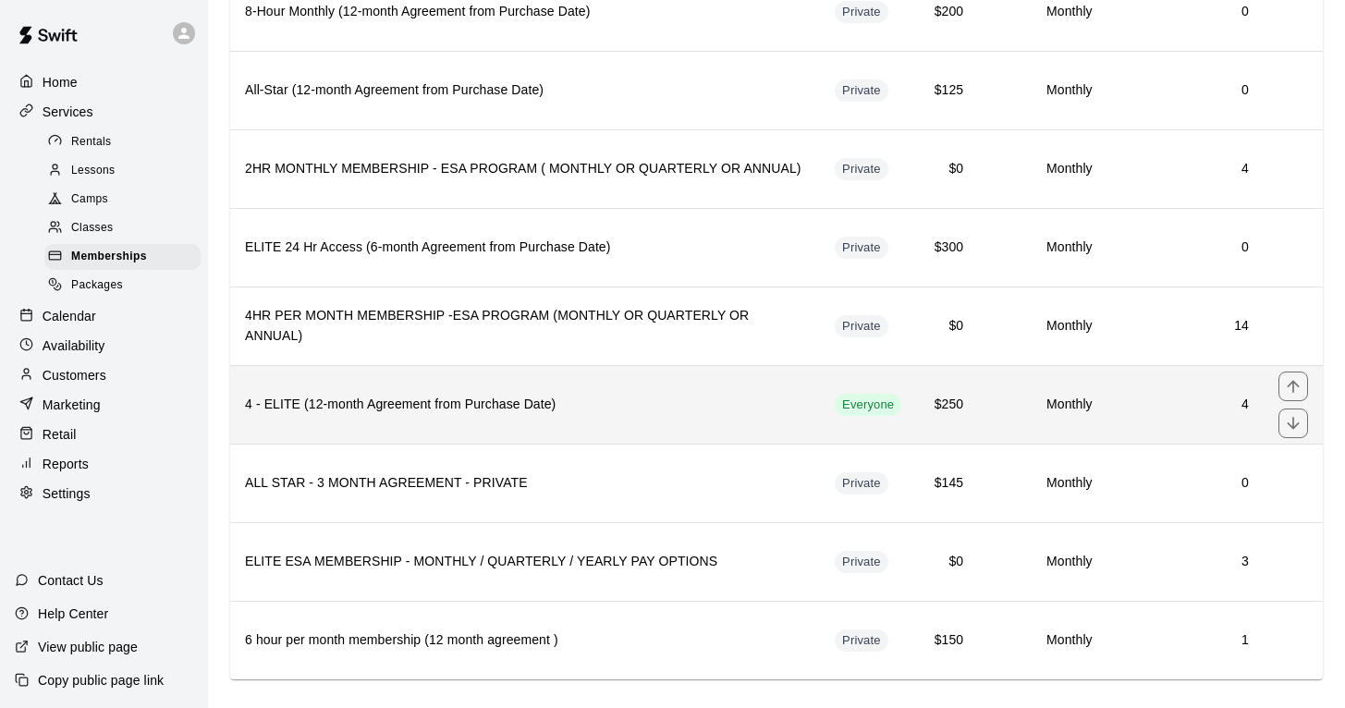
click at [435, 415] on th "4 - ELITE (12-month Agreement from Purchase Date)" at bounding box center [525, 404] width 590 height 79
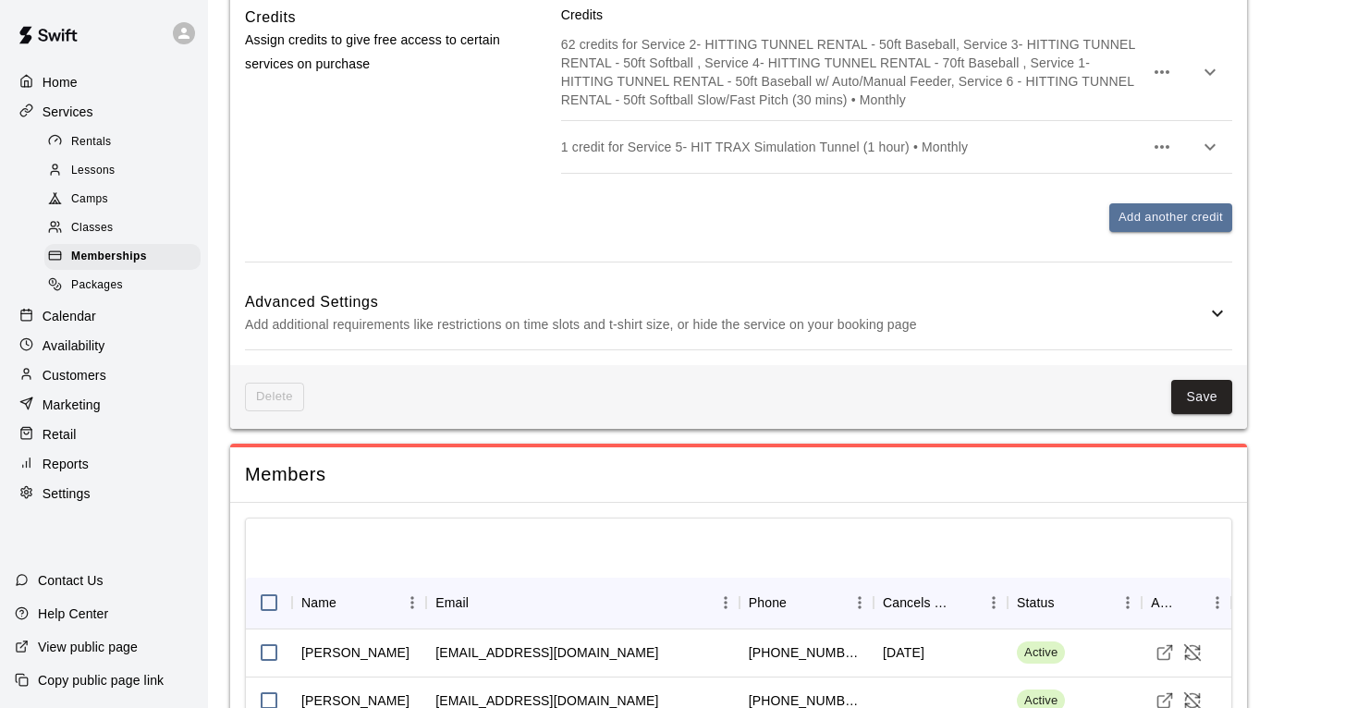
scroll to position [2527, 0]
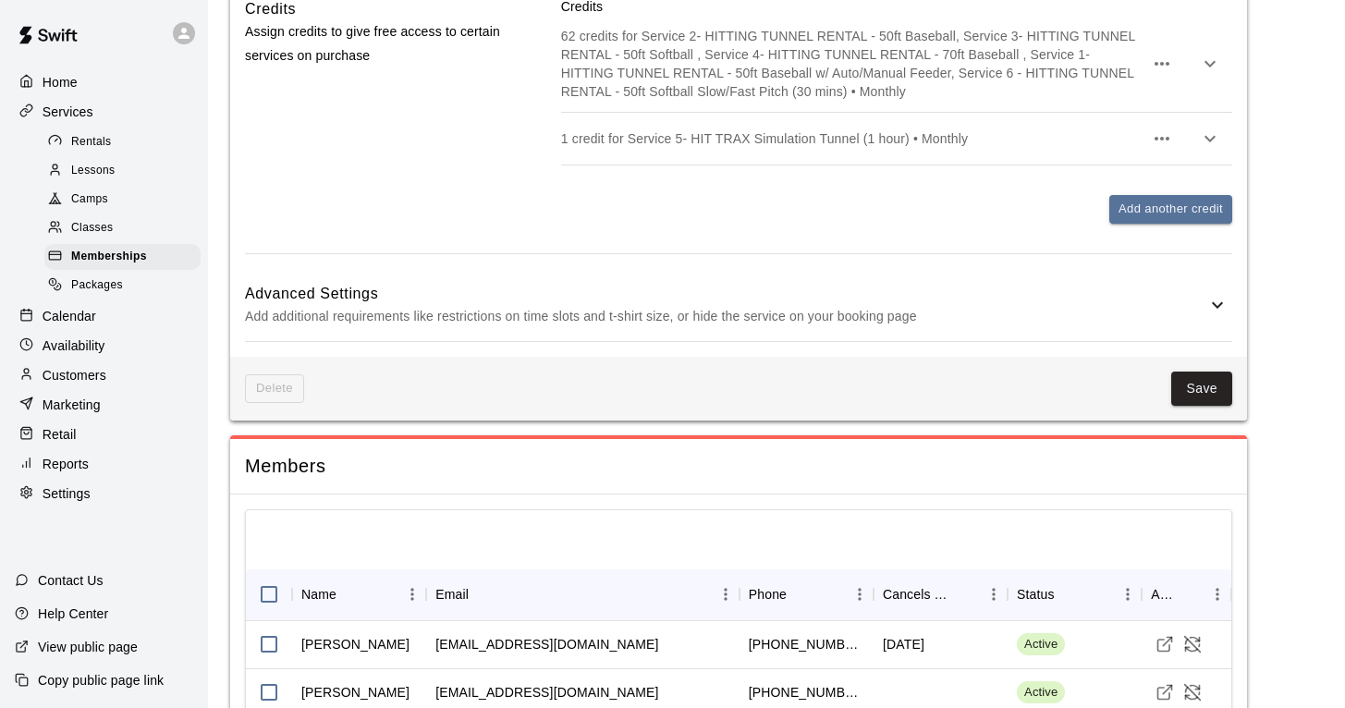
click at [1199, 136] on icon "button" at bounding box center [1210, 139] width 22 height 22
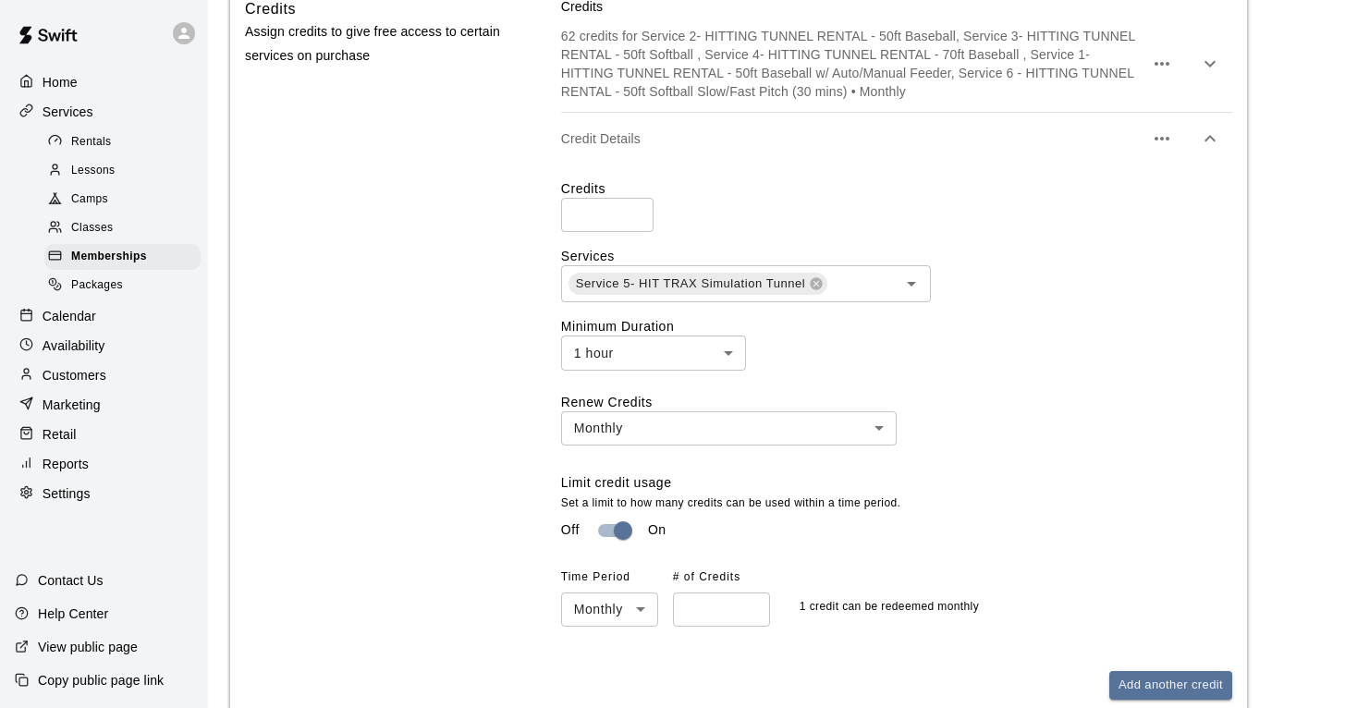
type input "*"
click at [637, 201] on input "*" at bounding box center [607, 215] width 92 height 34
click at [758, 185] on div "Credits * ​" at bounding box center [896, 205] width 671 height 53
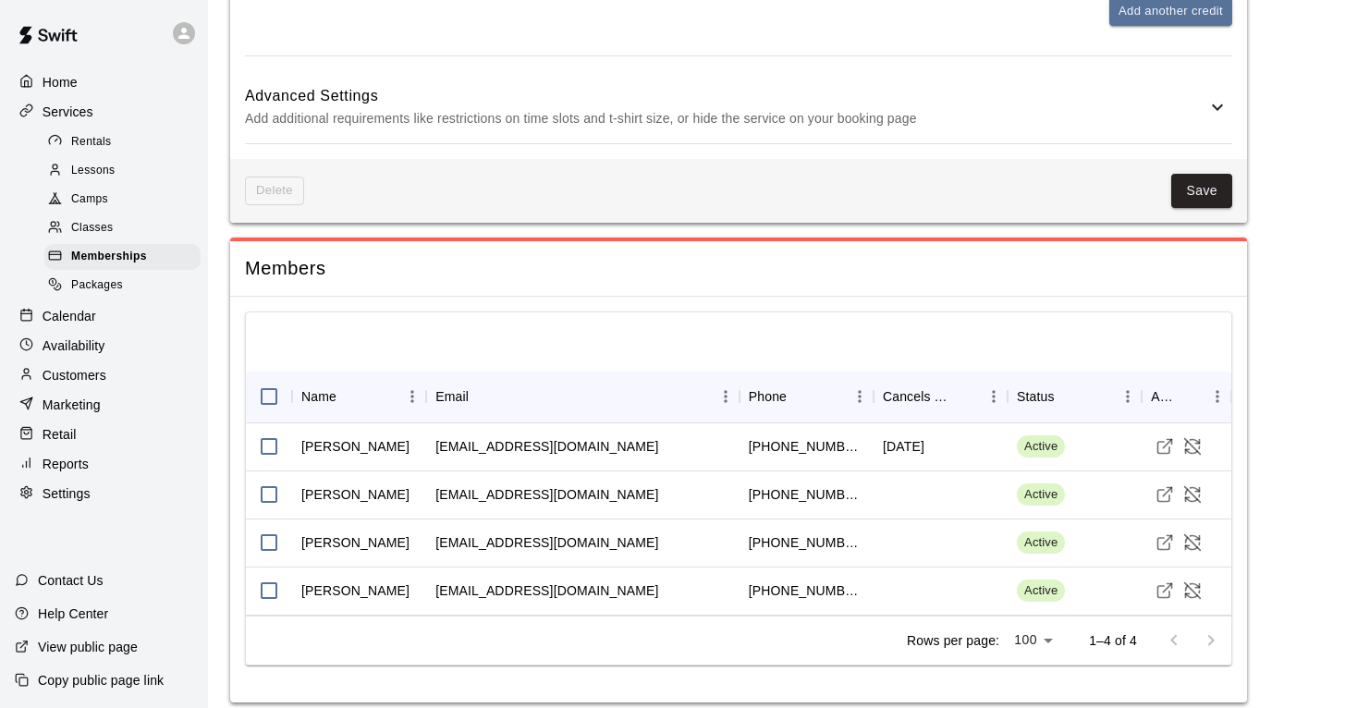
scroll to position [3199, 0]
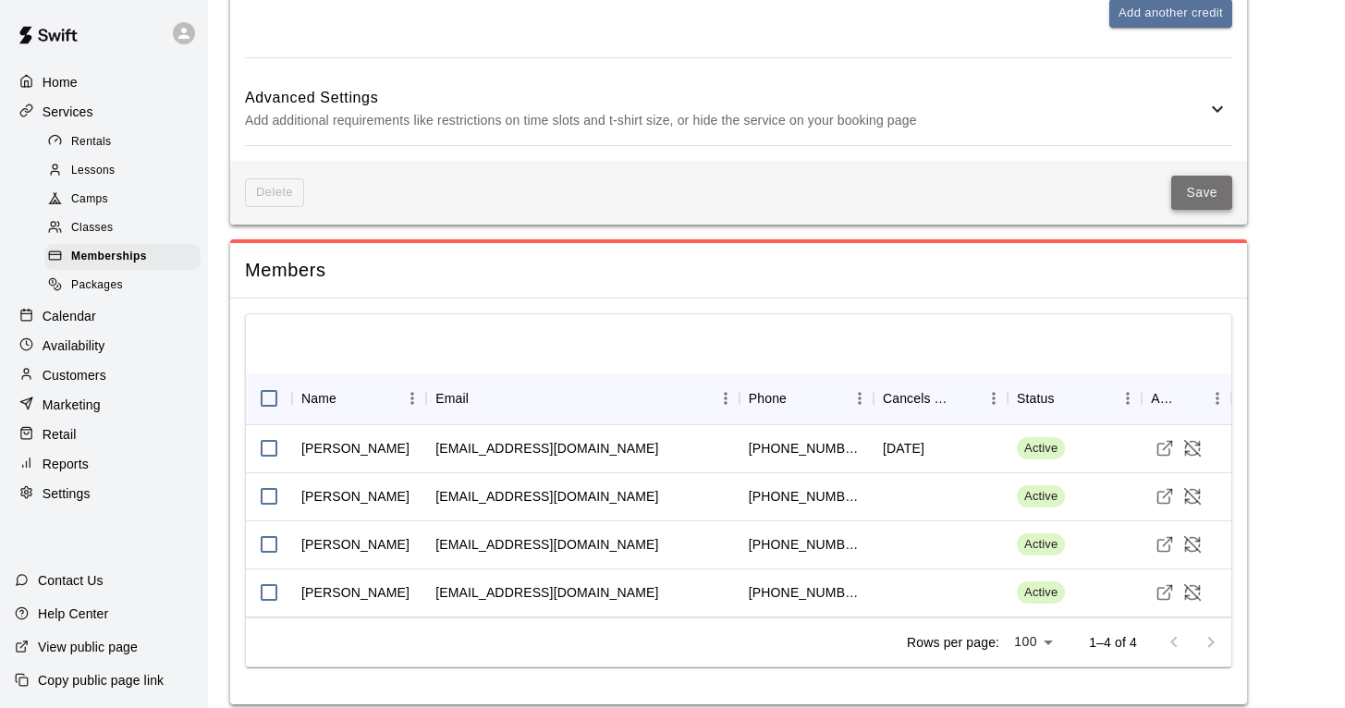
click at [1186, 176] on button "Save" at bounding box center [1201, 193] width 61 height 34
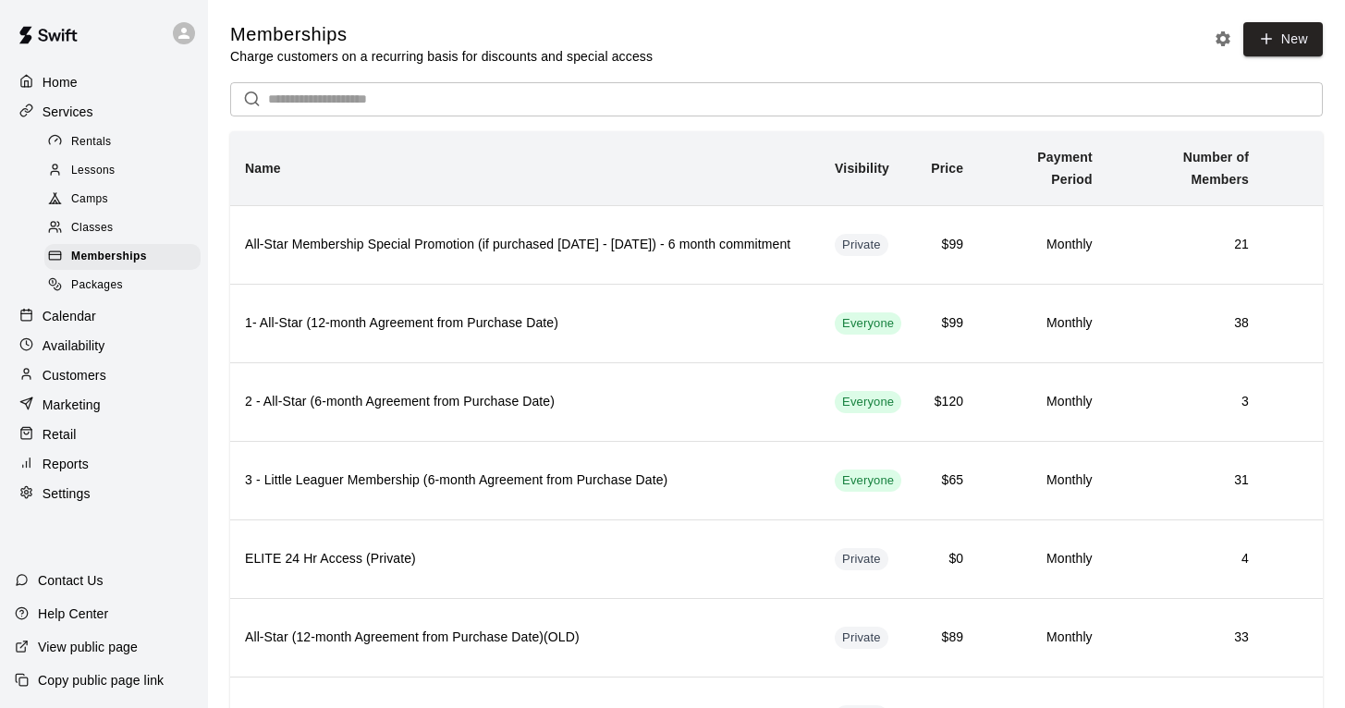
click at [76, 307] on p "Calendar" at bounding box center [70, 316] width 54 height 18
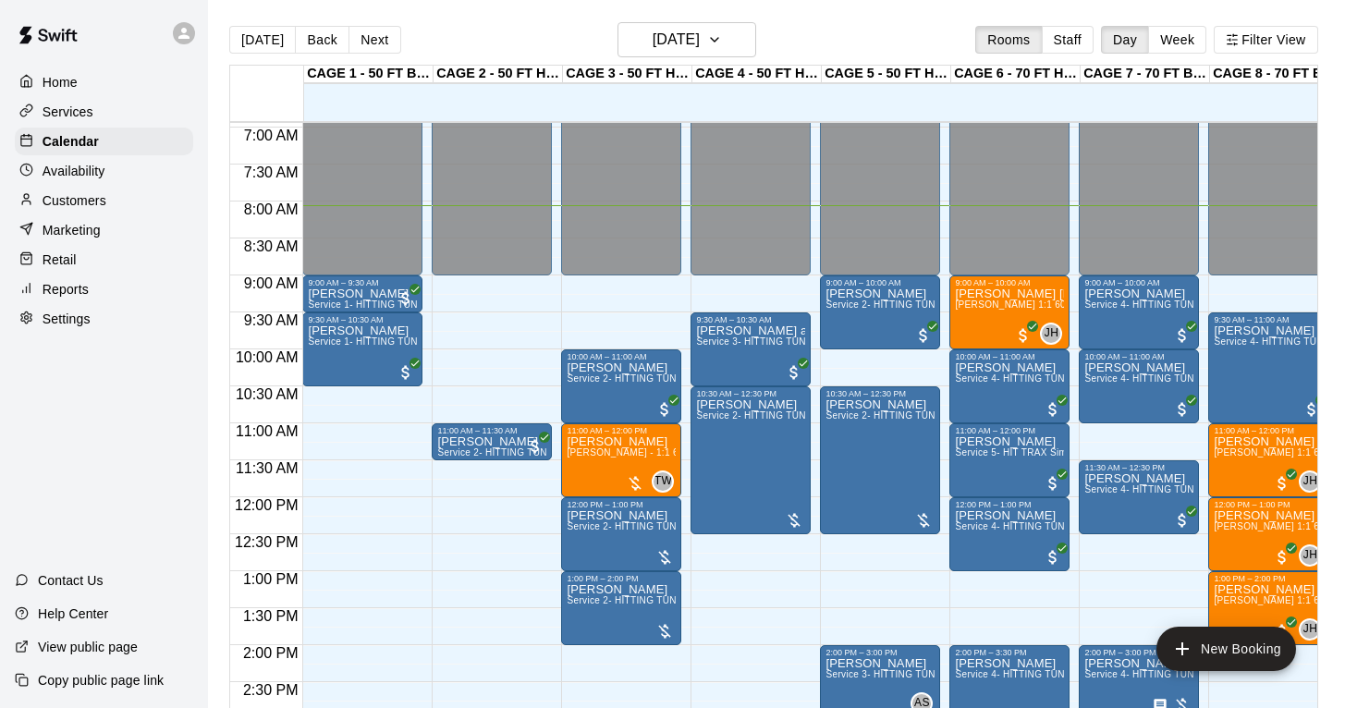
scroll to position [499, 0]
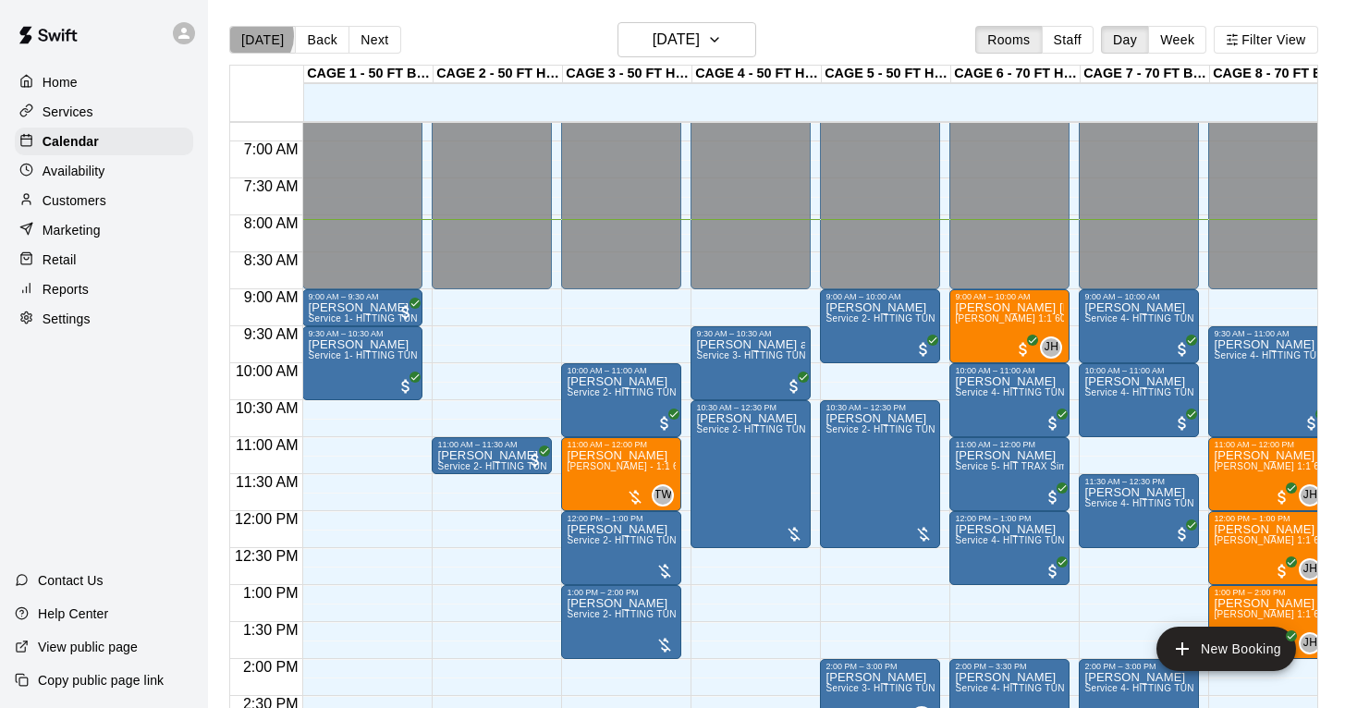
click at [255, 36] on button "[DATE]" at bounding box center [262, 40] width 67 height 28
click at [364, 40] on button "Next" at bounding box center [375, 40] width 52 height 28
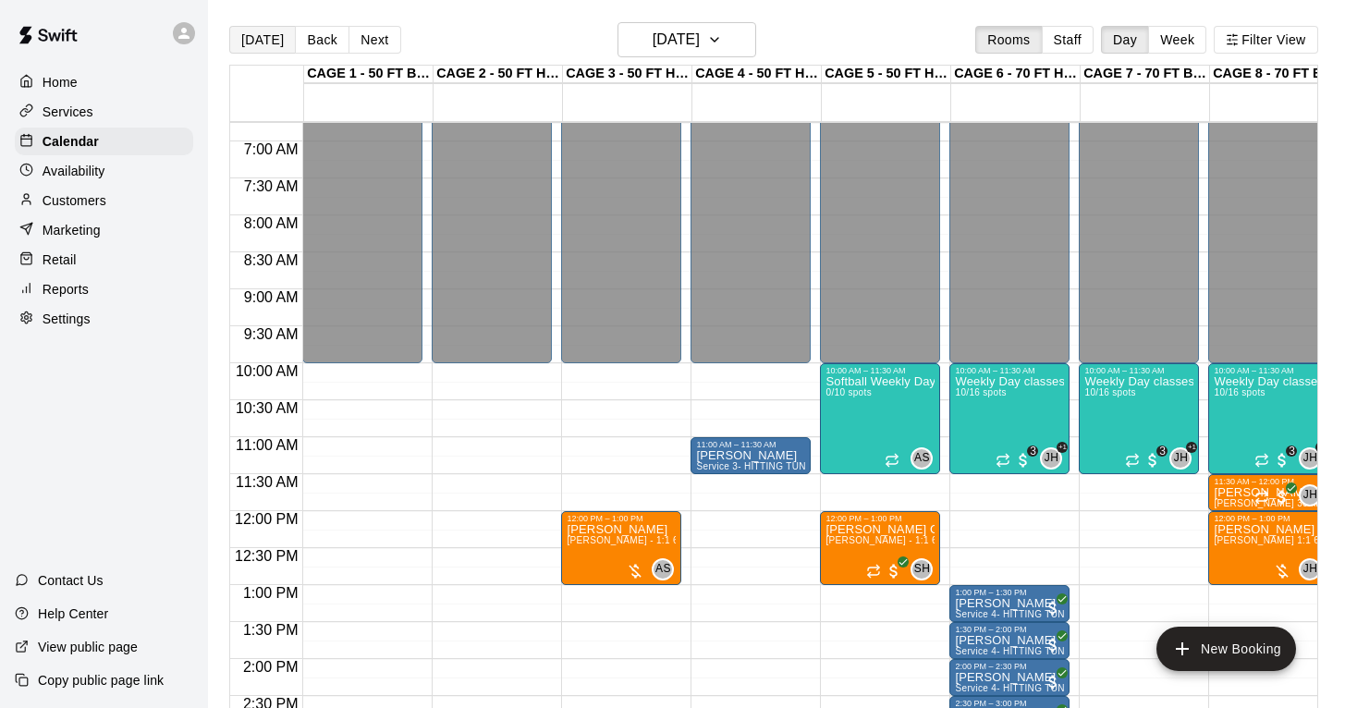
click at [256, 42] on button "[DATE]" at bounding box center [262, 40] width 67 height 28
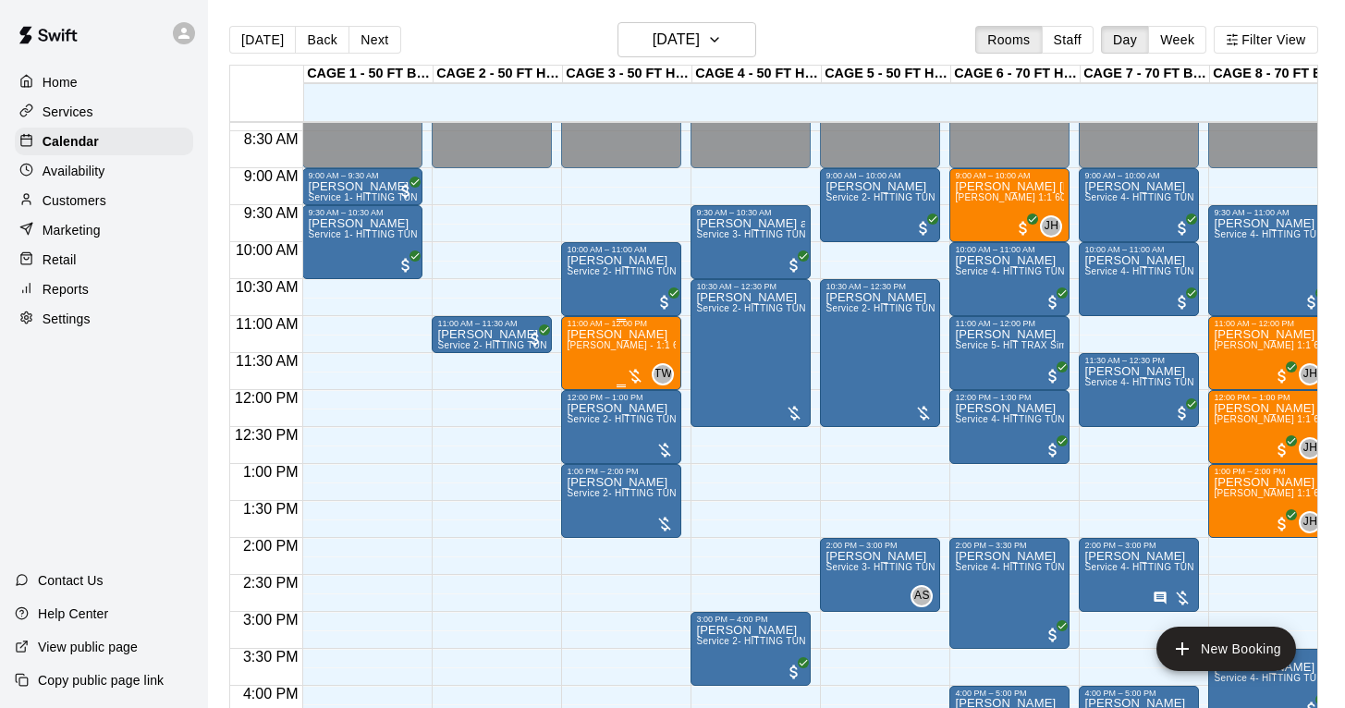
scroll to position [646, 0]
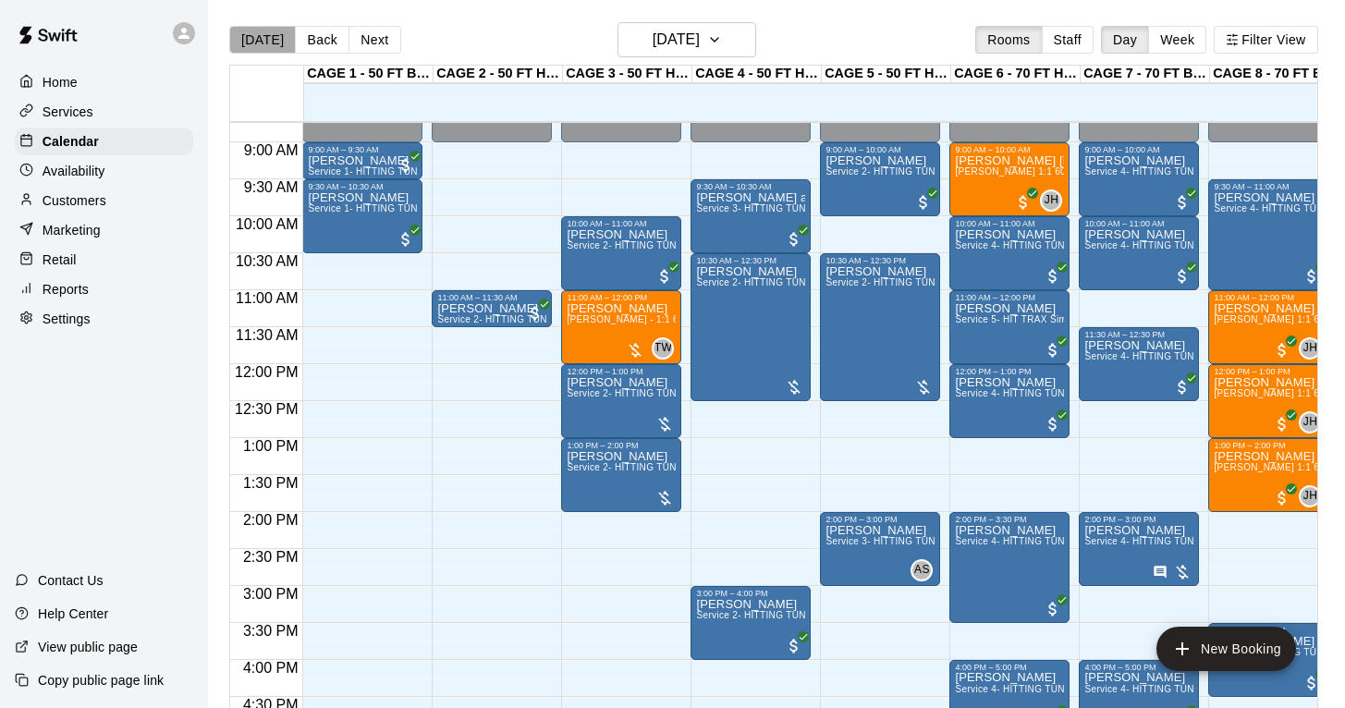
click at [265, 37] on button "[DATE]" at bounding box center [262, 40] width 67 height 28
click at [55, 73] on p "Home" at bounding box center [60, 82] width 35 height 18
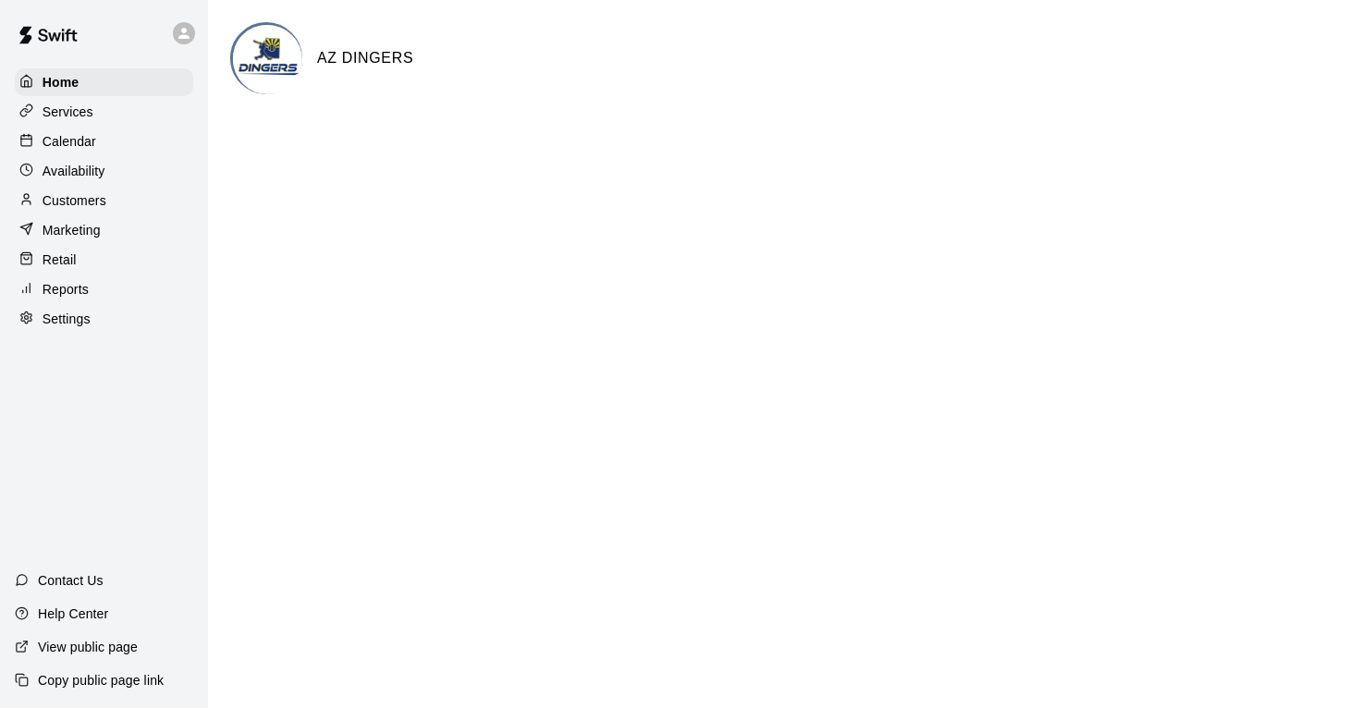
click at [64, 137] on p "Calendar" at bounding box center [70, 141] width 54 height 18
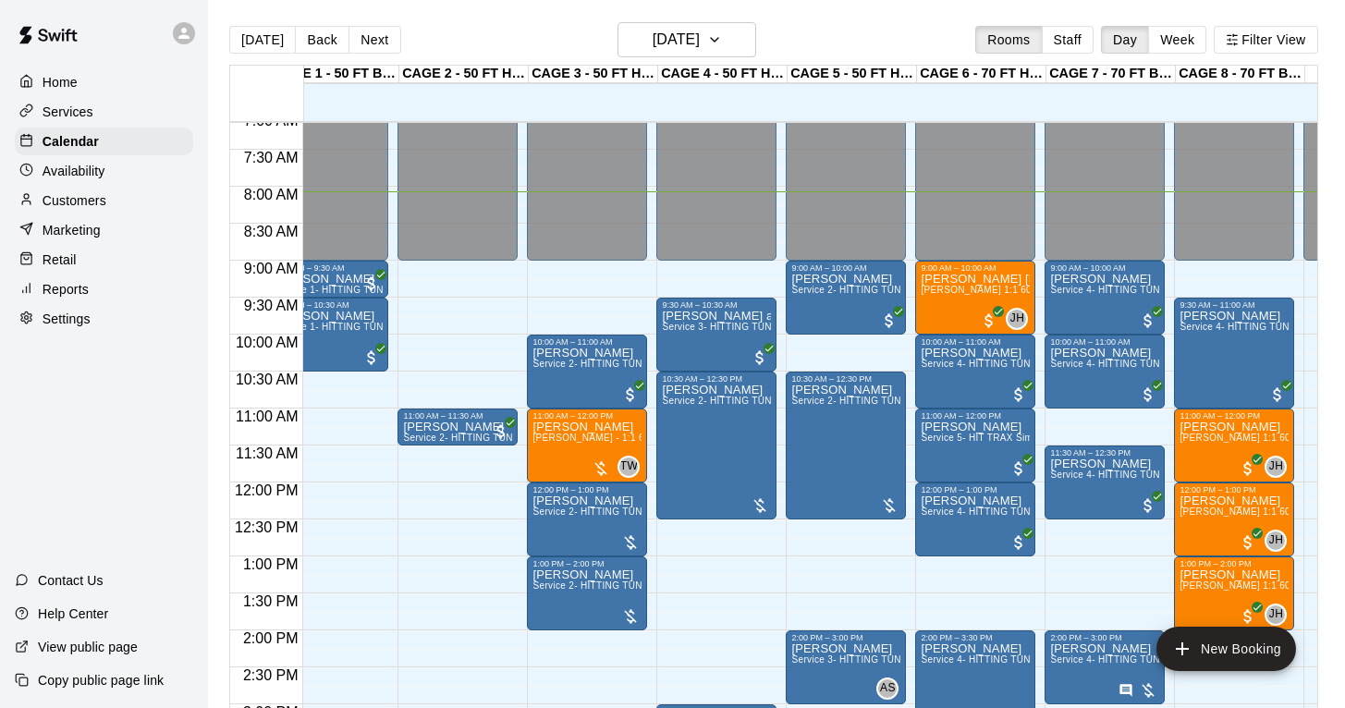
scroll to position [529, 55]
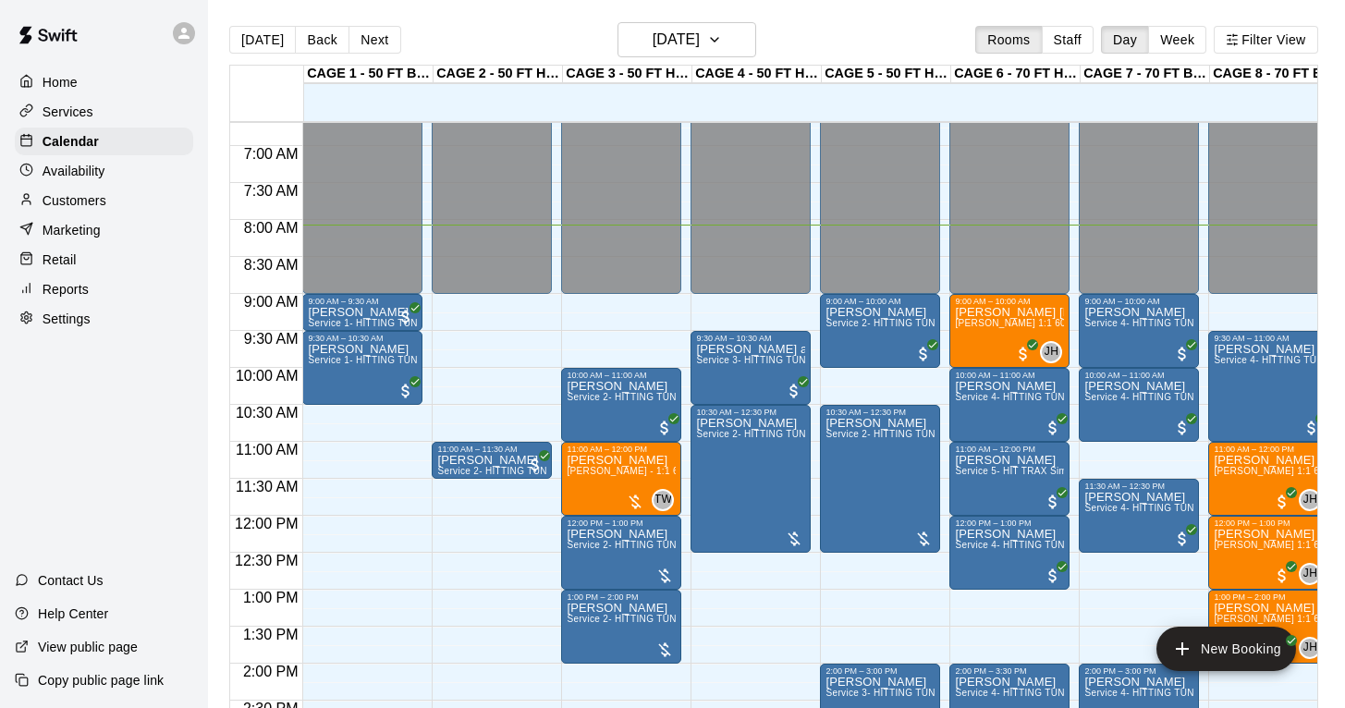
click at [264, 55] on div "[DATE] Back [DATE][DATE] Rooms Staff Day Week Filter View" at bounding box center [773, 43] width 1089 height 43
click at [266, 32] on button "[DATE]" at bounding box center [262, 40] width 67 height 28
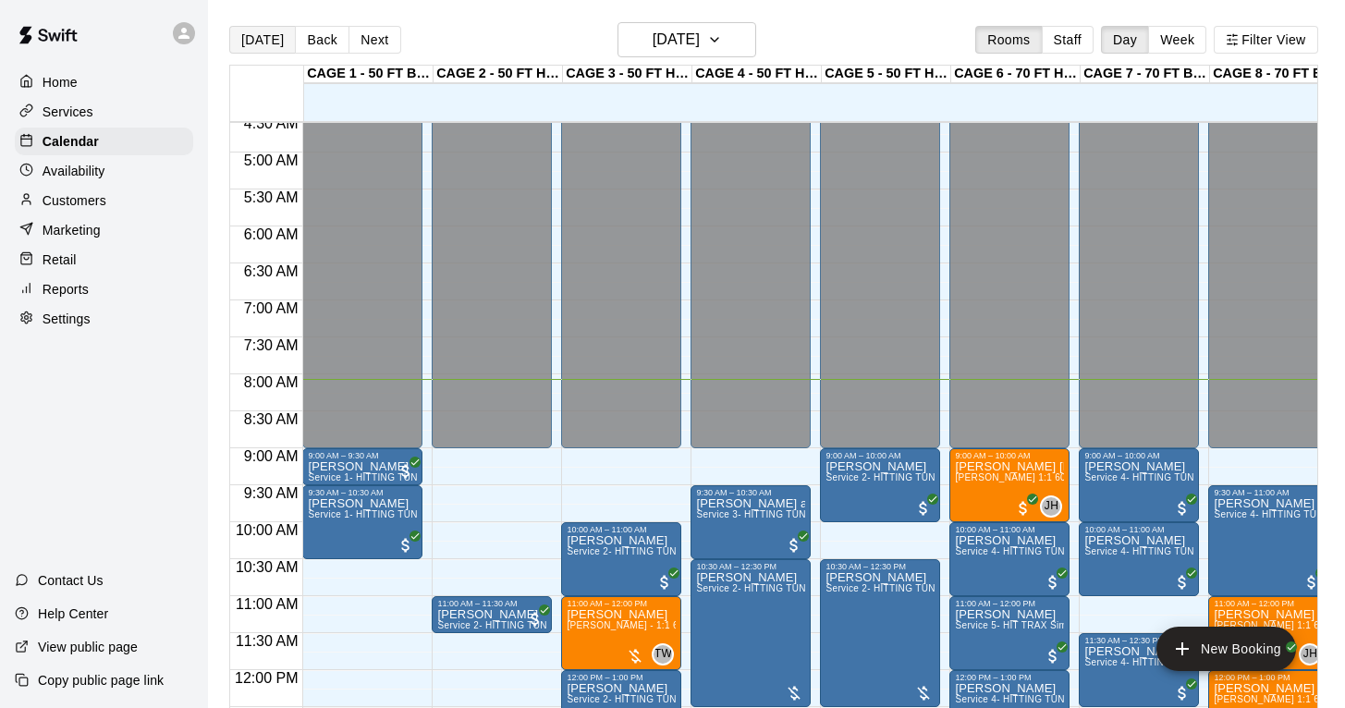
click at [253, 29] on button "[DATE]" at bounding box center [262, 40] width 67 height 28
click at [66, 81] on p "Home" at bounding box center [60, 82] width 35 height 18
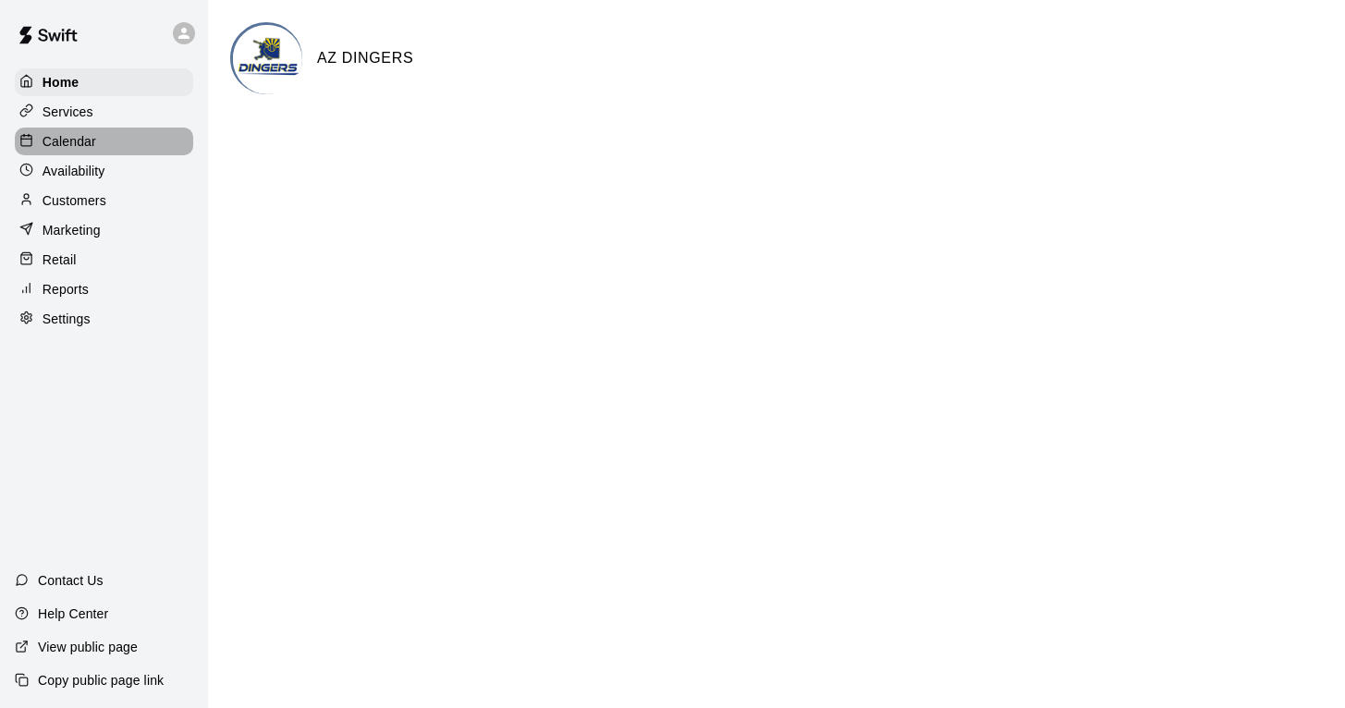
click at [74, 143] on p "Calendar" at bounding box center [70, 141] width 54 height 18
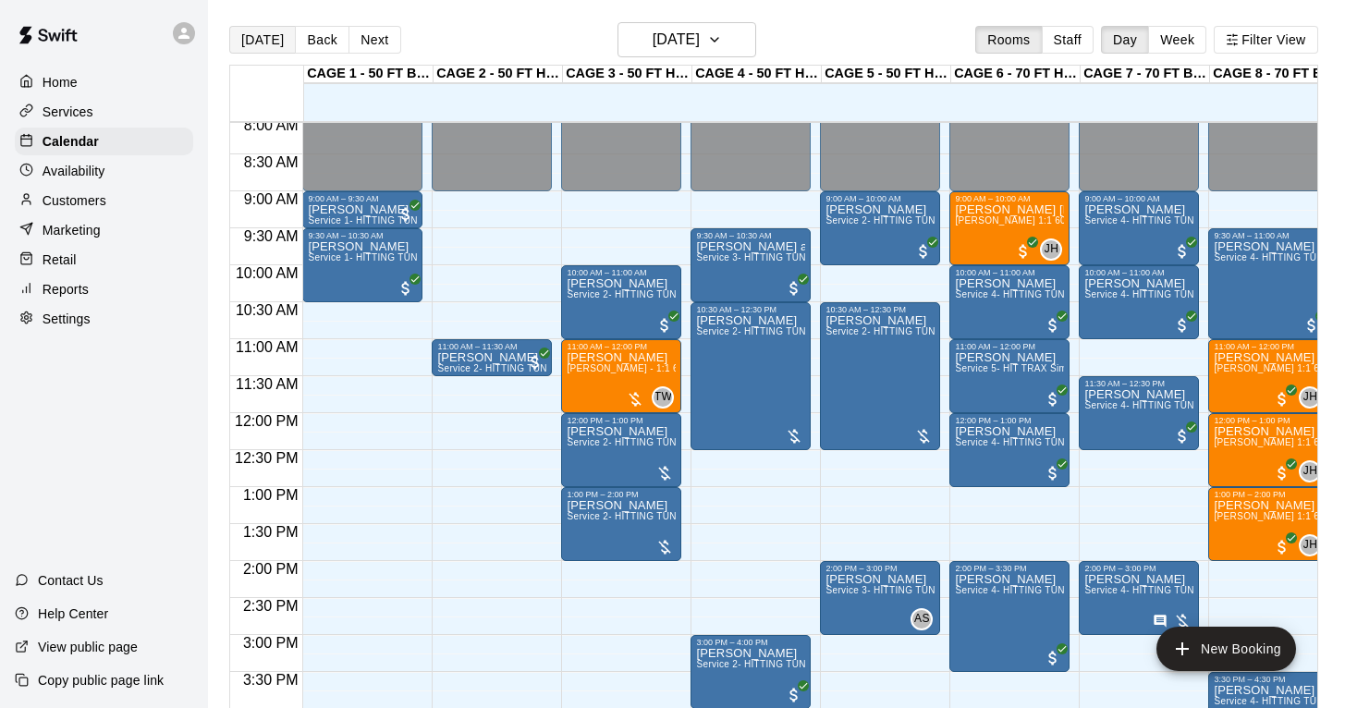
click at [260, 50] on button "[DATE]" at bounding box center [262, 40] width 67 height 28
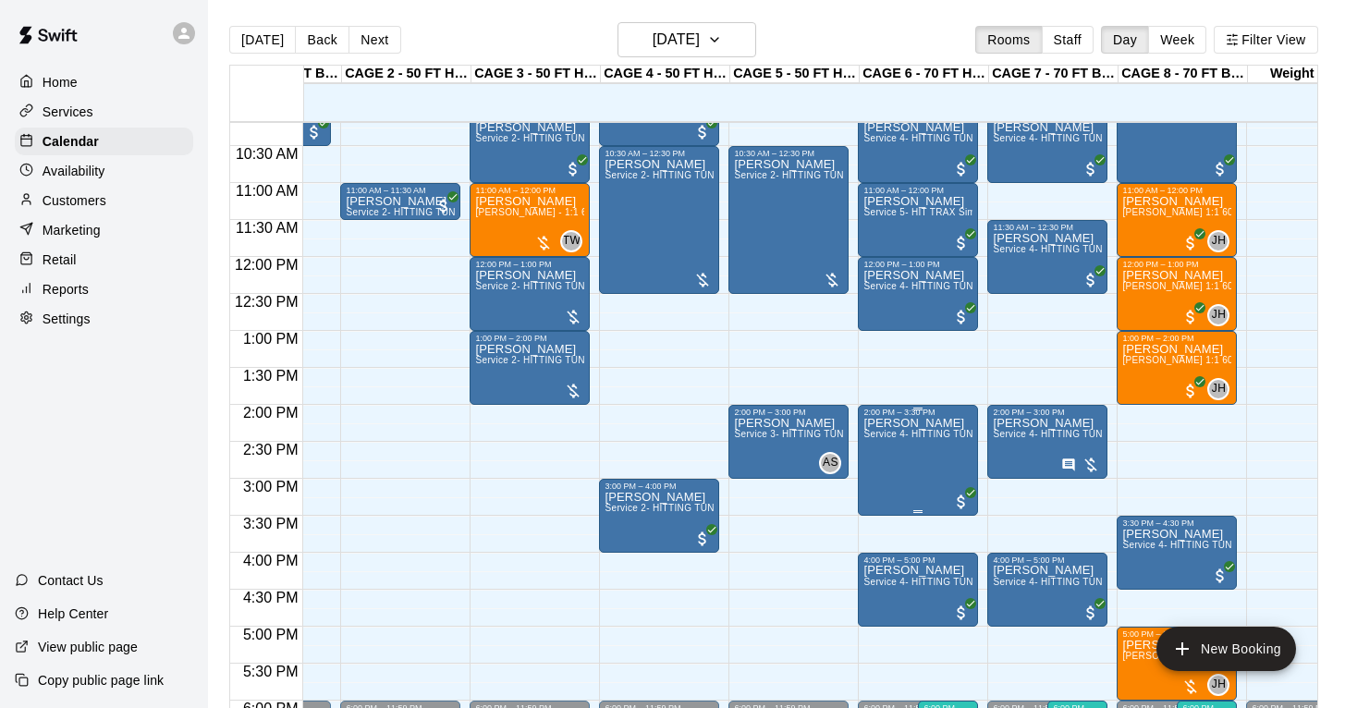
click at [884, 443] on icon "edit" at bounding box center [883, 437] width 22 height 22
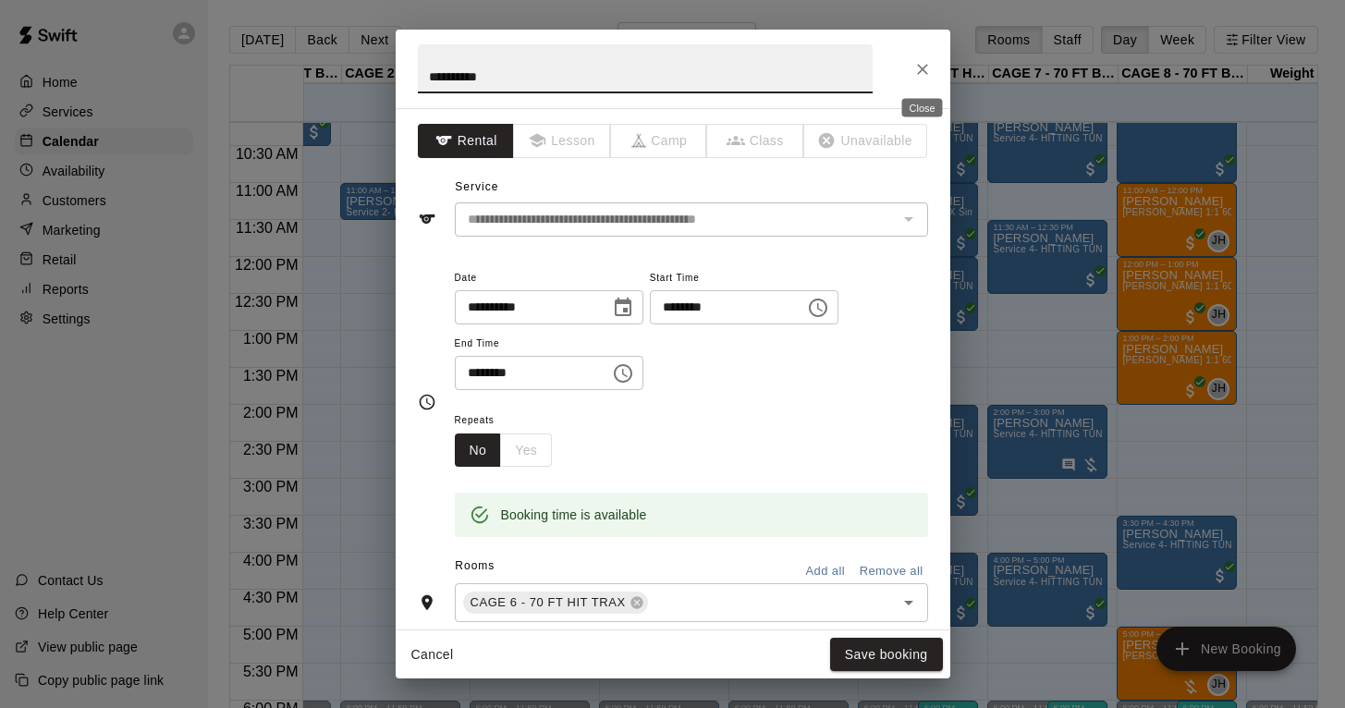
click at [915, 74] on icon "Close" at bounding box center [923, 69] width 18 height 18
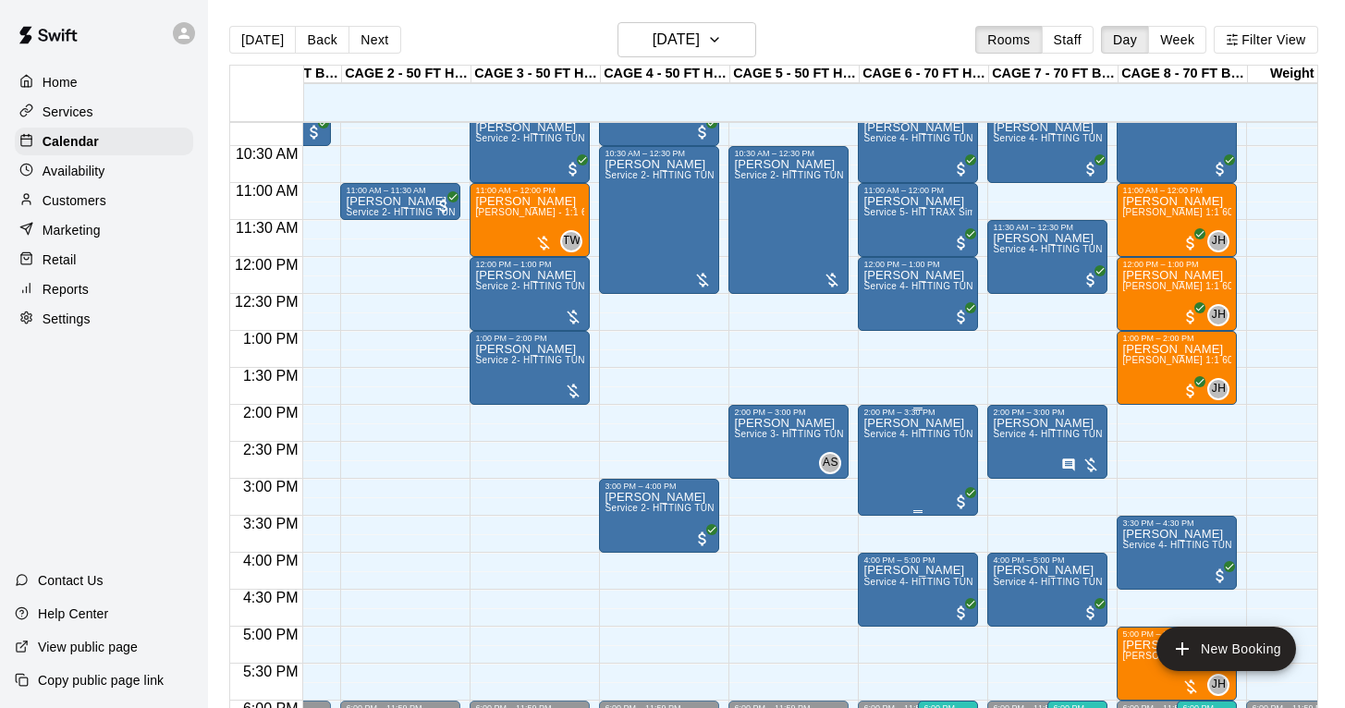
click at [886, 442] on icon "edit" at bounding box center [883, 437] width 22 height 22
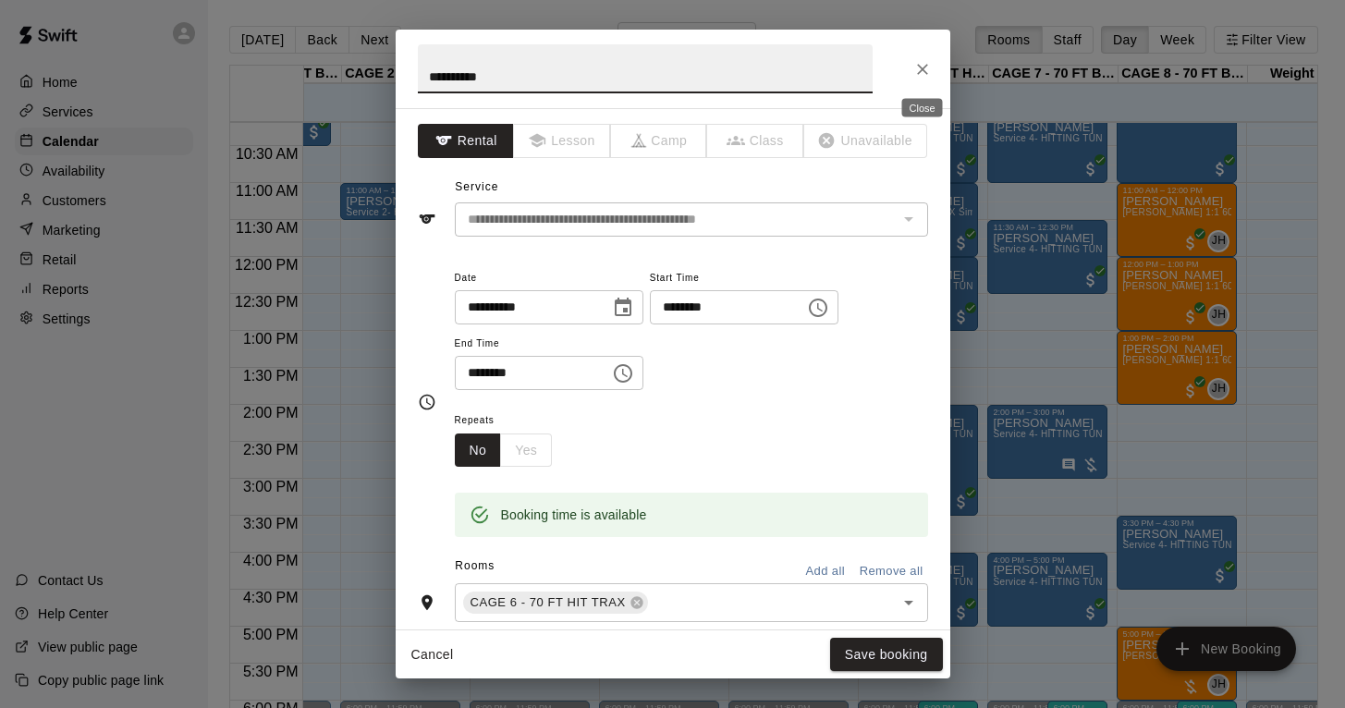
click at [922, 68] on icon "Close" at bounding box center [922, 69] width 11 height 11
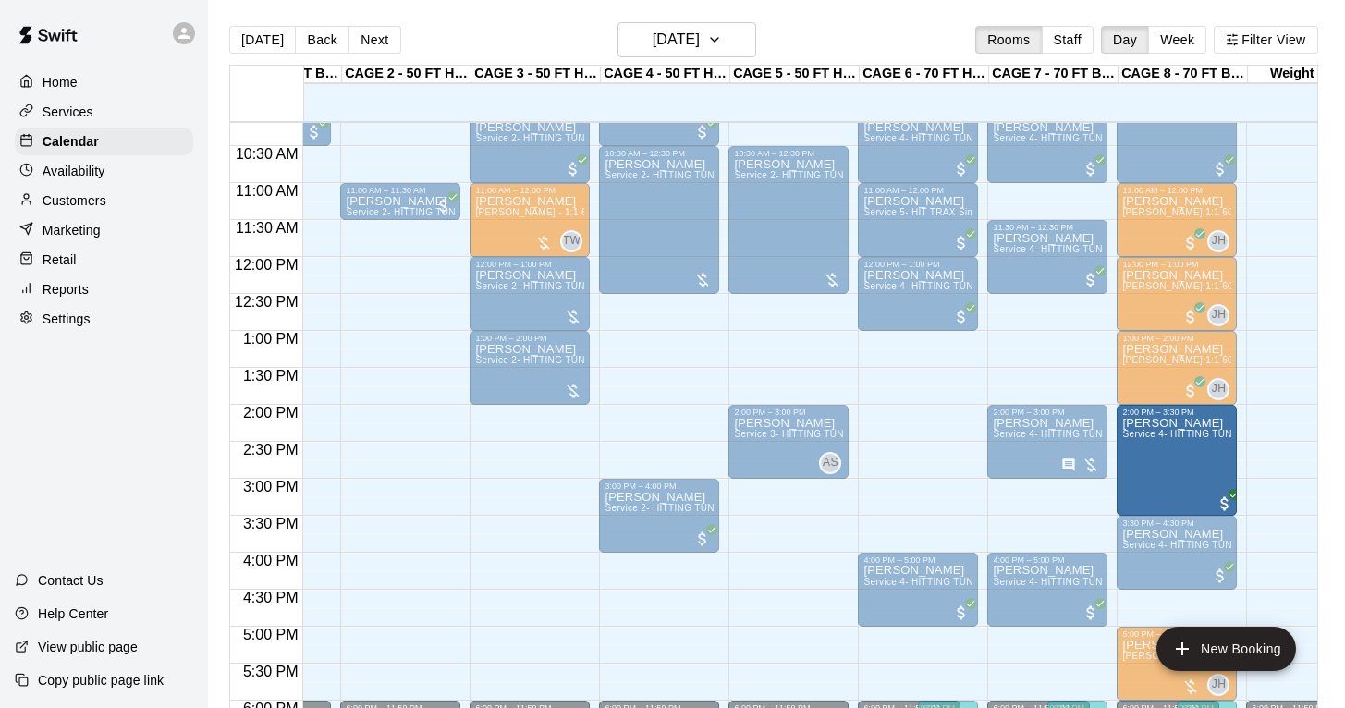
drag, startPoint x: 921, startPoint y: 472, endPoint x: 1144, endPoint y: 484, distance: 223.2
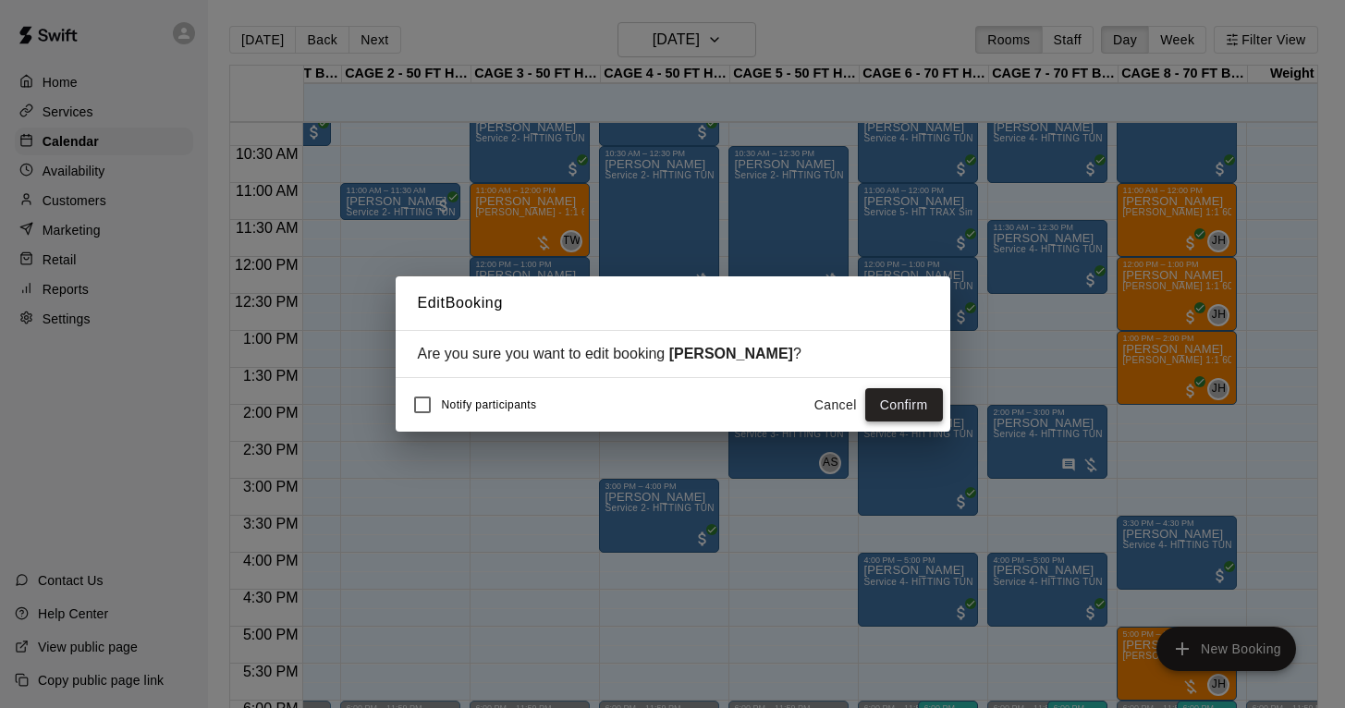
click at [896, 417] on button "Confirm" at bounding box center [904, 405] width 78 height 34
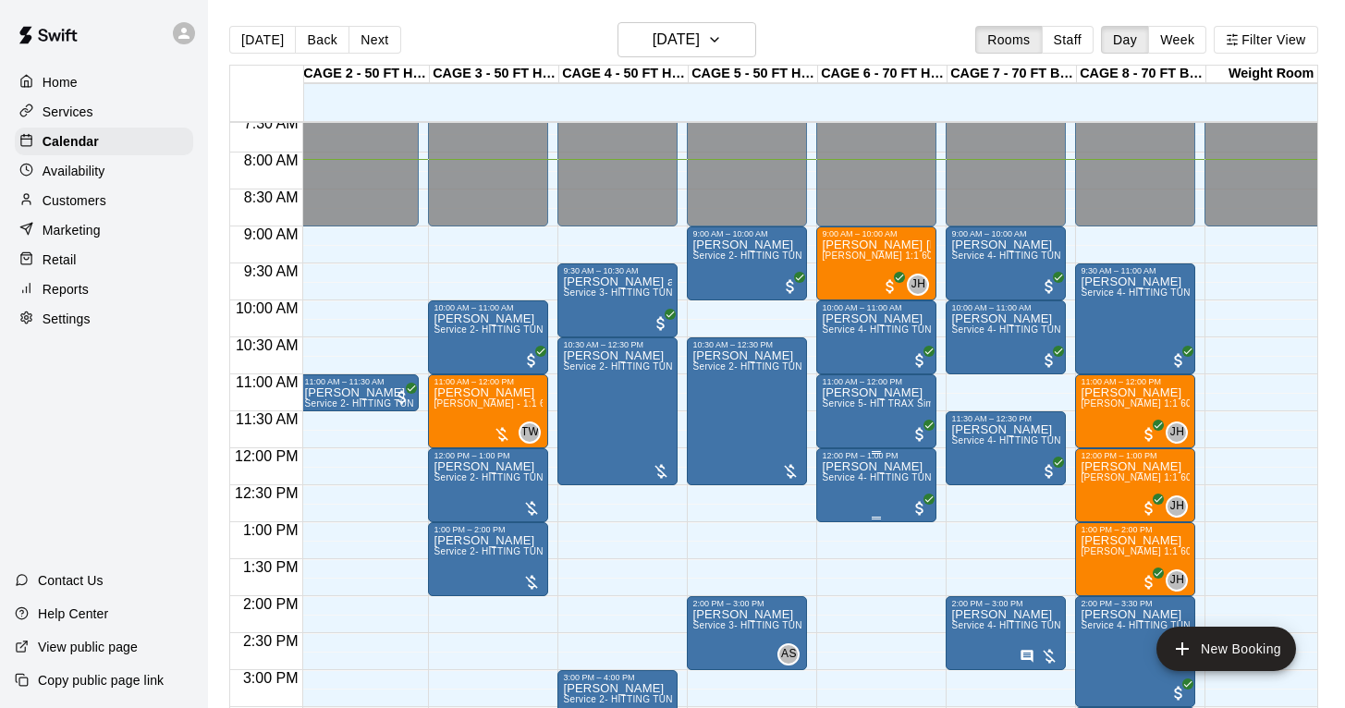
scroll to position [562, 152]
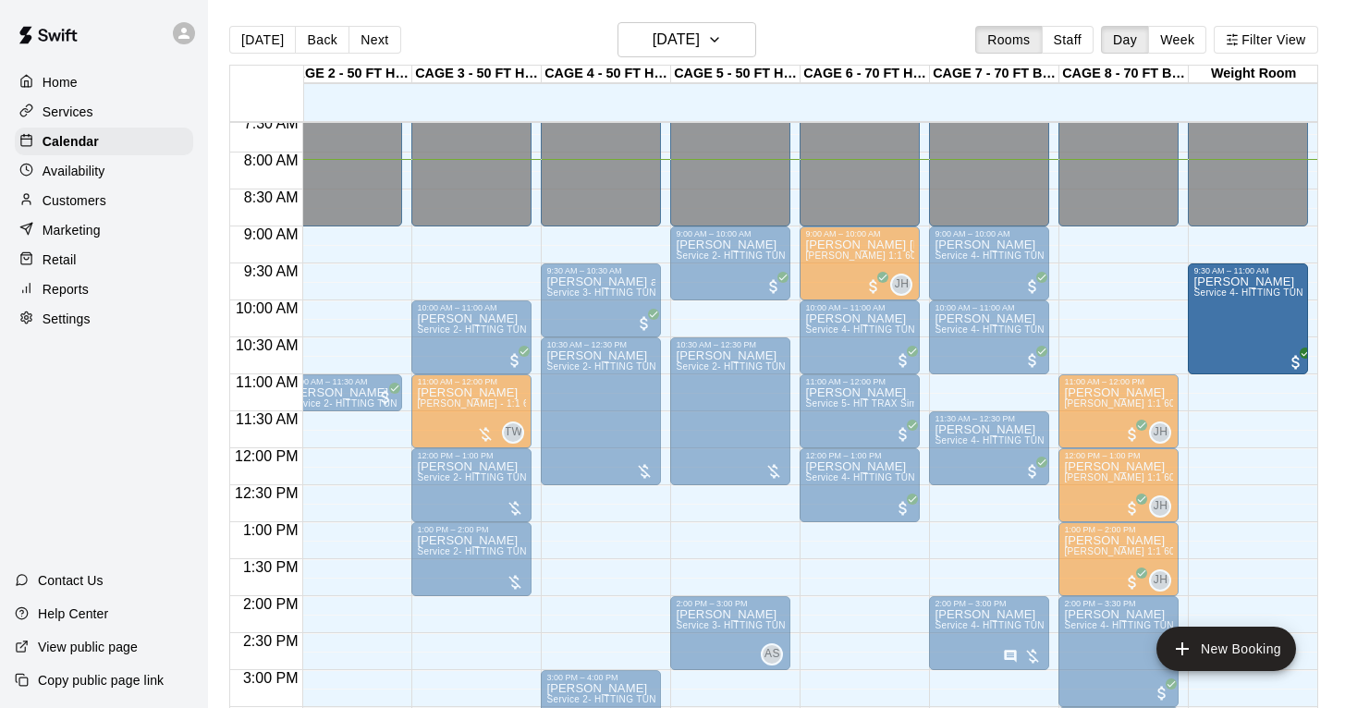
drag, startPoint x: 1129, startPoint y: 332, endPoint x: 1200, endPoint y: 338, distance: 71.5
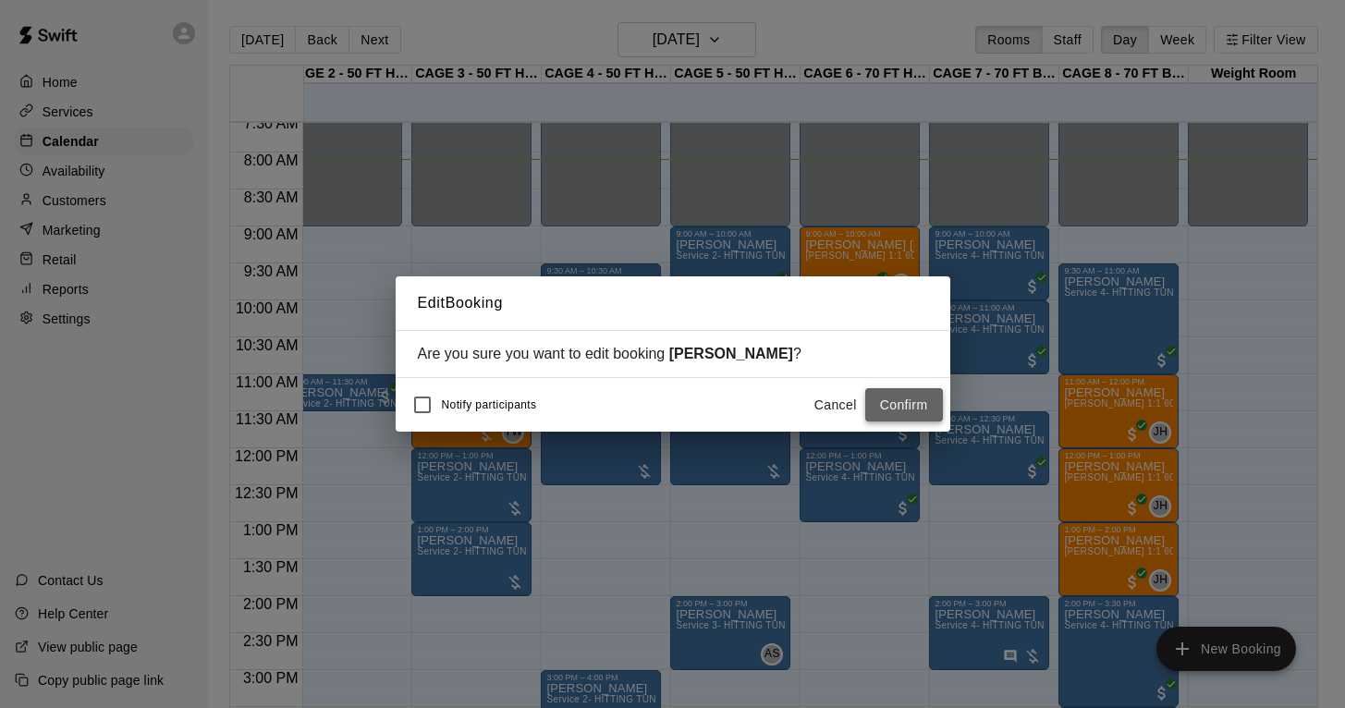
click at [906, 399] on button "Confirm" at bounding box center [904, 405] width 78 height 34
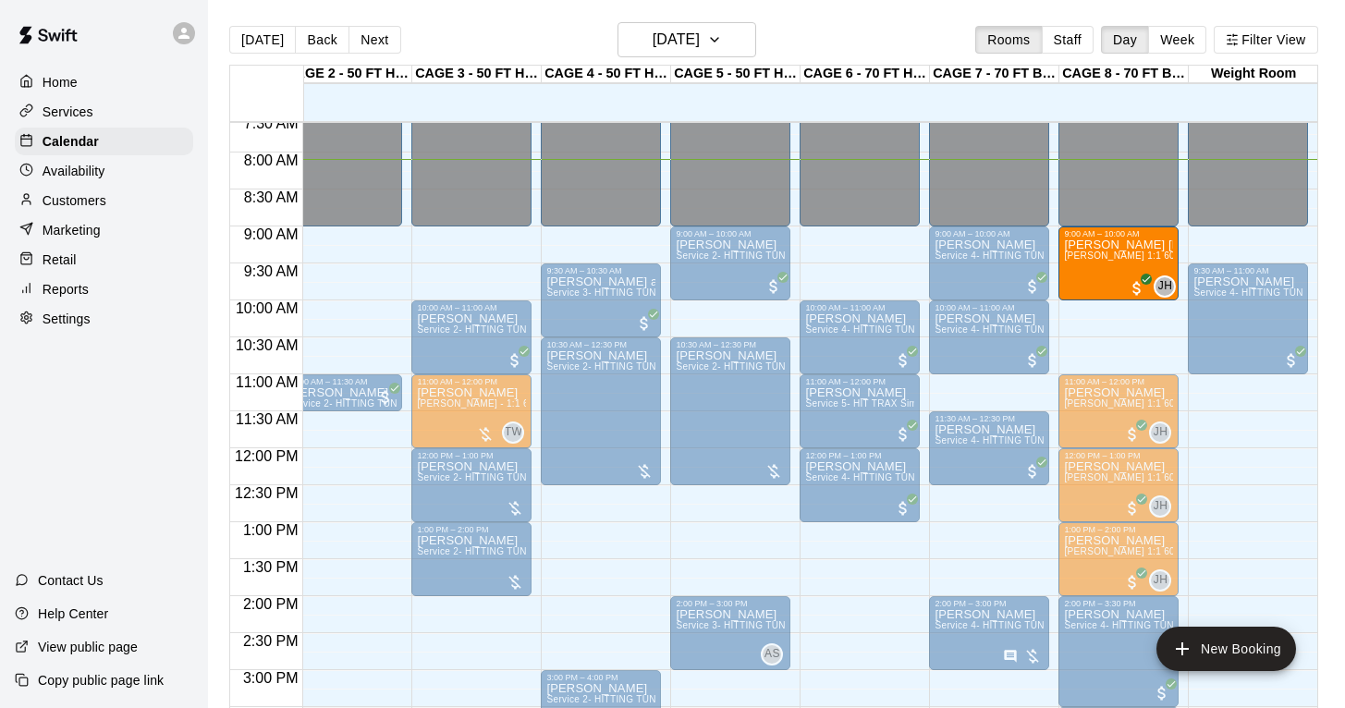
drag, startPoint x: 839, startPoint y: 270, endPoint x: 1094, endPoint y: 283, distance: 255.5
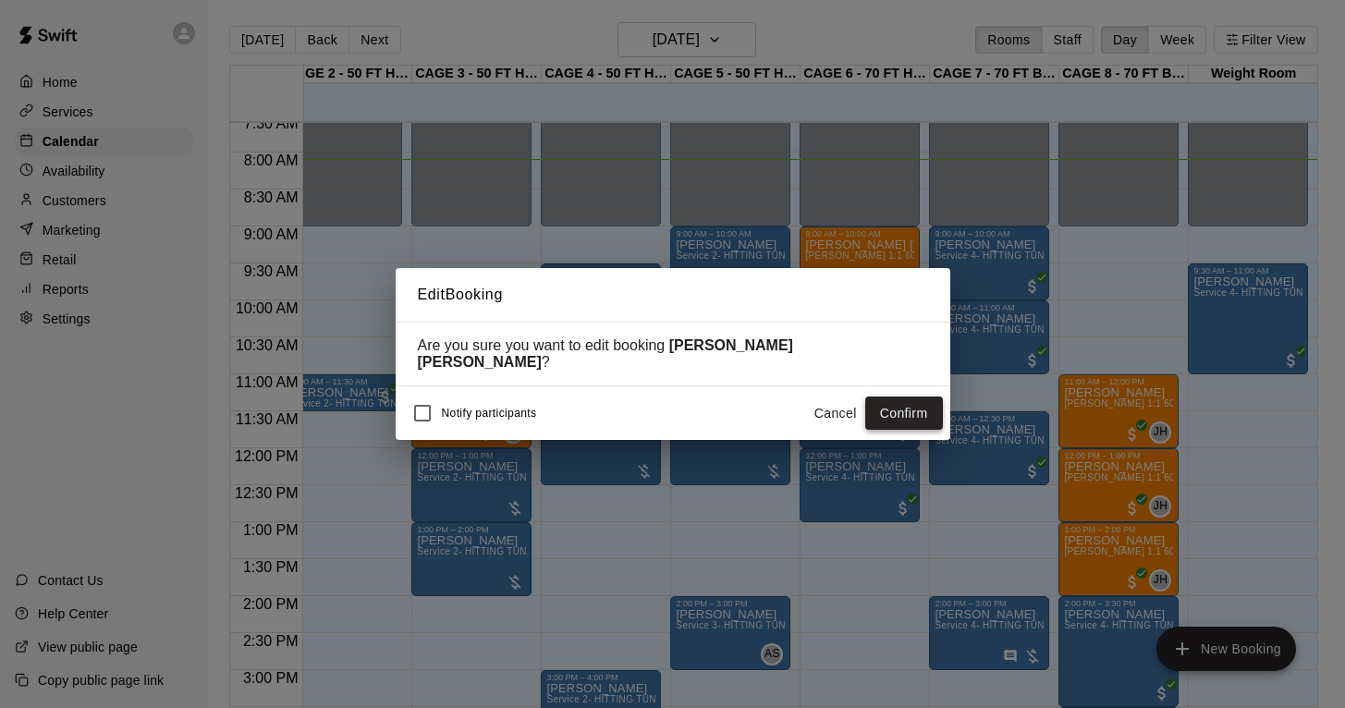
click at [928, 403] on button "Confirm" at bounding box center [904, 414] width 78 height 34
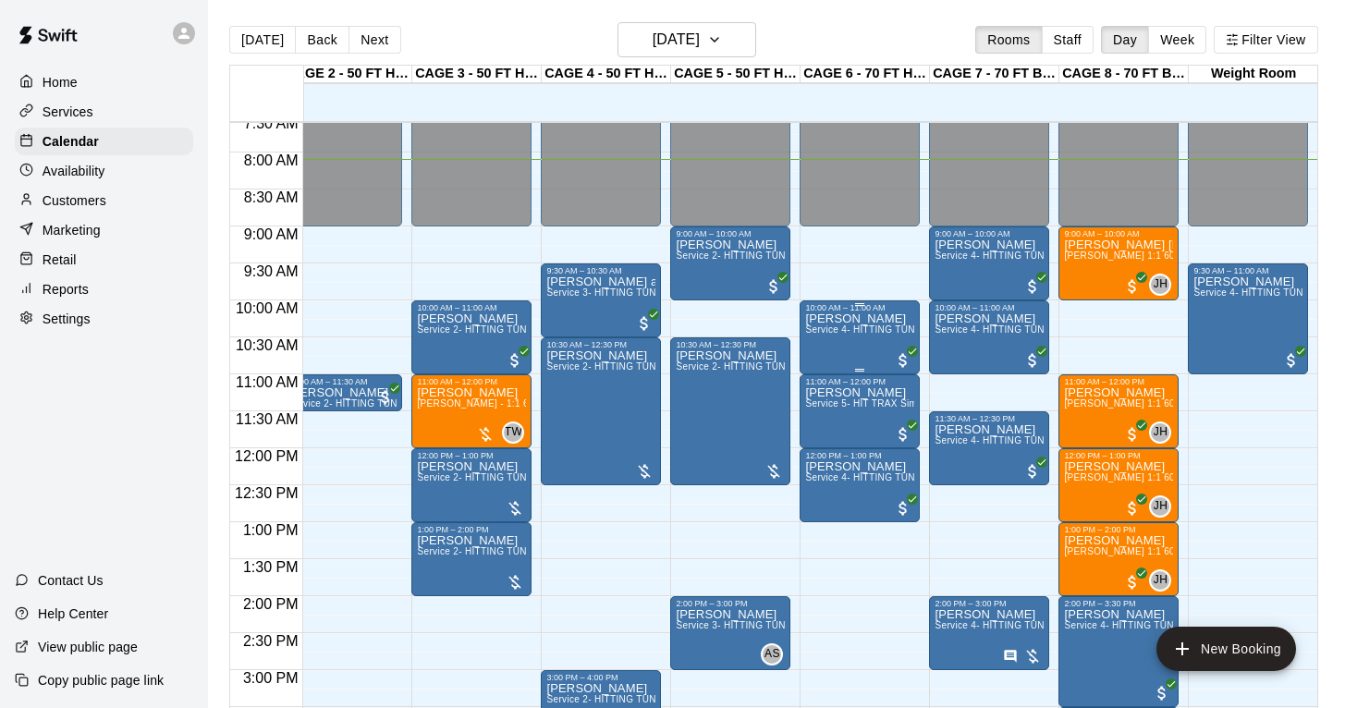
click at [856, 347] on div "[PERSON_NAME] Service 4- HITTING TUNNEL RENTAL - 70ft Baseball" at bounding box center [859, 667] width 109 height 708
click at [822, 329] on icon "edit" at bounding box center [824, 333] width 22 height 22
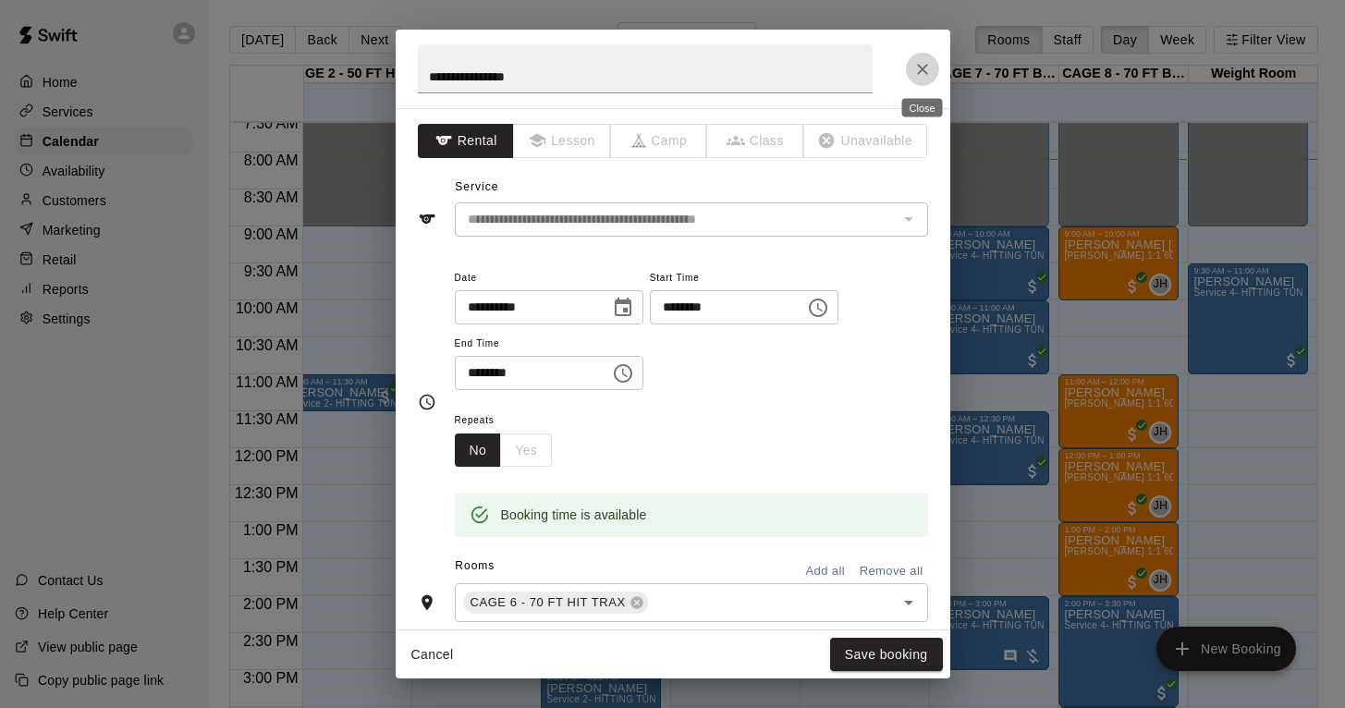
click at [920, 61] on icon "Close" at bounding box center [923, 69] width 18 height 18
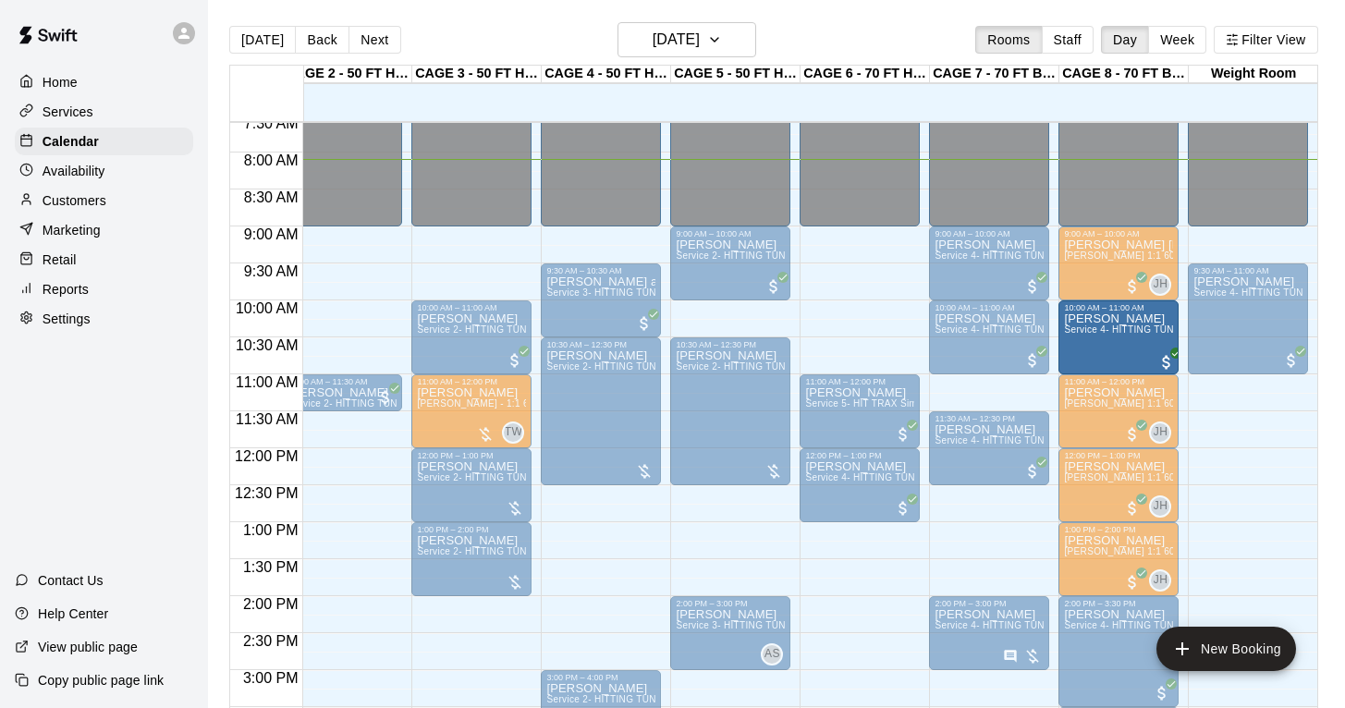
drag, startPoint x: 879, startPoint y: 343, endPoint x: 1061, endPoint y: 352, distance: 182.4
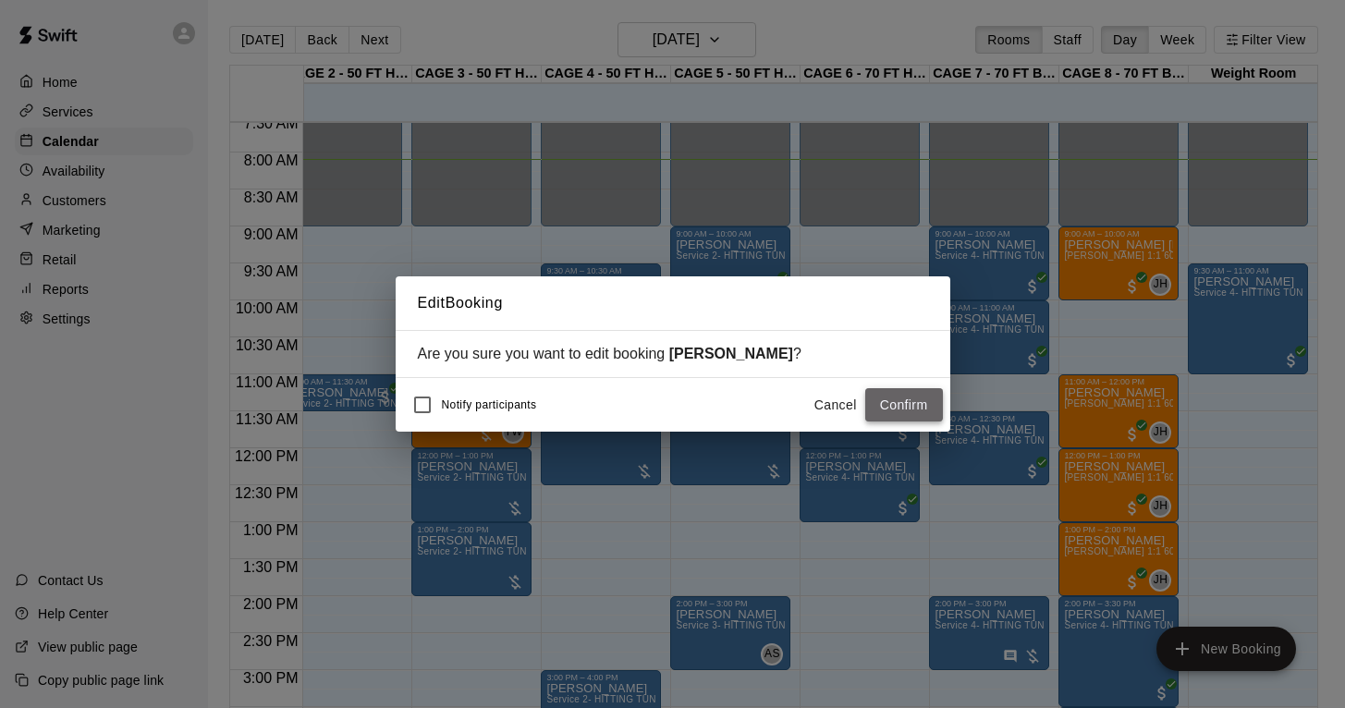
click at [905, 407] on button "Confirm" at bounding box center [904, 405] width 78 height 34
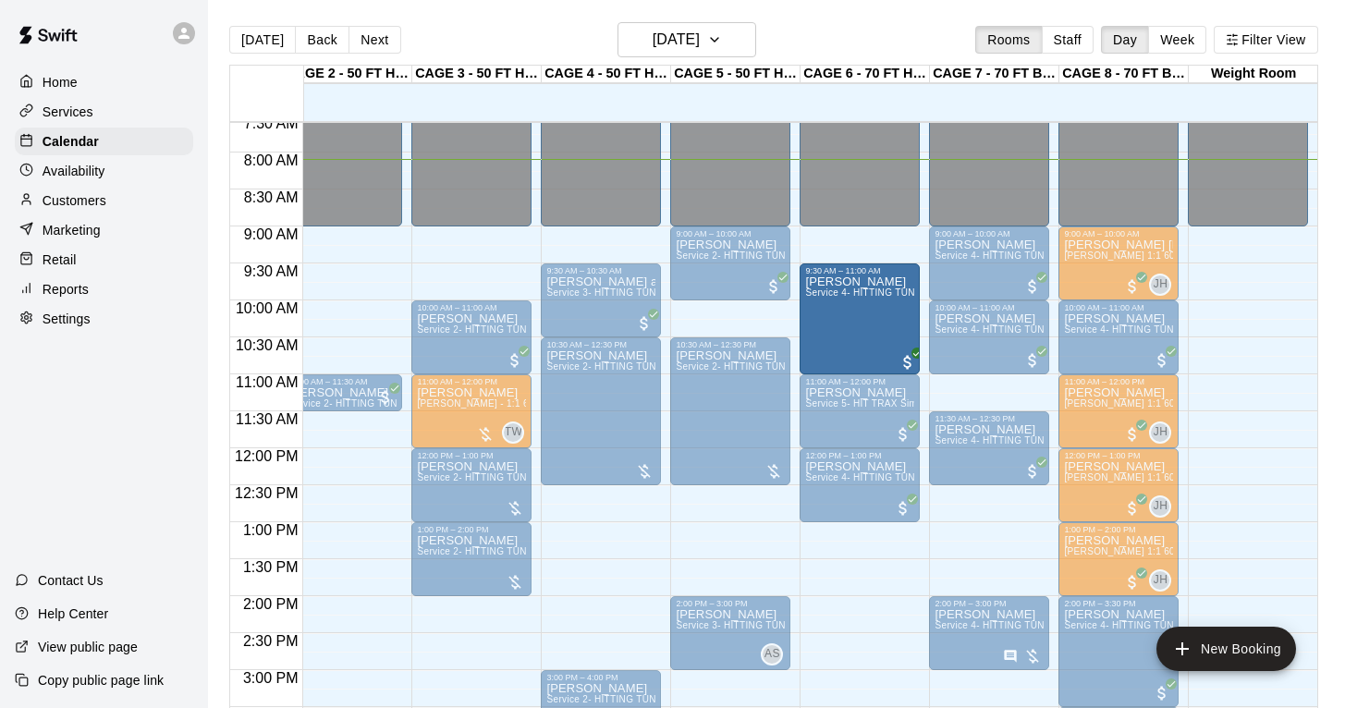
drag, startPoint x: 1242, startPoint y: 325, endPoint x: 920, endPoint y: 333, distance: 321.9
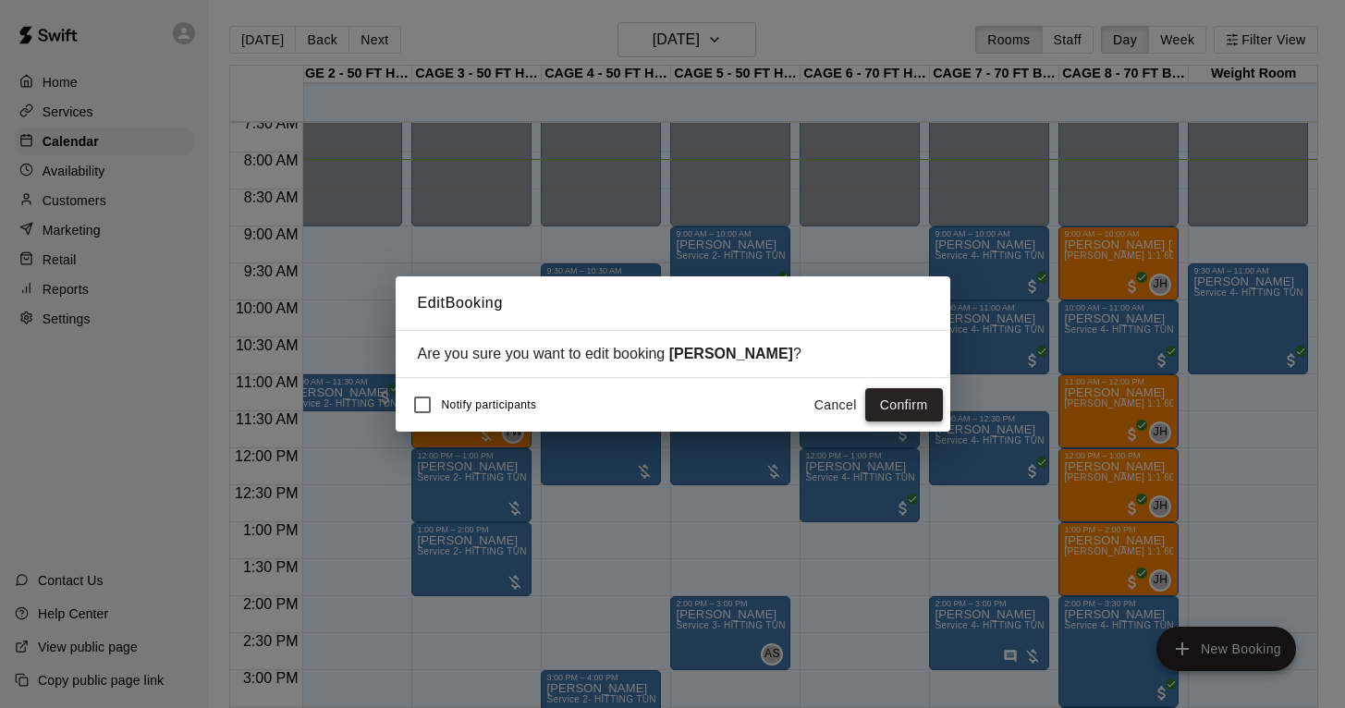
click at [906, 412] on button "Confirm" at bounding box center [904, 405] width 78 height 34
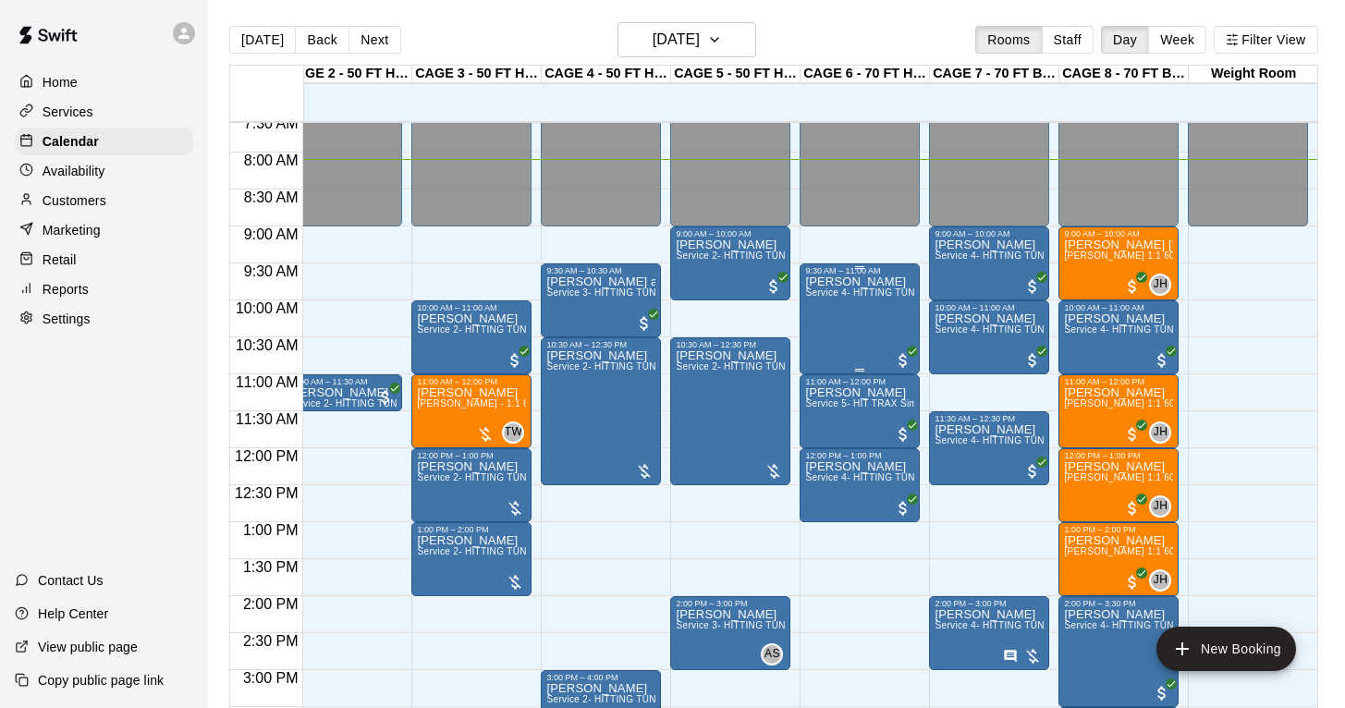
click at [860, 332] on div "[PERSON_NAME] Service 4- HITTING TUNNEL RENTAL - 70ft Baseball" at bounding box center [859, 630] width 109 height 708
click at [828, 337] on img "edit" at bounding box center [824, 339] width 21 height 21
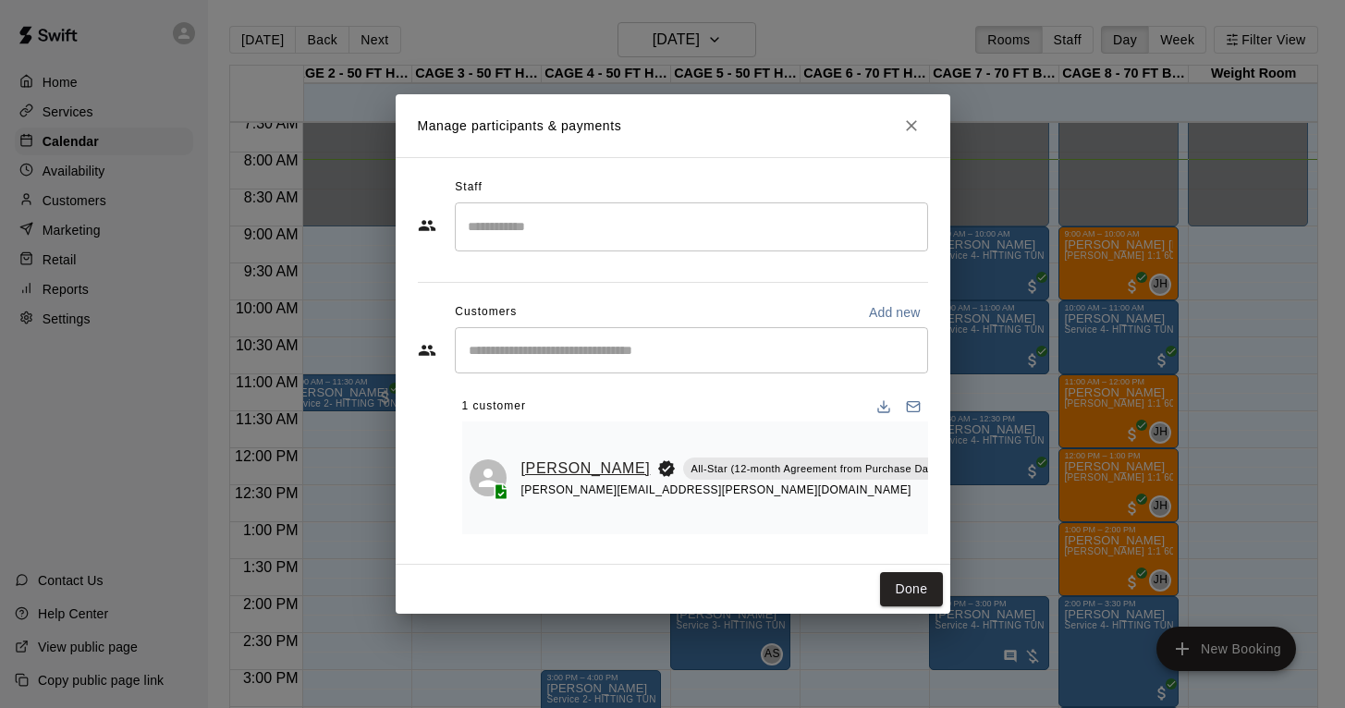
click at [544, 461] on link "[PERSON_NAME]" at bounding box center [585, 469] width 129 height 24
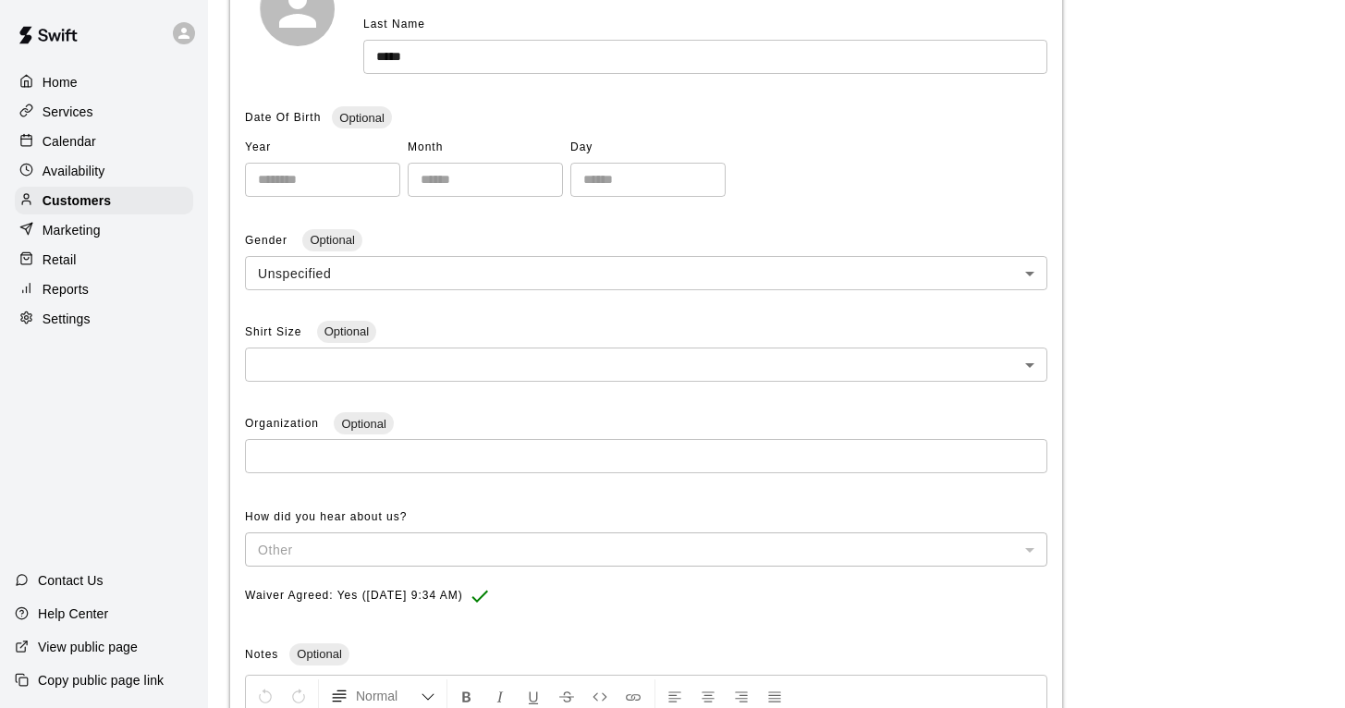
scroll to position [538, 0]
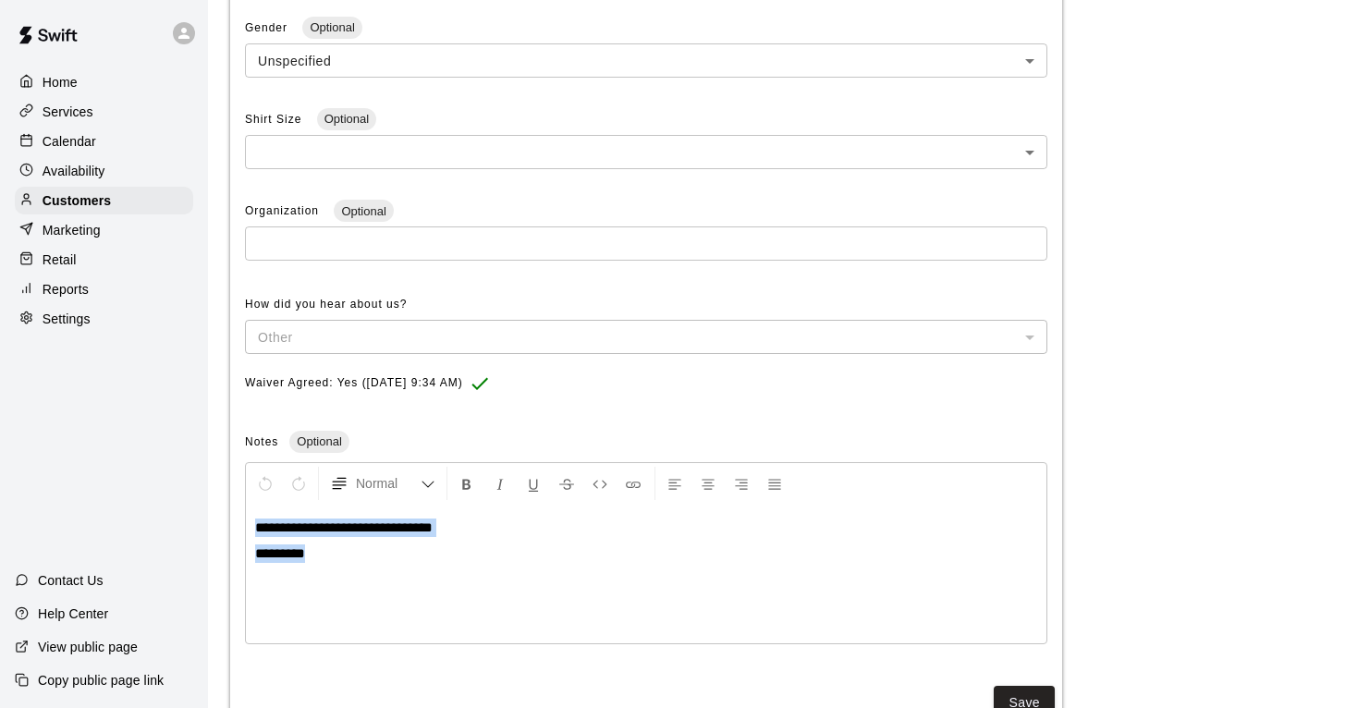
drag, startPoint x: 327, startPoint y: 546, endPoint x: 248, endPoint y: 503, distance: 90.2
click at [248, 505] on div "**********" at bounding box center [646, 574] width 801 height 139
click at [1039, 691] on button "Save" at bounding box center [1024, 703] width 61 height 34
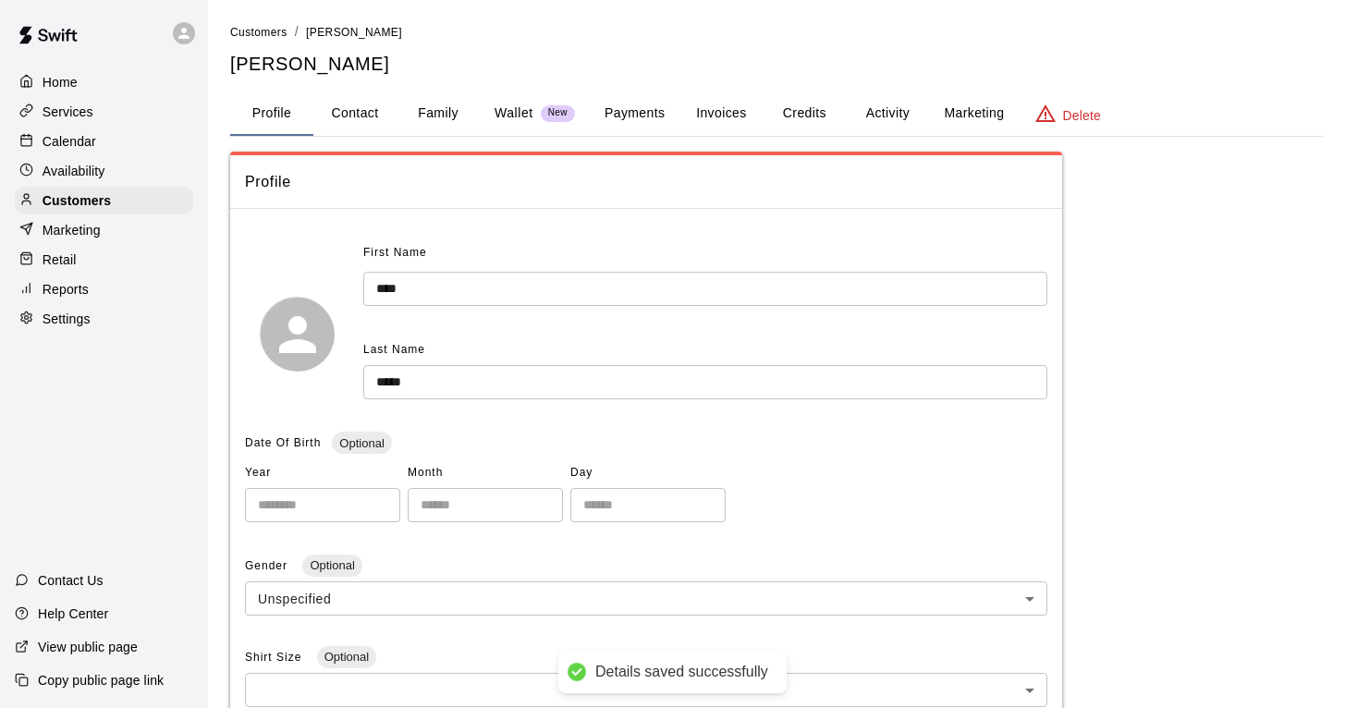
scroll to position [0, 0]
click at [631, 114] on button "Payments" at bounding box center [635, 114] width 90 height 44
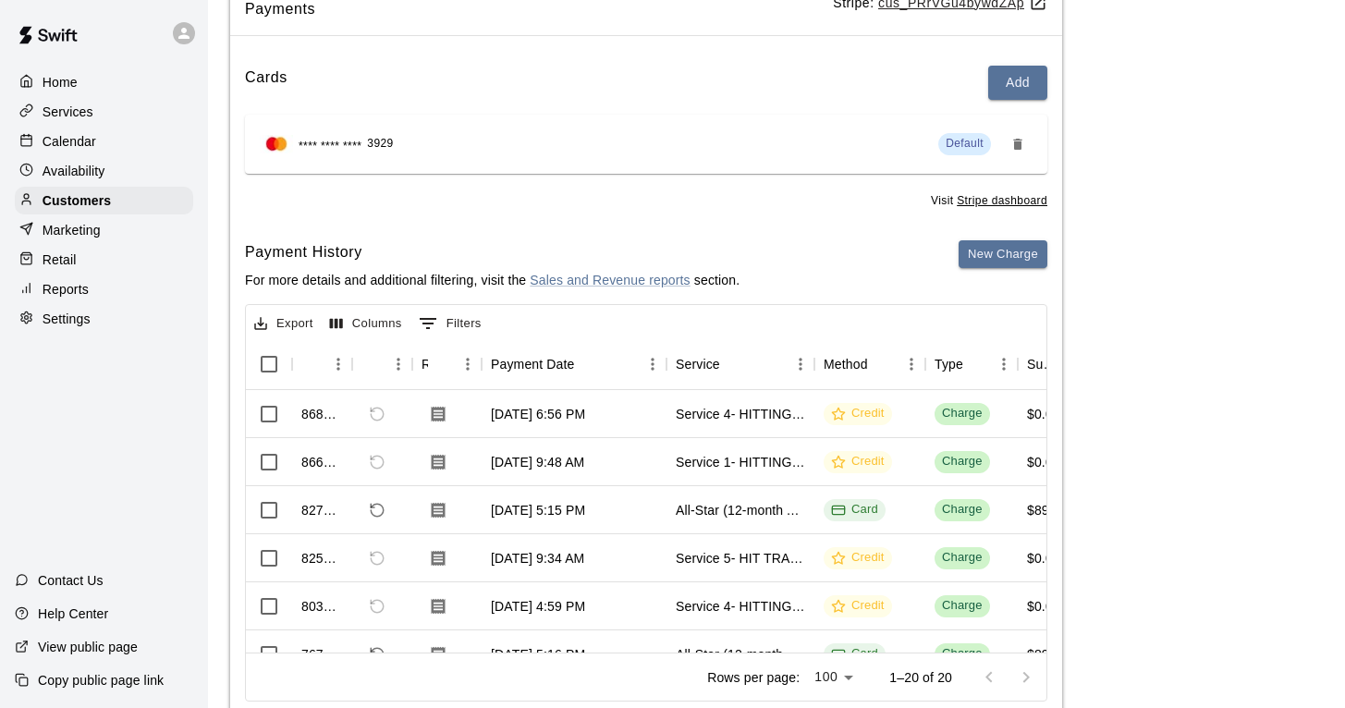
click at [84, 115] on p "Services" at bounding box center [68, 112] width 51 height 18
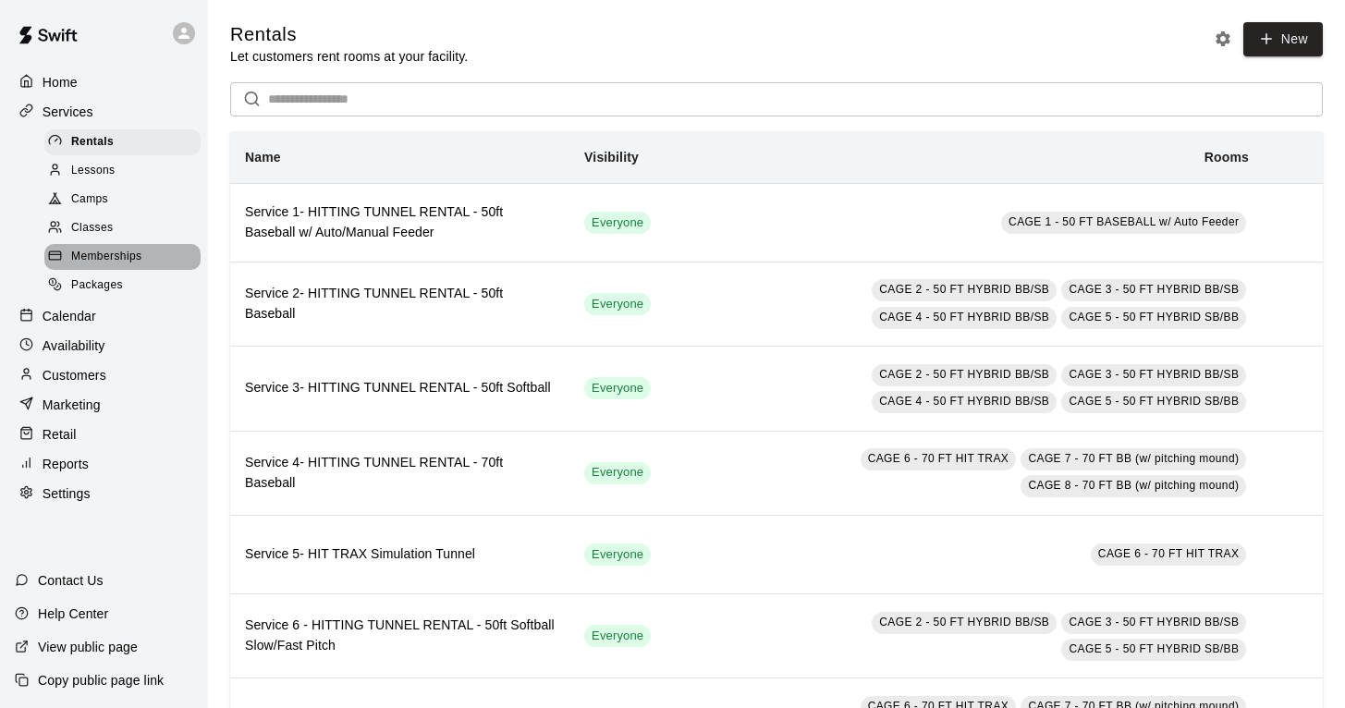
click at [126, 248] on span "Memberships" at bounding box center [106, 257] width 70 height 18
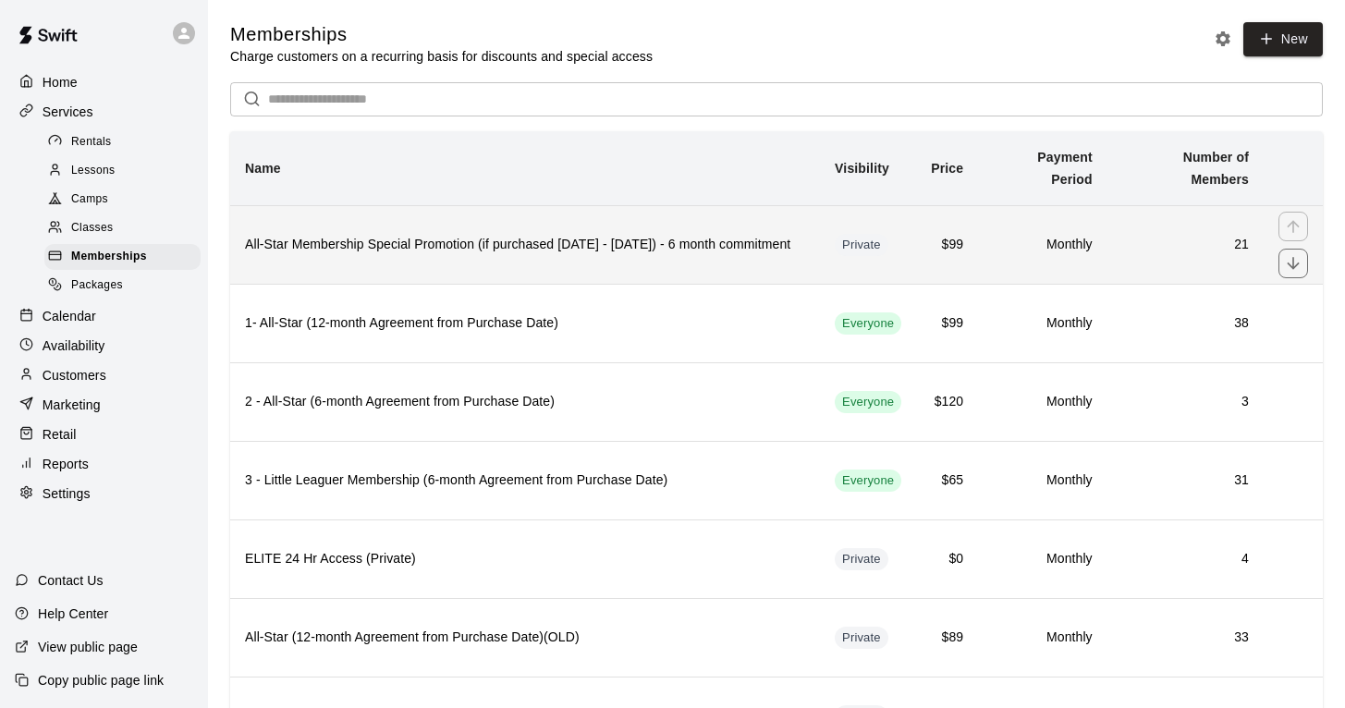
click at [470, 241] on h6 "All-Star Membership Special Promotion (if purchased [DATE] - [DATE]) - 6 month …" at bounding box center [525, 245] width 560 height 20
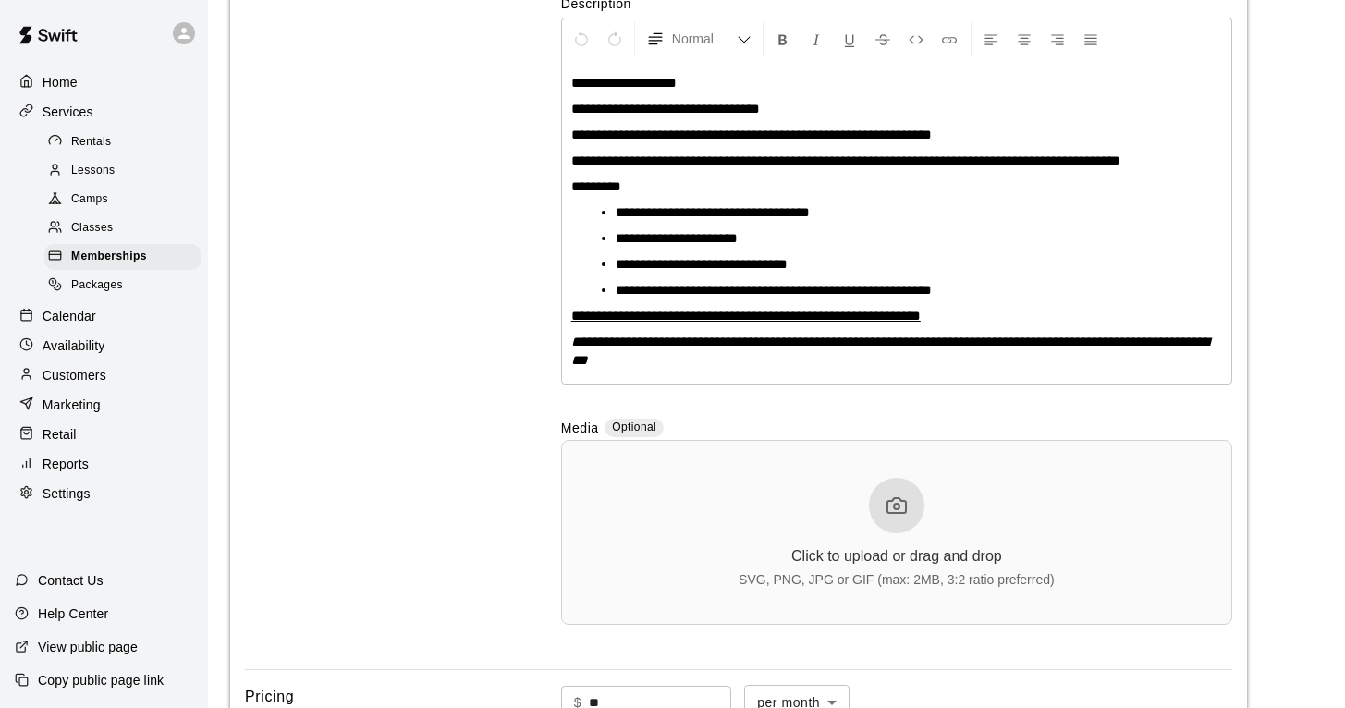
scroll to position [379, 0]
click at [847, 221] on li "**********" at bounding box center [904, 211] width 577 height 18
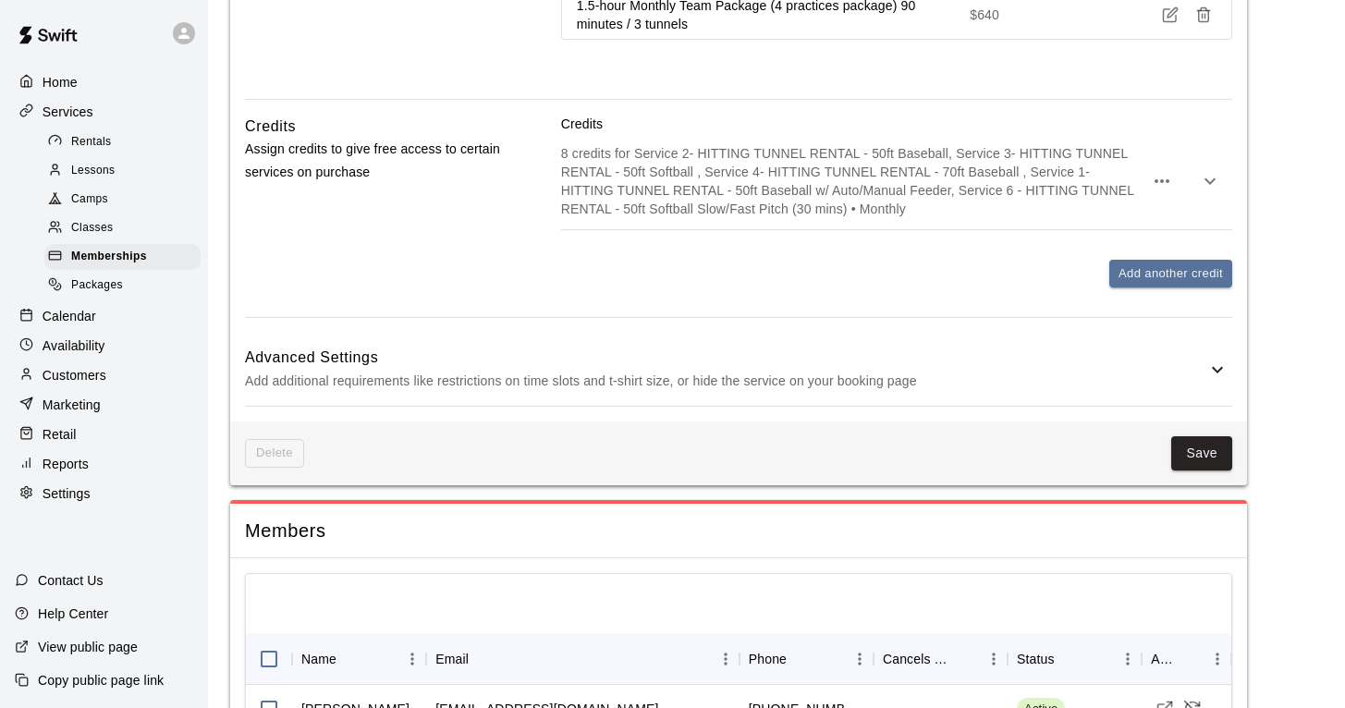
scroll to position [1351, 0]
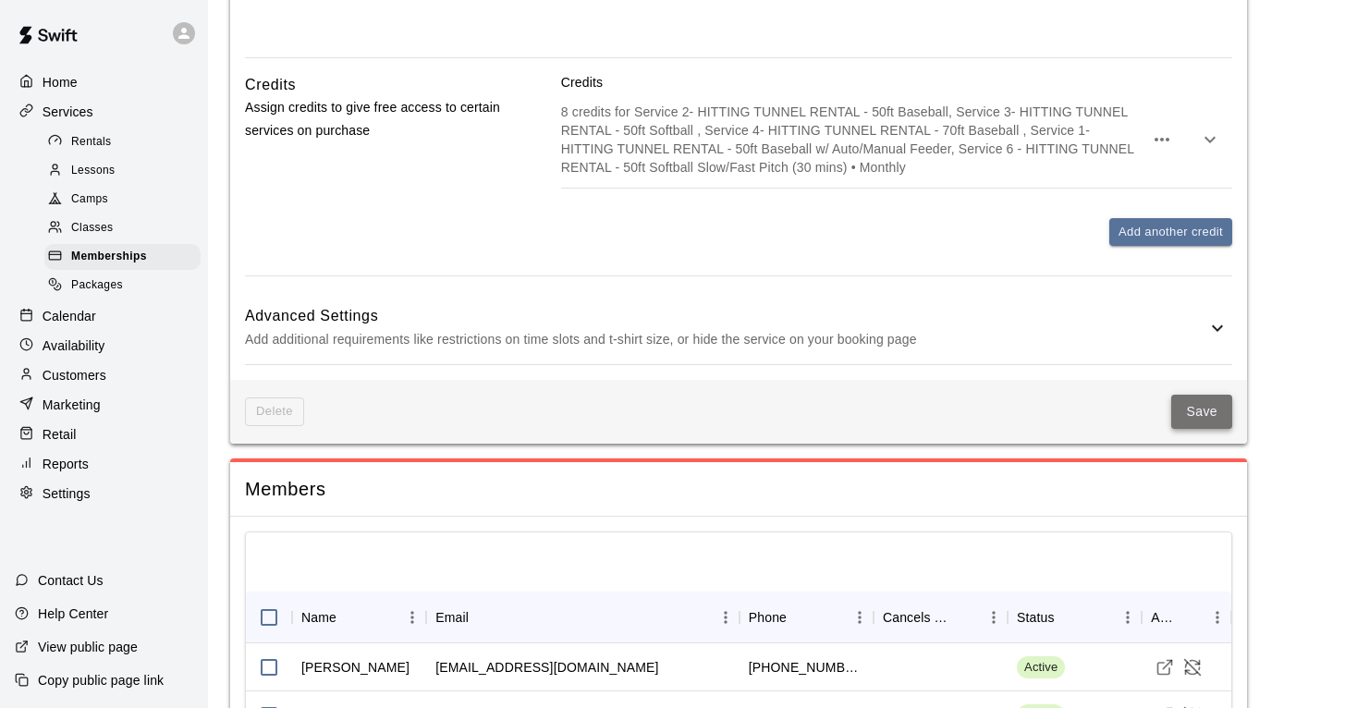
click at [1200, 429] on button "Save" at bounding box center [1201, 412] width 61 height 34
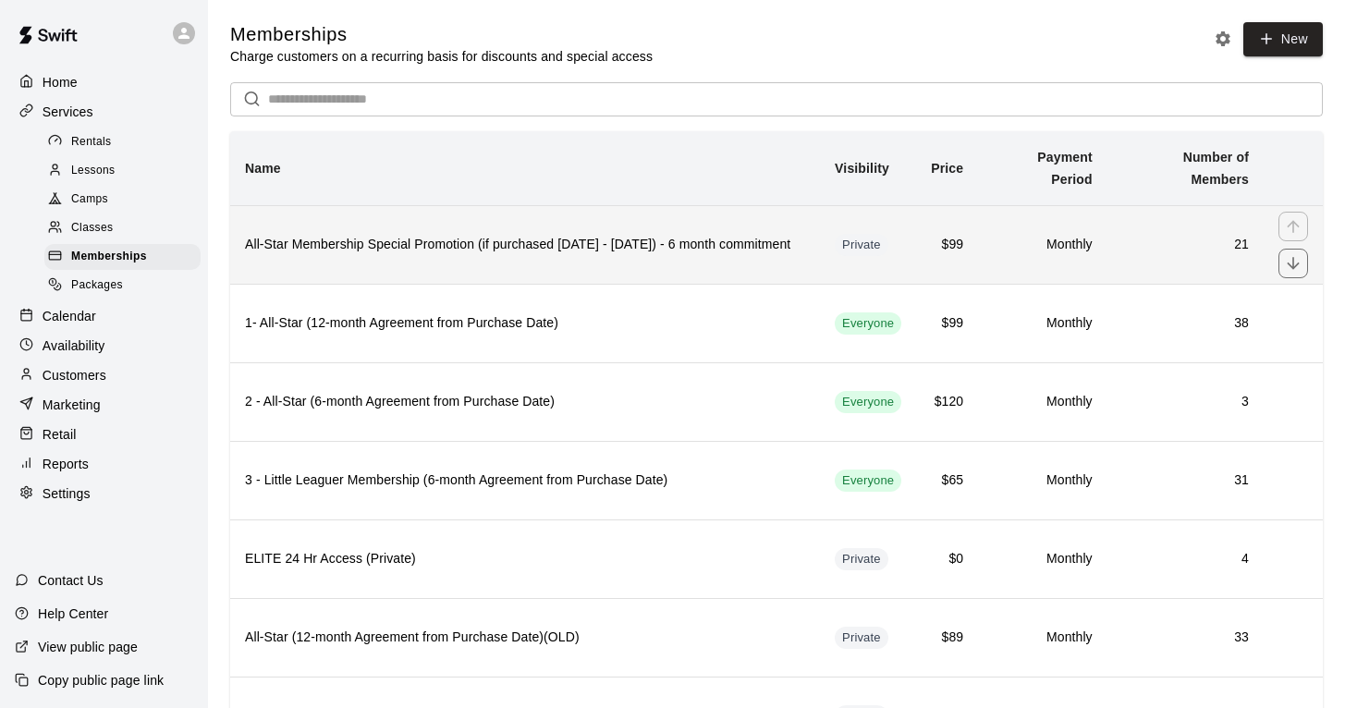
click at [752, 241] on h6 "All-Star Membership Special Promotion (if purchased [DATE] - [DATE]) - 6 month …" at bounding box center [525, 245] width 560 height 20
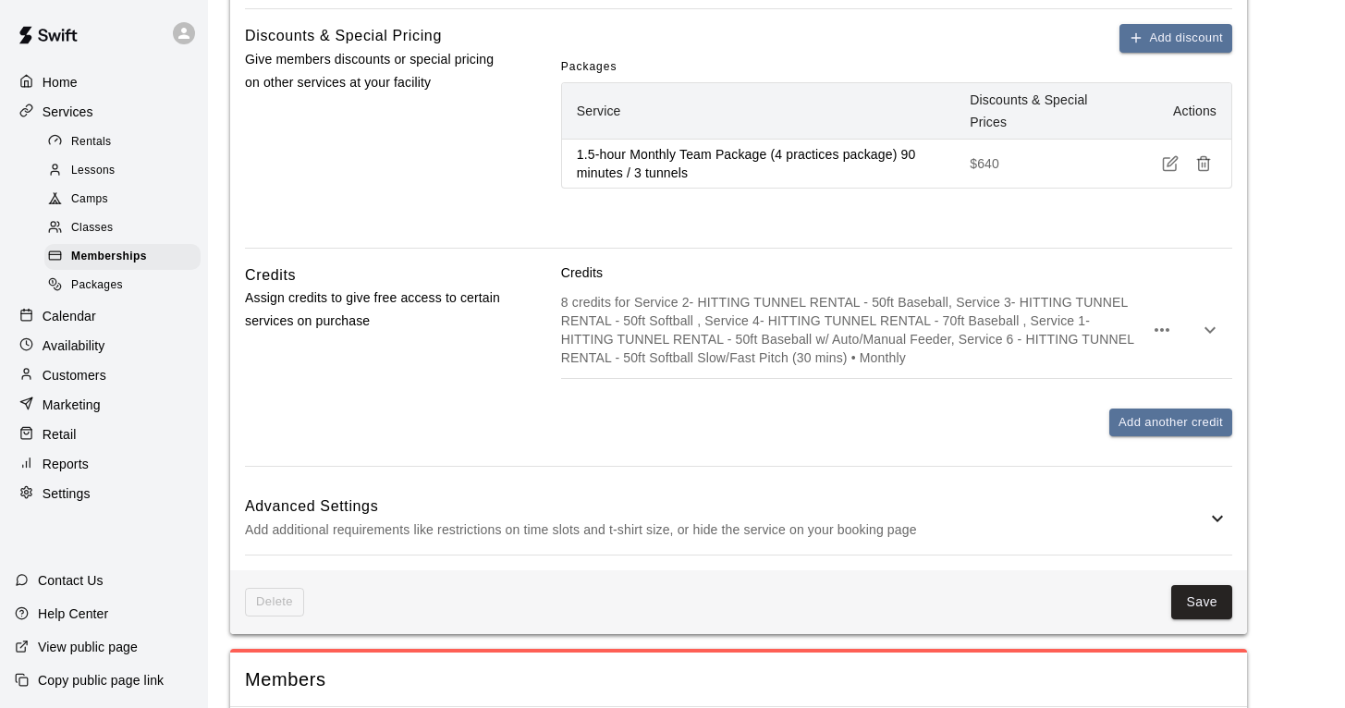
scroll to position [1134, 0]
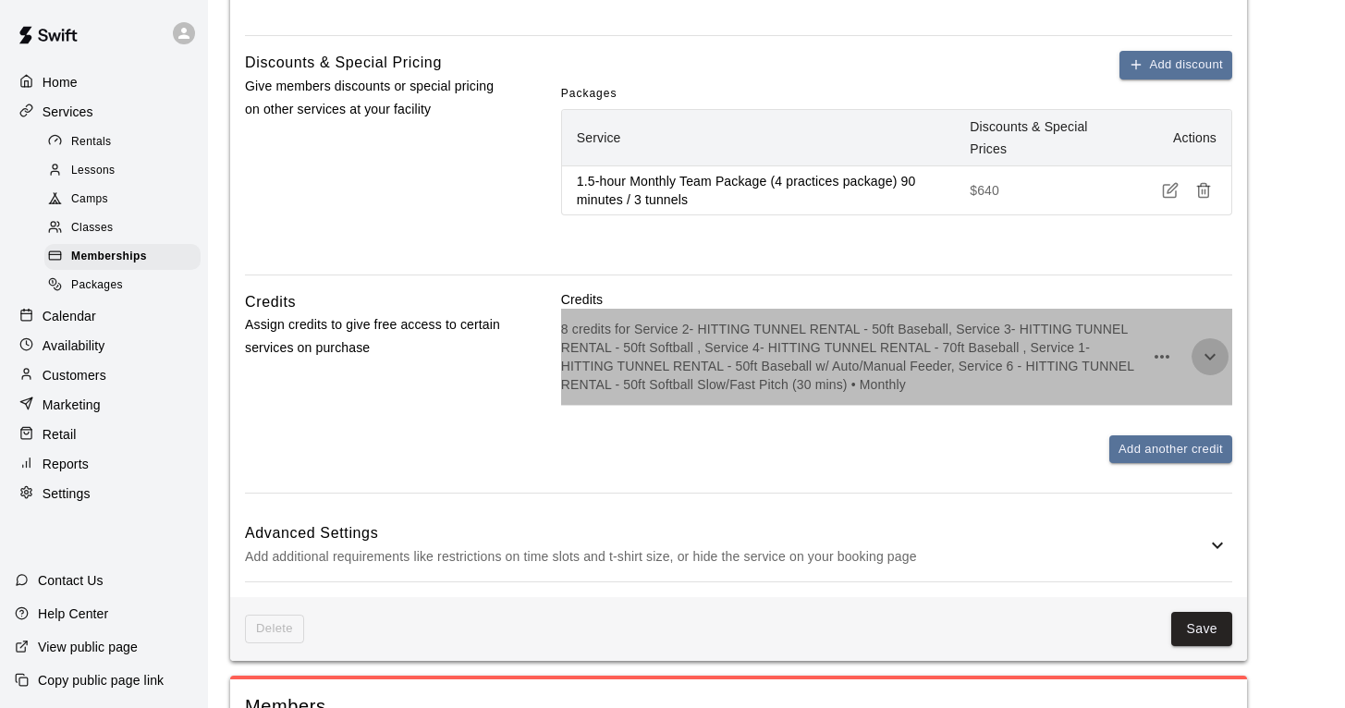
click at [1216, 368] on icon "button" at bounding box center [1210, 357] width 22 height 22
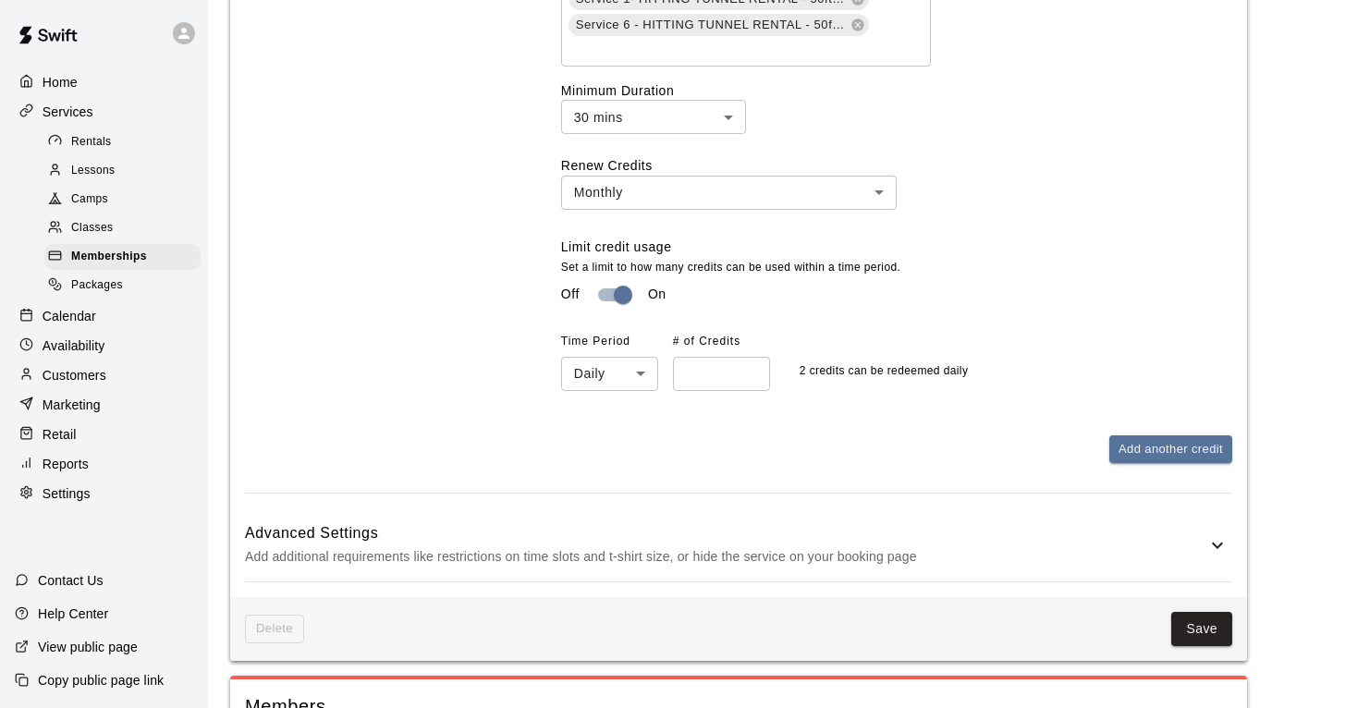
scroll to position [1713, 0]
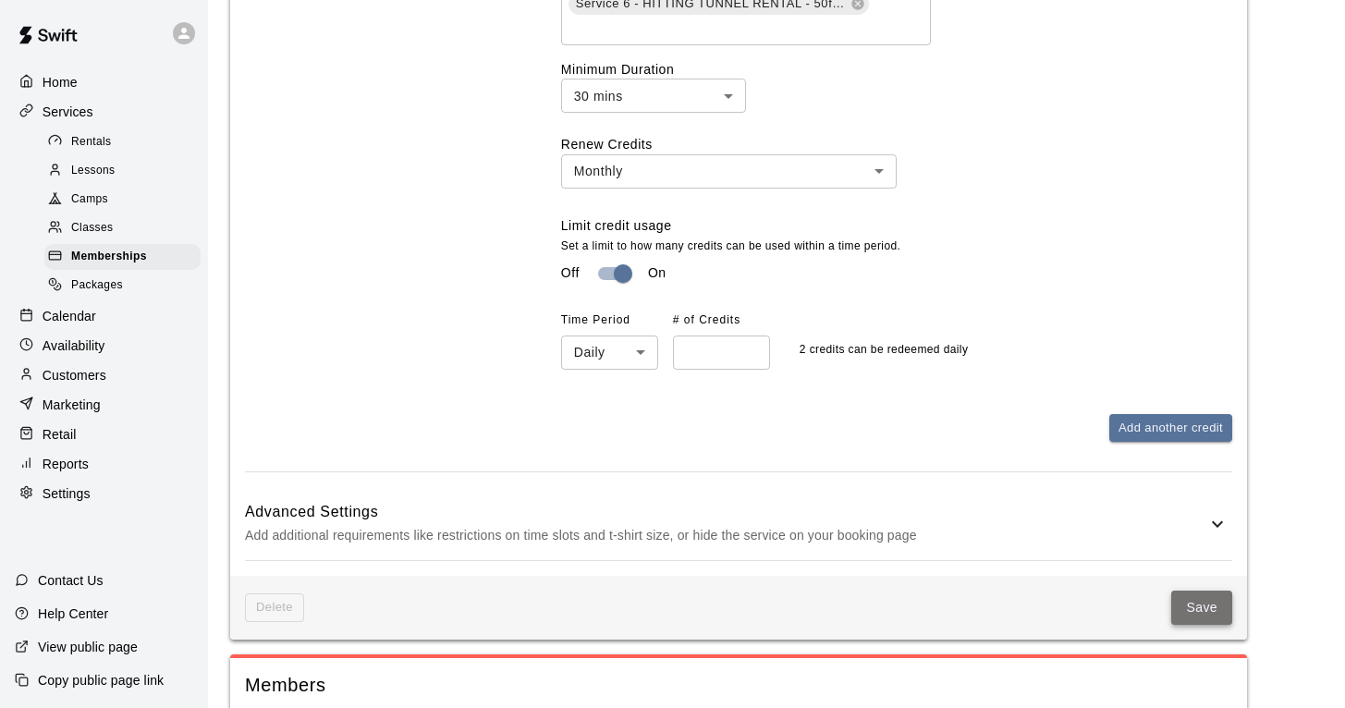
click at [1206, 625] on button "Save" at bounding box center [1201, 608] width 61 height 34
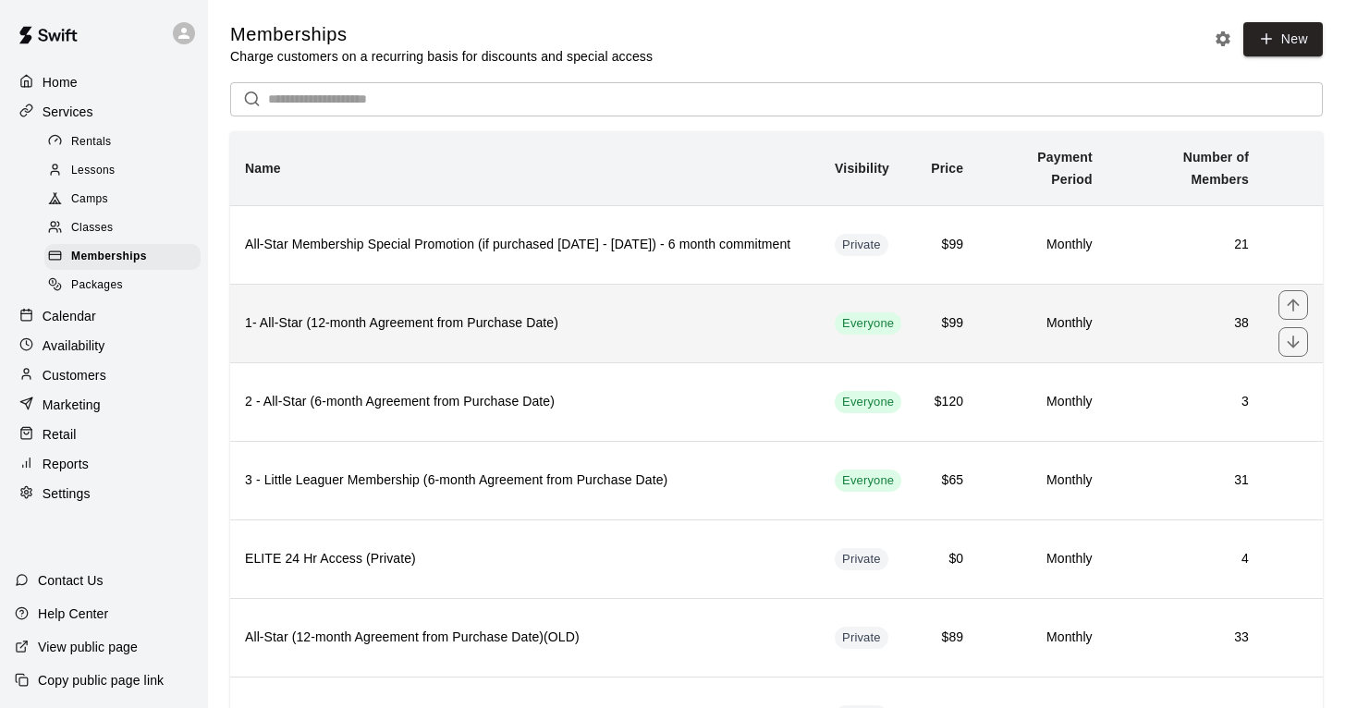
click at [514, 328] on h6 "1- All-Star (12-month Agreement from Purchase Date)" at bounding box center [525, 323] width 560 height 20
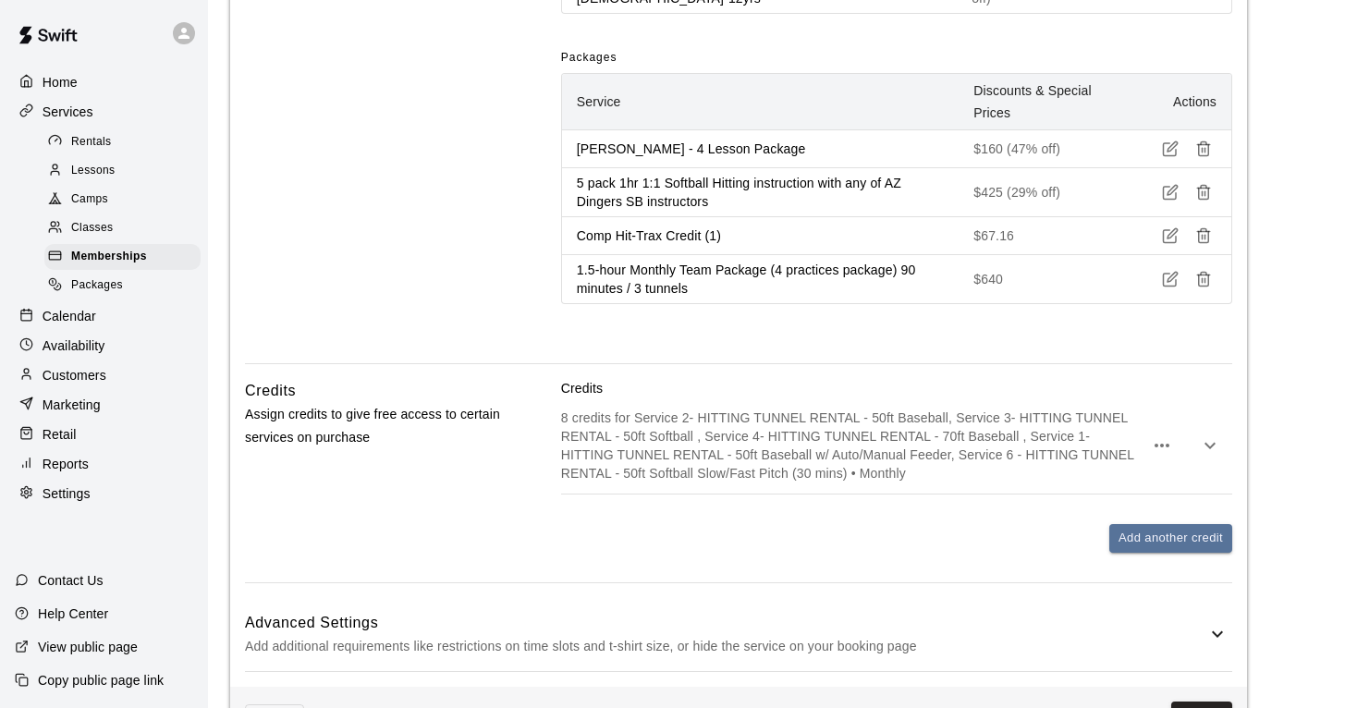
scroll to position [2897, 0]
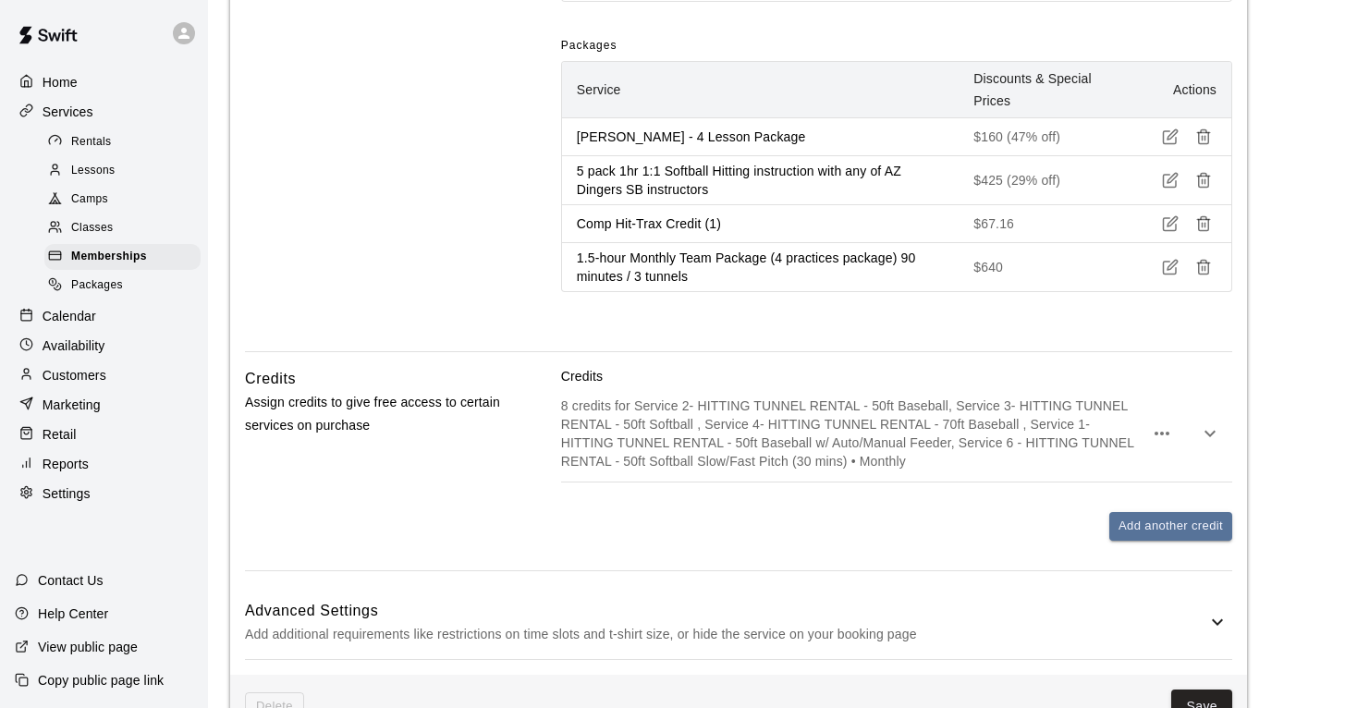
click at [1208, 431] on icon "button" at bounding box center [1210, 434] width 11 height 6
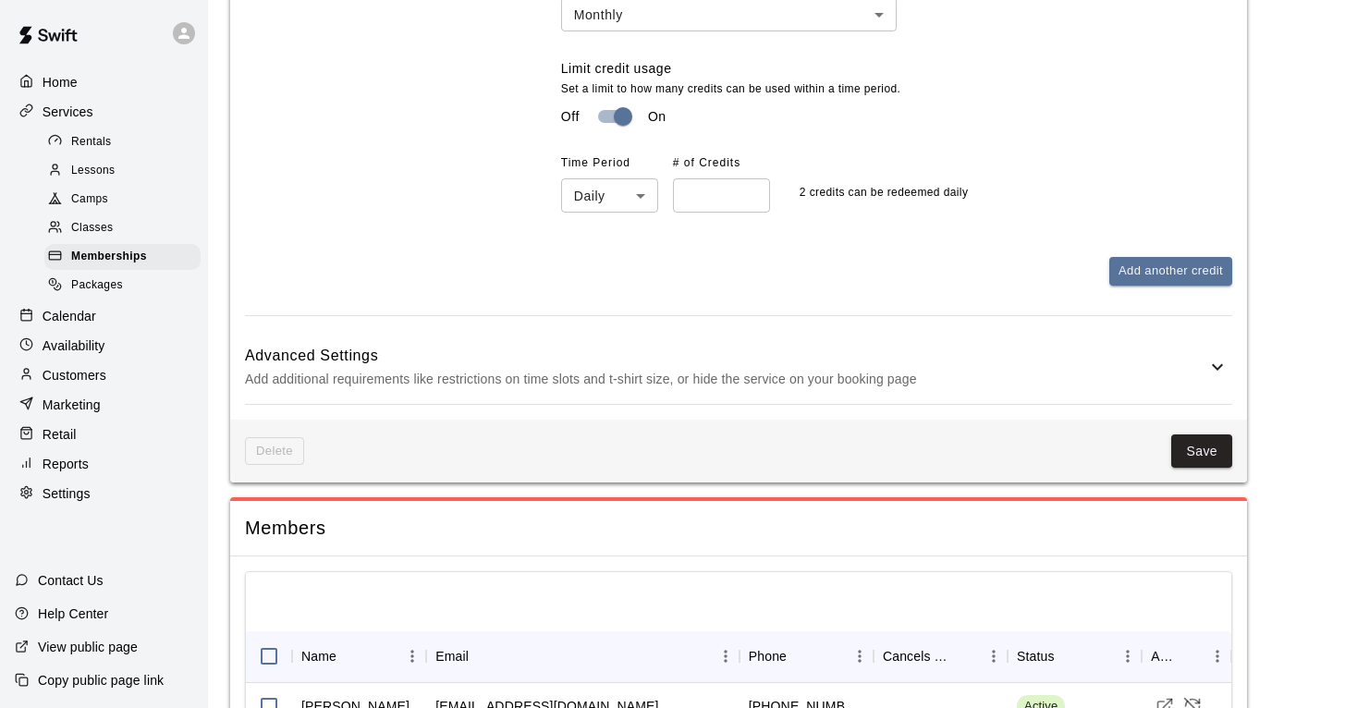
scroll to position [3711, 0]
click at [1195, 434] on button "Save" at bounding box center [1201, 451] width 61 height 34
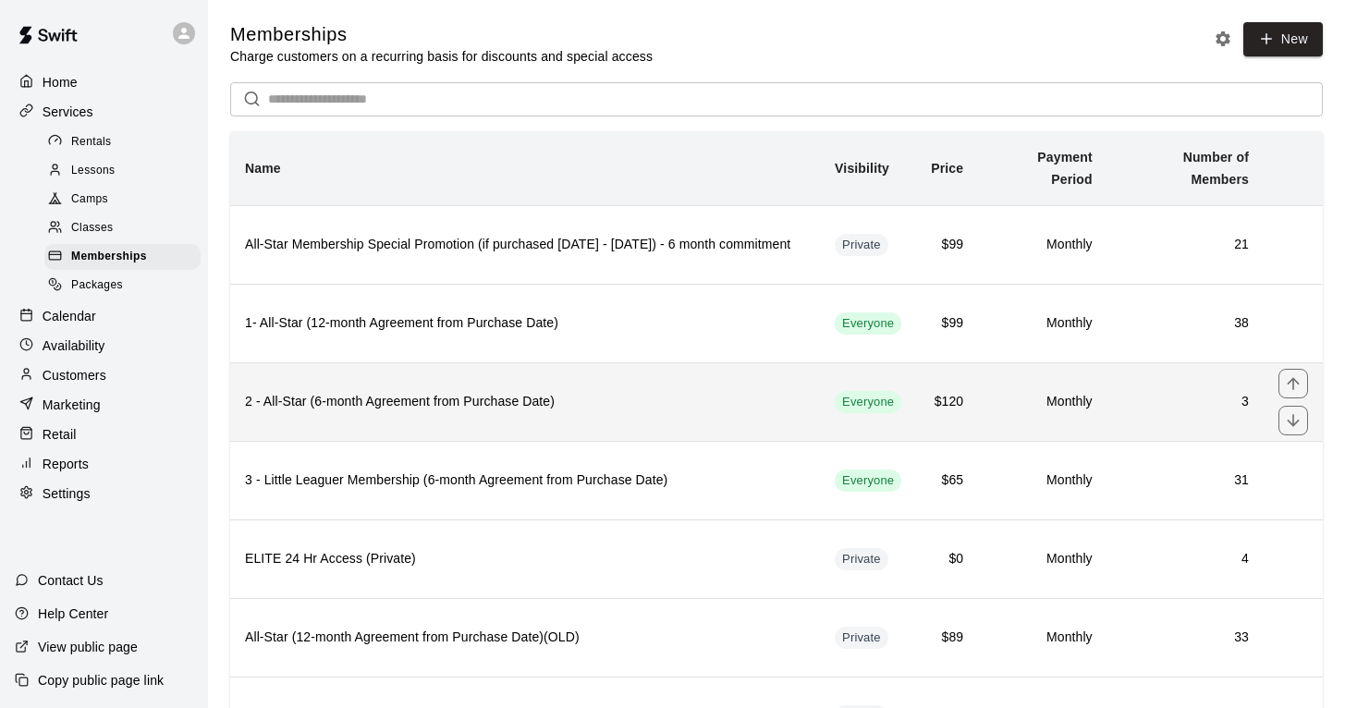
click at [507, 409] on h6 "2 - All-Star (6-month Agreement from Purchase Date)" at bounding box center [525, 402] width 560 height 20
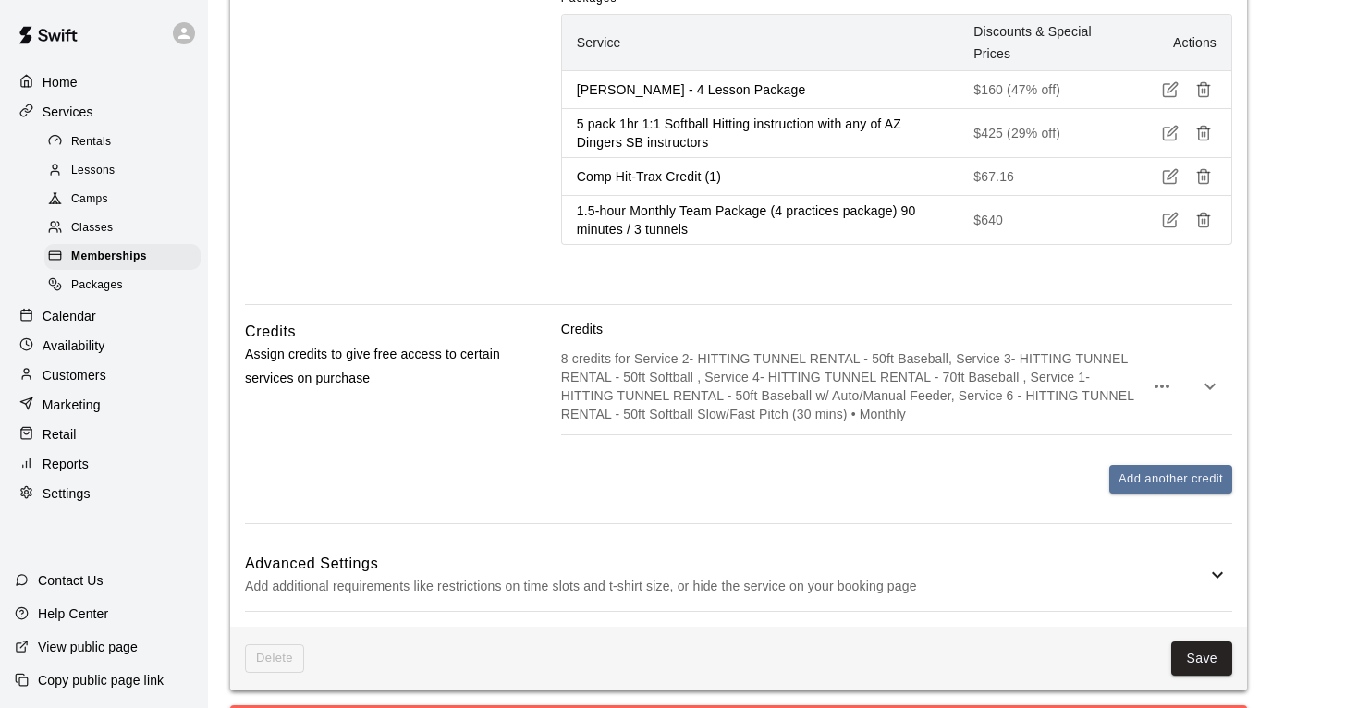
scroll to position [2284, 0]
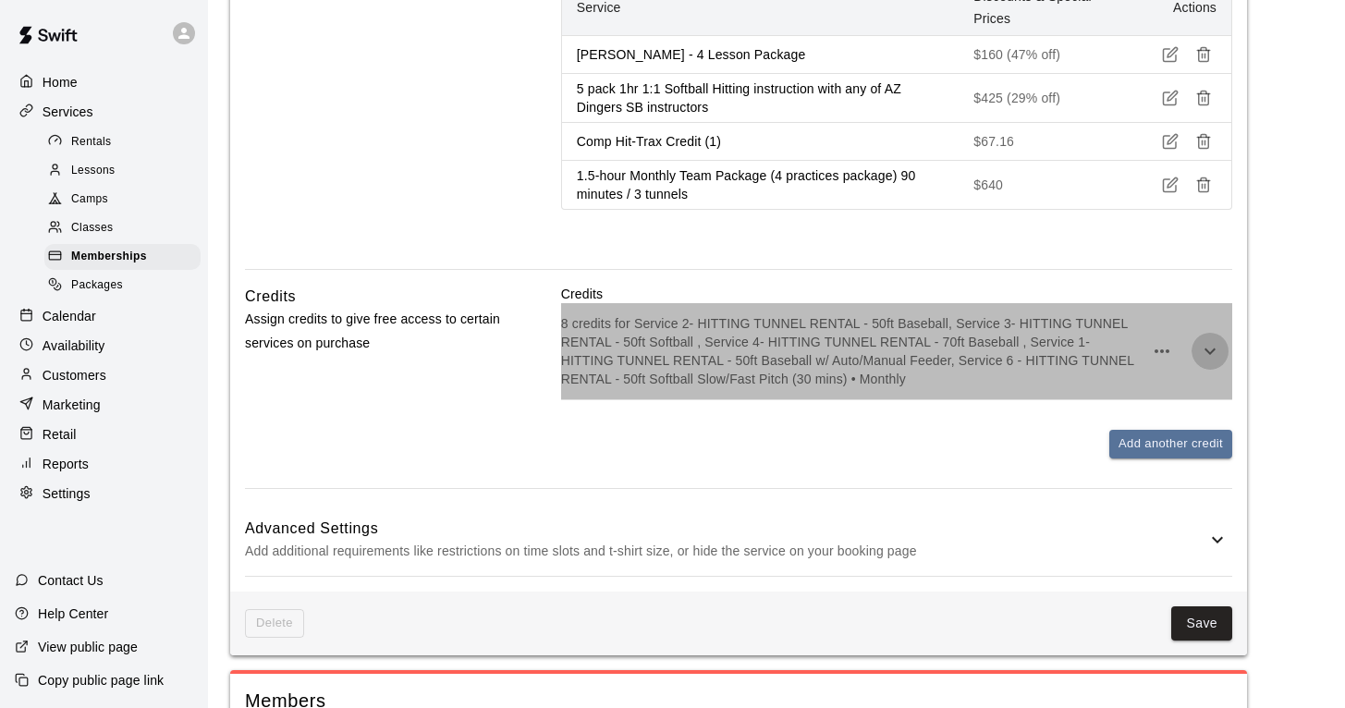
click at [1209, 340] on icon "button" at bounding box center [1210, 351] width 22 height 22
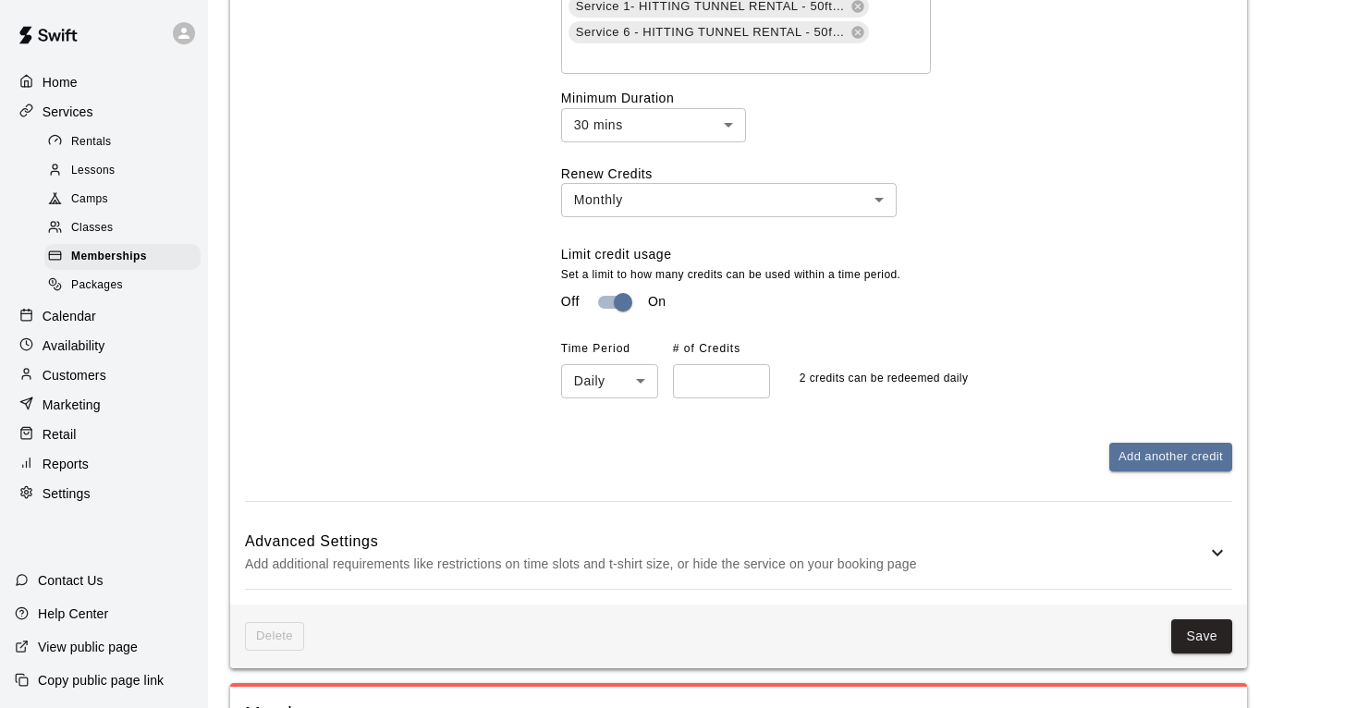
scroll to position [2852, 0]
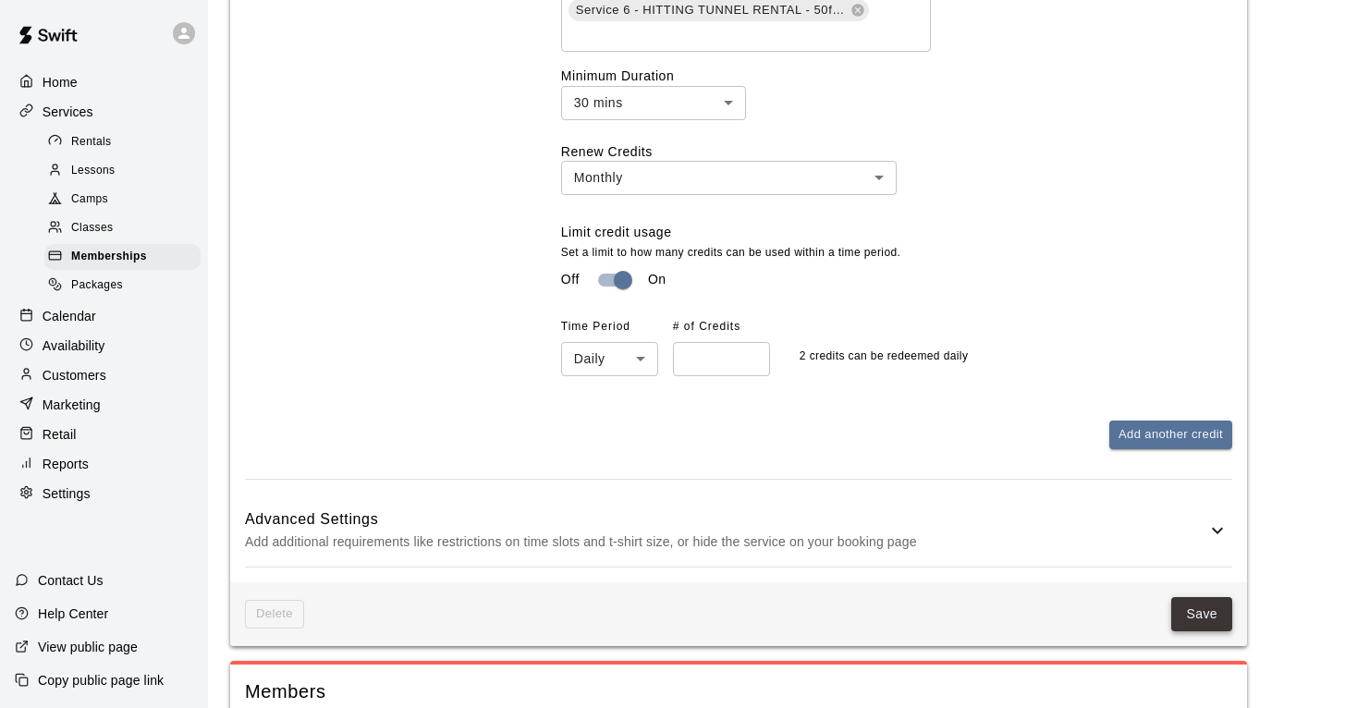
click at [1217, 597] on button "Save" at bounding box center [1201, 614] width 61 height 34
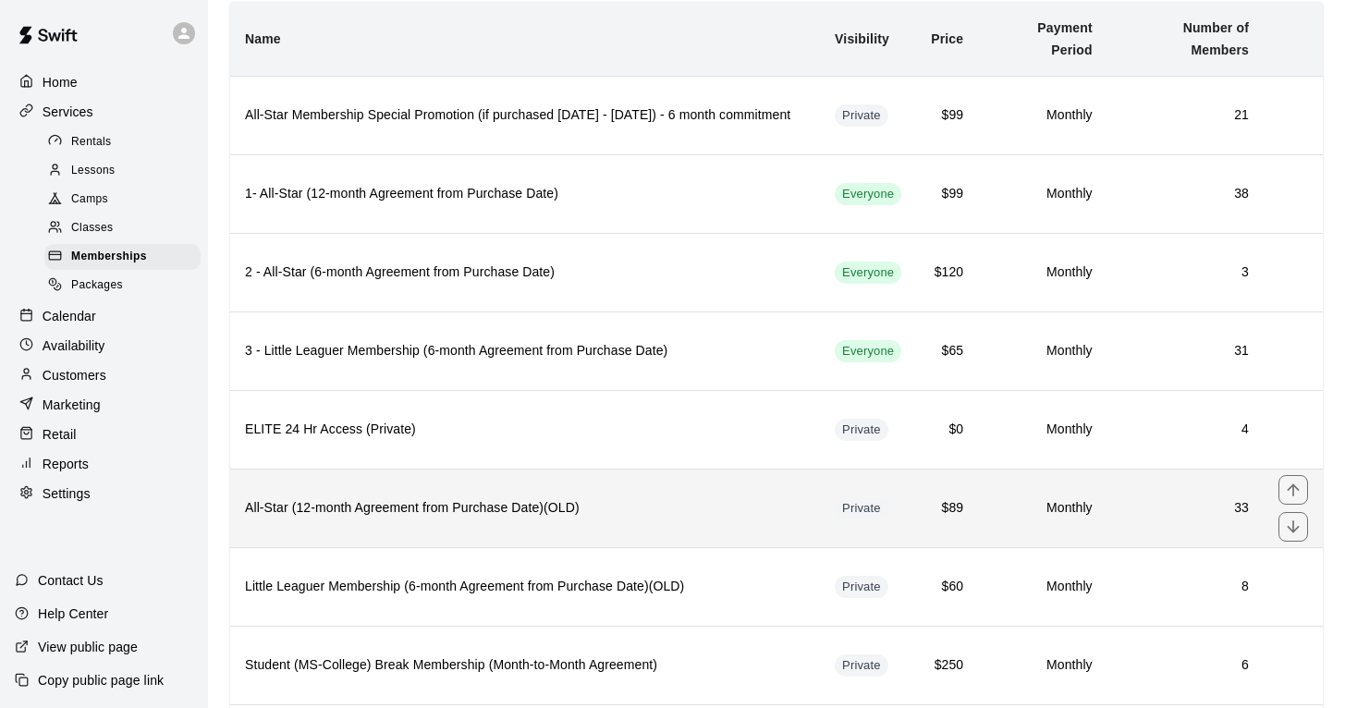
scroll to position [142, 0]
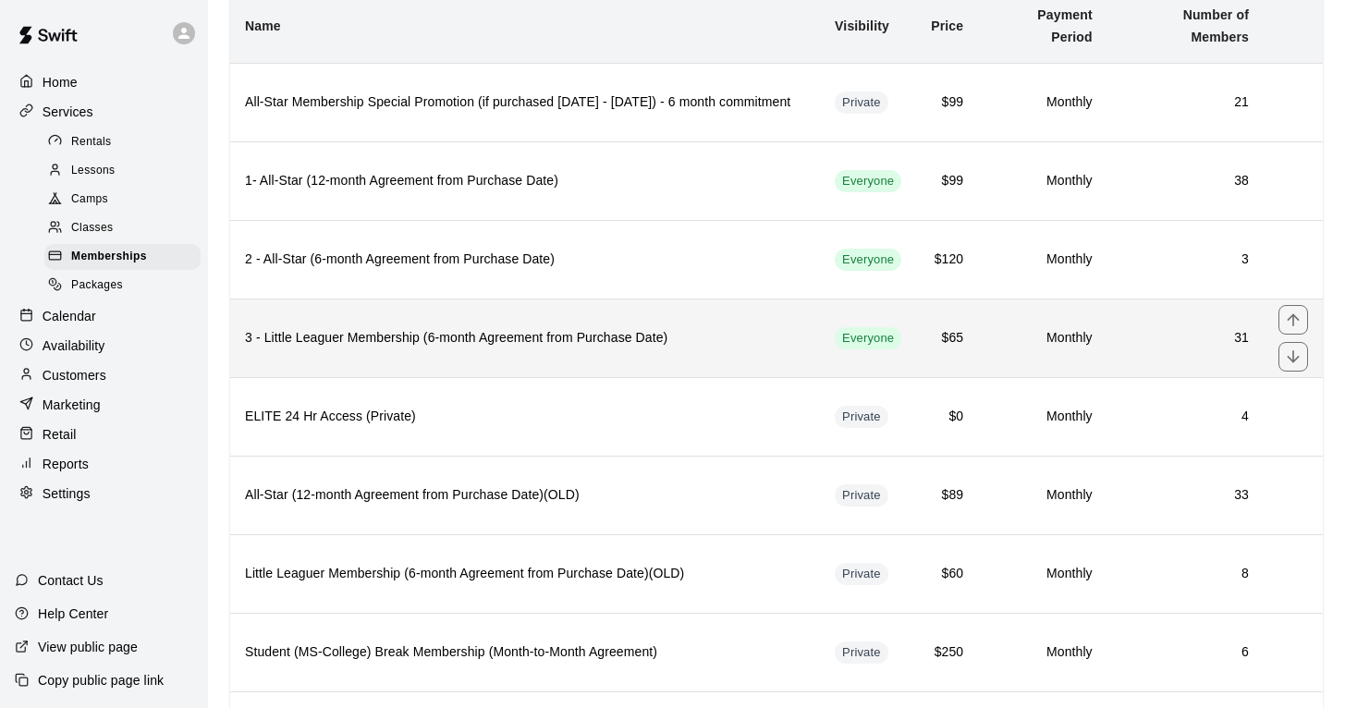
click at [622, 338] on h6 "3 - Little Leaguer Membership (6-month Agreement from Purchase Date)" at bounding box center [525, 338] width 560 height 20
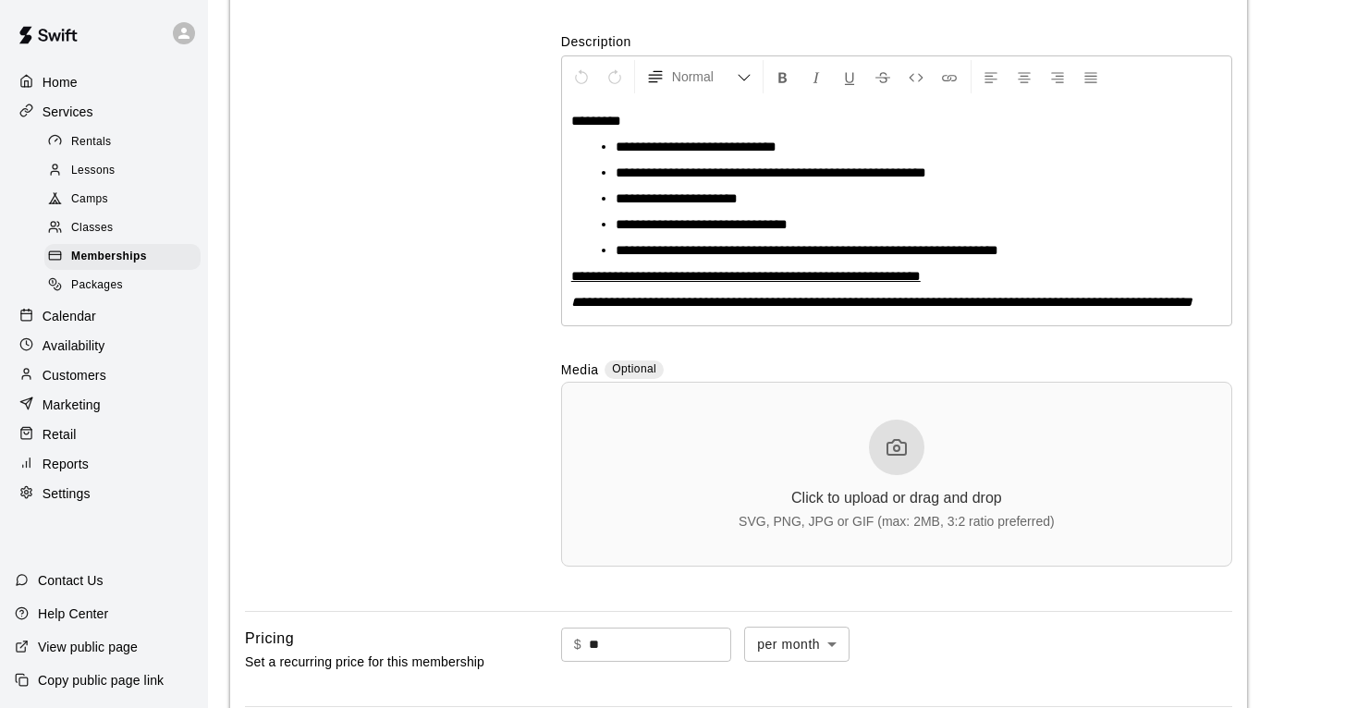
scroll to position [341, 0]
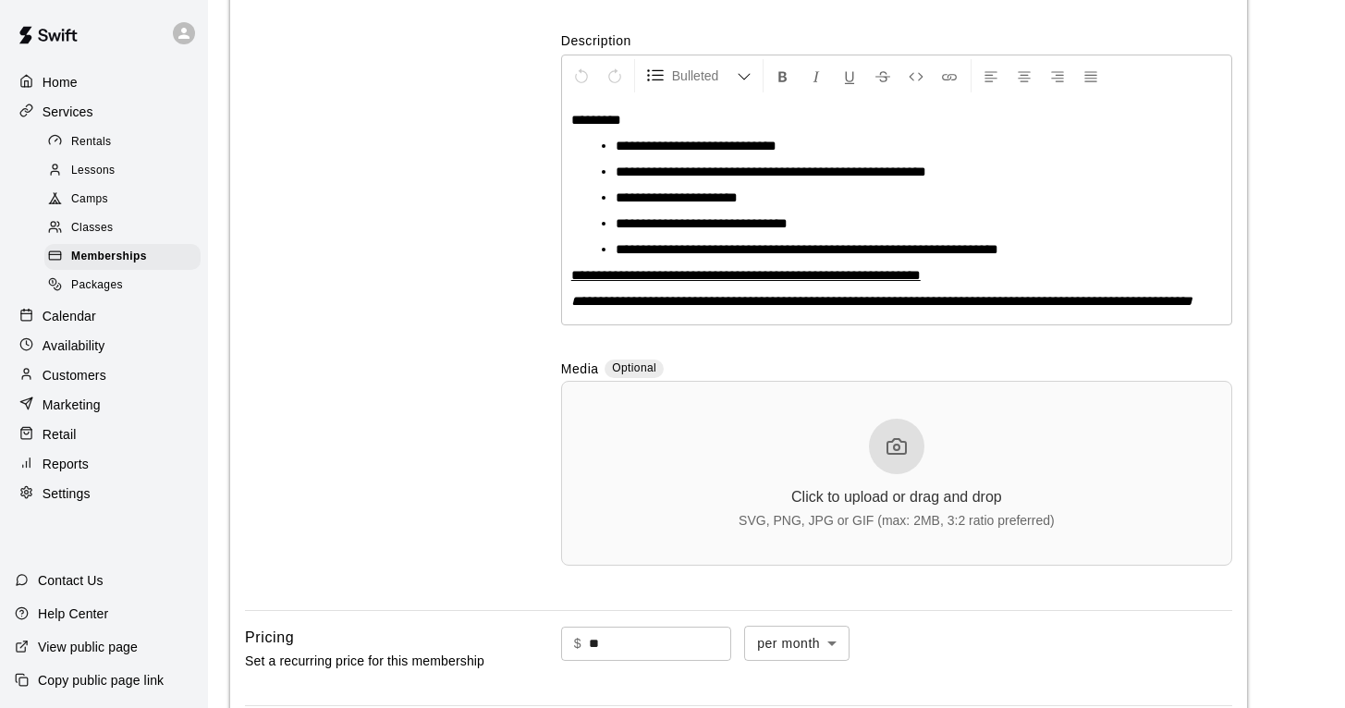
click at [995, 172] on li "**********" at bounding box center [904, 172] width 577 height 18
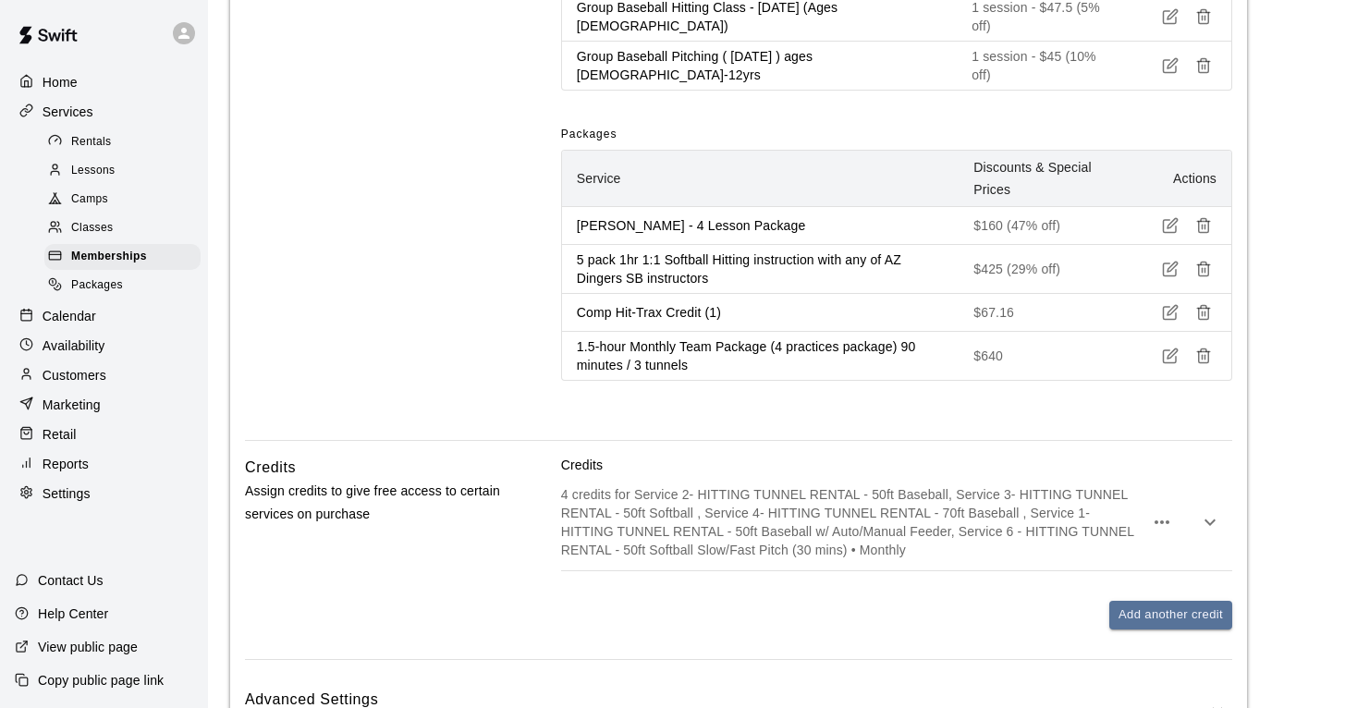
scroll to position [2739, 0]
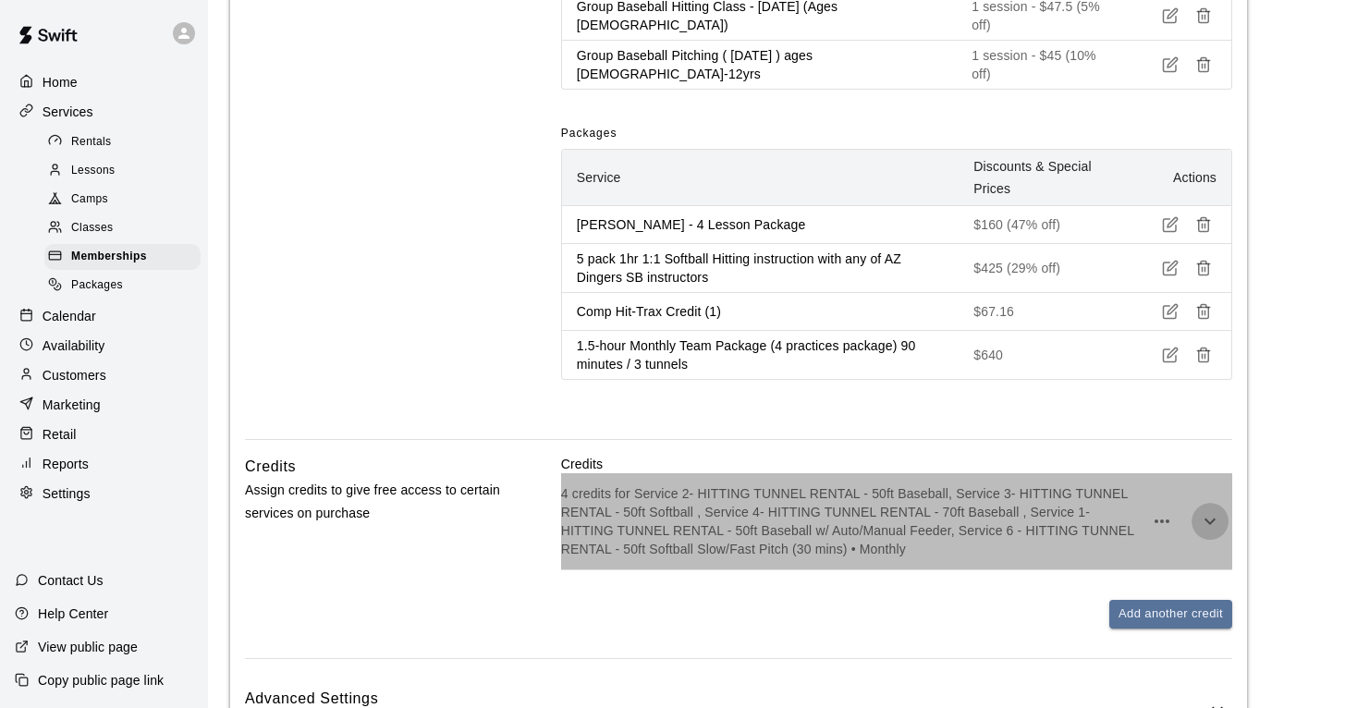
click at [1219, 510] on icon "button" at bounding box center [1210, 521] width 22 height 22
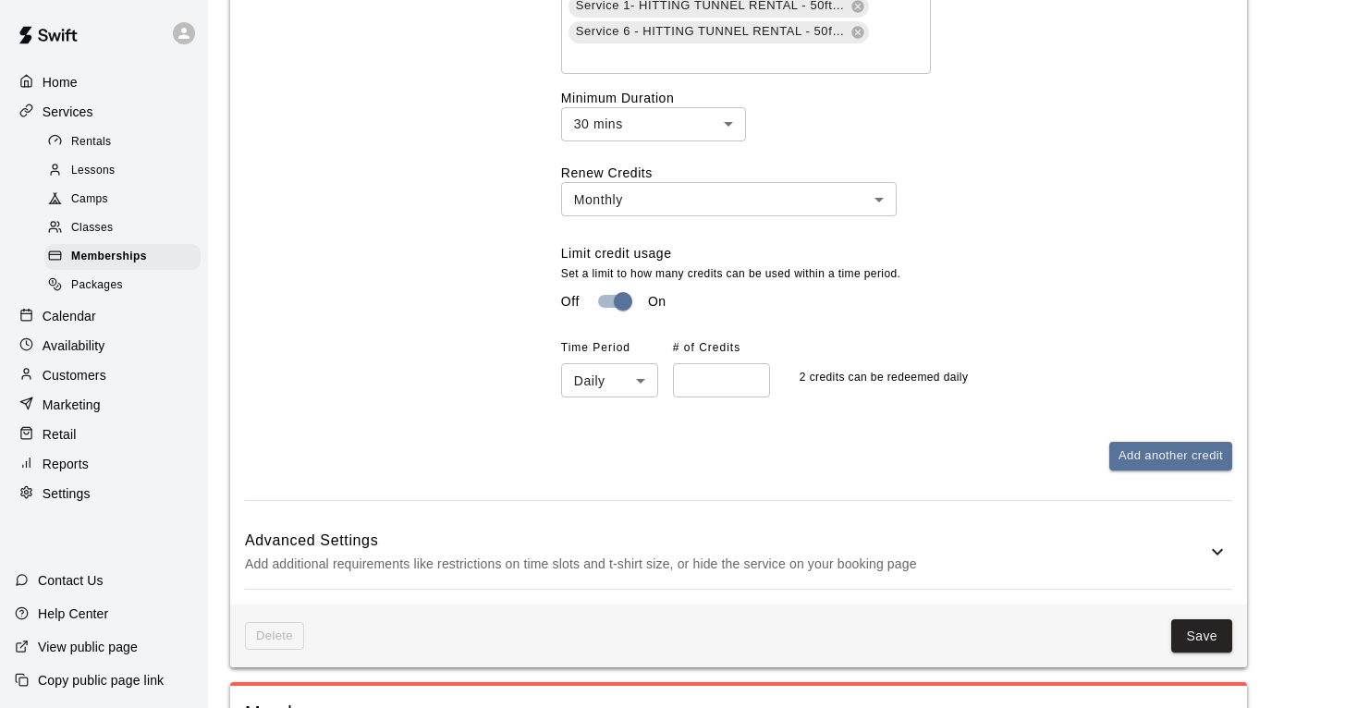
scroll to position [3457, 0]
click at [1196, 618] on button "Save" at bounding box center [1201, 635] width 61 height 34
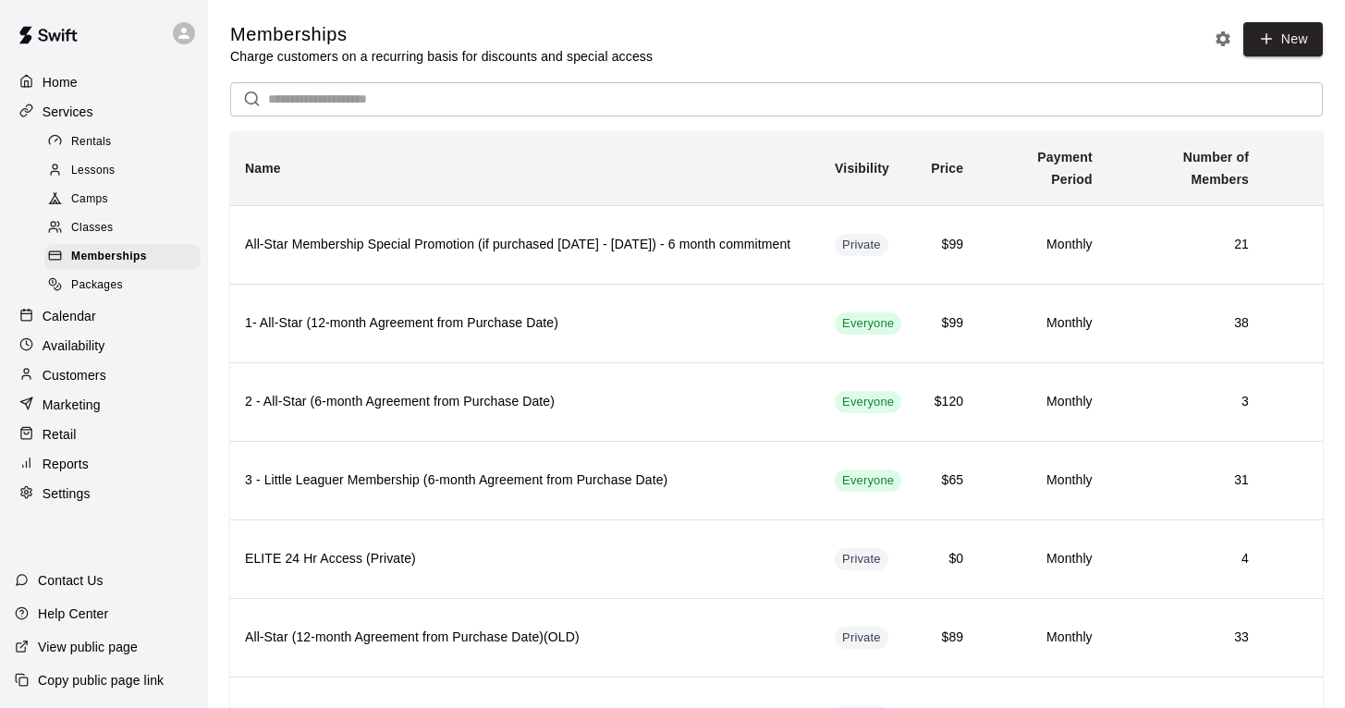
click at [67, 310] on p "Calendar" at bounding box center [70, 316] width 54 height 18
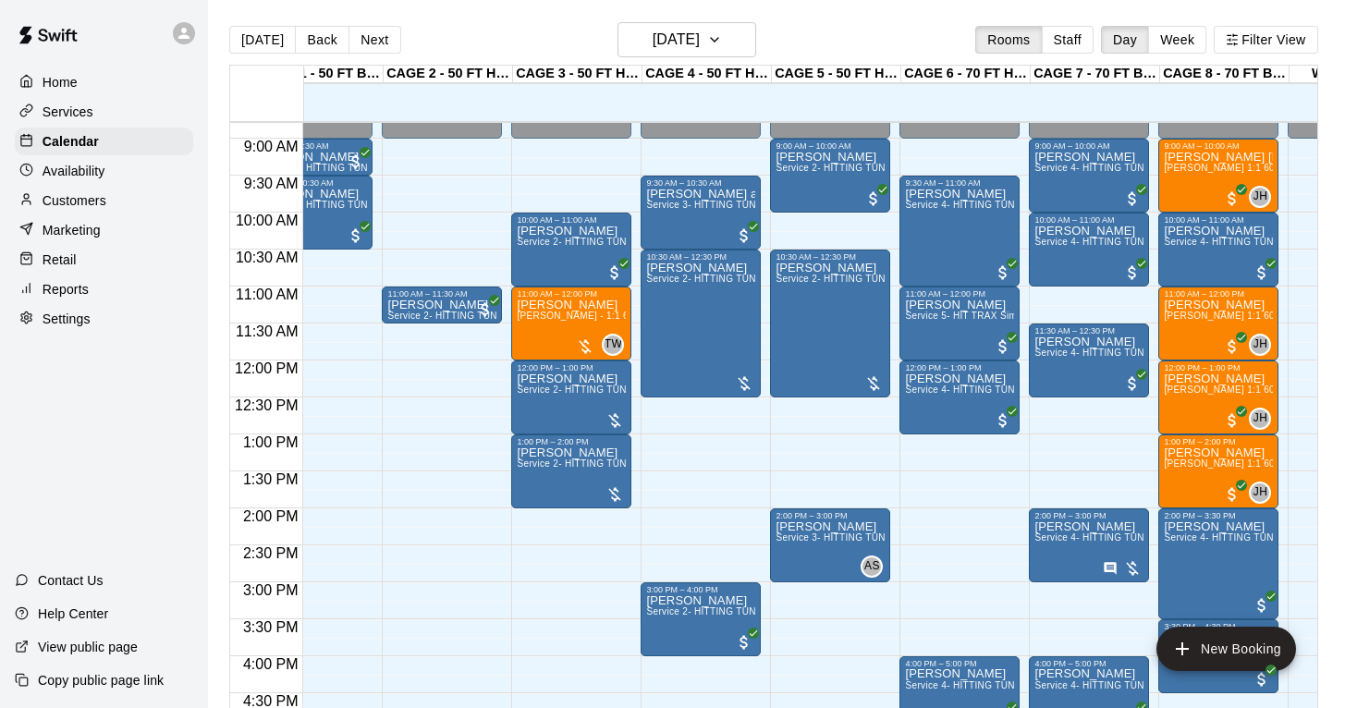
scroll to position [711, 50]
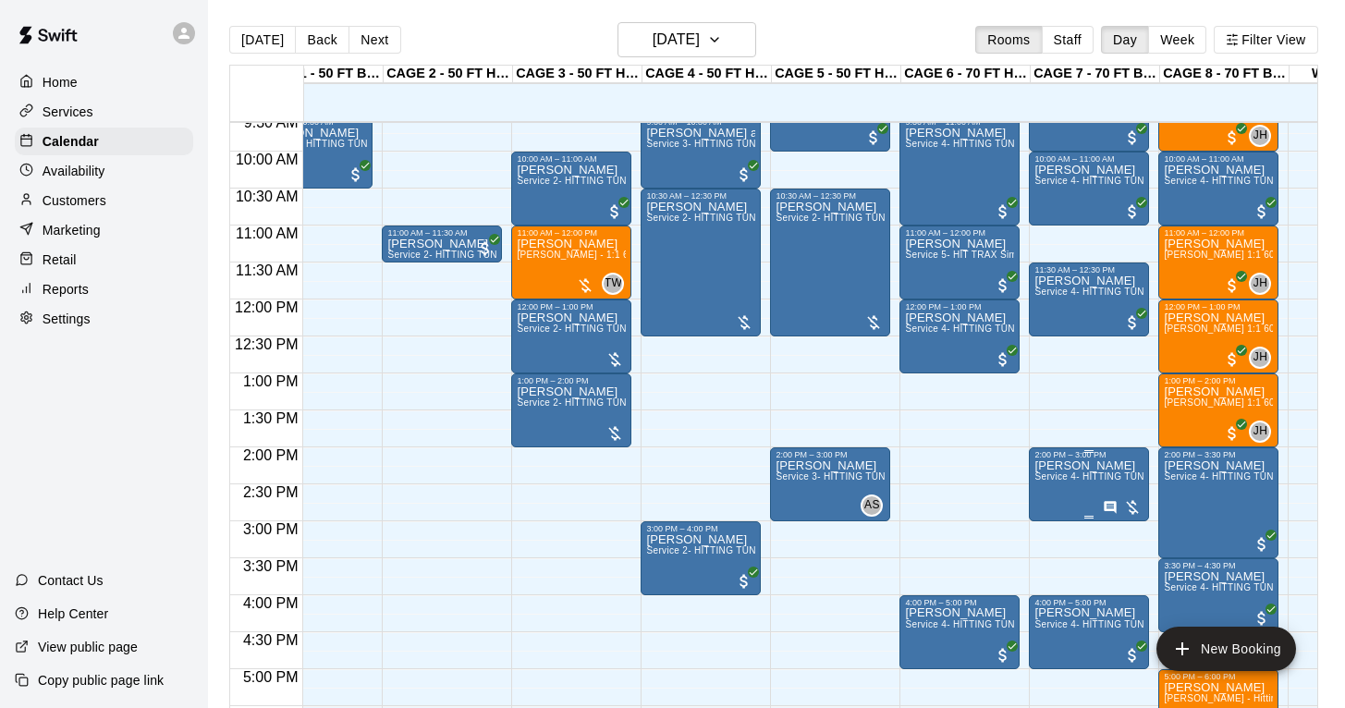
click at [1056, 483] on icon "edit" at bounding box center [1054, 480] width 22 height 22
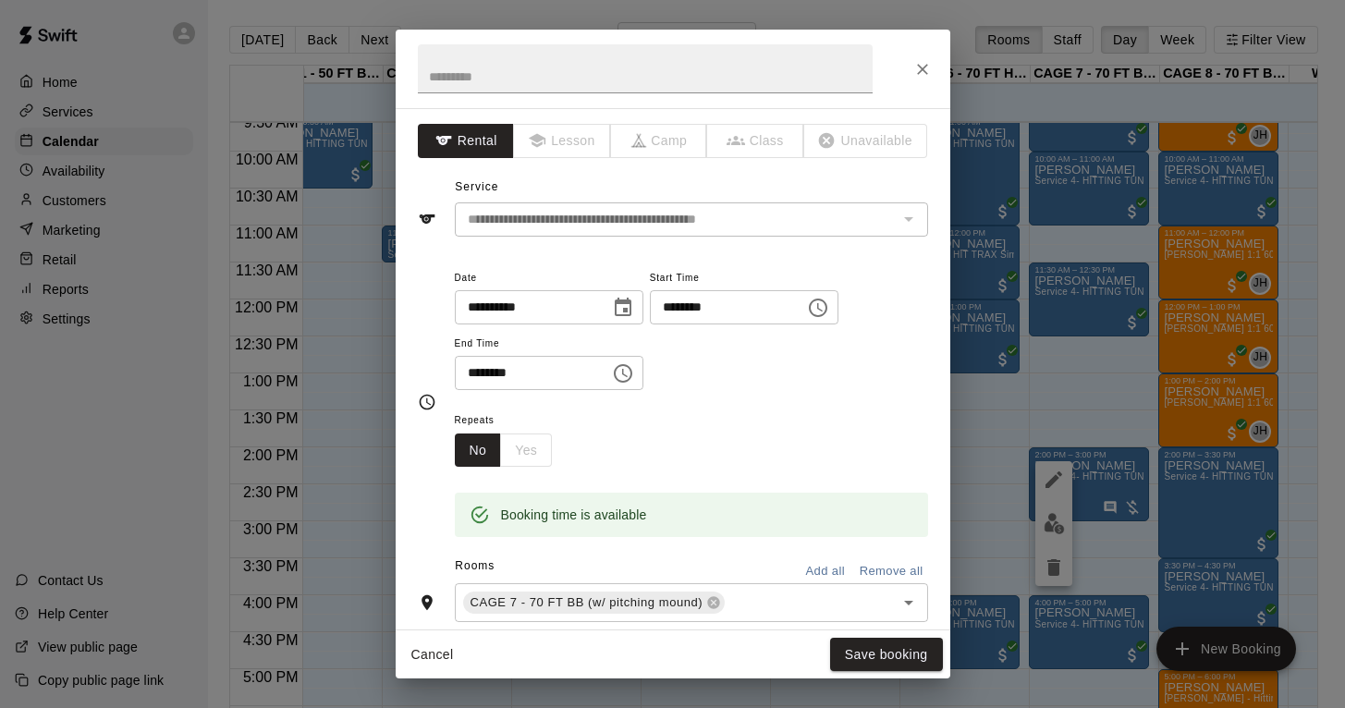
scroll to position [120, 0]
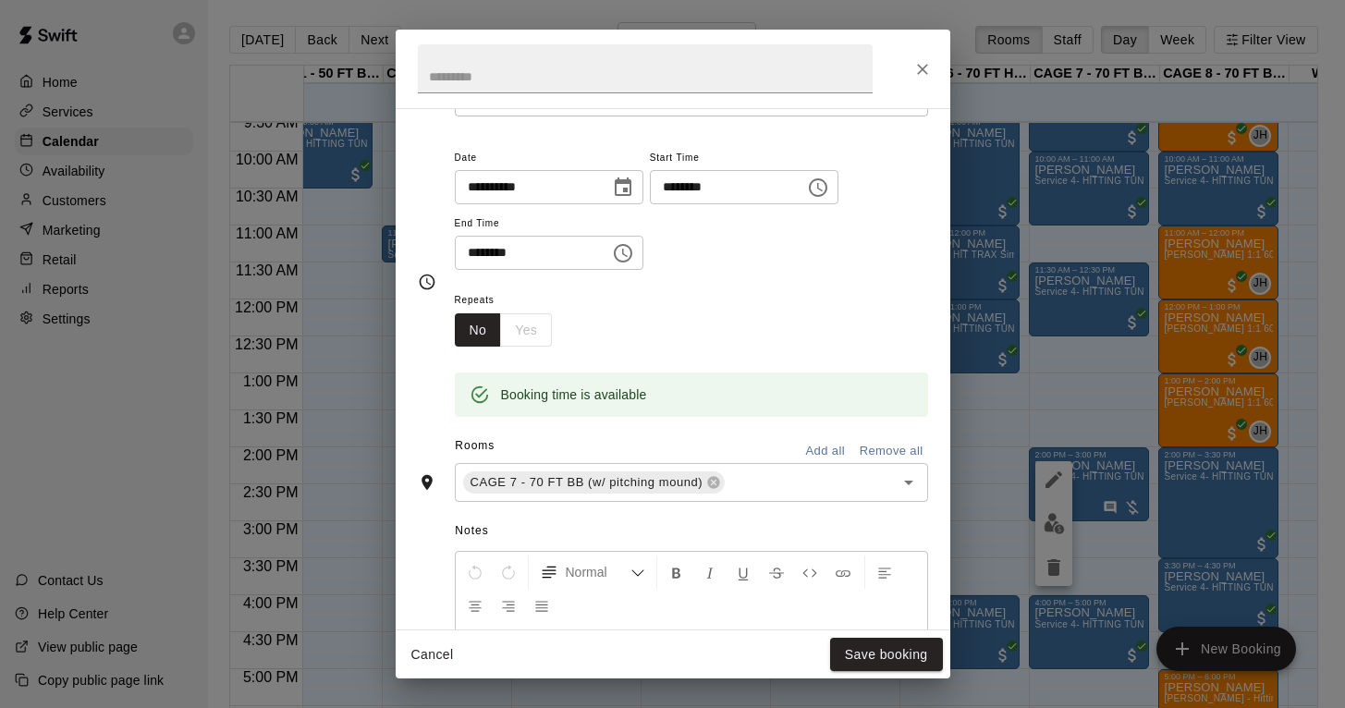
click at [916, 84] on button "Close" at bounding box center [922, 69] width 33 height 33
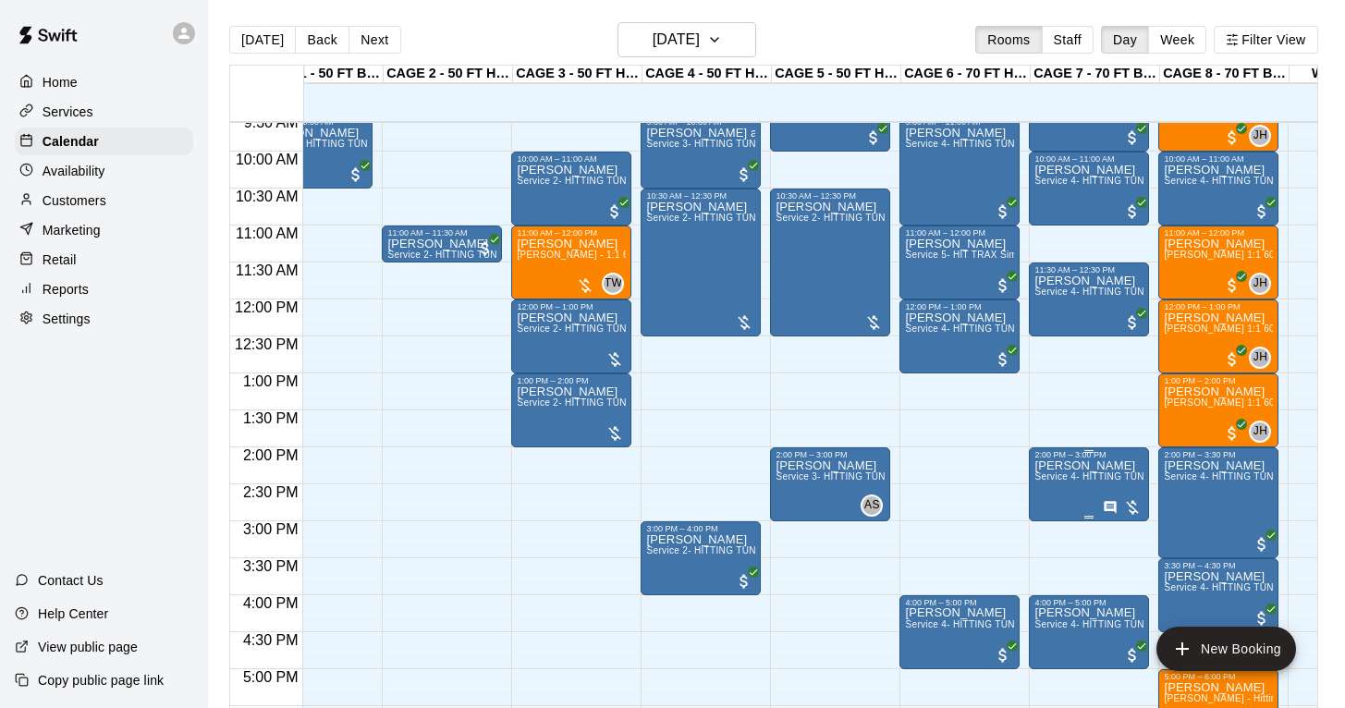
click at [1049, 521] on img "edit" at bounding box center [1054, 523] width 21 height 21
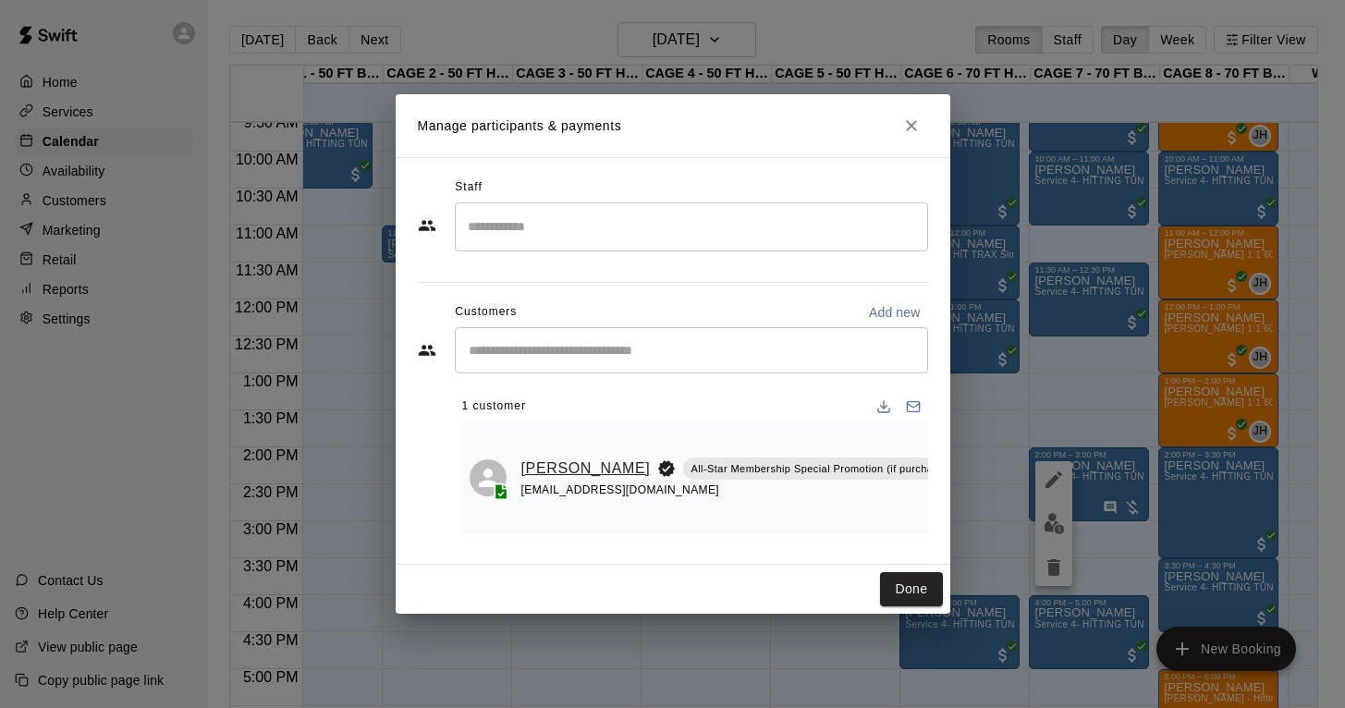
scroll to position [0, 0]
click at [548, 467] on link "[PERSON_NAME]" at bounding box center [585, 469] width 129 height 24
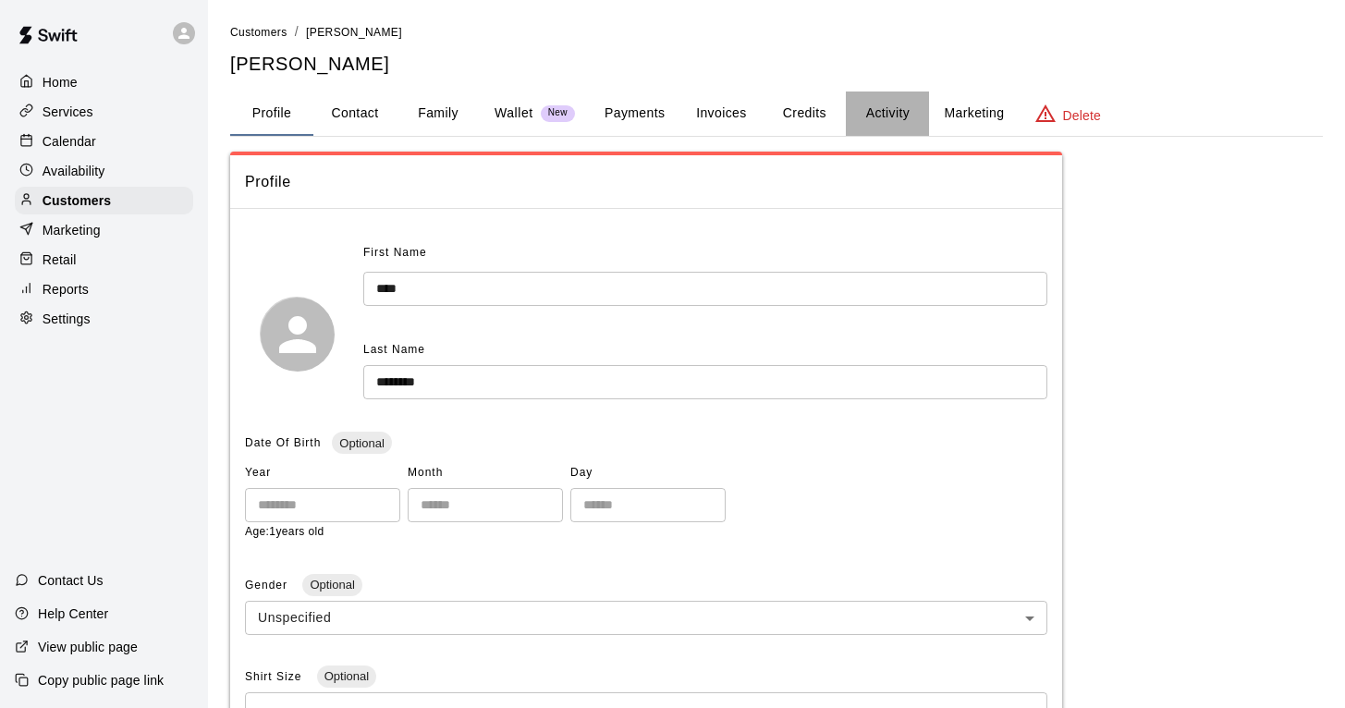
click at [882, 115] on button "Activity" at bounding box center [887, 114] width 83 height 44
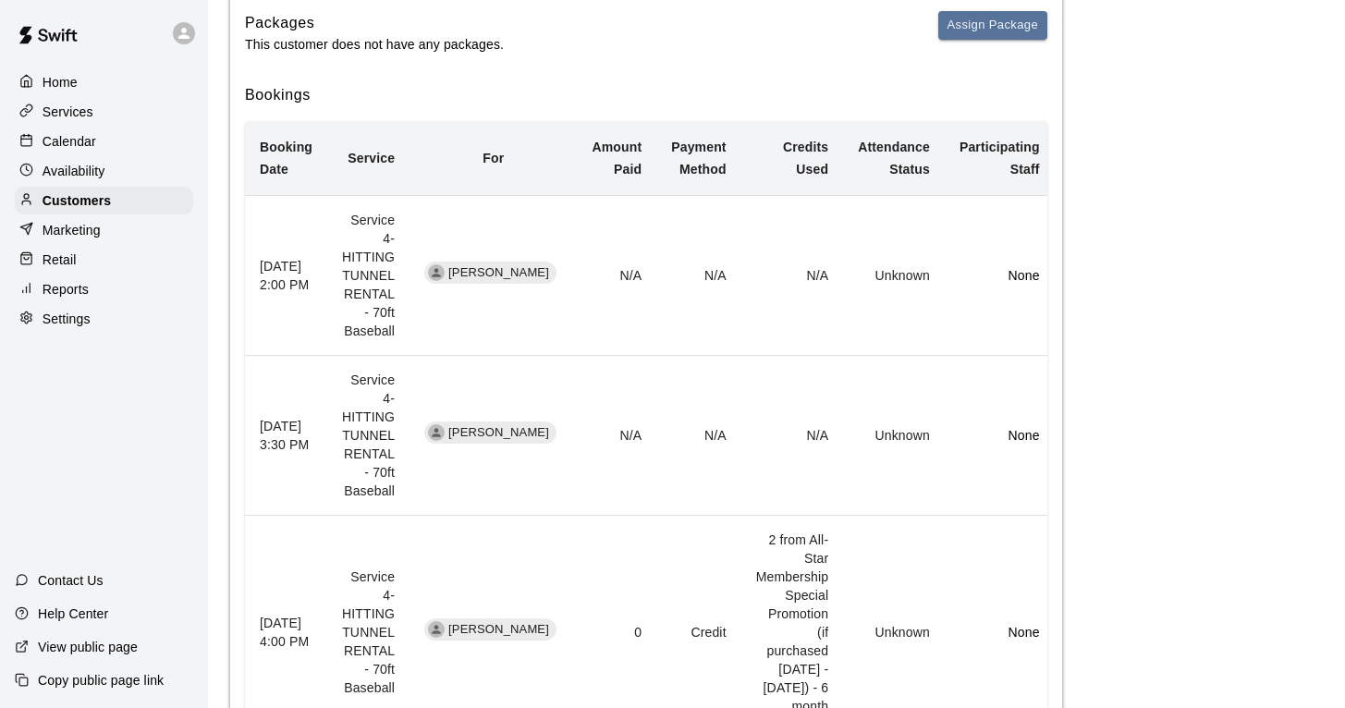
scroll to position [452, 0]
click at [93, 141] on p "Calendar" at bounding box center [70, 141] width 54 height 18
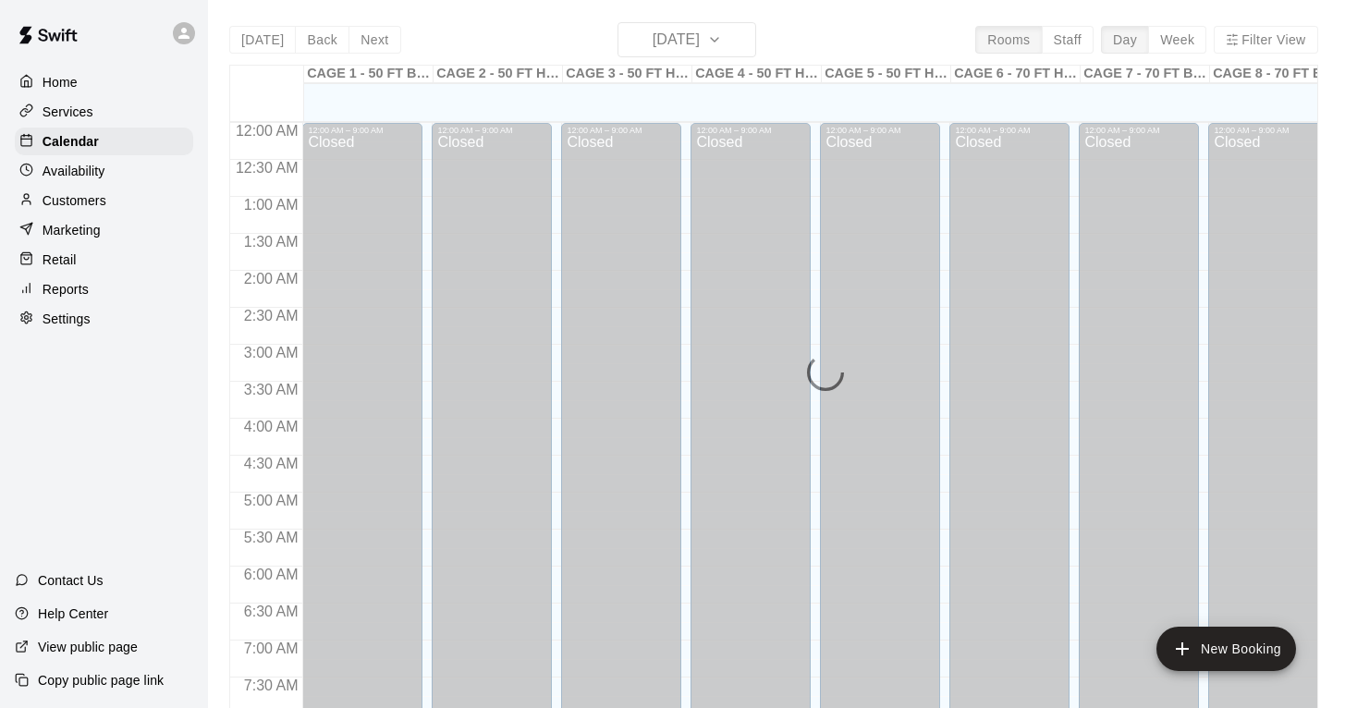
scroll to position [606, 0]
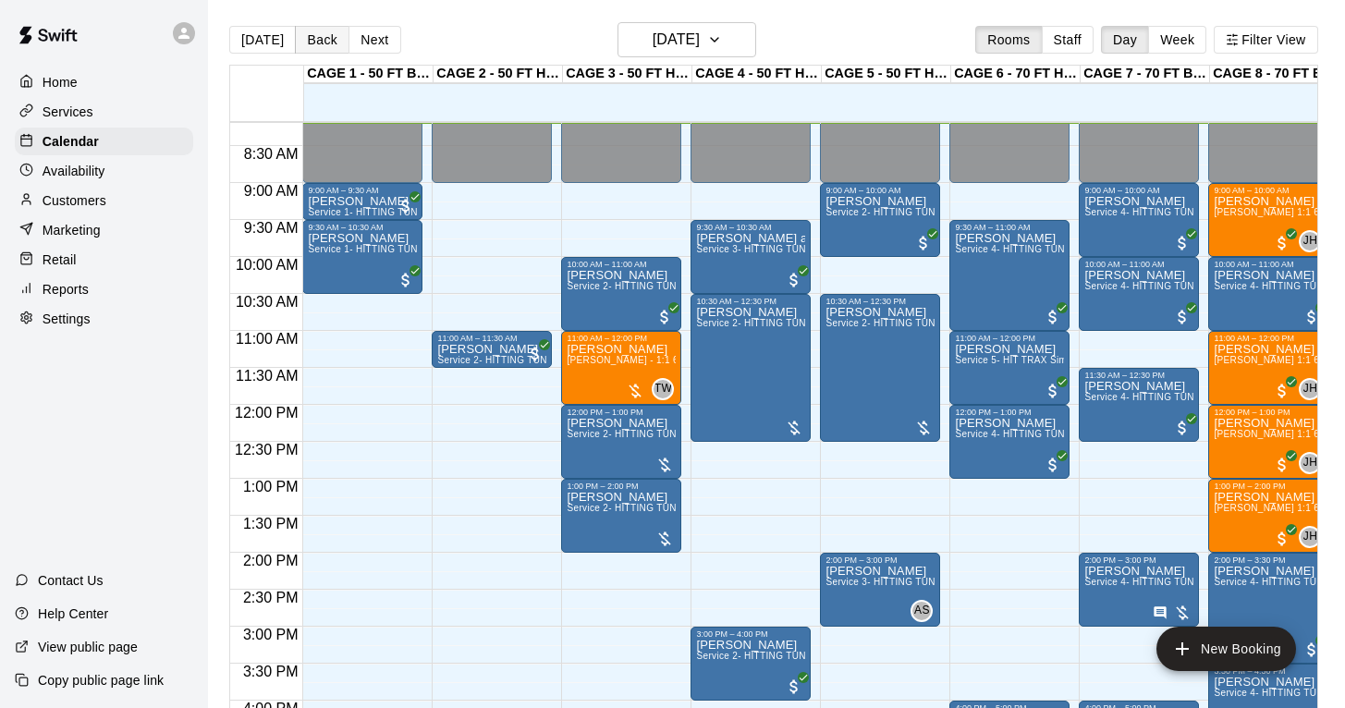
click at [321, 39] on button "Back" at bounding box center [322, 40] width 55 height 28
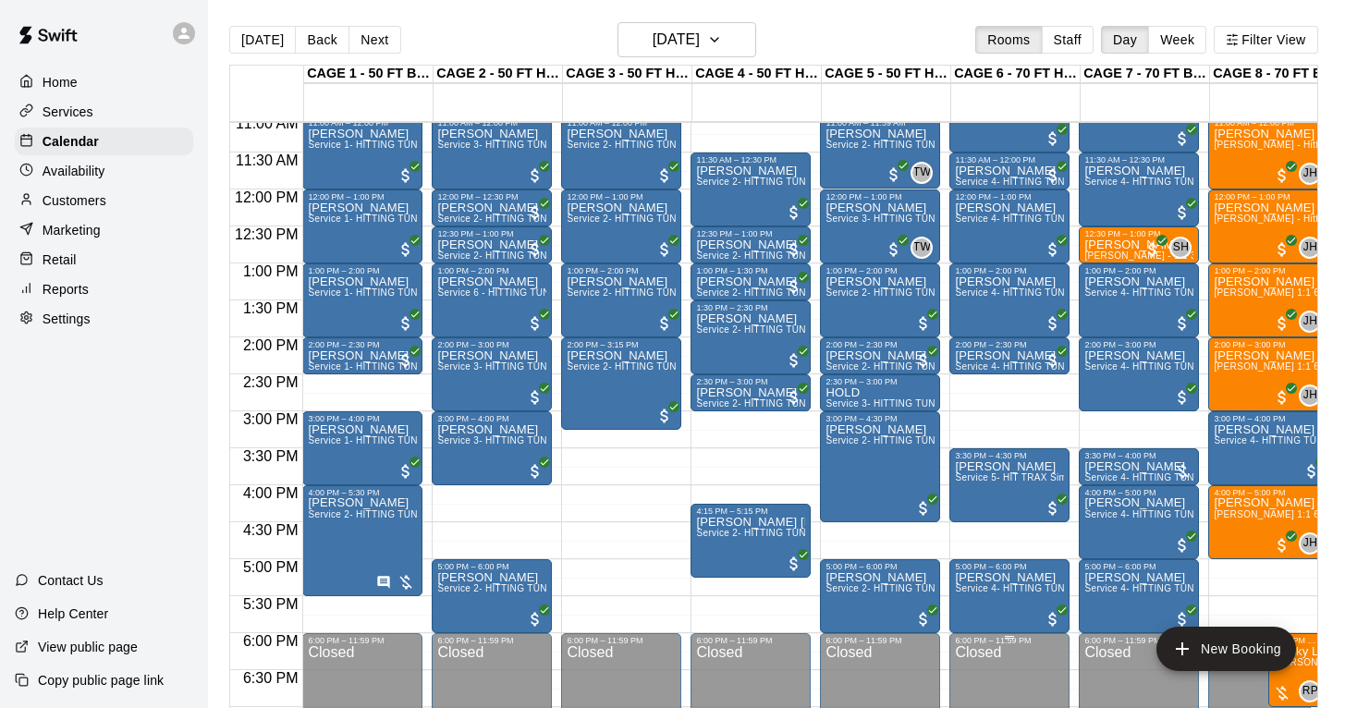
scroll to position [821, 0]
click at [378, 36] on button "Next" at bounding box center [375, 40] width 52 height 28
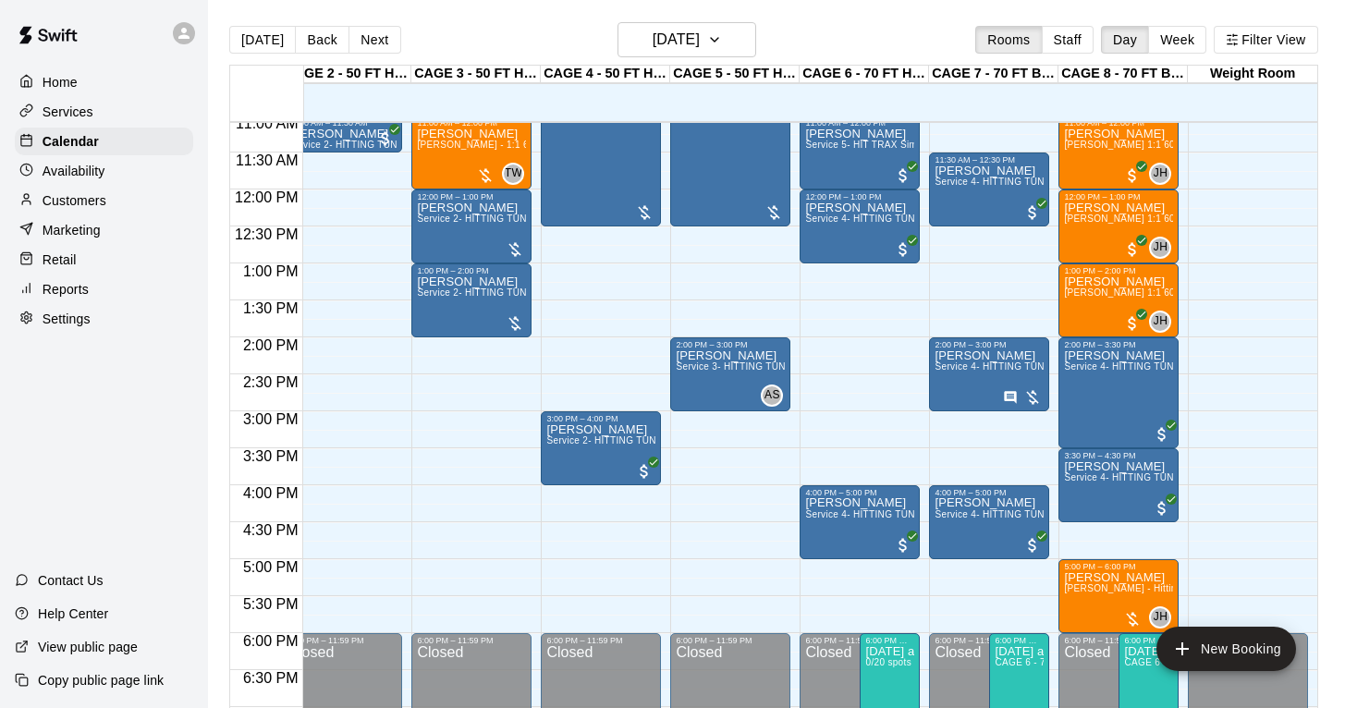
scroll to position [0, 151]
click at [986, 397] on div "[PERSON_NAME] Service 4- HITTING TUNNEL RENTAL - 70ft Baseball" at bounding box center [989, 704] width 109 height 708
click at [965, 372] on button "edit" at bounding box center [953, 369] width 37 height 37
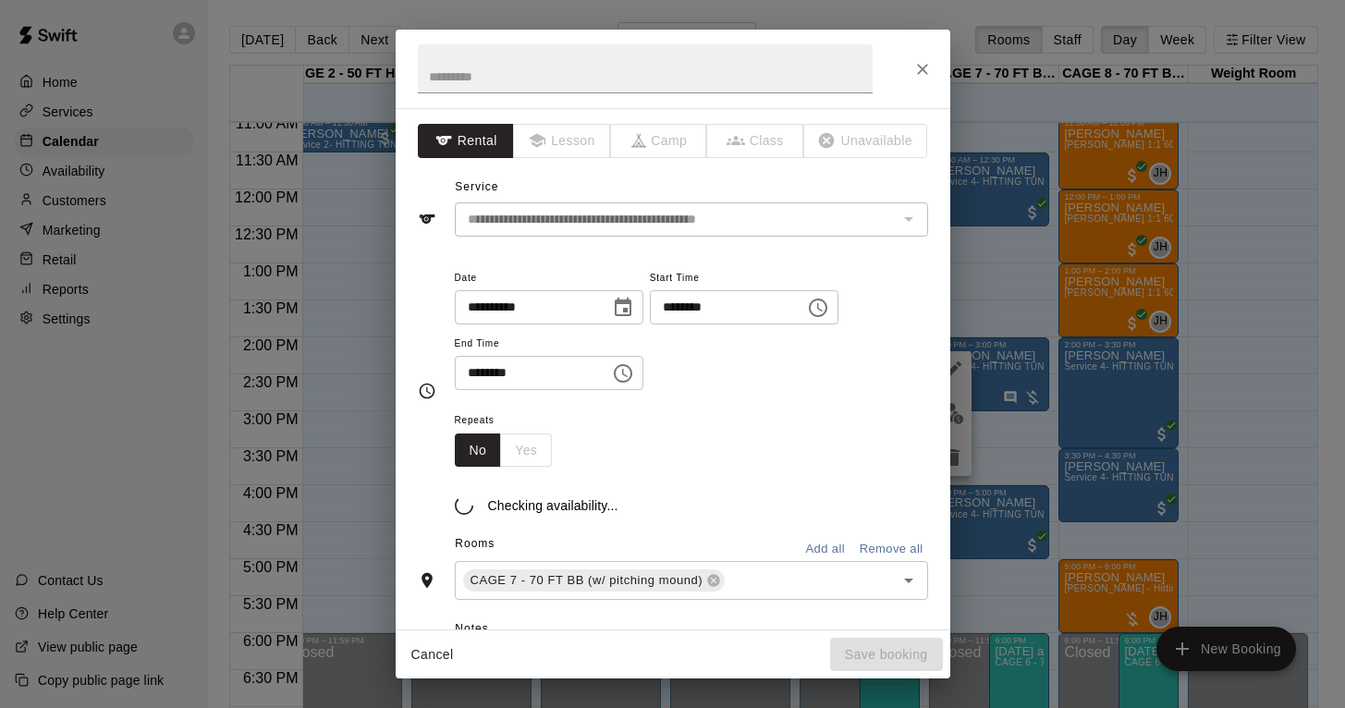
scroll to position [120, 0]
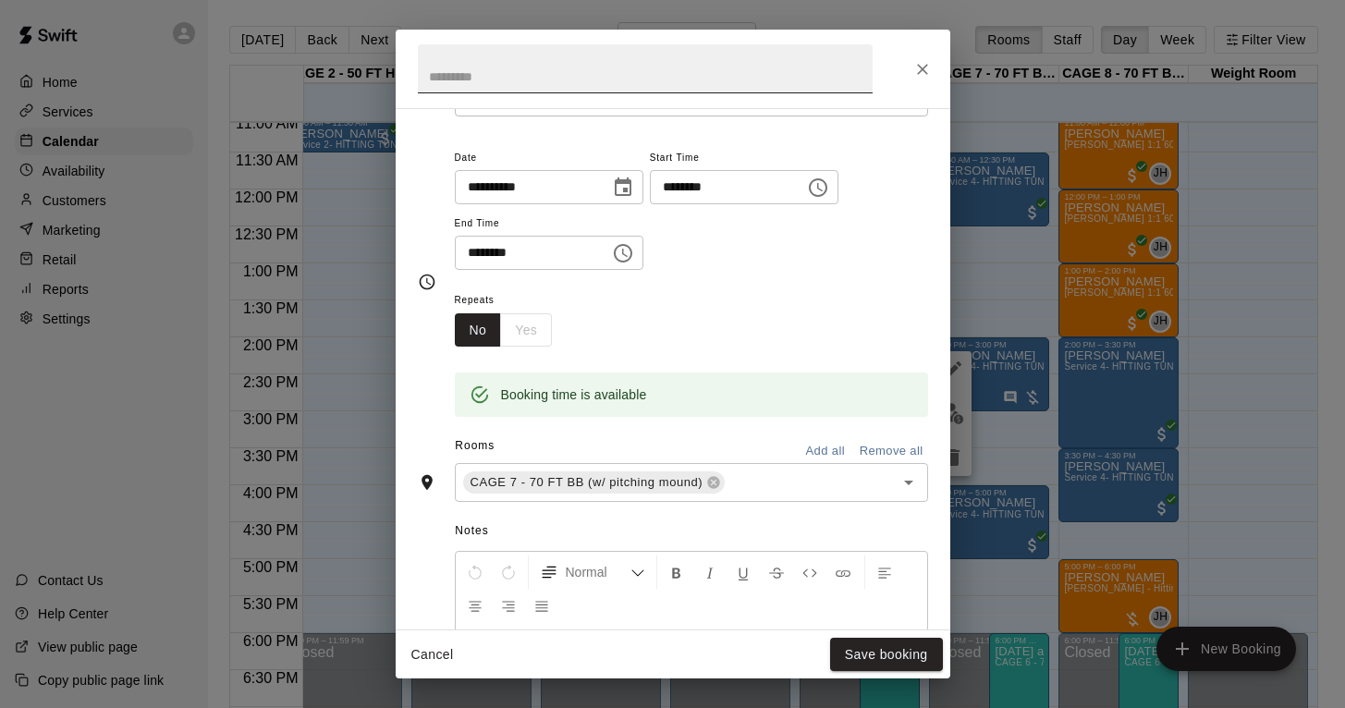
click at [557, 77] on input "text" at bounding box center [645, 68] width 455 height 49
type input "*"
click at [924, 61] on icon "Close" at bounding box center [923, 69] width 18 height 18
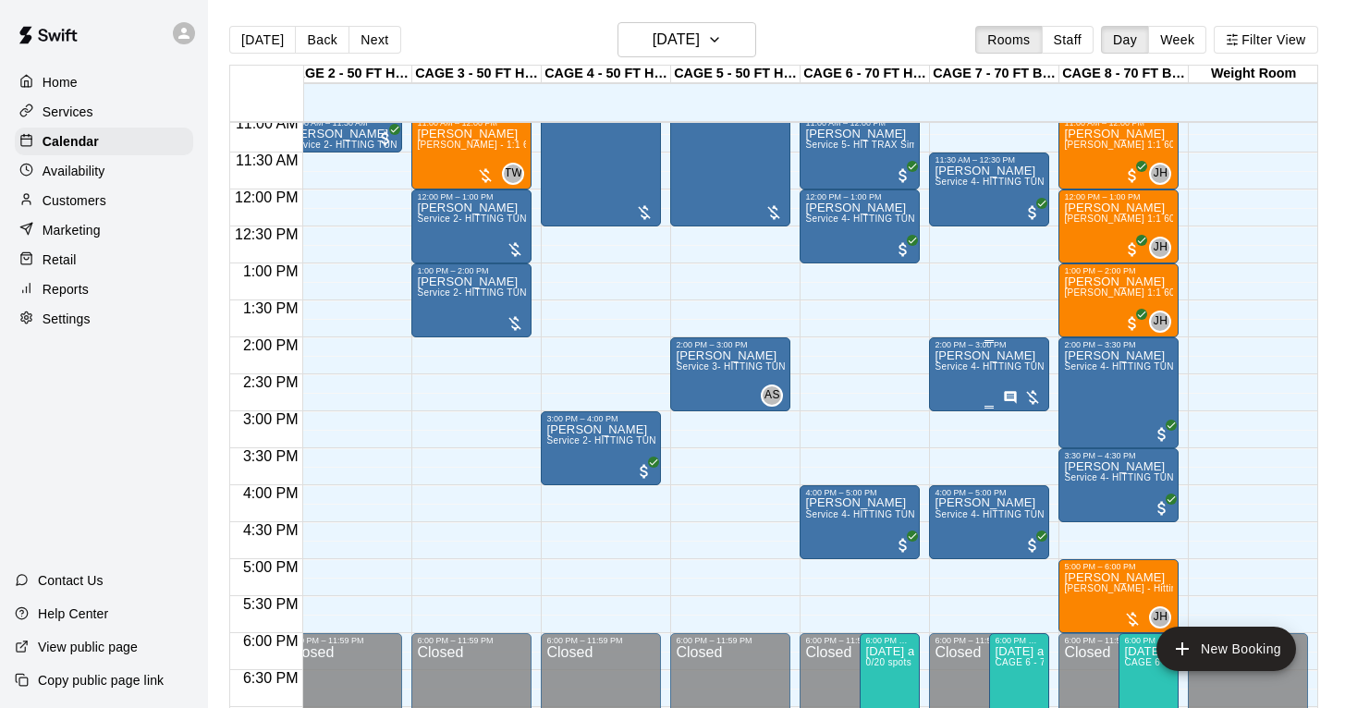
click at [967, 390] on div "[PERSON_NAME] Service 4- HITTING TUNNEL RENTAL - 70ft Baseball" at bounding box center [989, 704] width 109 height 708
click at [992, 382] on div at bounding box center [672, 354] width 1345 height 708
click at [992, 382] on div "[PERSON_NAME] Service 4- HITTING TUNNEL RENTAL - 70ft Baseball" at bounding box center [989, 704] width 109 height 708
click at [950, 378] on icon "edit" at bounding box center [953, 370] width 22 height 22
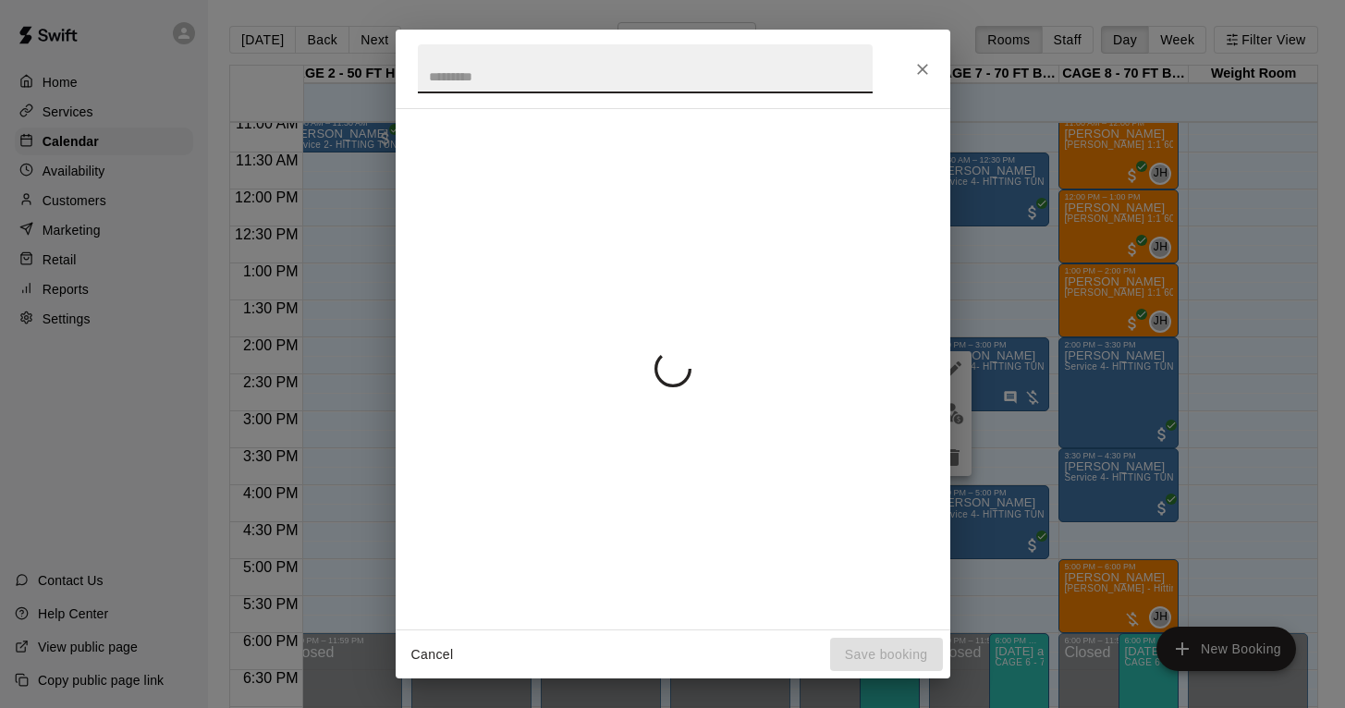
scroll to position [72, 0]
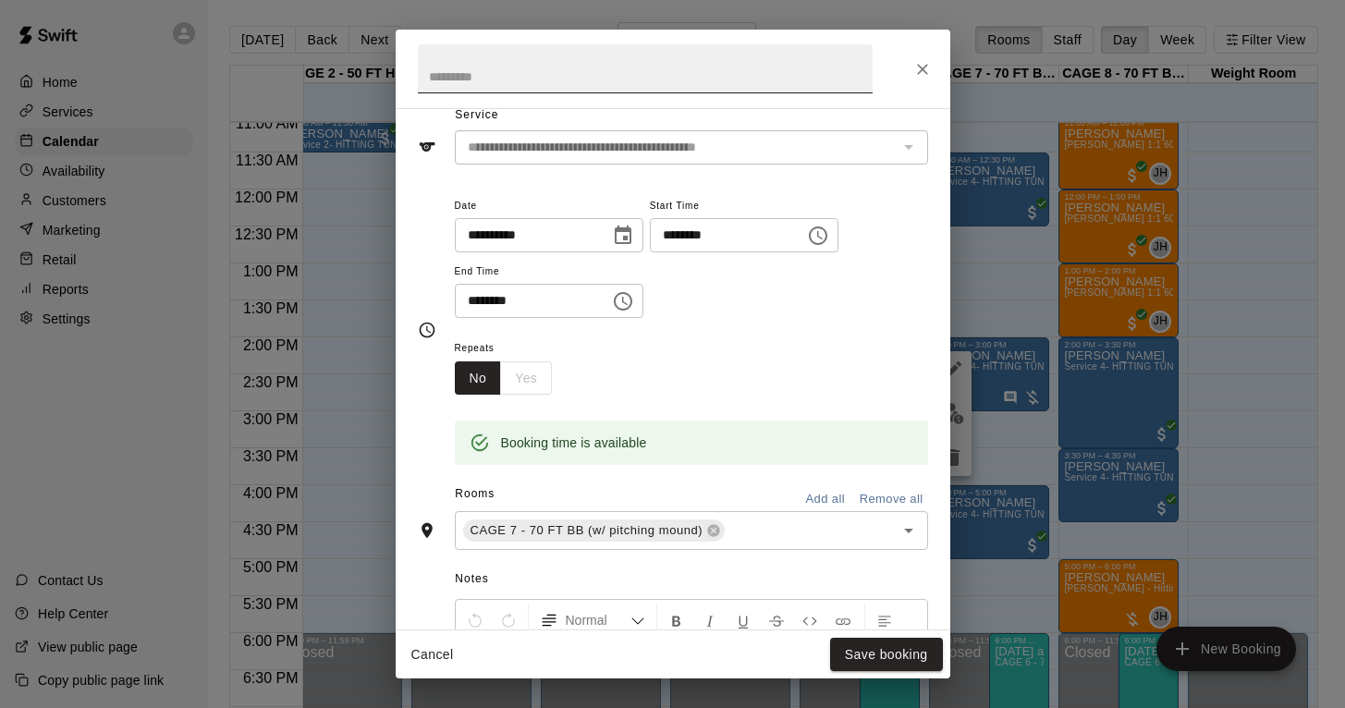
click at [498, 77] on input "text" at bounding box center [645, 68] width 455 height 49
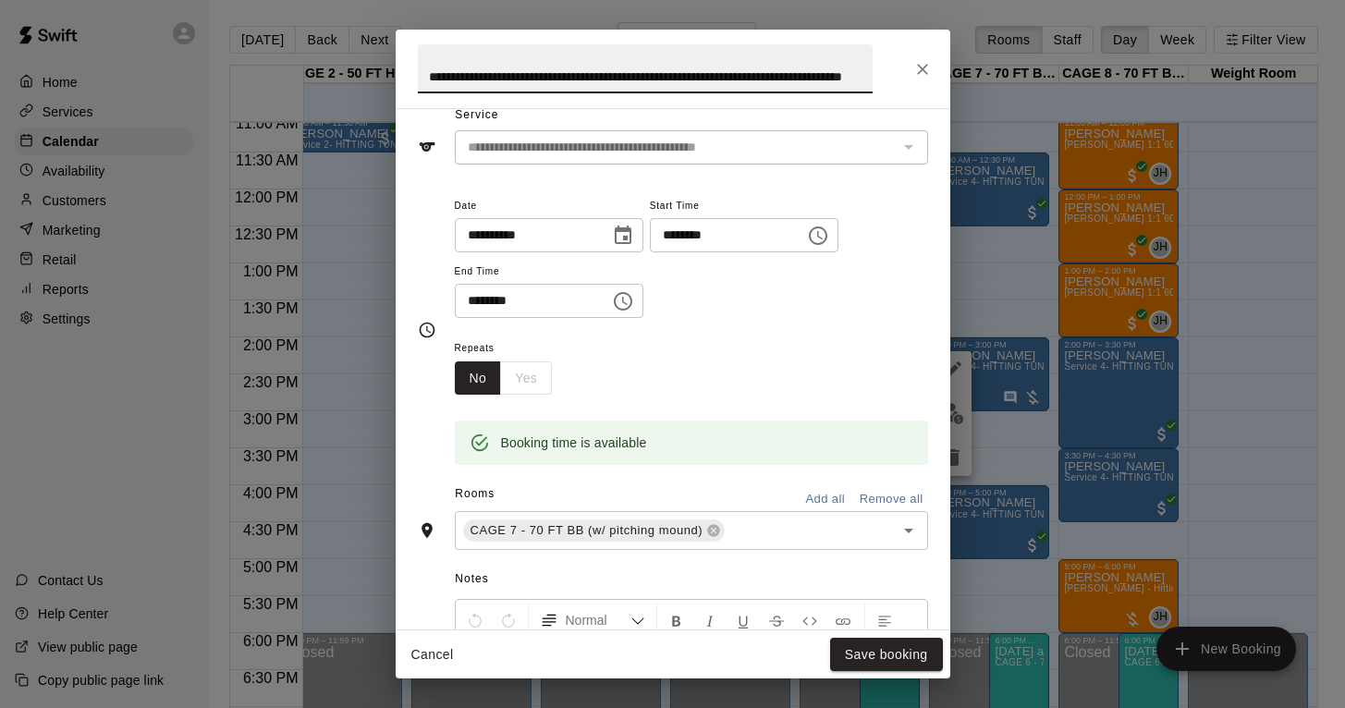
click at [627, 77] on input "**********" at bounding box center [645, 68] width 455 height 49
click at [624, 78] on input "**********" at bounding box center [645, 68] width 455 height 49
click at [867, 75] on input "**********" at bounding box center [645, 68] width 455 height 49
click at [861, 77] on input "**********" at bounding box center [645, 68] width 455 height 49
type input "**********"
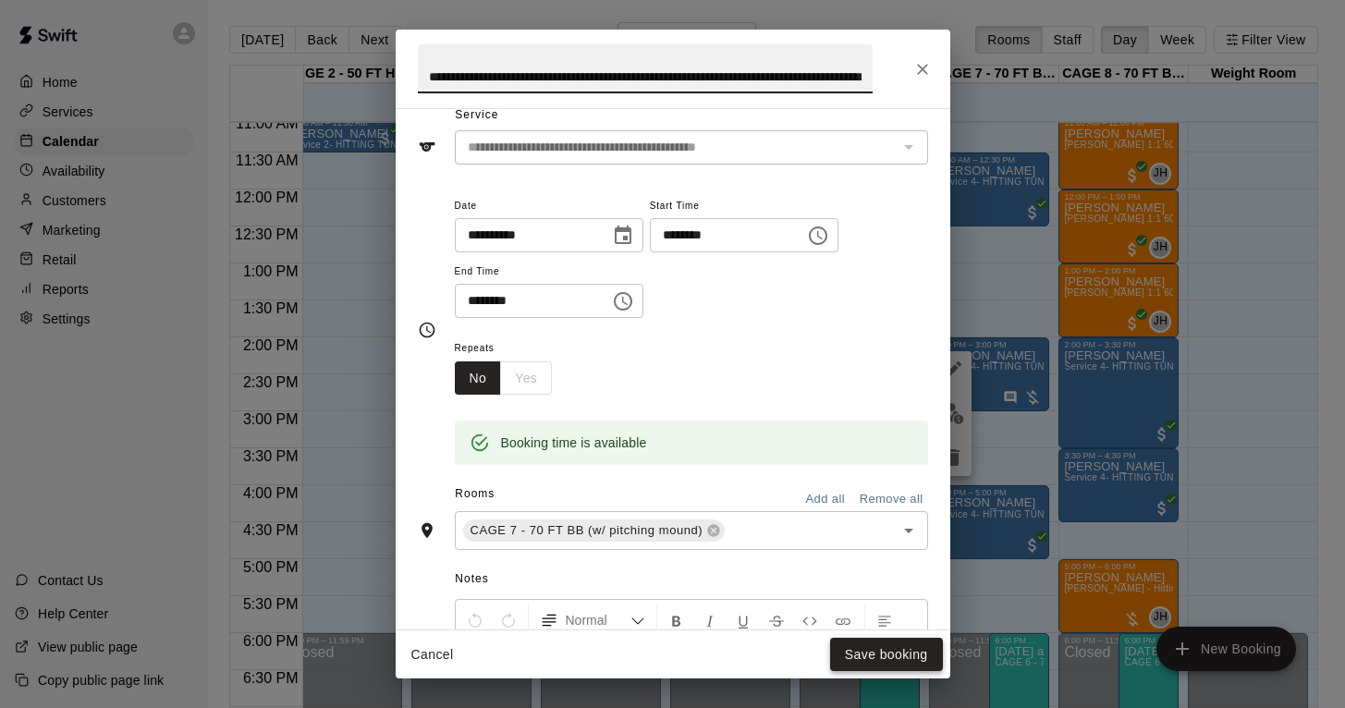
click at [908, 659] on button "Save booking" at bounding box center [886, 655] width 113 height 34
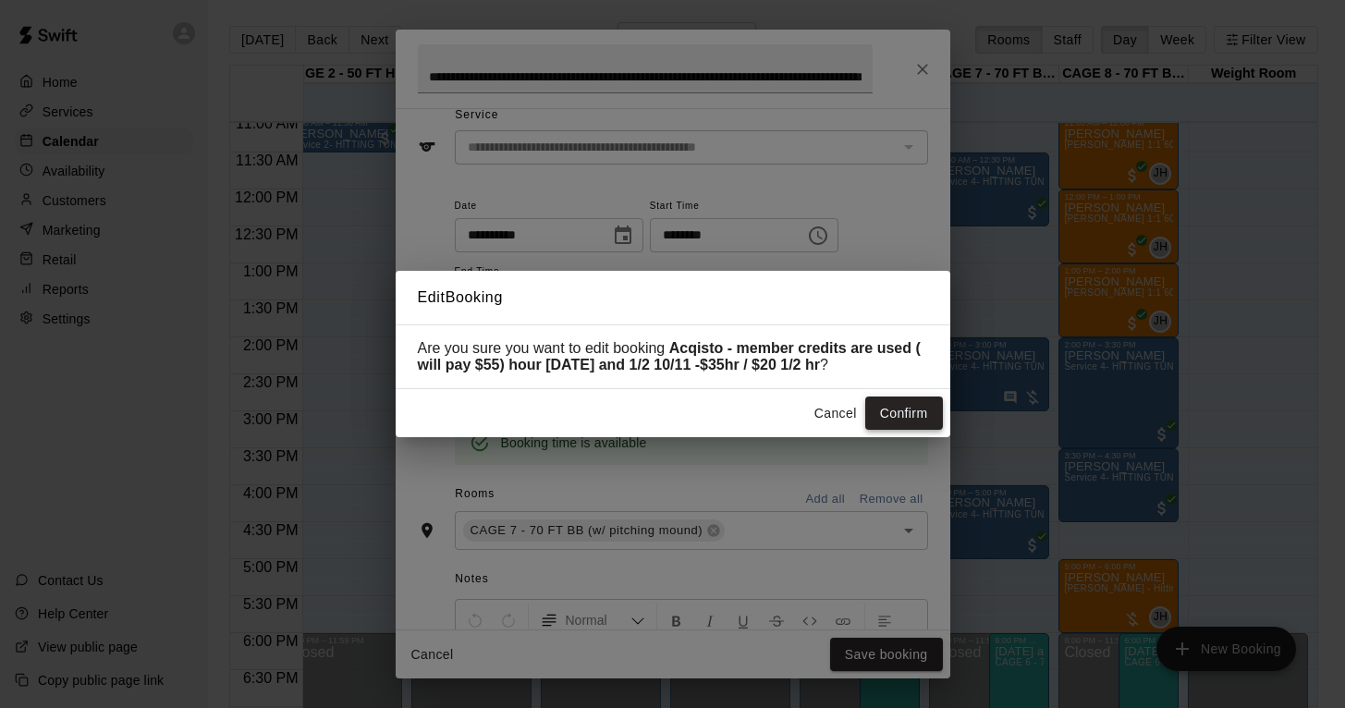
click at [911, 412] on button "Confirm" at bounding box center [904, 414] width 78 height 34
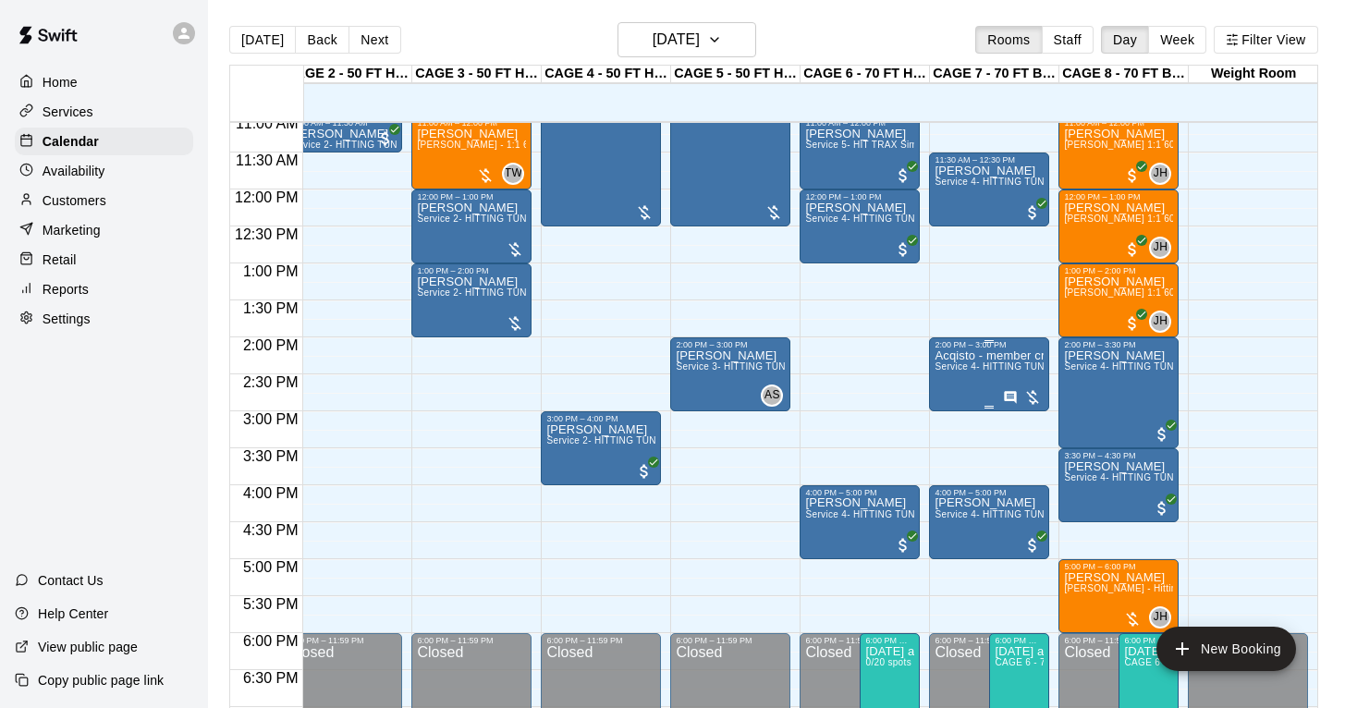
click at [985, 379] on div "Acqisto - member credits are used ( will pay $55) hour [DATE] and 1/2 10/11 -$3…" at bounding box center [989, 704] width 109 height 708
click at [952, 373] on icon "edit" at bounding box center [953, 370] width 17 height 17
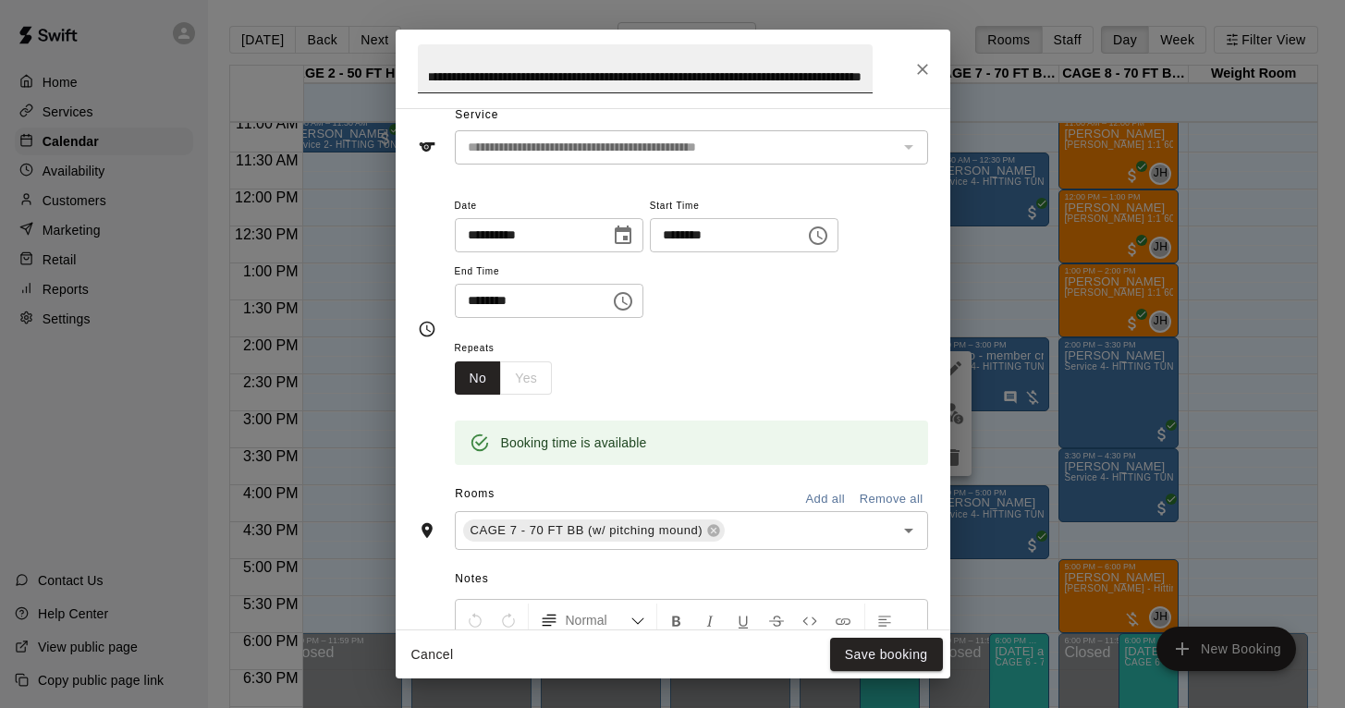
click at [796, 75] on input "**********" at bounding box center [645, 68] width 455 height 49
click at [894, 656] on button "Save booking" at bounding box center [886, 655] width 113 height 34
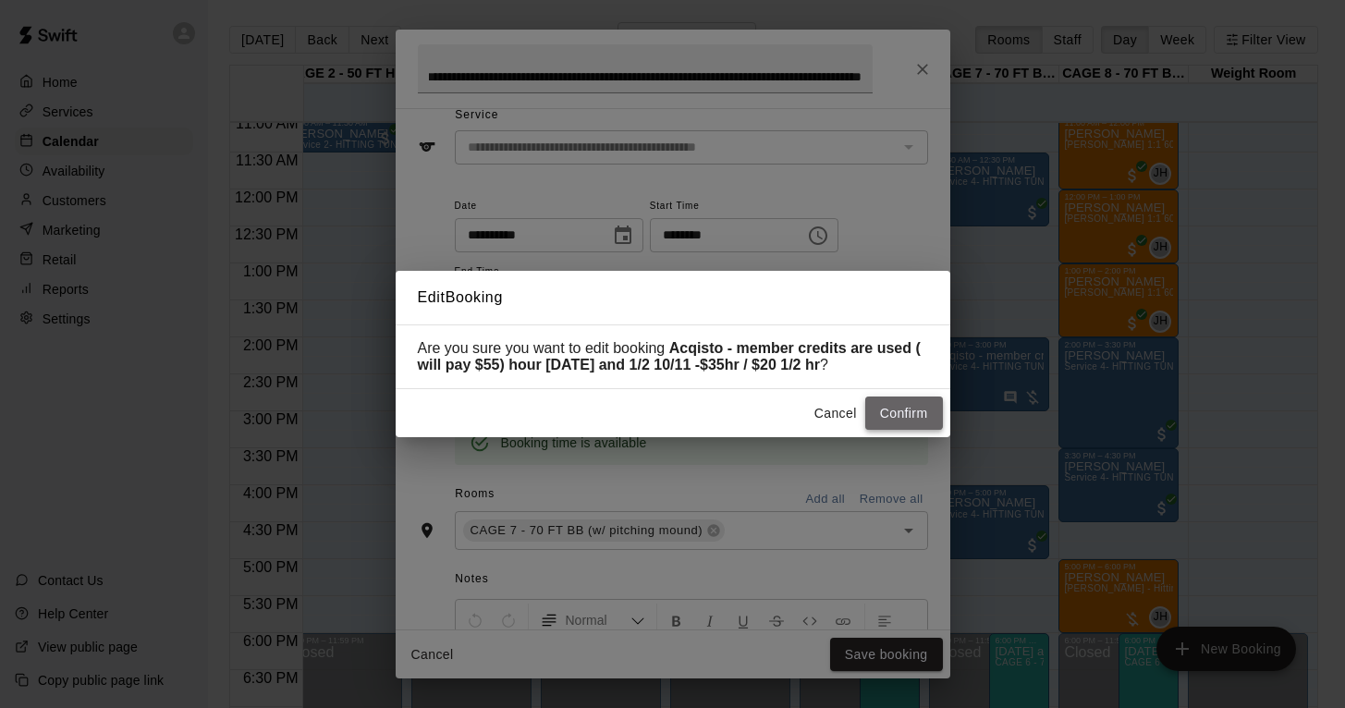
click at [895, 419] on button "Confirm" at bounding box center [904, 414] width 78 height 34
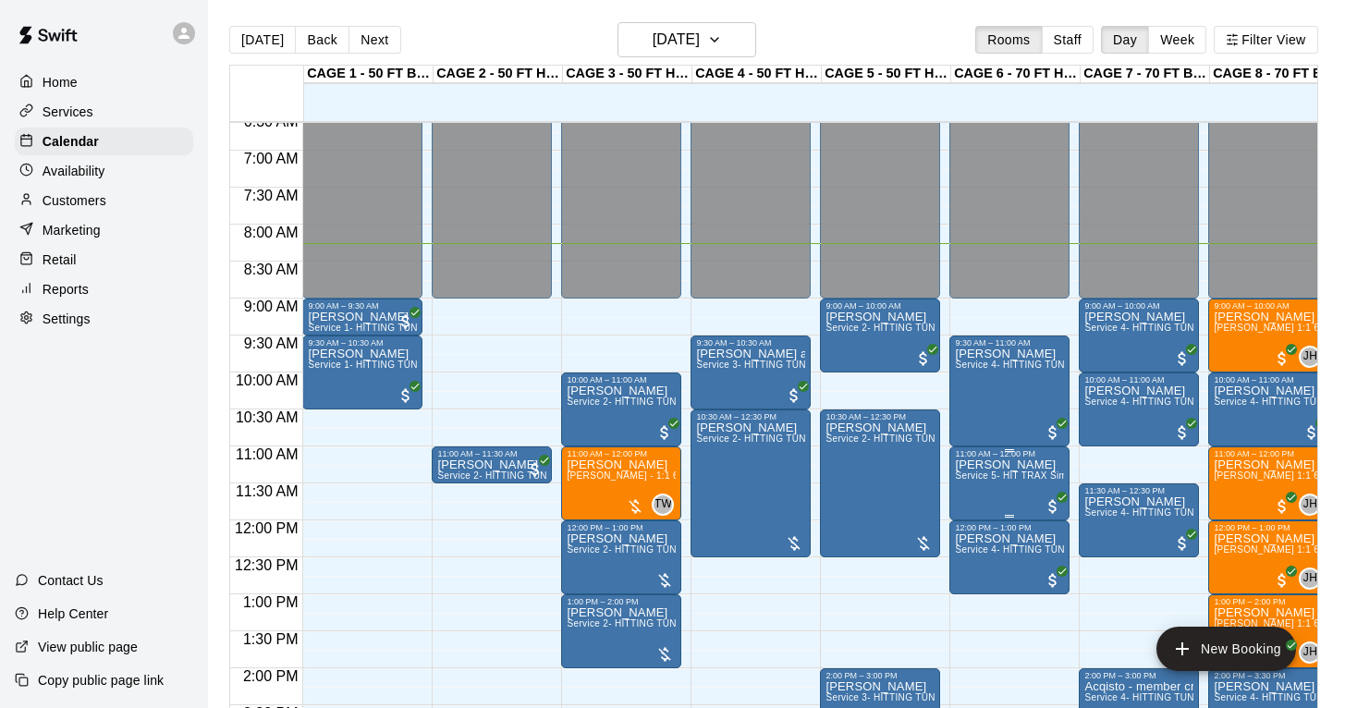
scroll to position [497, 0]
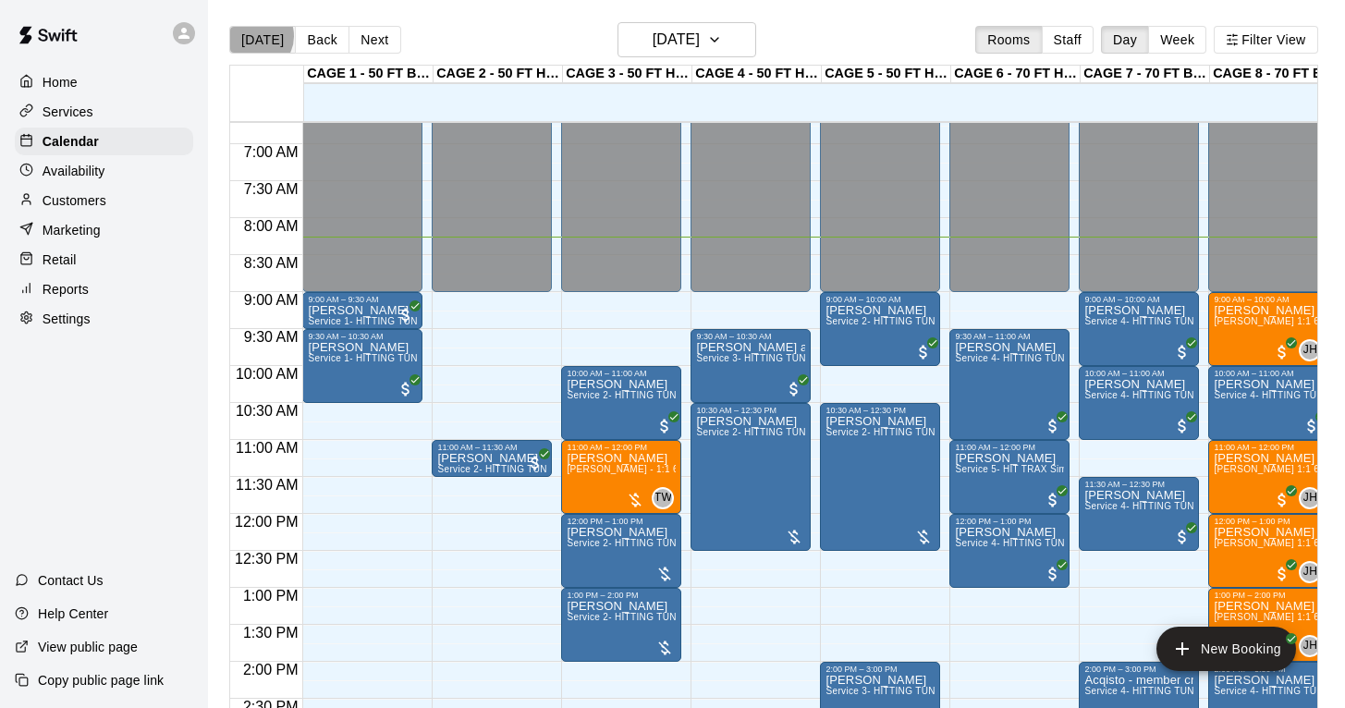
click at [255, 36] on button "[DATE]" at bounding box center [262, 40] width 67 height 28
